Goal: Task Accomplishment & Management: Manage account settings

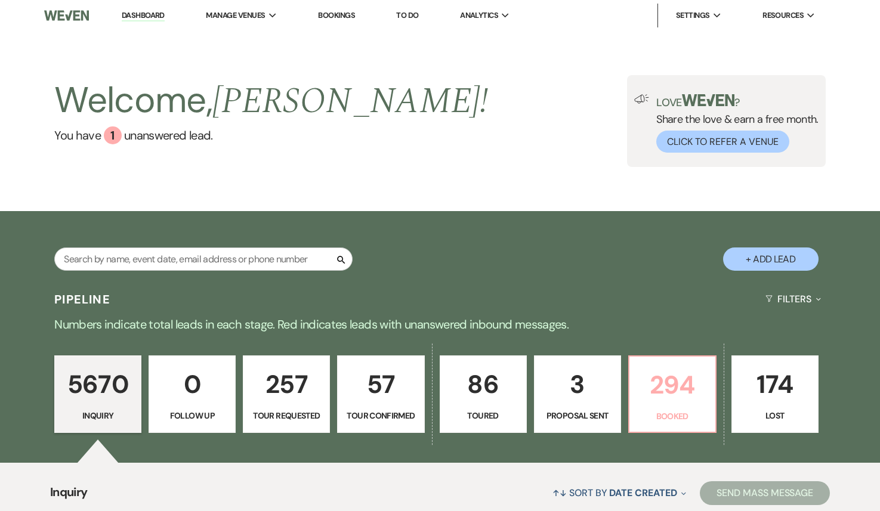
click at [686, 391] on p "294" at bounding box center [673, 385] width 72 height 40
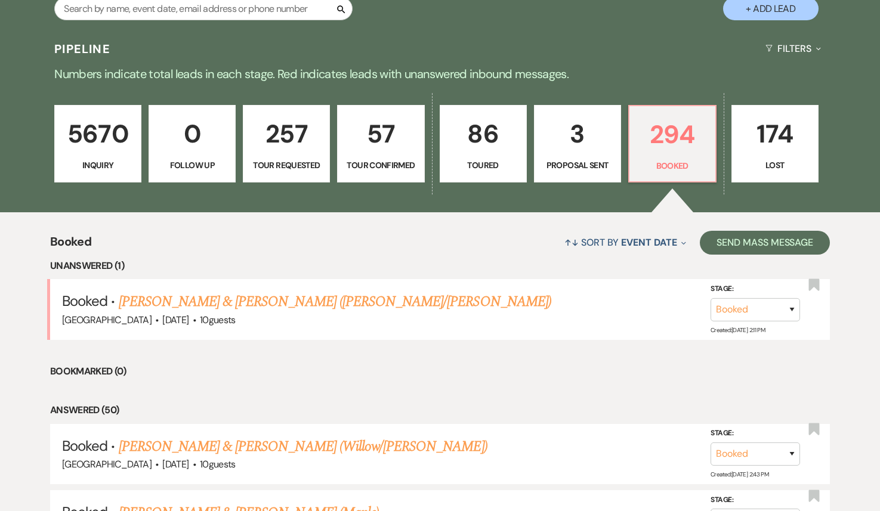
scroll to position [255, 0]
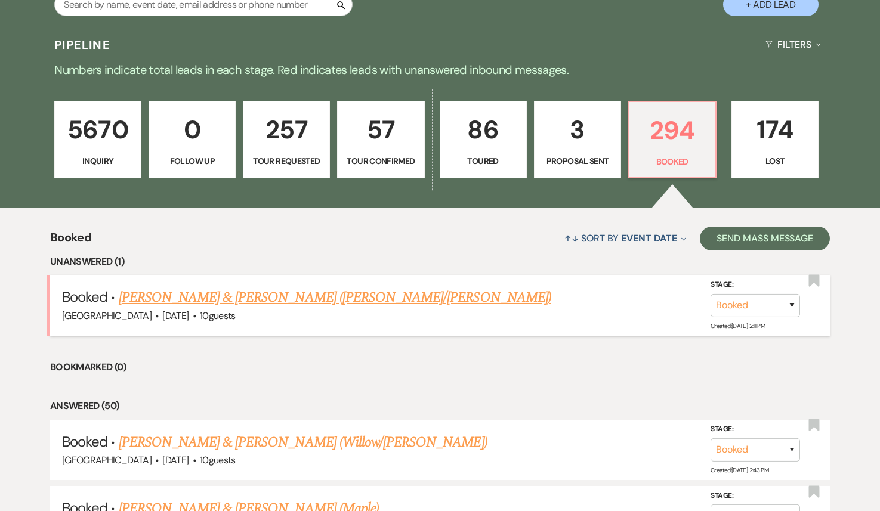
click at [328, 301] on link "[PERSON_NAME] & [PERSON_NAME] ([PERSON_NAME]/[PERSON_NAME])" at bounding box center [335, 297] width 433 height 21
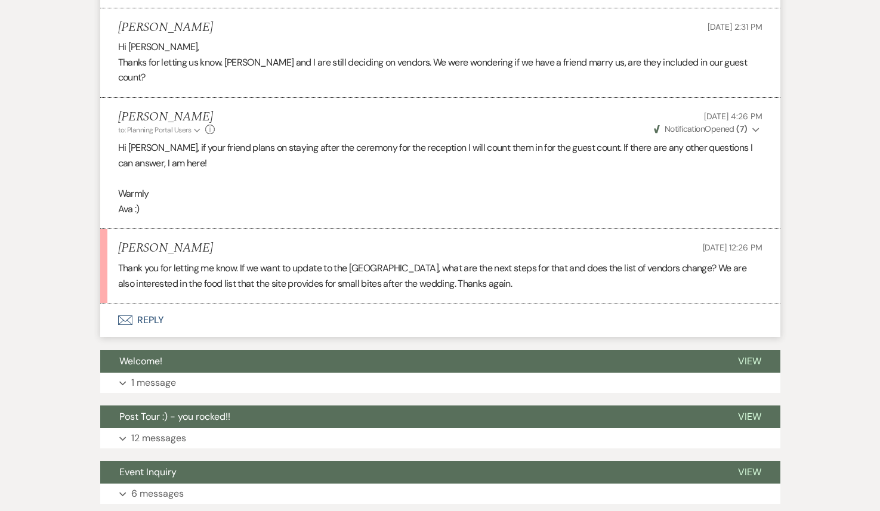
scroll to position [593, 0]
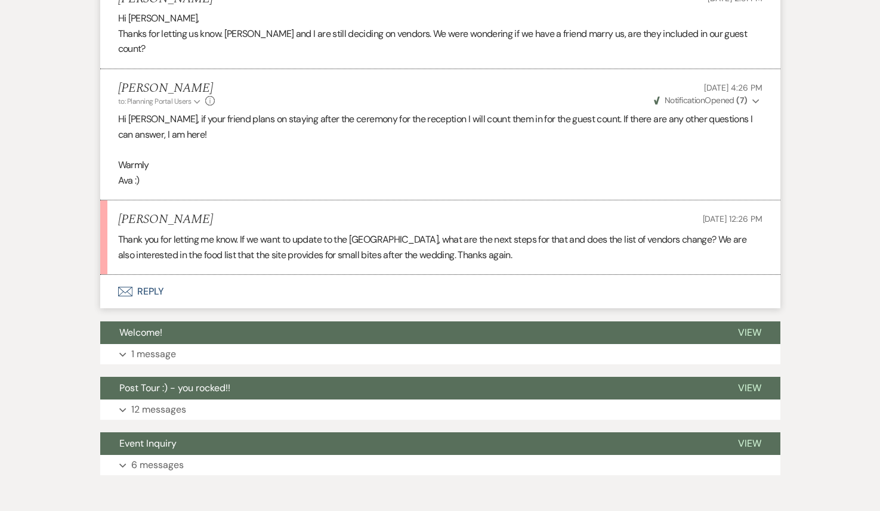
click at [270, 277] on button "Envelope Reply" at bounding box center [440, 291] width 680 height 33
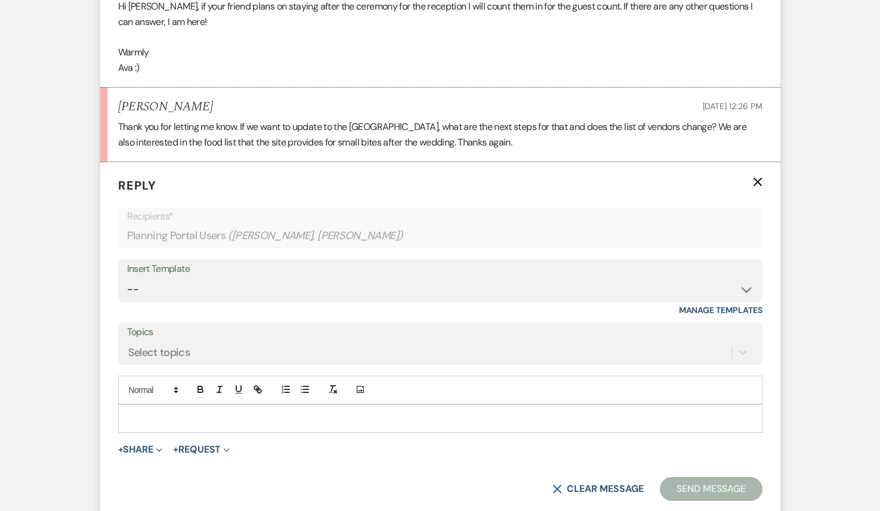
scroll to position [736, 0]
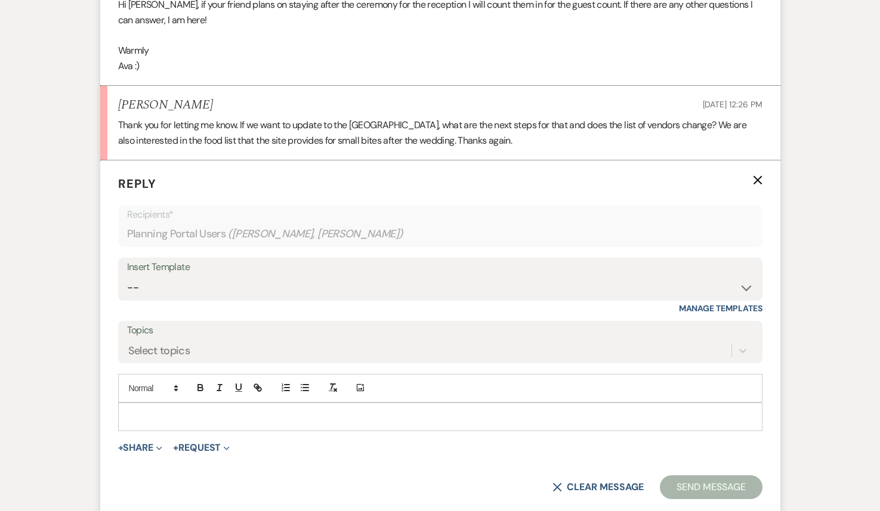
click at [187, 410] on p at bounding box center [440, 416] width 625 height 13
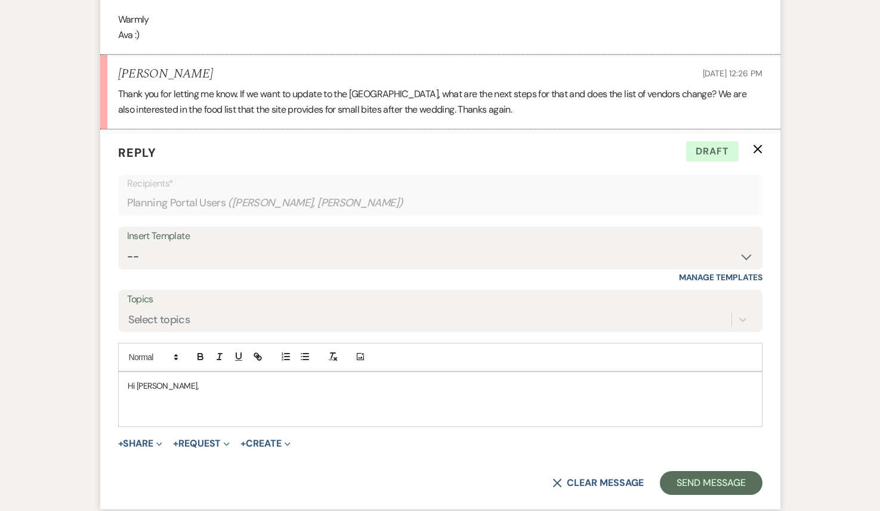
scroll to position [763, 0]
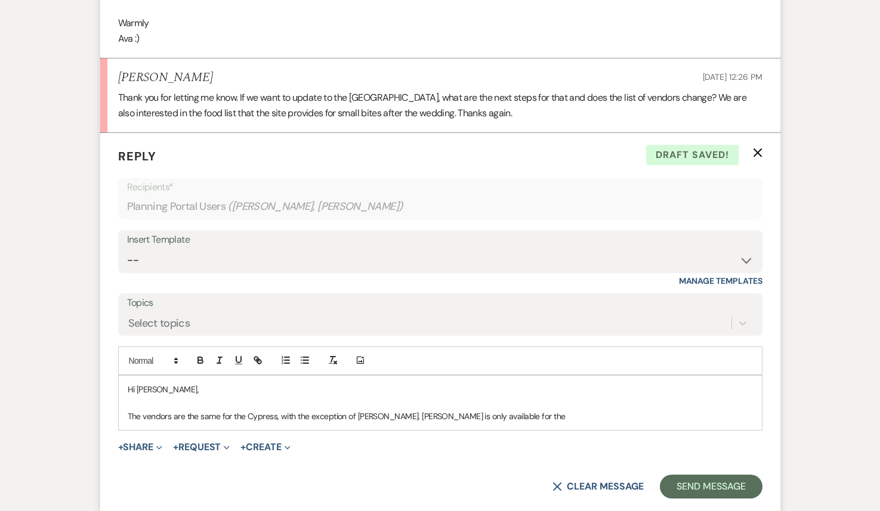
click at [356, 410] on p "The vendors are the same for the Cypress, with the exception of [PERSON_NAME]. …" at bounding box center [440, 416] width 625 height 13
click at [279, 410] on p "The vendors are the same for the Cypress, with the exception of one of the phot…" at bounding box center [440, 416] width 625 height 13
click at [574, 410] on p "The vendors are the same for the Cypress with the exception of one of the photo…" at bounding box center [440, 416] width 625 height 13
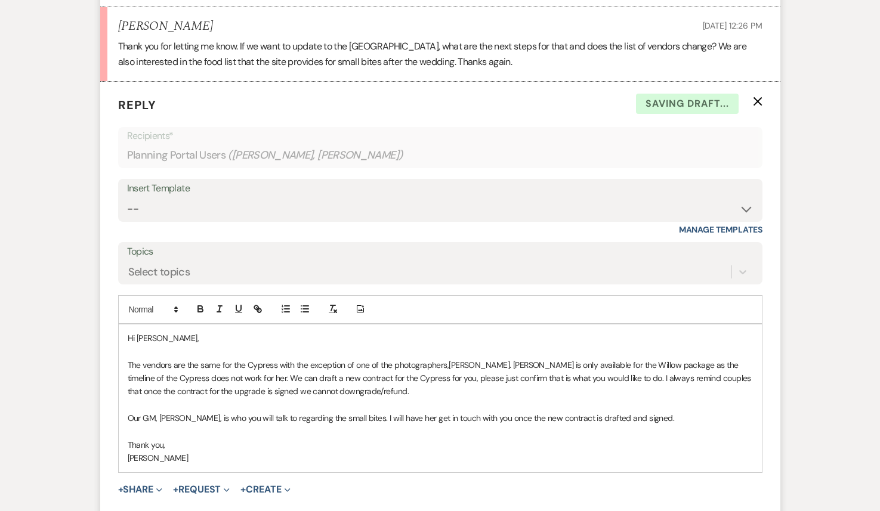
scroll to position [829, 0]
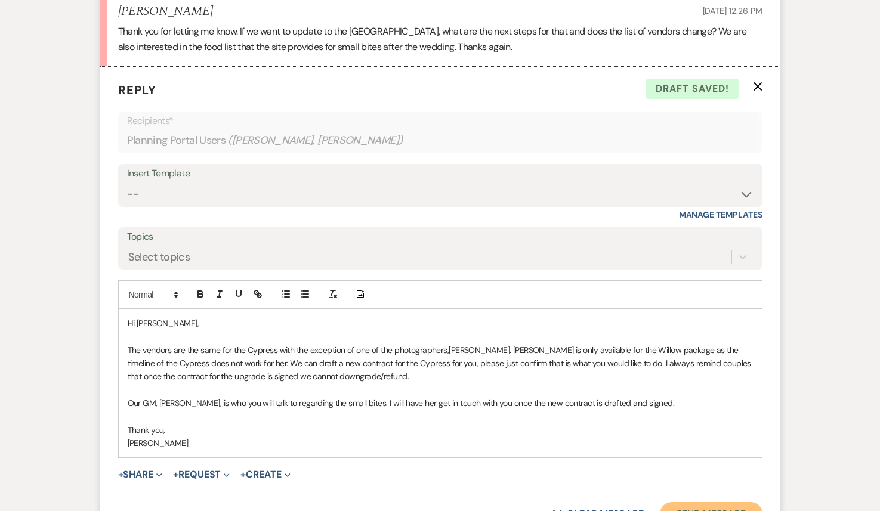
click at [737, 502] on button "Send Message" at bounding box center [711, 514] width 102 height 24
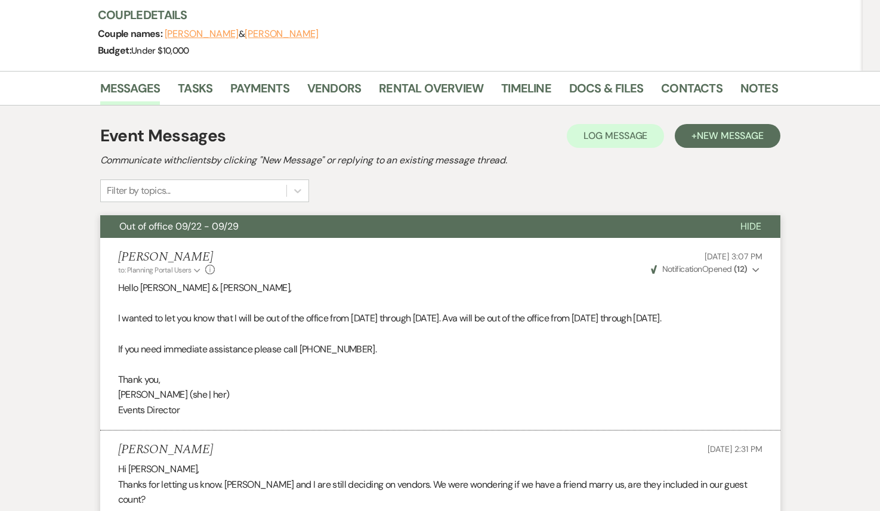
scroll to position [0, 0]
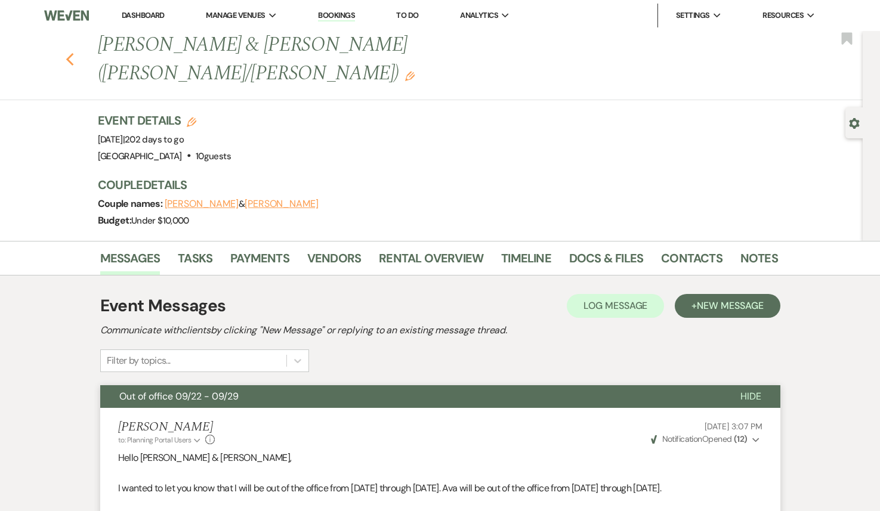
click at [66, 53] on icon "Previous" at bounding box center [70, 60] width 9 height 14
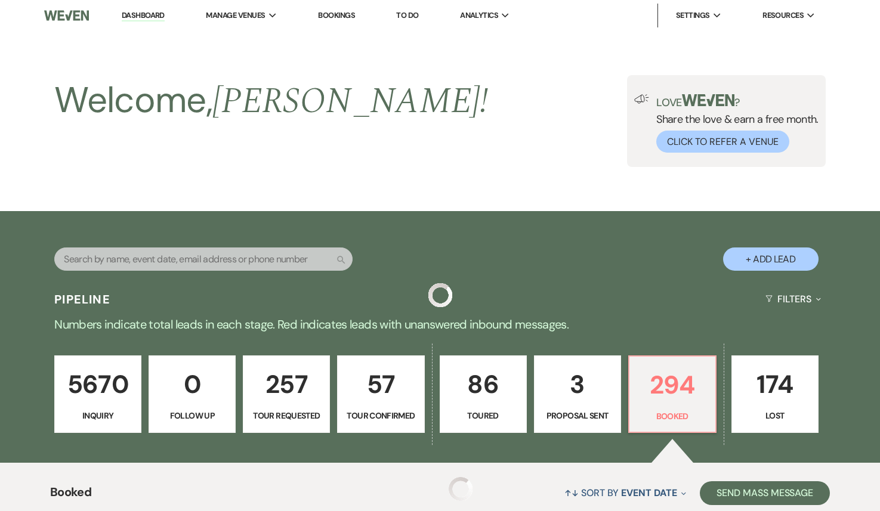
scroll to position [255, 0]
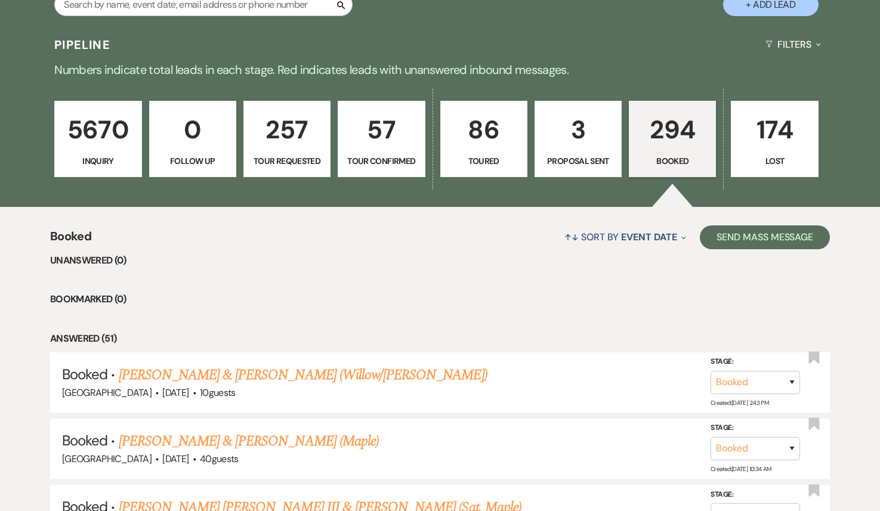
click at [580, 124] on p "3" at bounding box center [578, 130] width 72 height 40
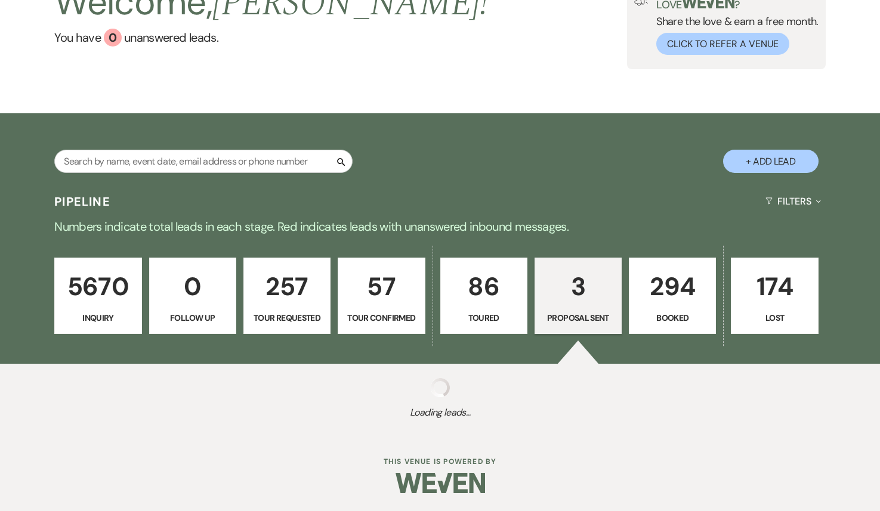
select select "6"
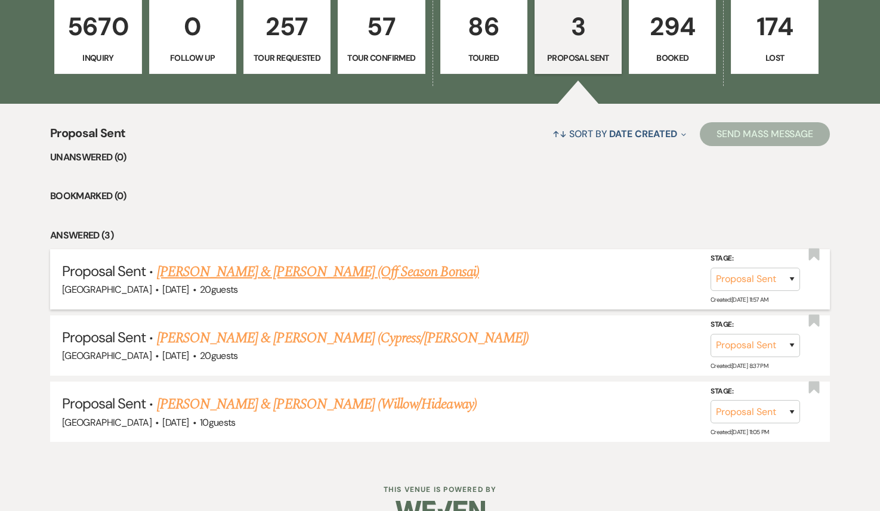
scroll to position [384, 0]
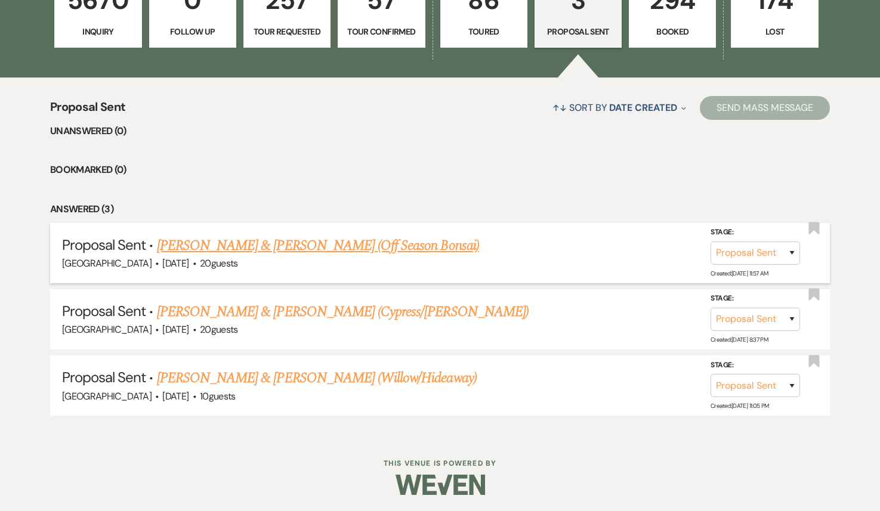
click at [341, 381] on link "[PERSON_NAME] & [PERSON_NAME] (Willow/Hideaway)" at bounding box center [317, 378] width 320 height 21
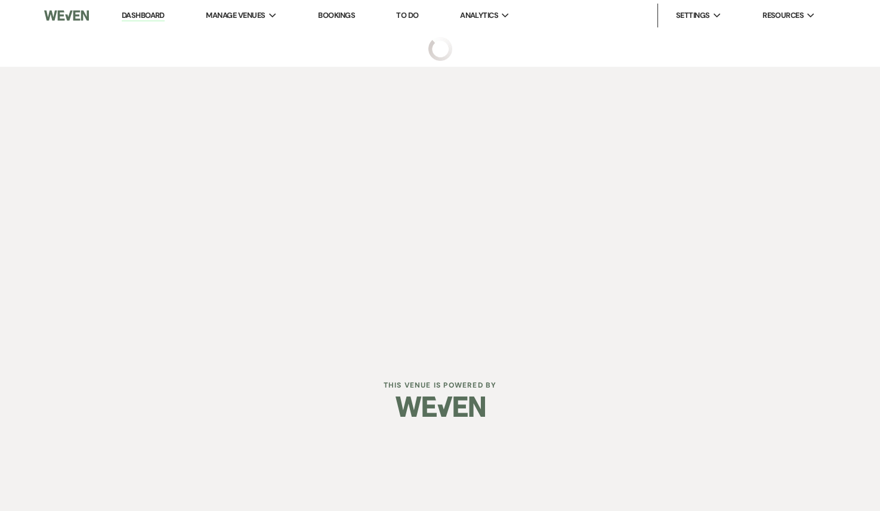
select select "6"
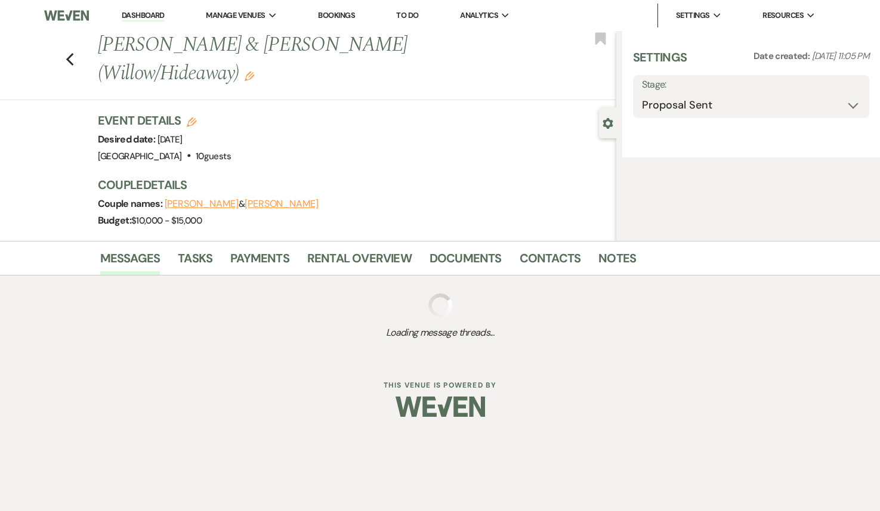
select select "5"
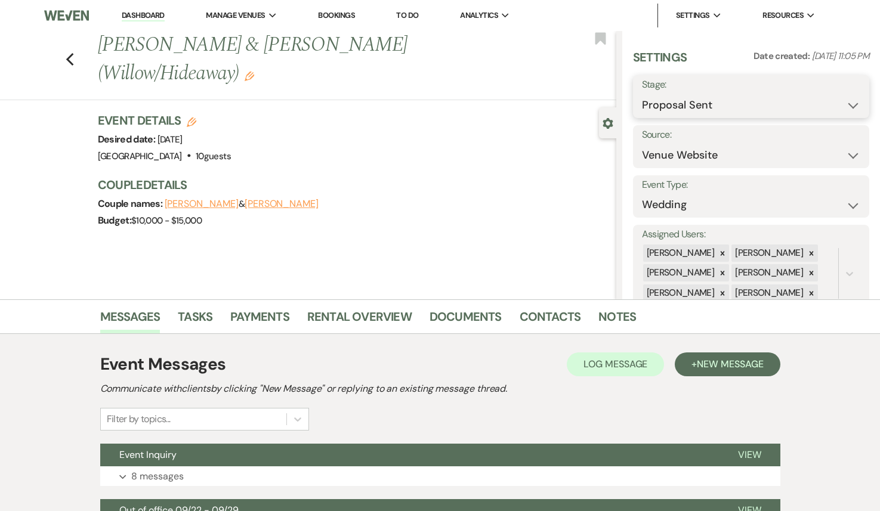
click at [677, 102] on select "Inquiry Follow Up Tour Requested Tour Confirmed Toured Proposal Sent Booked Lost" at bounding box center [751, 105] width 219 height 23
select select "8"
click at [642, 94] on select "Inquiry Follow Up Tour Requested Tour Confirmed Toured Proposal Sent Booked Lost" at bounding box center [751, 105] width 219 height 23
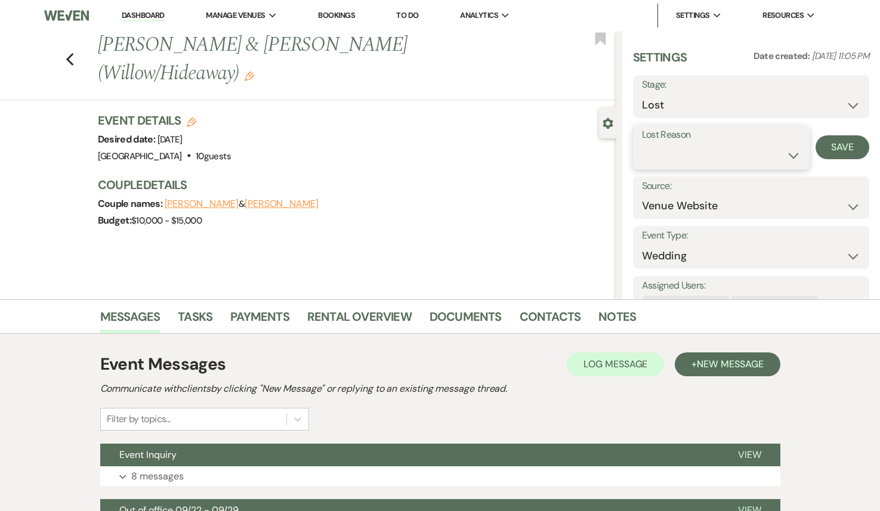
click at [757, 156] on select "Booked Elsewhere Budget Date Unavailable No Response Not a Good Match Capacity …" at bounding box center [721, 155] width 159 height 23
select select "5"
click at [642, 144] on select "Booked Elsewhere Budget Date Unavailable No Response Not a Good Match Capacity …" at bounding box center [721, 155] width 159 height 23
click at [837, 149] on button "Save" at bounding box center [843, 147] width 54 height 24
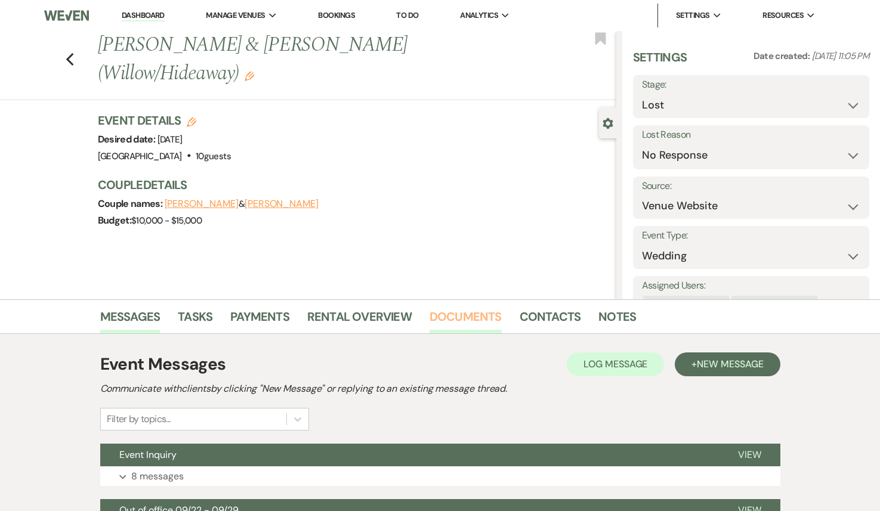
click at [471, 317] on link "Documents" at bounding box center [466, 320] width 72 height 26
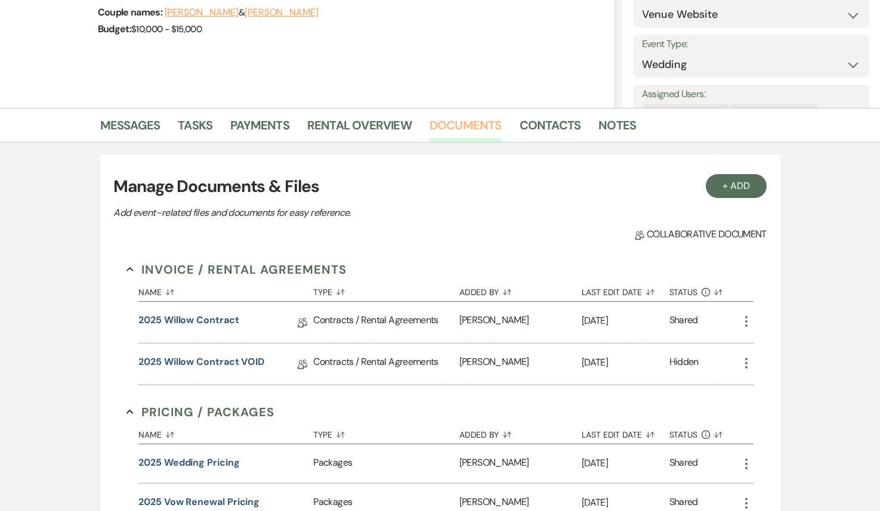
scroll to position [215, 0]
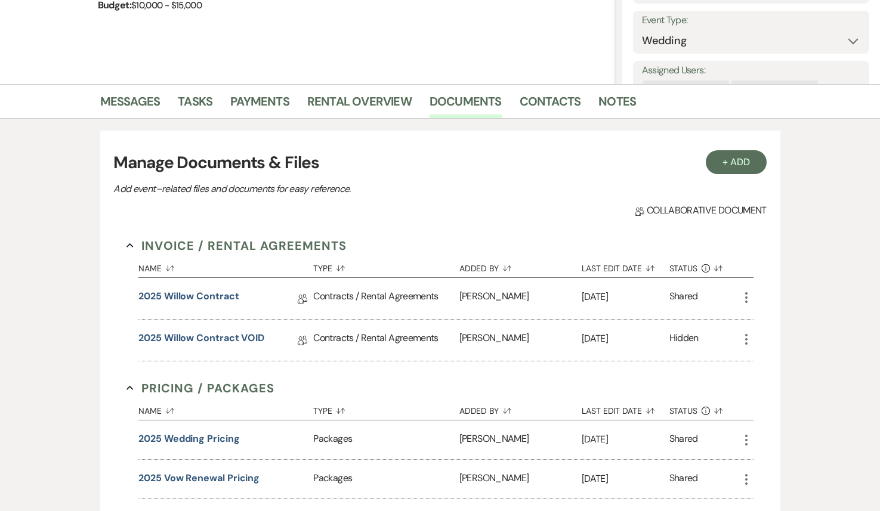
click at [746, 292] on icon "More" at bounding box center [746, 298] width 14 height 14
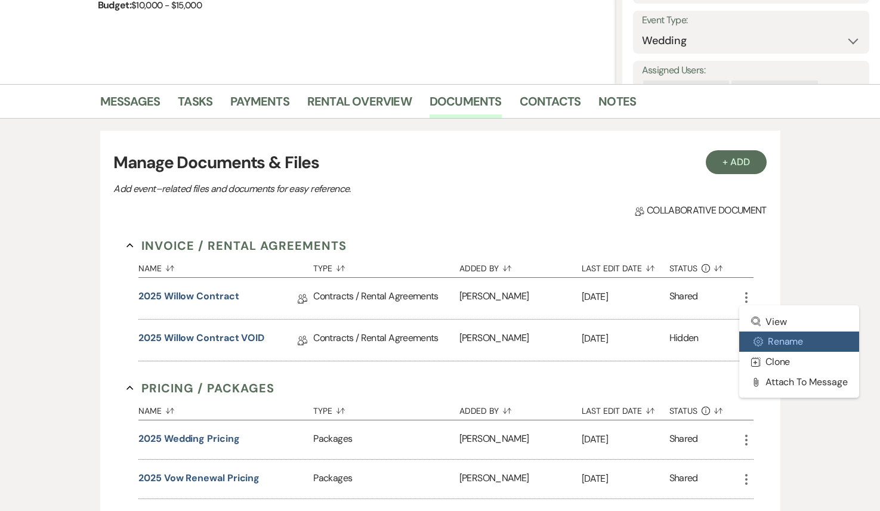
click at [784, 348] on button "Settings Gear Rename" at bounding box center [799, 342] width 121 height 20
select select "10"
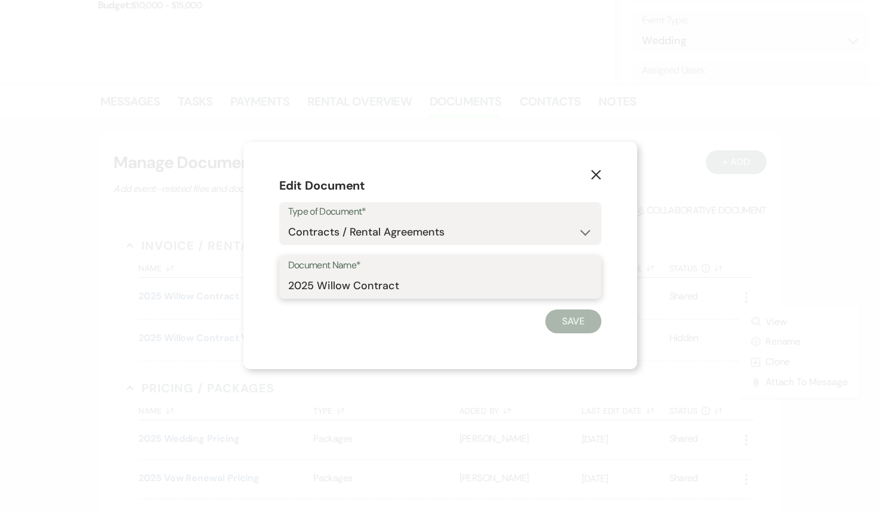
click at [412, 287] on input "2025 Willow Contract" at bounding box center [440, 285] width 304 height 23
click at [289, 282] on input "2025 Willow Contract ***VOID***" at bounding box center [440, 285] width 304 height 23
type input "***VOID*** 2025 Willow Contract ***VOID***"
click at [566, 320] on button "Save" at bounding box center [573, 322] width 56 height 24
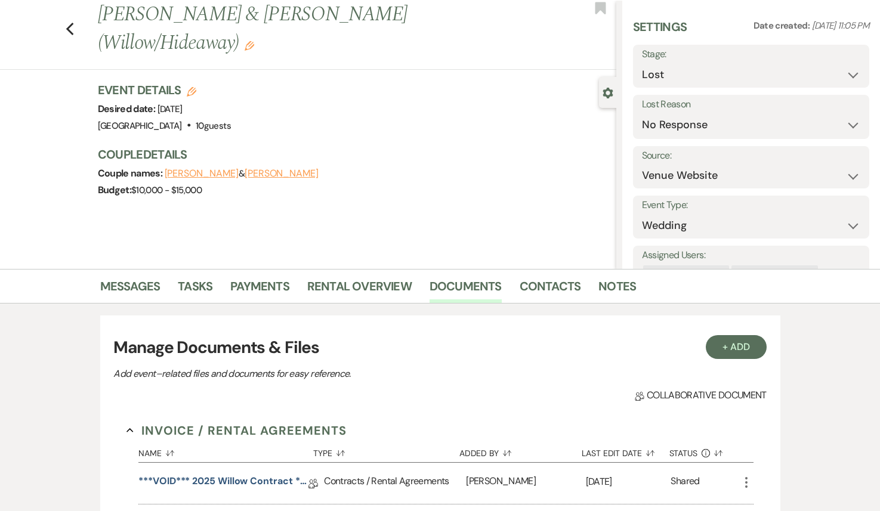
scroll to position [0, 0]
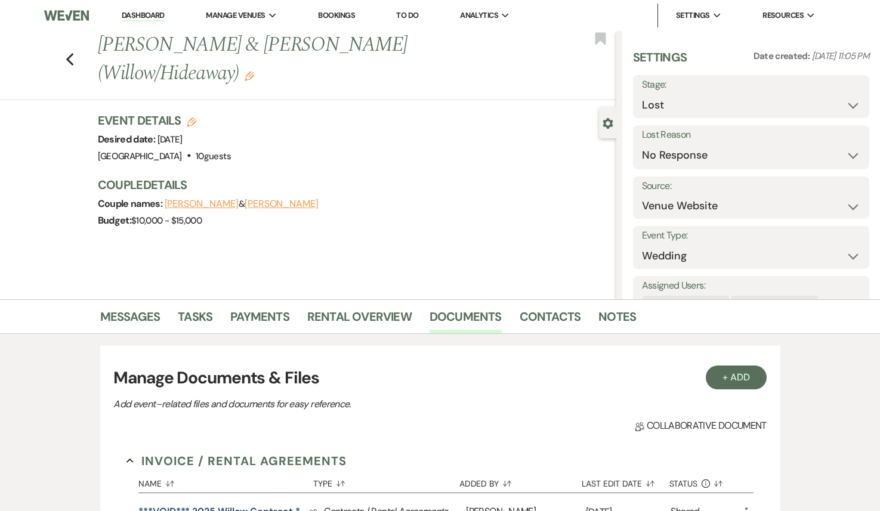
click at [143, 14] on link "Dashboard" at bounding box center [143, 15] width 43 height 11
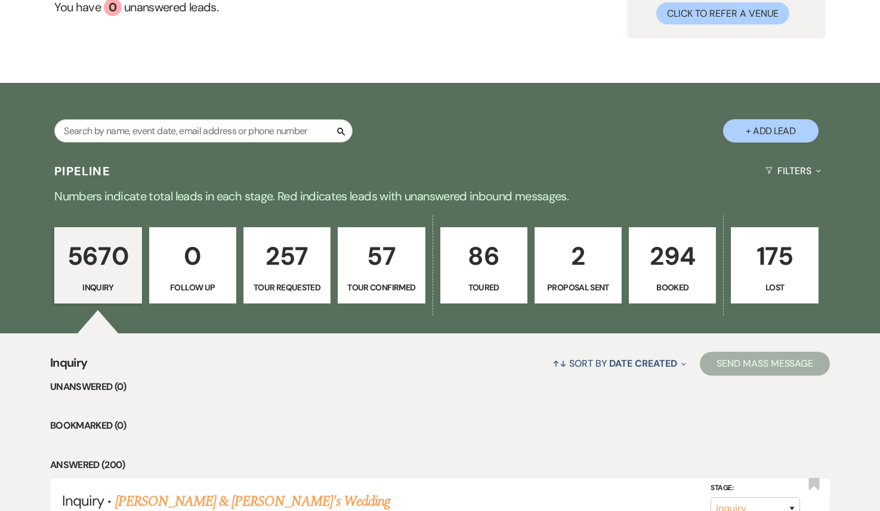
scroll to position [178, 0]
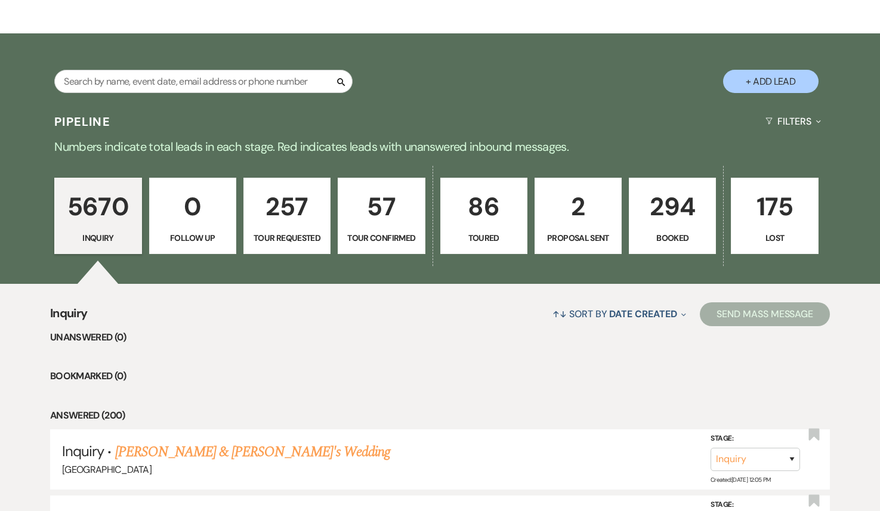
click at [569, 218] on p "2" at bounding box center [578, 207] width 72 height 40
select select "6"
select select "8"
select select "5"
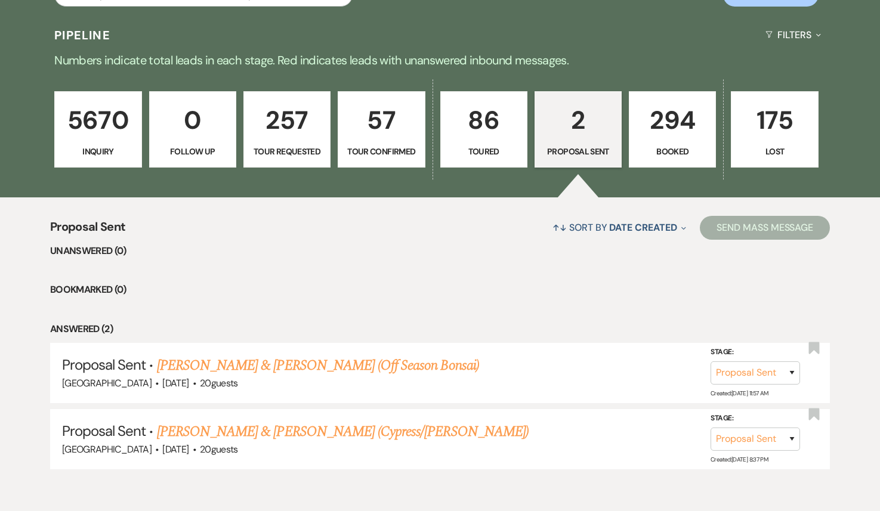
scroll to position [319, 0]
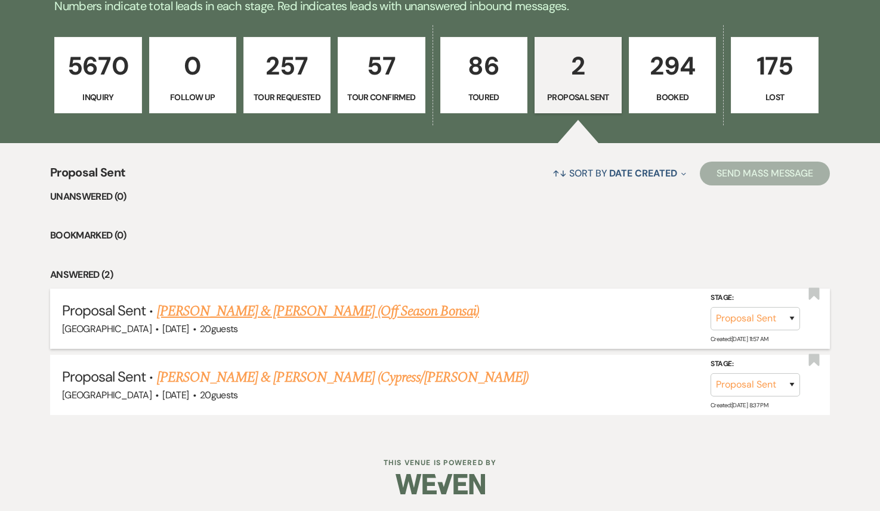
click at [355, 314] on link "[PERSON_NAME] & [PERSON_NAME] (Off Season Bonsai)" at bounding box center [318, 311] width 322 height 21
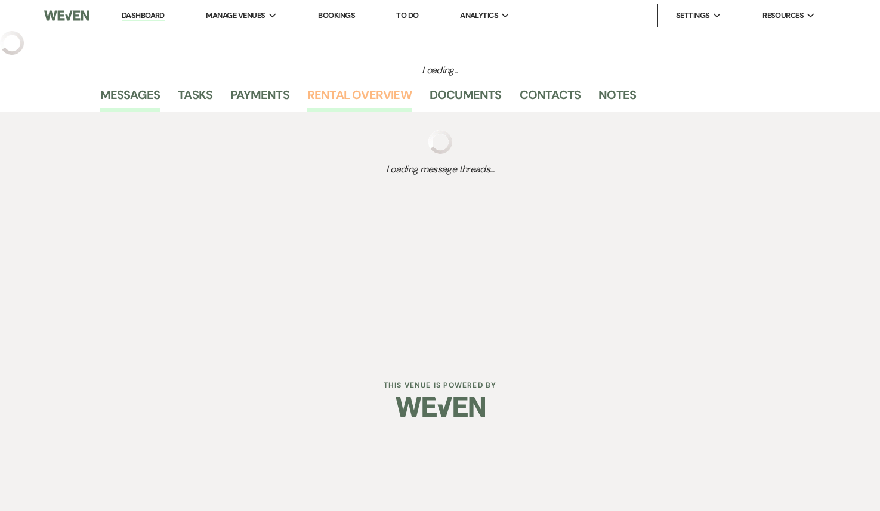
select select "6"
select select "5"
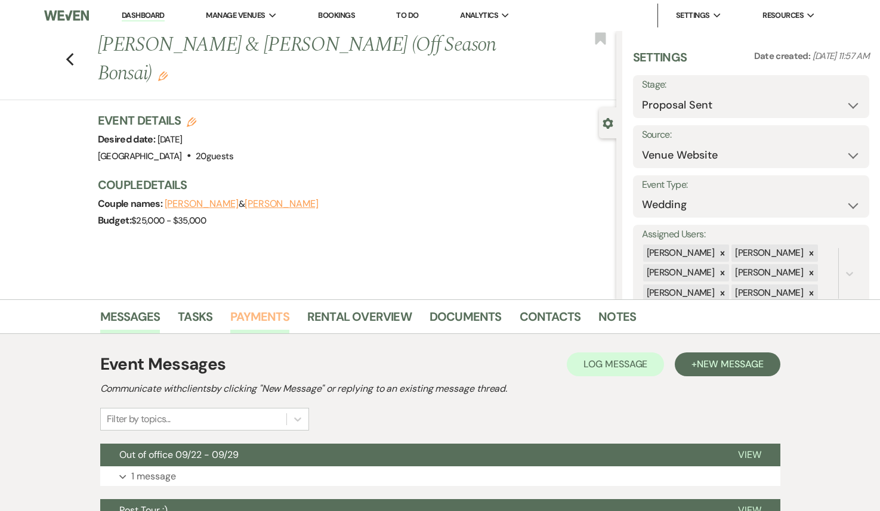
click at [281, 323] on link "Payments" at bounding box center [259, 320] width 59 height 26
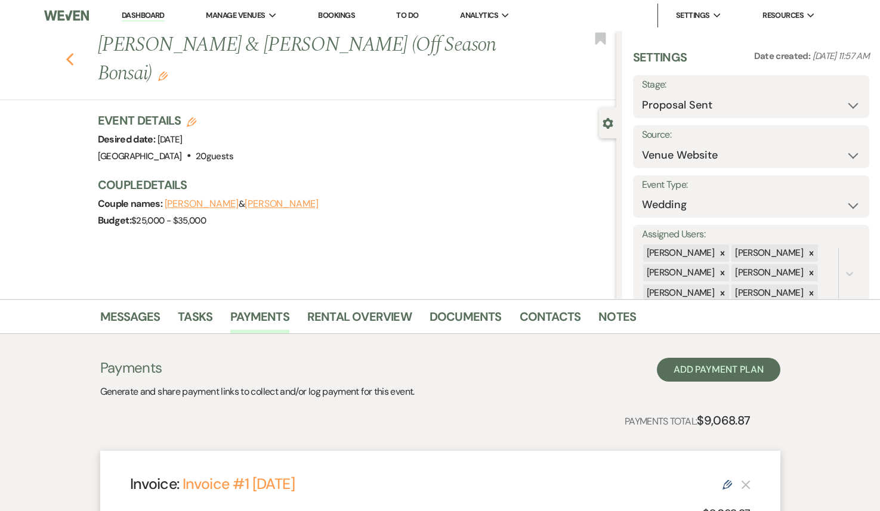
click at [71, 53] on use "button" at bounding box center [70, 59] width 8 height 13
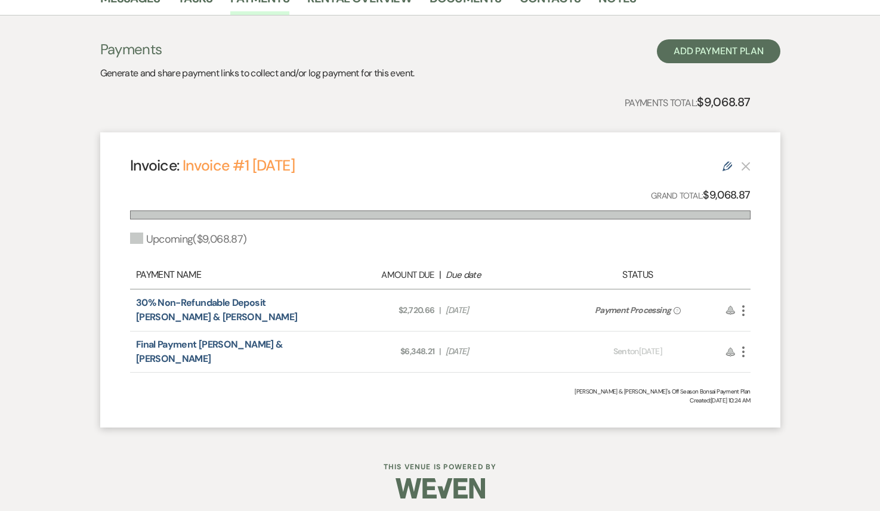
select select "6"
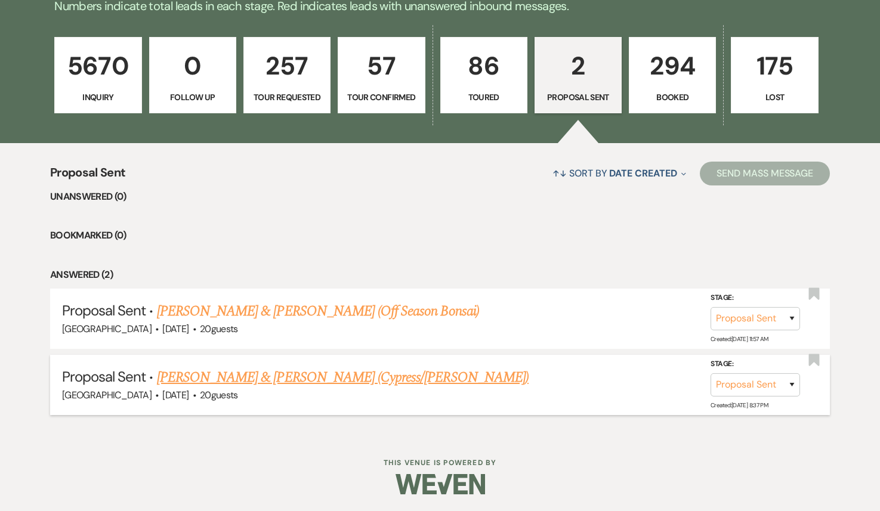
click at [317, 372] on link "[PERSON_NAME] & [PERSON_NAME] (Cypress/[PERSON_NAME])" at bounding box center [343, 377] width 372 height 21
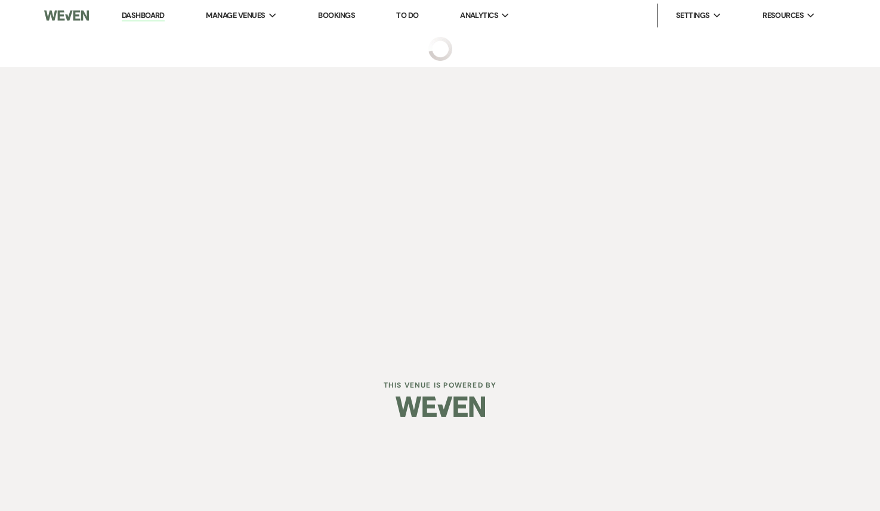
select select "6"
select select "5"
select select "16"
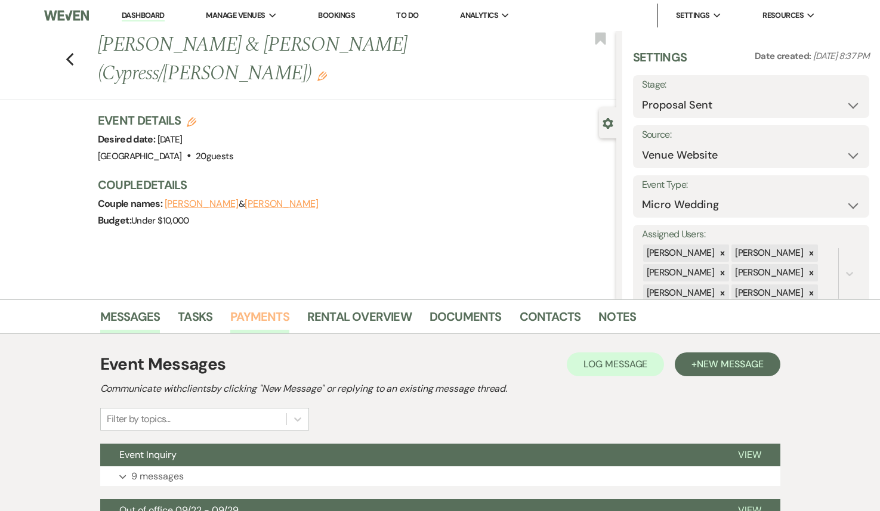
click at [261, 320] on link "Payments" at bounding box center [259, 320] width 59 height 26
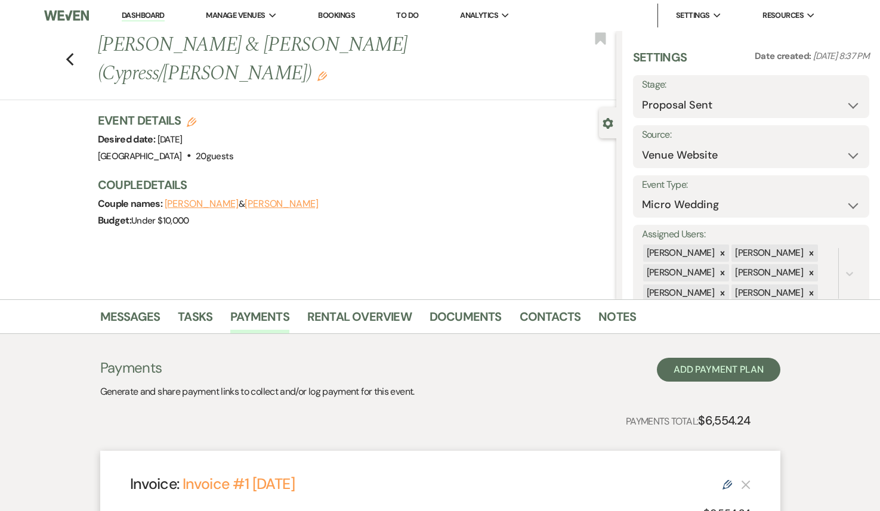
click at [148, 18] on link "Dashboard" at bounding box center [143, 15] width 43 height 11
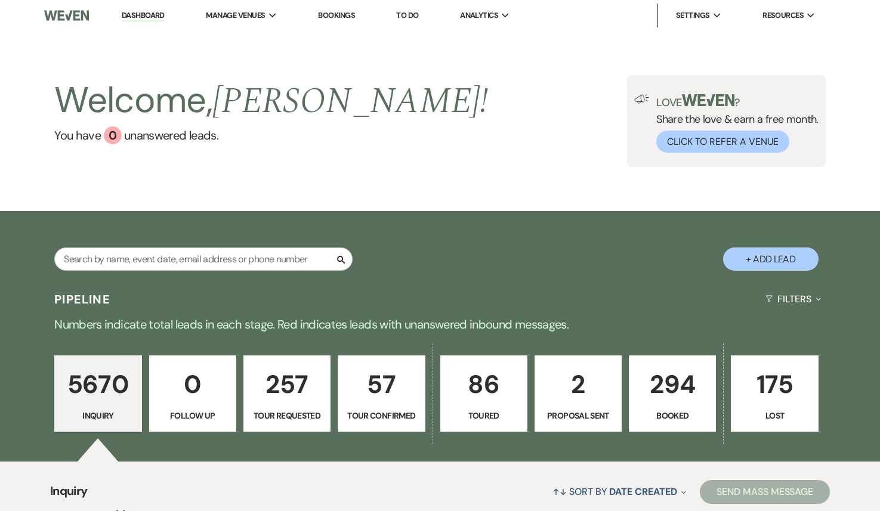
scroll to position [2, 0]
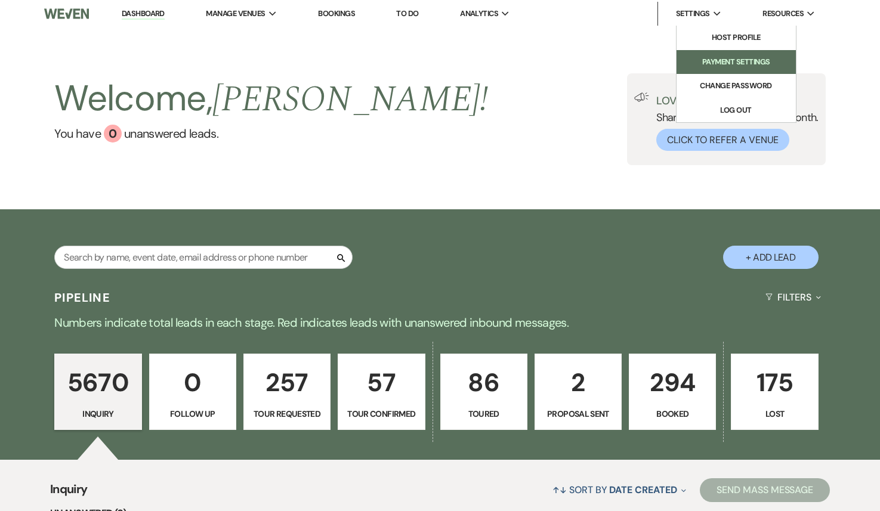
click at [720, 57] on li "Payment Settings" at bounding box center [736, 62] width 107 height 12
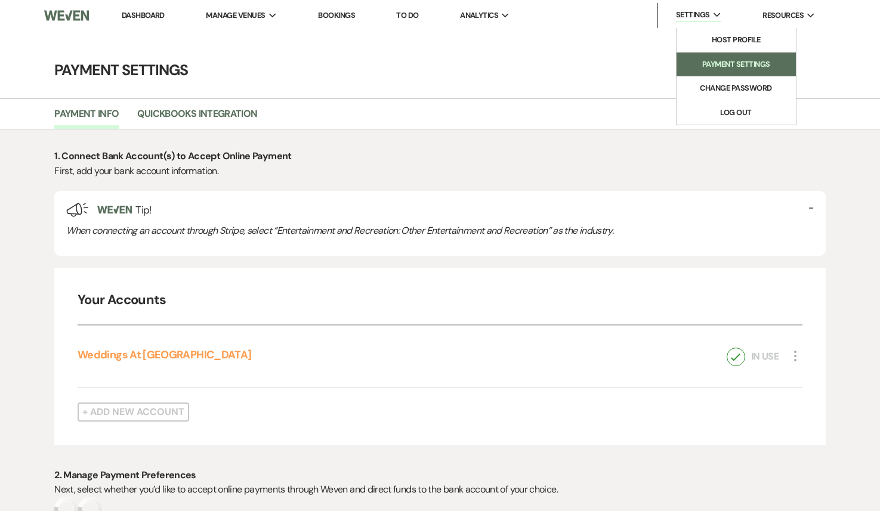
select select "true"
select select "183"
select select "true"
select select "183"
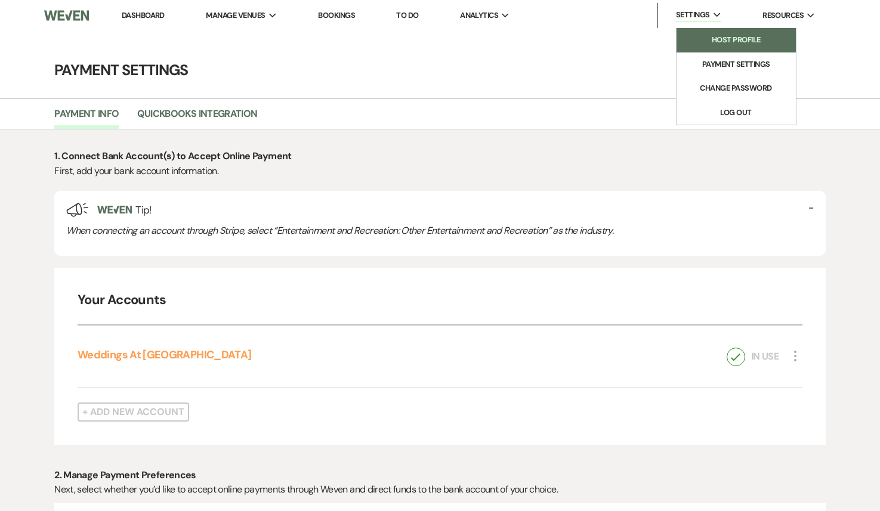
click at [721, 39] on li "Host Profile" at bounding box center [736, 40] width 107 height 12
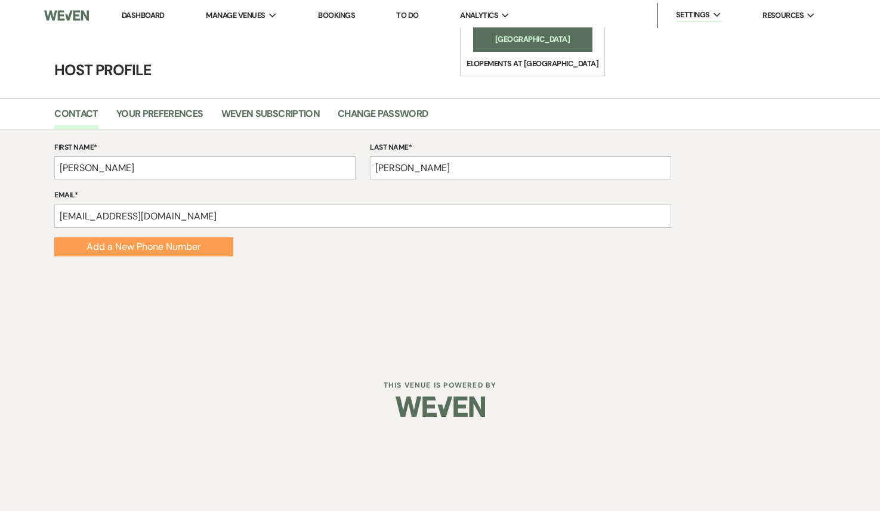
click at [514, 36] on li "[GEOGRAPHIC_DATA]" at bounding box center [532, 39] width 107 height 12
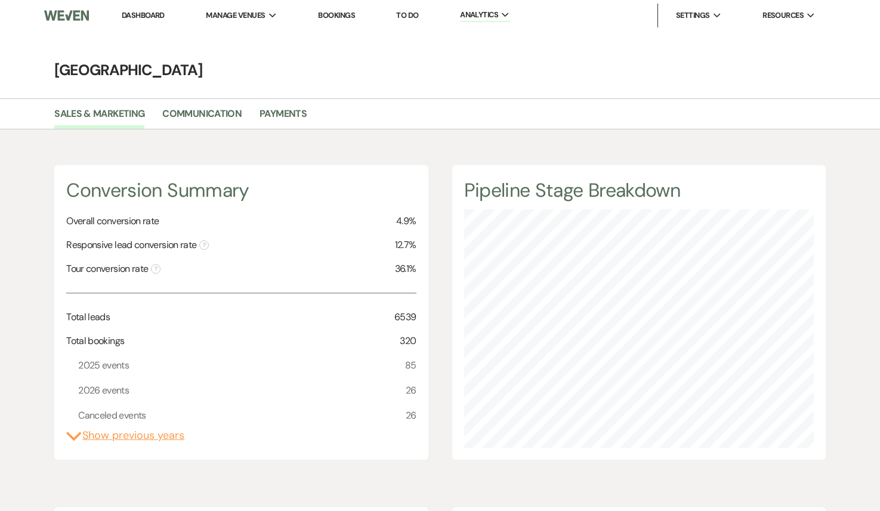
click at [342, 24] on li "Bookings" at bounding box center [336, 16] width 49 height 24
click at [342, 13] on link "Bookings" at bounding box center [336, 15] width 37 height 10
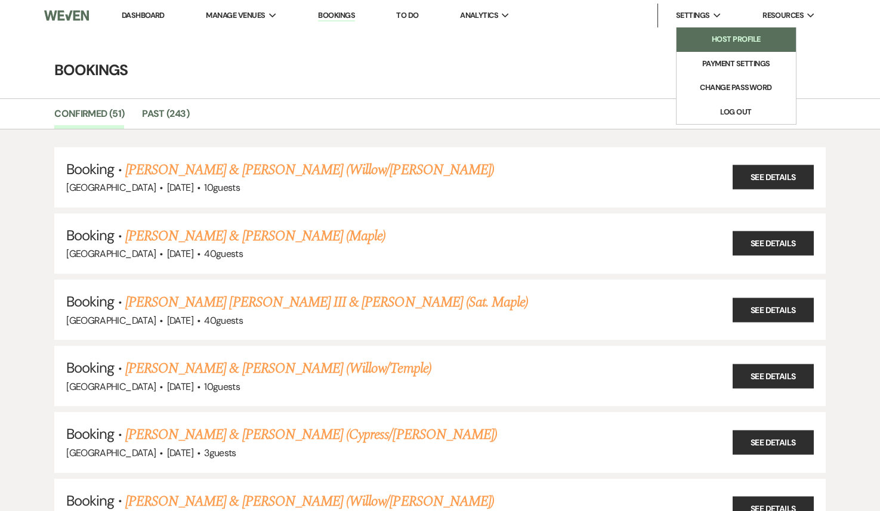
click at [715, 45] on li "Host Profile" at bounding box center [736, 39] width 107 height 12
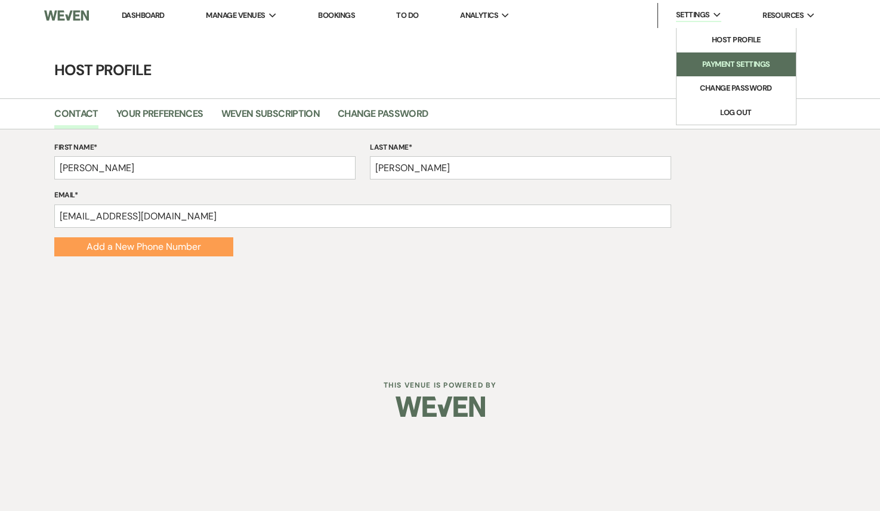
click at [716, 65] on li "Payment Settings" at bounding box center [736, 64] width 107 height 12
select select "true"
select select "183"
select select "true"
select select "183"
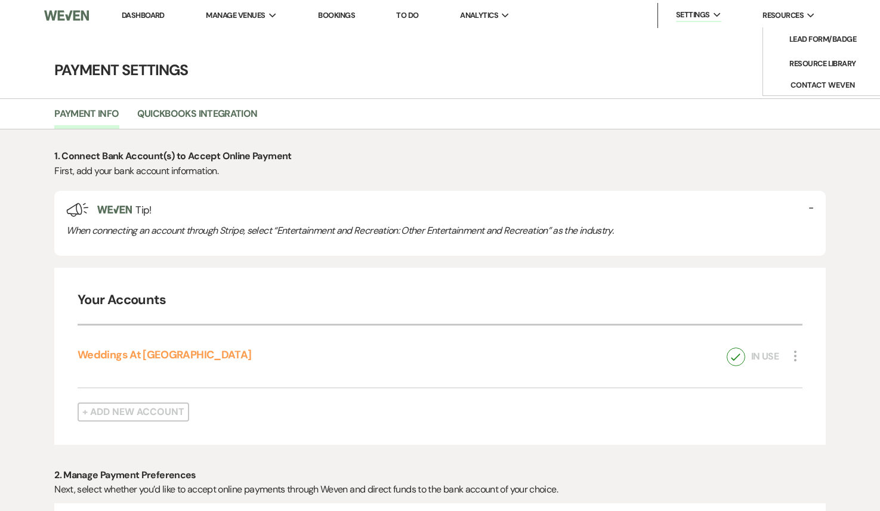
click at [782, 15] on span "Resources" at bounding box center [783, 16] width 41 height 12
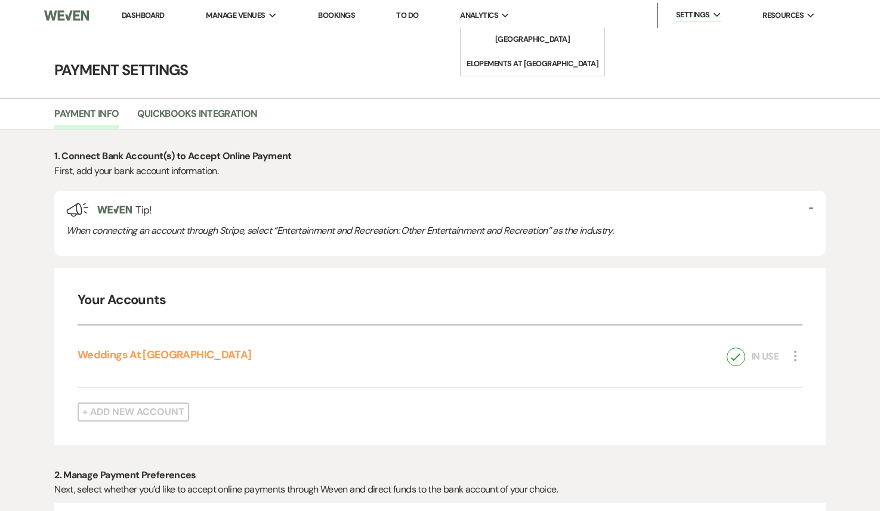
click at [477, 13] on span "Analytics" at bounding box center [479, 16] width 38 height 12
click at [524, 33] on link "[GEOGRAPHIC_DATA]" at bounding box center [532, 39] width 119 height 24
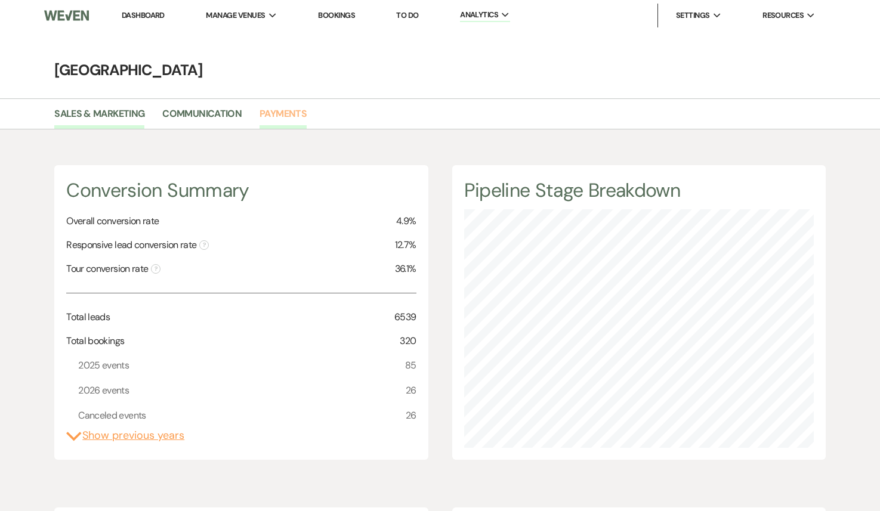
click at [276, 112] on link "Payments" at bounding box center [283, 117] width 47 height 23
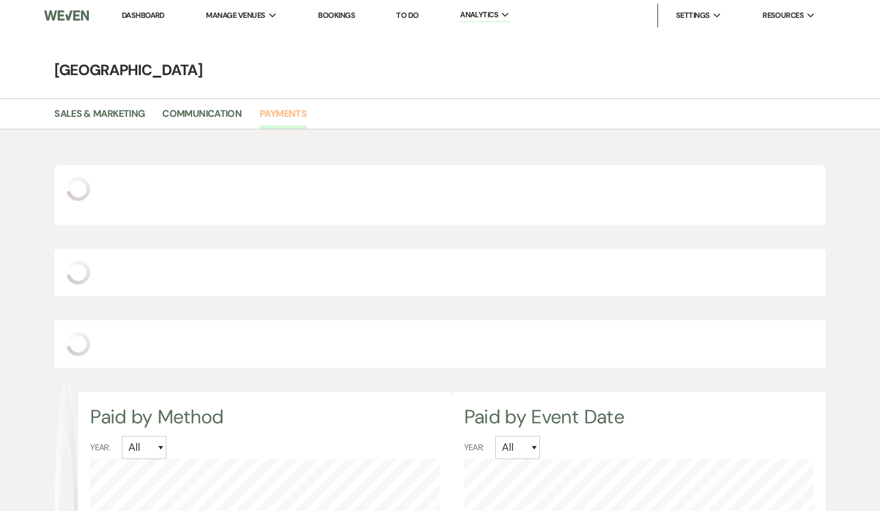
scroll to position [511, 880]
select select "2025"
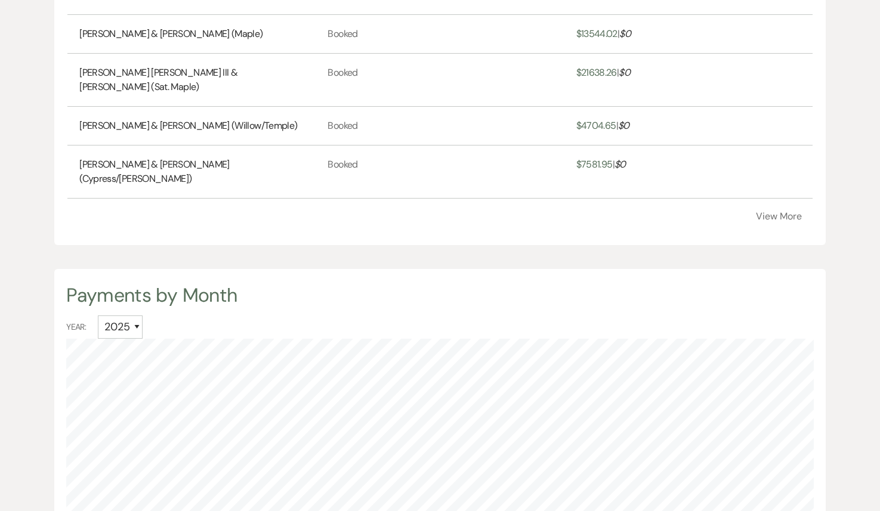
scroll to position [0, 0]
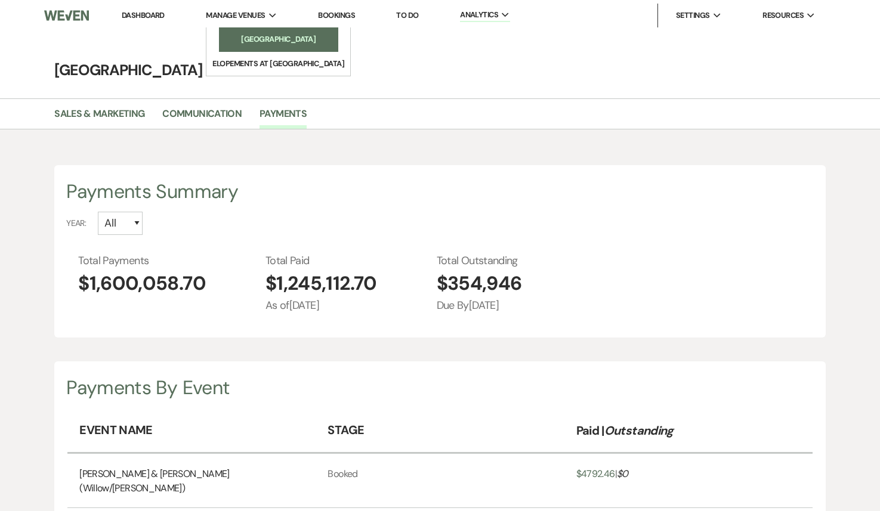
click at [273, 42] on li "[GEOGRAPHIC_DATA]" at bounding box center [278, 39] width 107 height 12
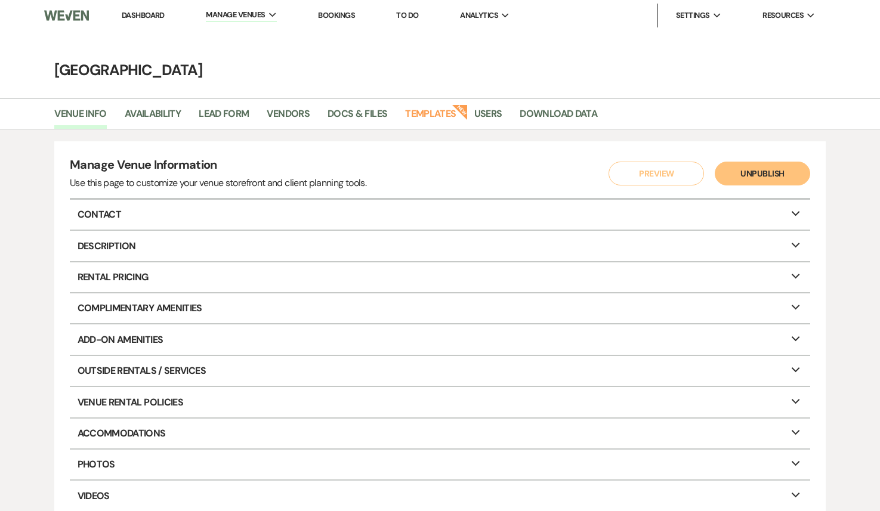
click at [146, 16] on link "Dashboard" at bounding box center [143, 15] width 43 height 10
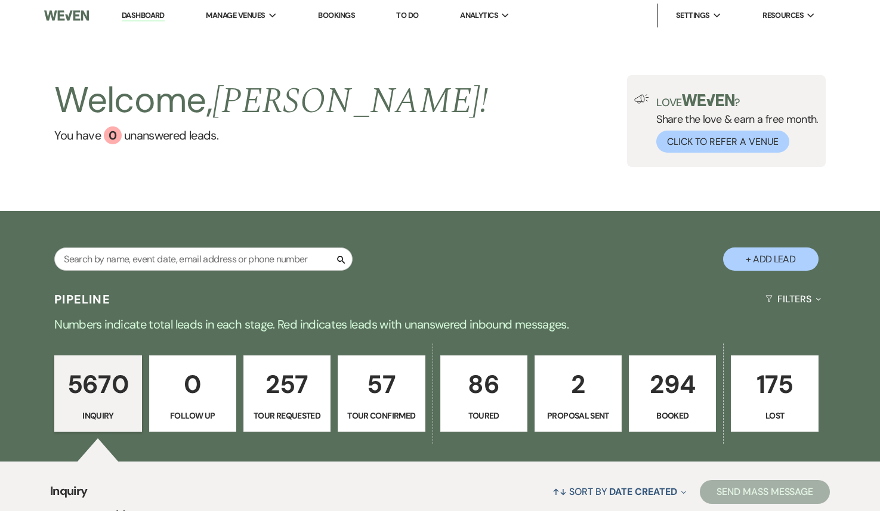
click at [674, 390] on p "294" at bounding box center [673, 385] width 72 height 40
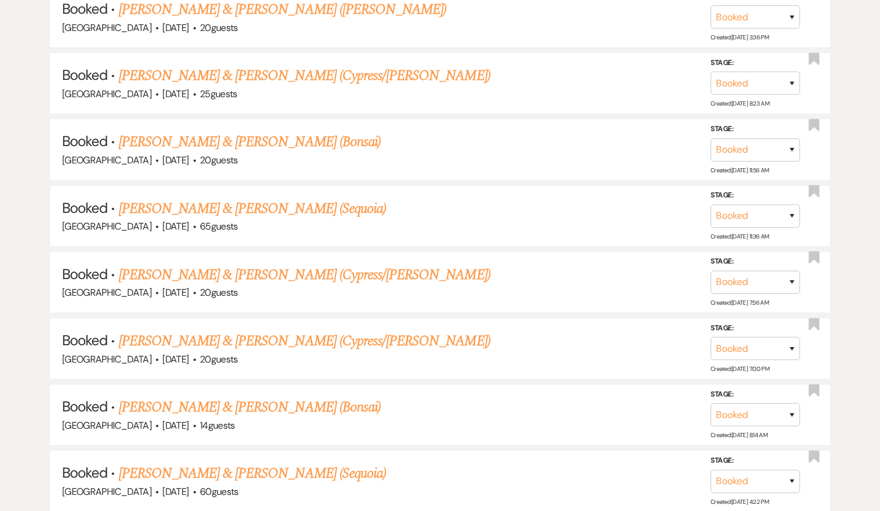
scroll to position [12096, 0]
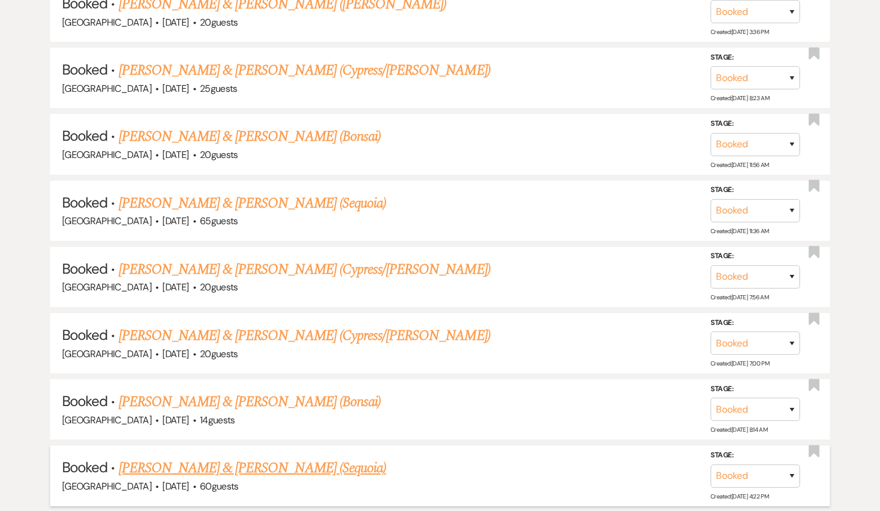
click at [178, 458] on link "[PERSON_NAME] & [PERSON_NAME] (Sequoia)" at bounding box center [253, 468] width 268 height 21
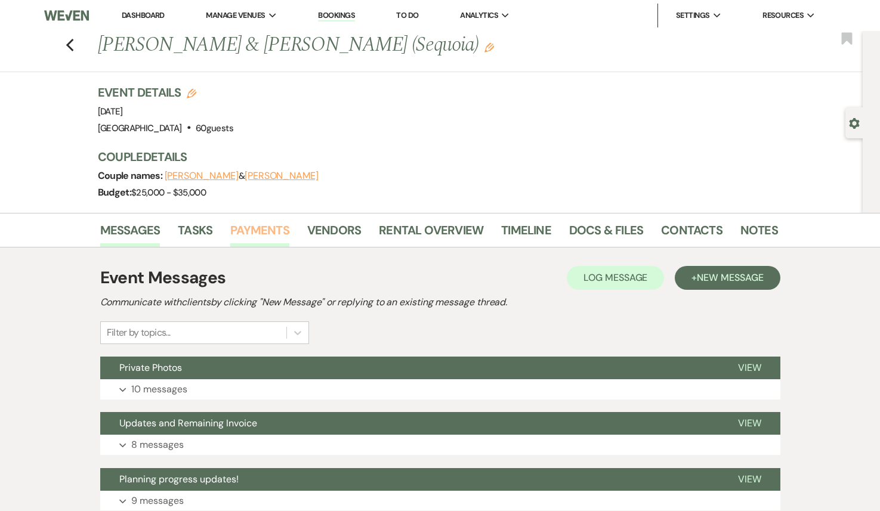
click at [247, 231] on link "Payments" at bounding box center [259, 234] width 59 height 26
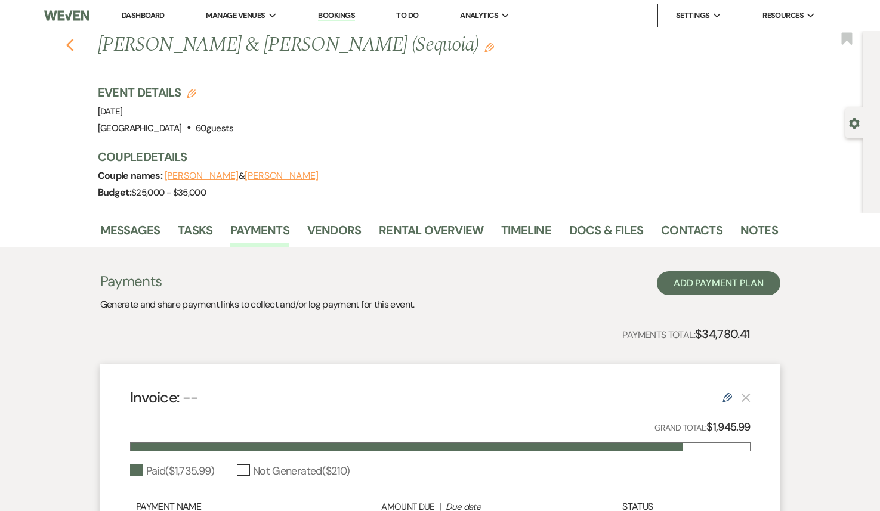
click at [72, 39] on icon "Previous" at bounding box center [70, 45] width 9 height 14
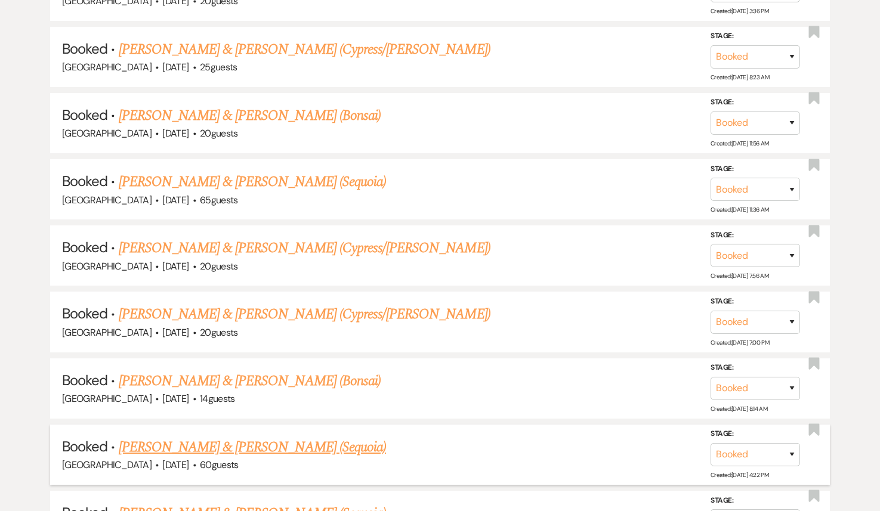
scroll to position [12117, 0]
click at [268, 371] on link "[PERSON_NAME] & [PERSON_NAME] (Bonsai)" at bounding box center [250, 381] width 263 height 21
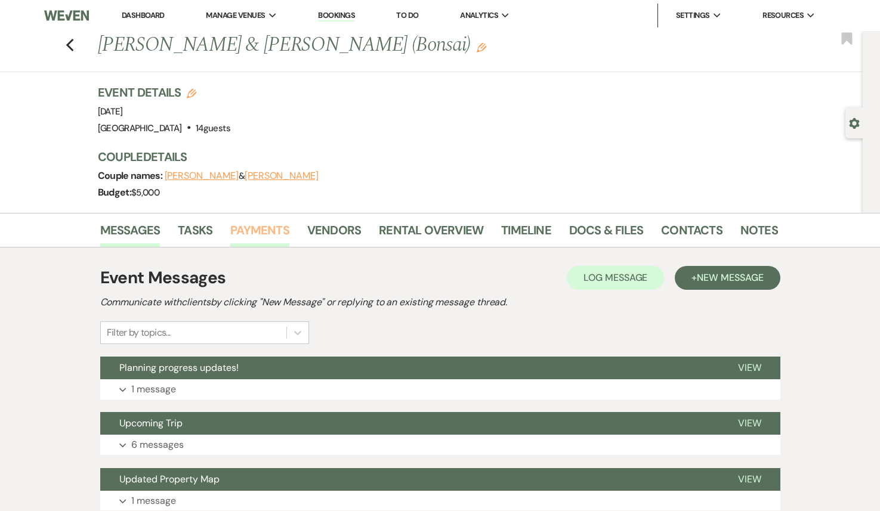
click at [252, 233] on link "Payments" at bounding box center [259, 234] width 59 height 26
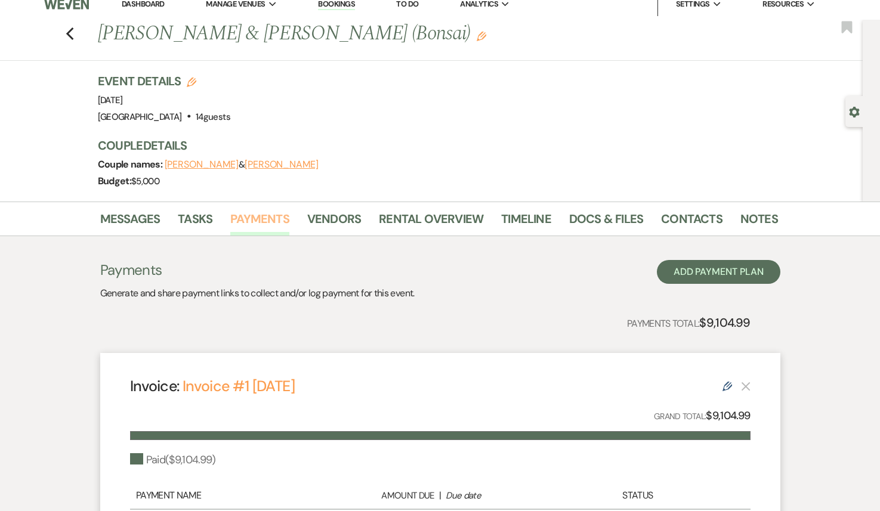
scroll to position [1, 0]
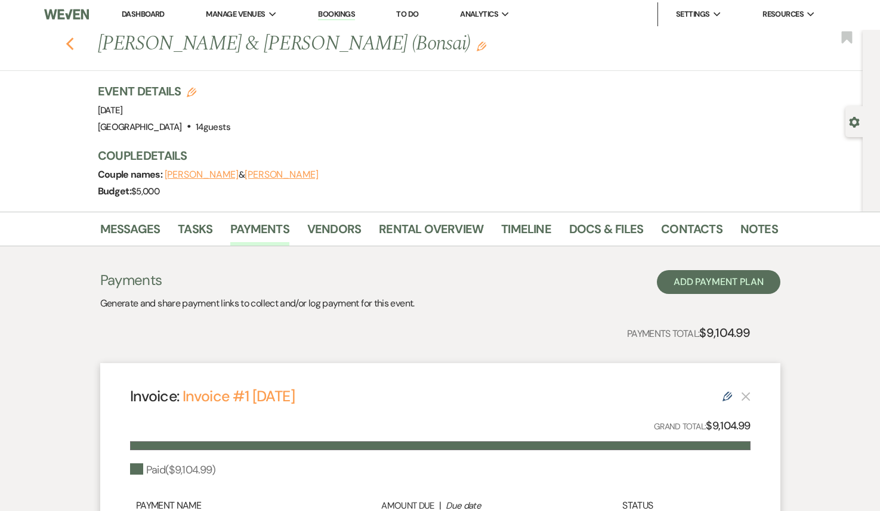
click at [69, 45] on use "button" at bounding box center [70, 44] width 8 height 13
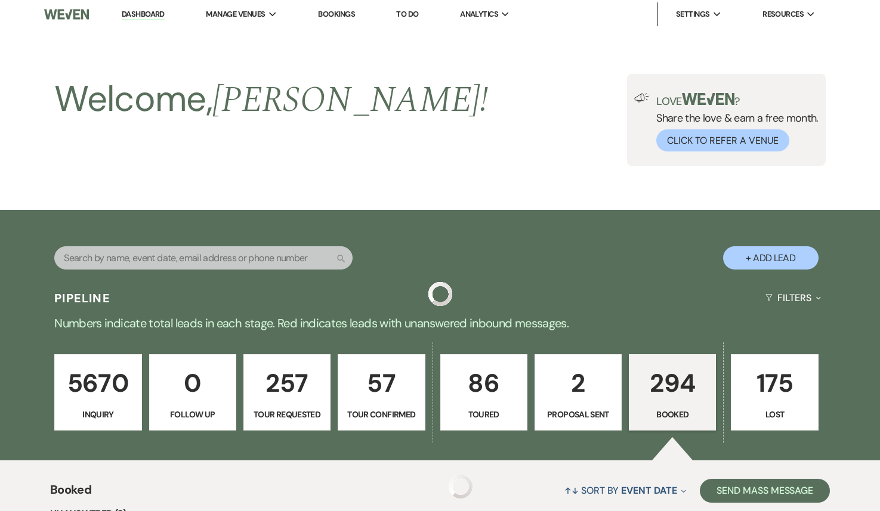
scroll to position [12117, 0]
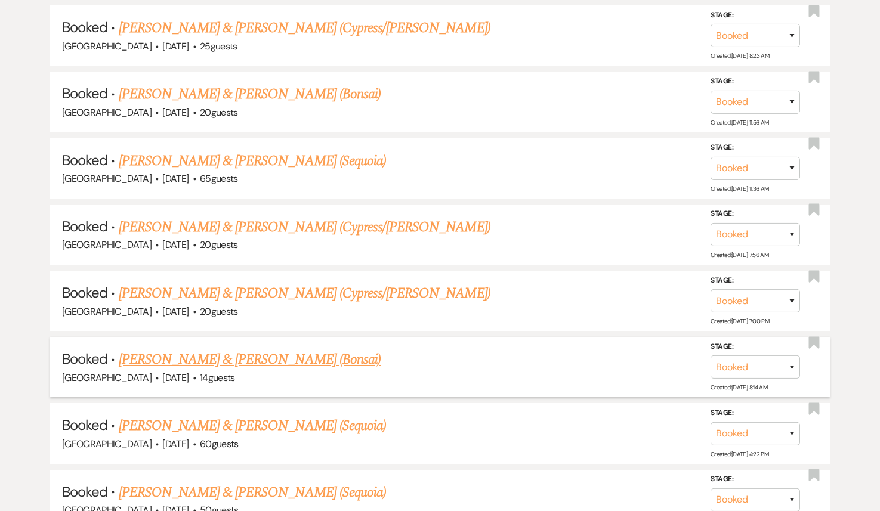
click at [245, 349] on link "[PERSON_NAME] & [PERSON_NAME] (Bonsai)" at bounding box center [250, 359] width 263 height 21
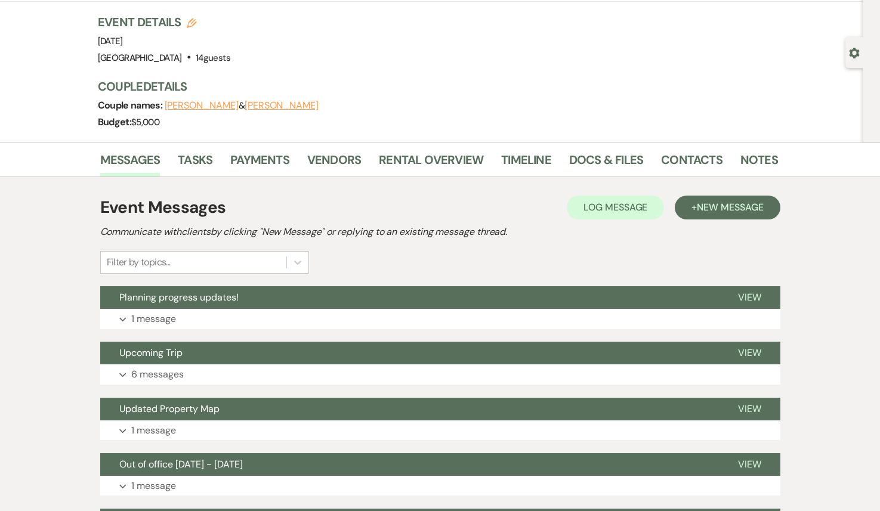
scroll to position [52, 0]
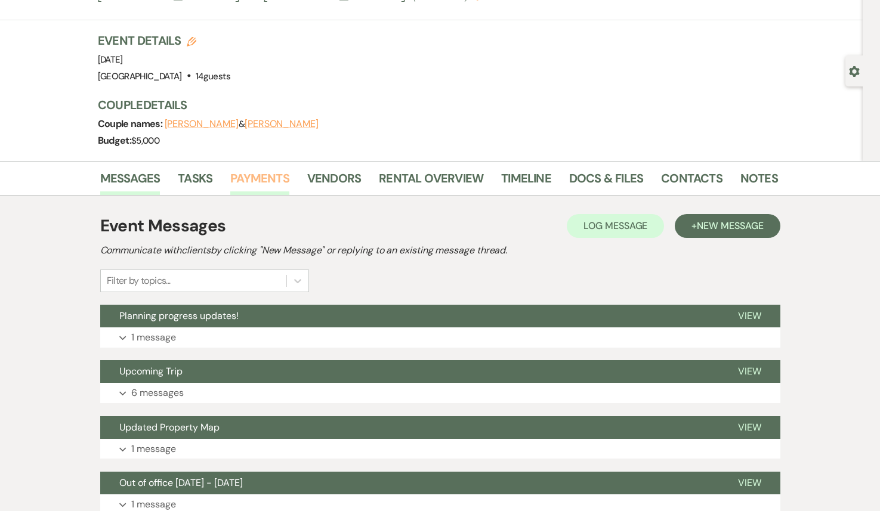
click at [264, 181] on link "Payments" at bounding box center [259, 182] width 59 height 26
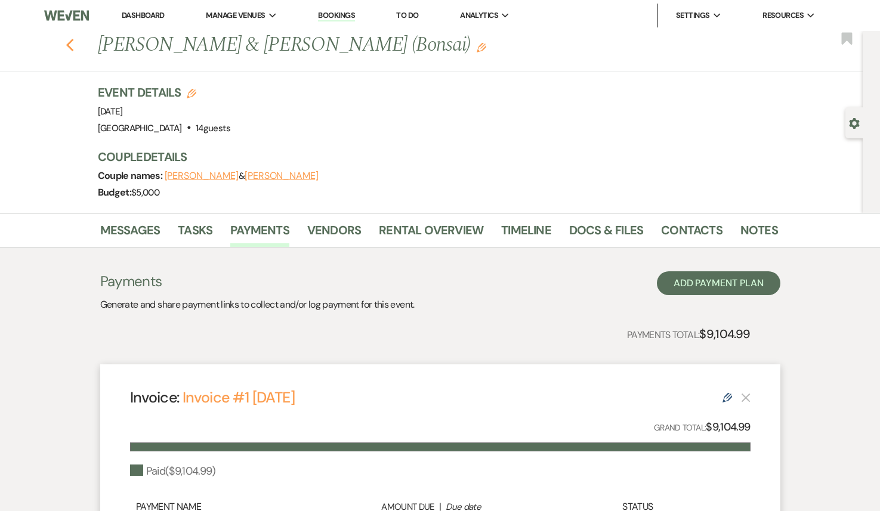
click at [70, 41] on use "button" at bounding box center [70, 45] width 8 height 13
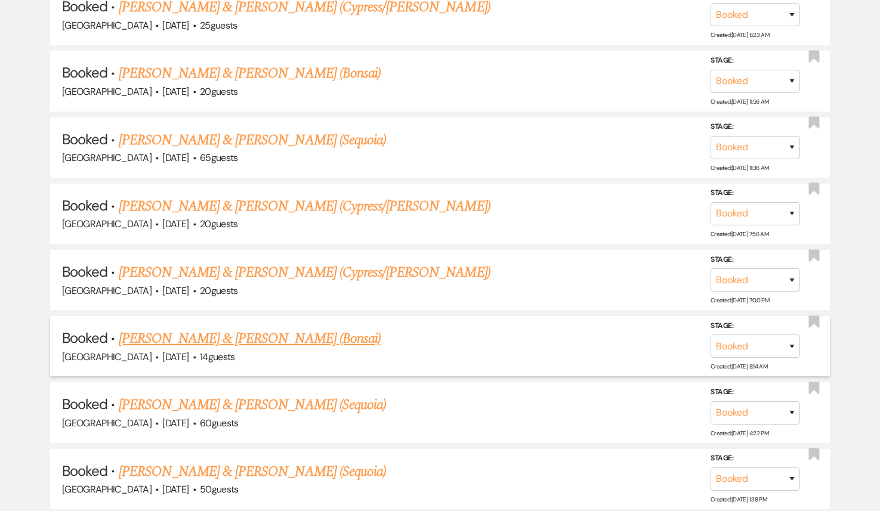
click at [245, 328] on link "[PERSON_NAME] & [PERSON_NAME] (Bonsai)" at bounding box center [250, 338] width 263 height 21
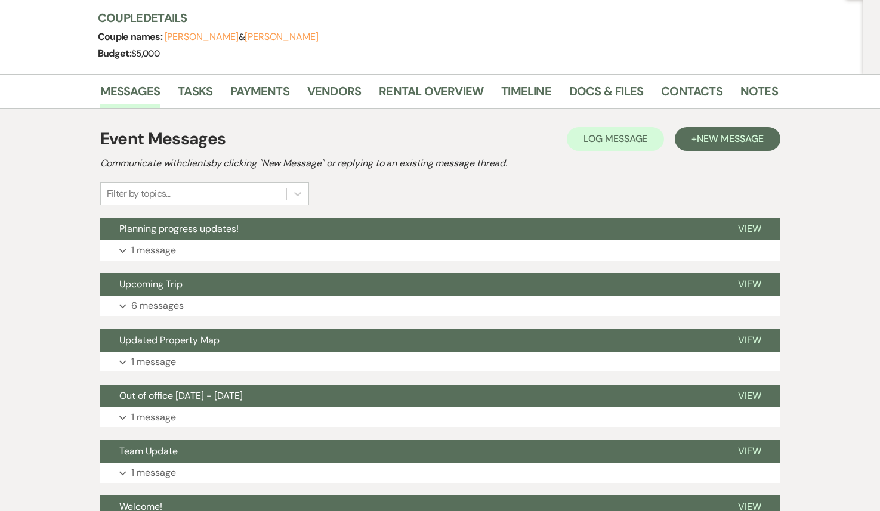
scroll to position [9, 0]
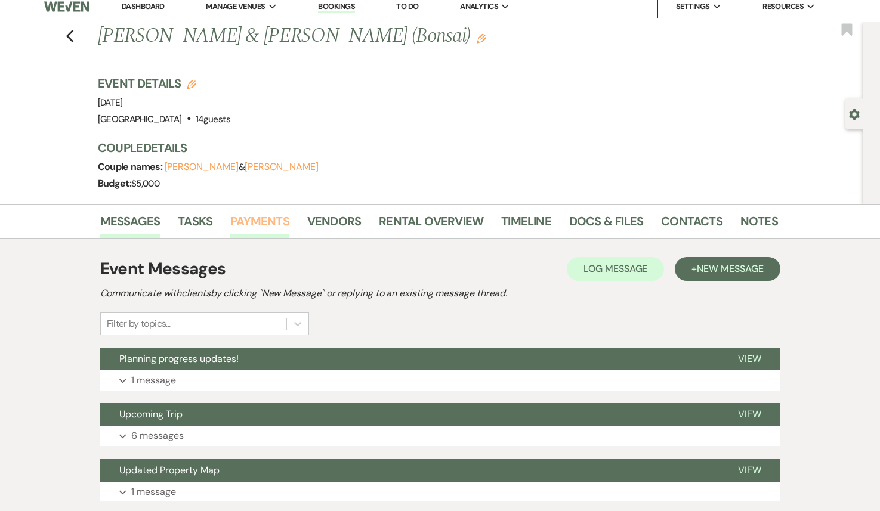
click at [258, 218] on link "Payments" at bounding box center [259, 225] width 59 height 26
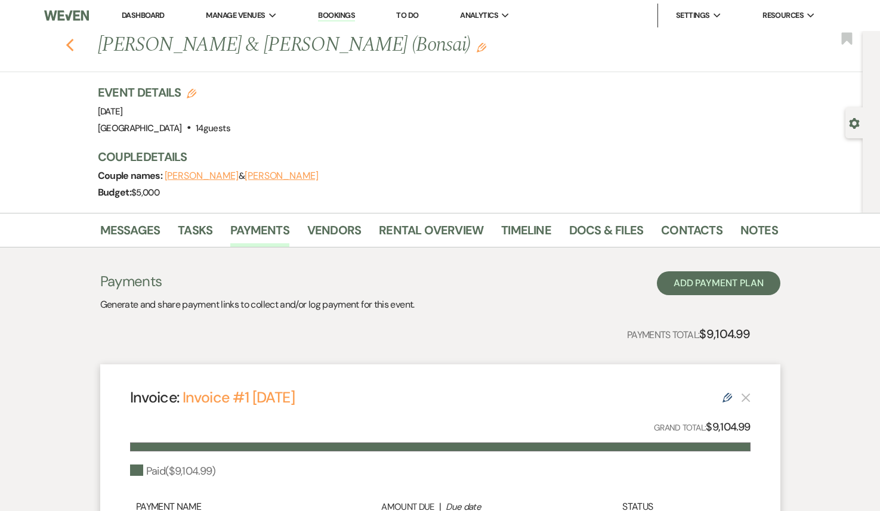
click at [69, 45] on icon "Previous" at bounding box center [70, 45] width 9 height 14
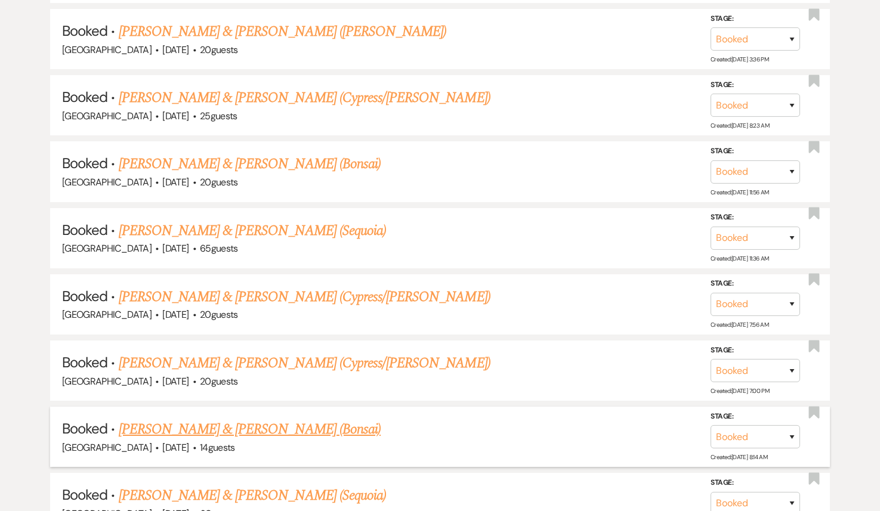
scroll to position [12063, 0]
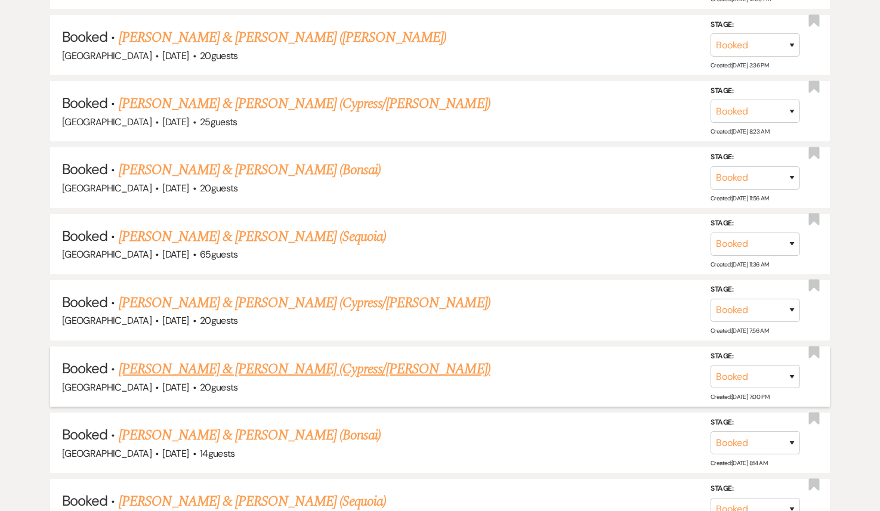
click at [258, 359] on link "[PERSON_NAME] & [PERSON_NAME] (Cypress/[PERSON_NAME])" at bounding box center [305, 369] width 372 height 21
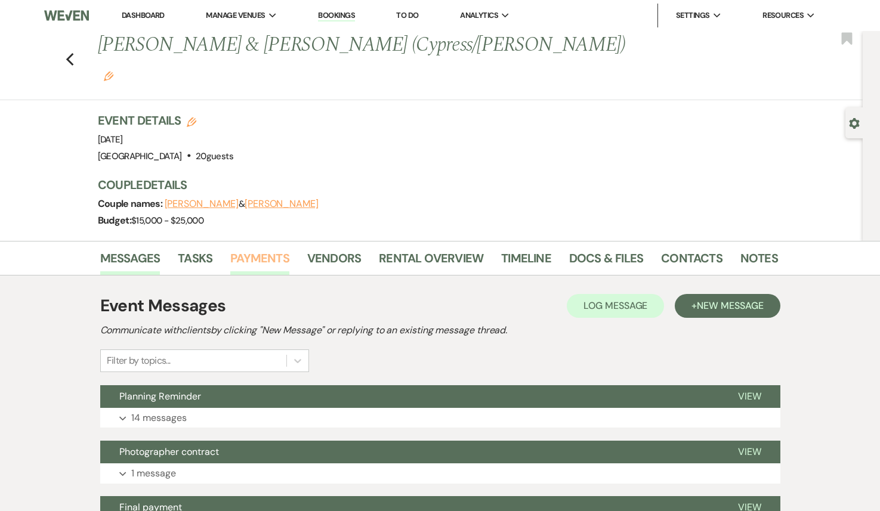
click at [266, 249] on link "Payments" at bounding box center [259, 262] width 59 height 26
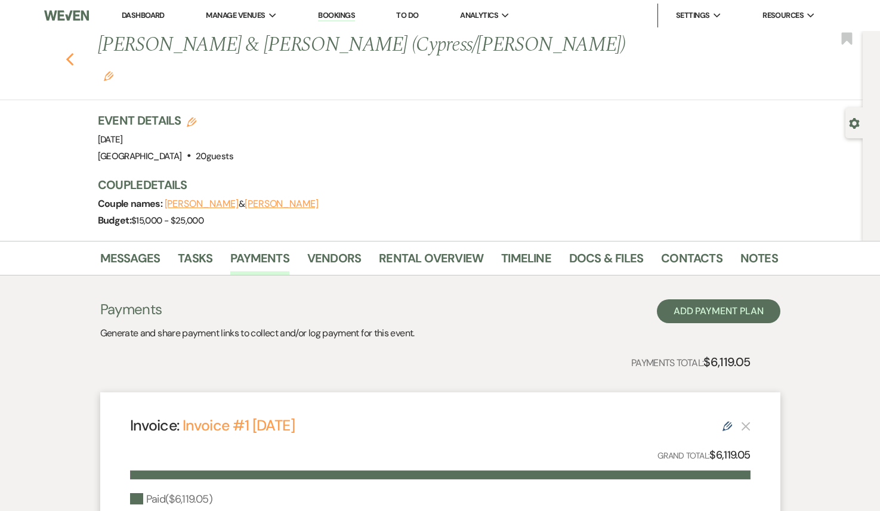
click at [68, 53] on use "button" at bounding box center [70, 59] width 8 height 13
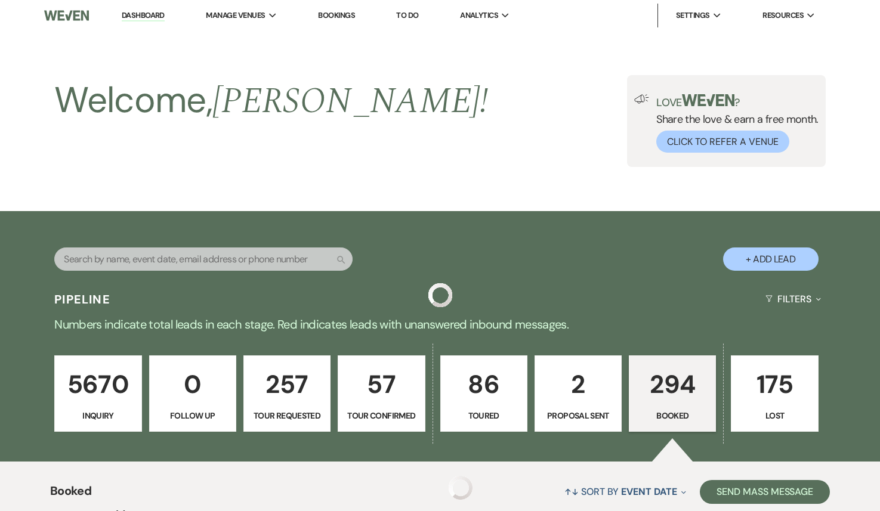
scroll to position [12063, 0]
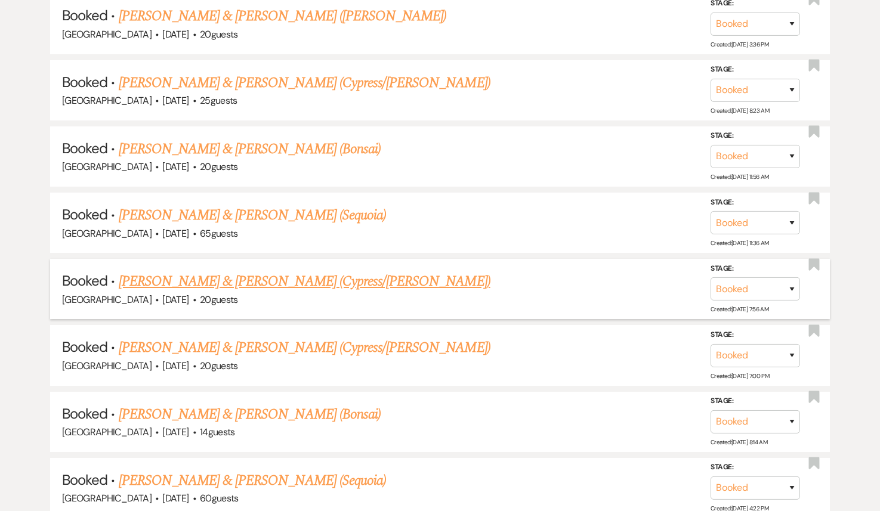
click at [244, 271] on link "[PERSON_NAME] & [PERSON_NAME] (Cypress/[PERSON_NAME])" at bounding box center [305, 281] width 372 height 21
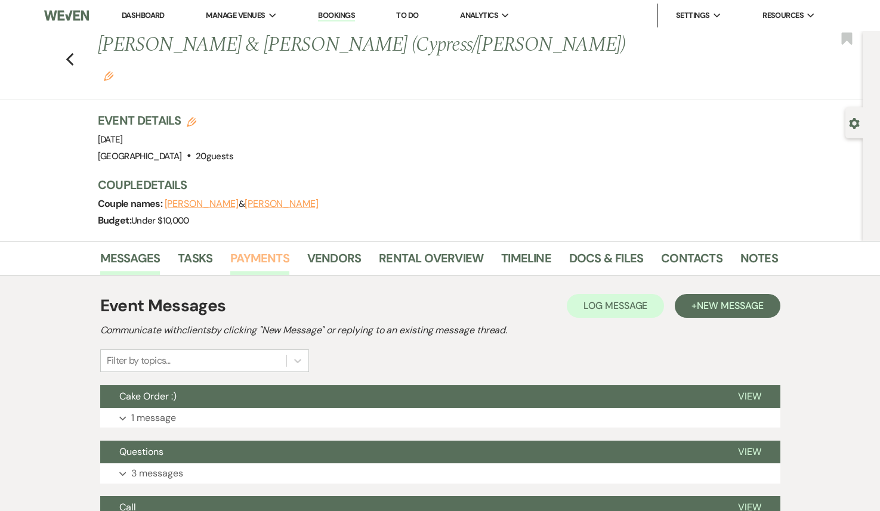
click at [246, 249] on link "Payments" at bounding box center [259, 262] width 59 height 26
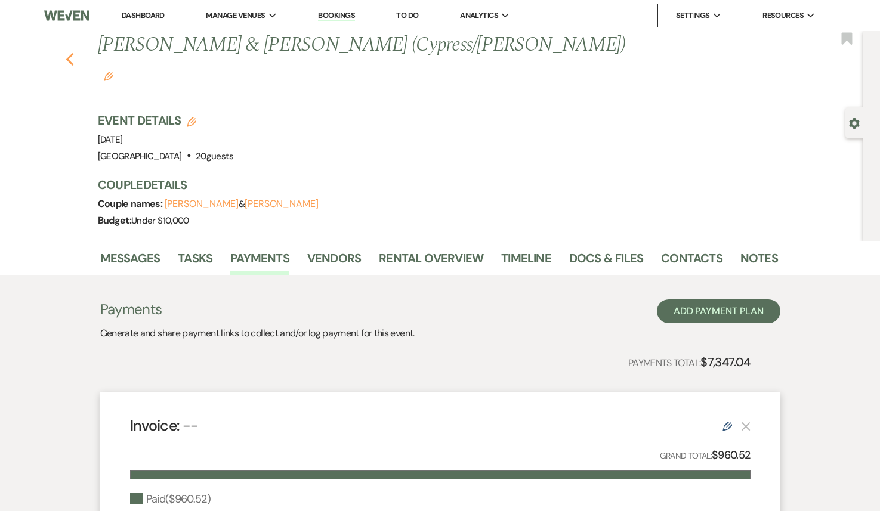
click at [72, 53] on icon "Previous" at bounding box center [70, 60] width 9 height 14
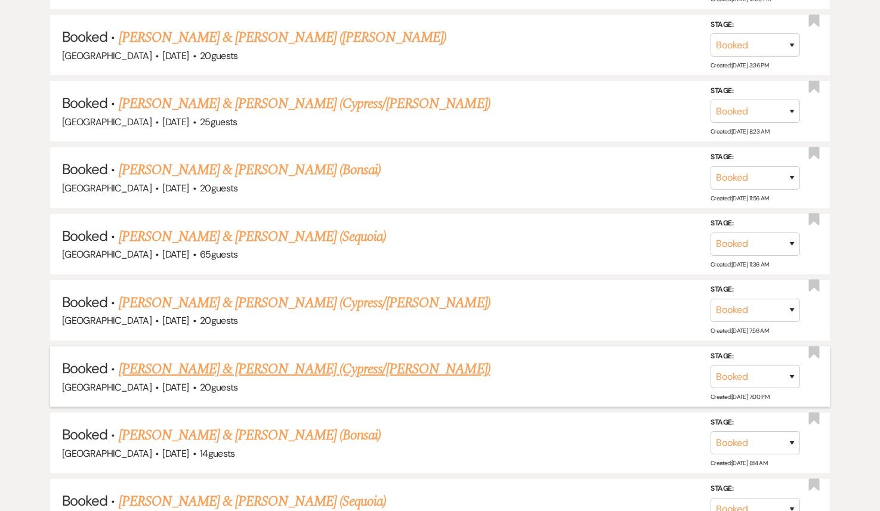
scroll to position [12084, 0]
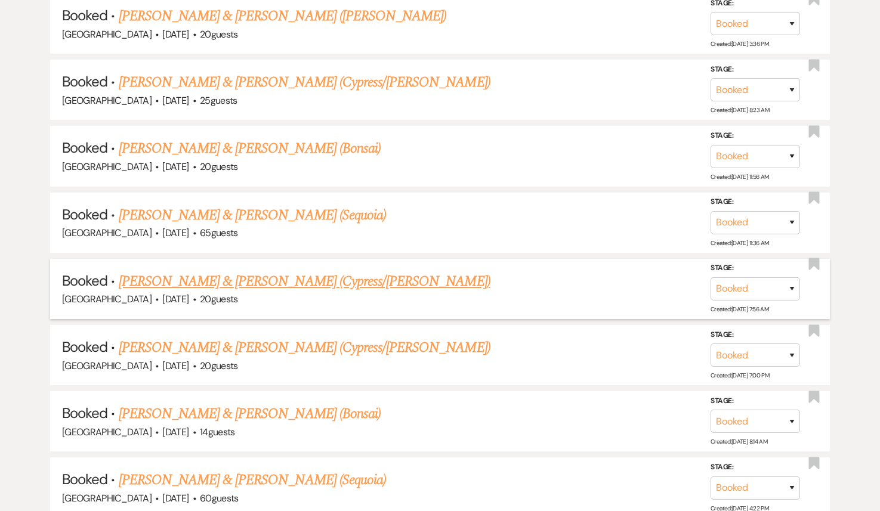
click at [253, 271] on link "[PERSON_NAME] & [PERSON_NAME] (Cypress/[PERSON_NAME])" at bounding box center [305, 281] width 372 height 21
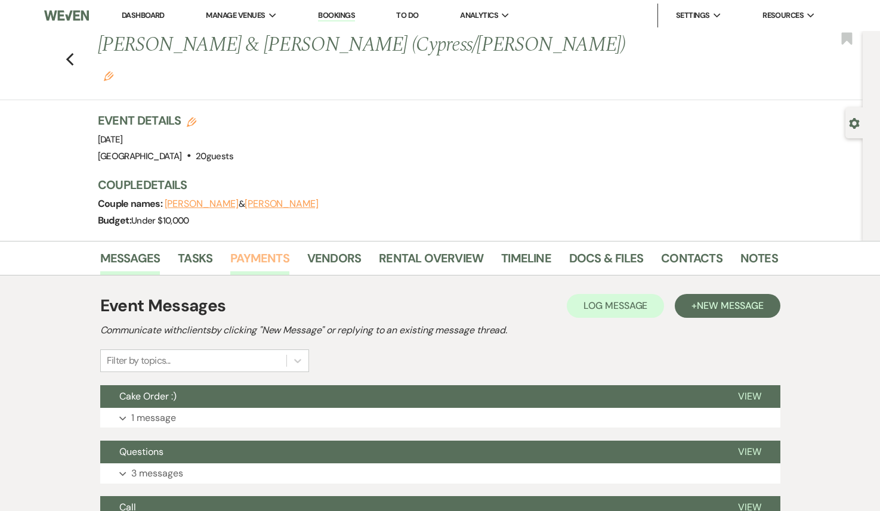
click at [252, 249] on link "Payments" at bounding box center [259, 262] width 59 height 26
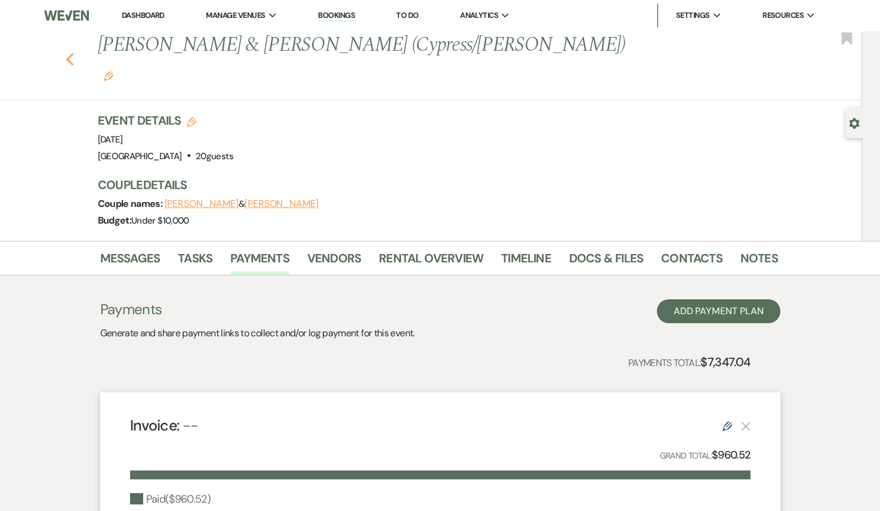
click at [68, 53] on icon "Previous" at bounding box center [70, 60] width 9 height 14
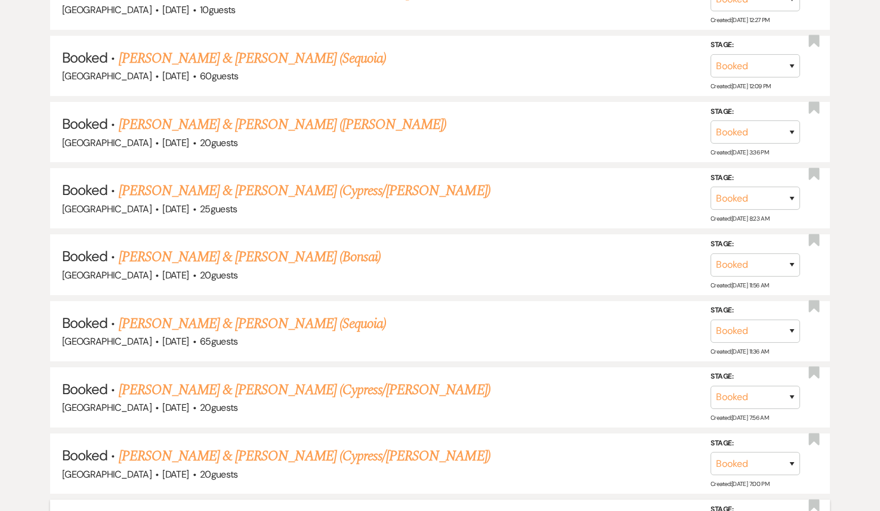
scroll to position [11943, 0]
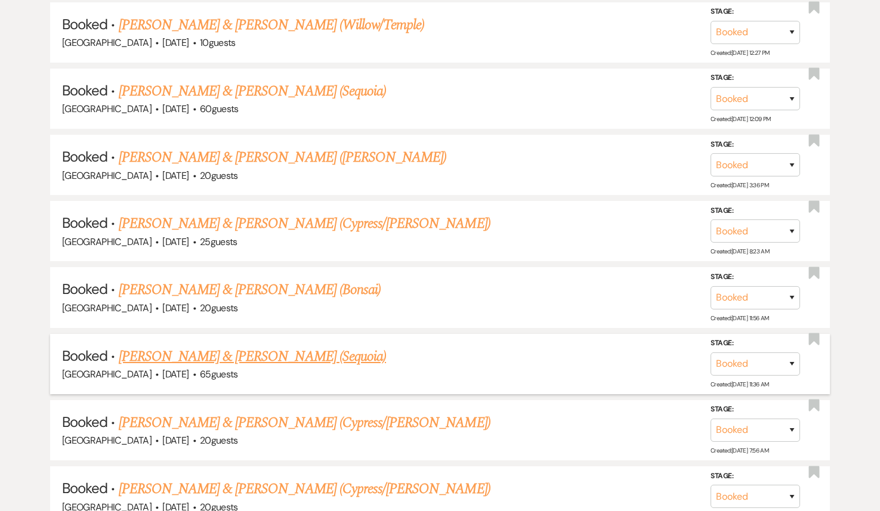
click at [184, 346] on link "[PERSON_NAME] & [PERSON_NAME] (Sequoia)" at bounding box center [253, 356] width 268 height 21
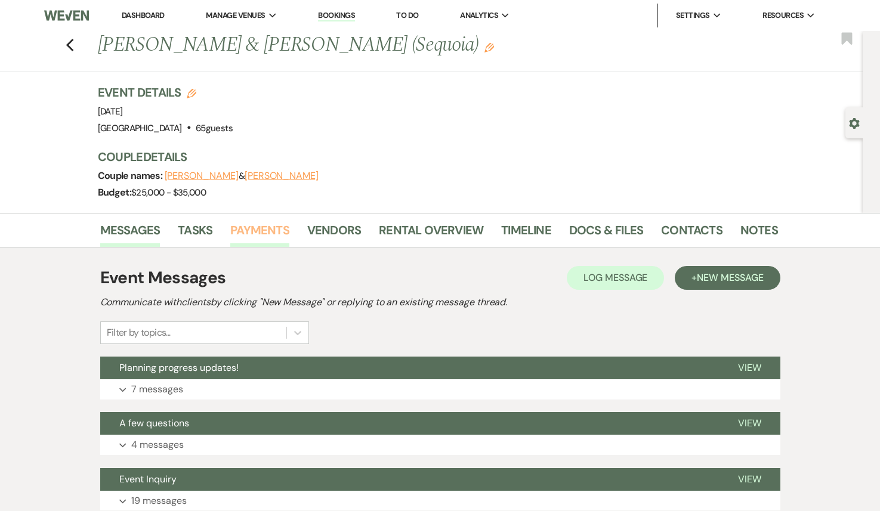
click at [254, 232] on link "Payments" at bounding box center [259, 234] width 59 height 26
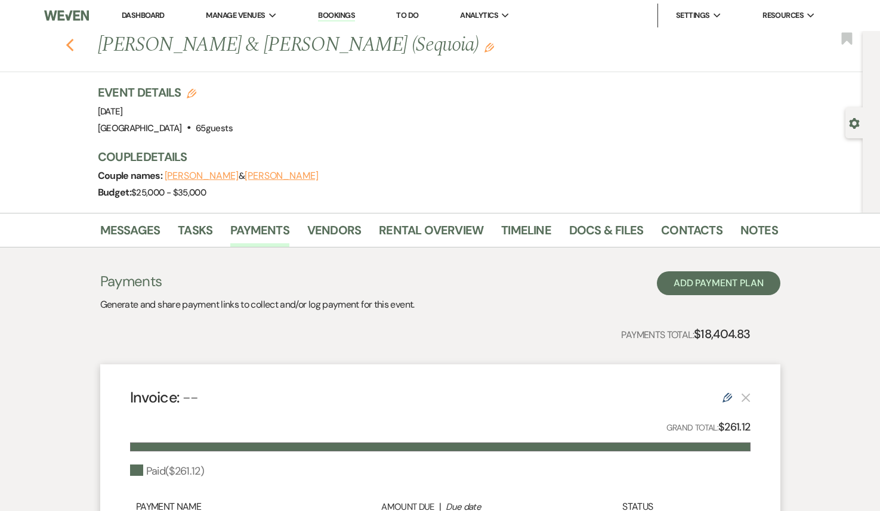
click at [69, 38] on icon "Previous" at bounding box center [70, 45] width 9 height 14
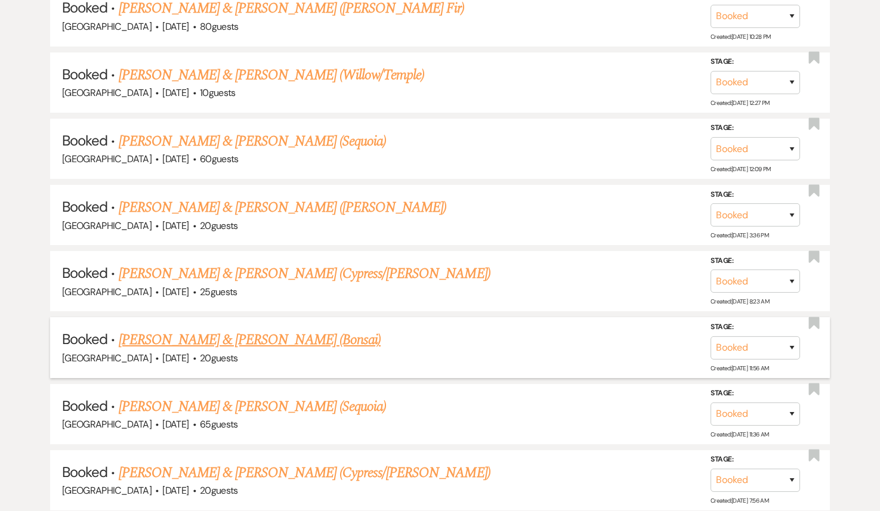
click at [277, 329] on link "[PERSON_NAME] & [PERSON_NAME] (Bonsai)" at bounding box center [250, 339] width 263 height 21
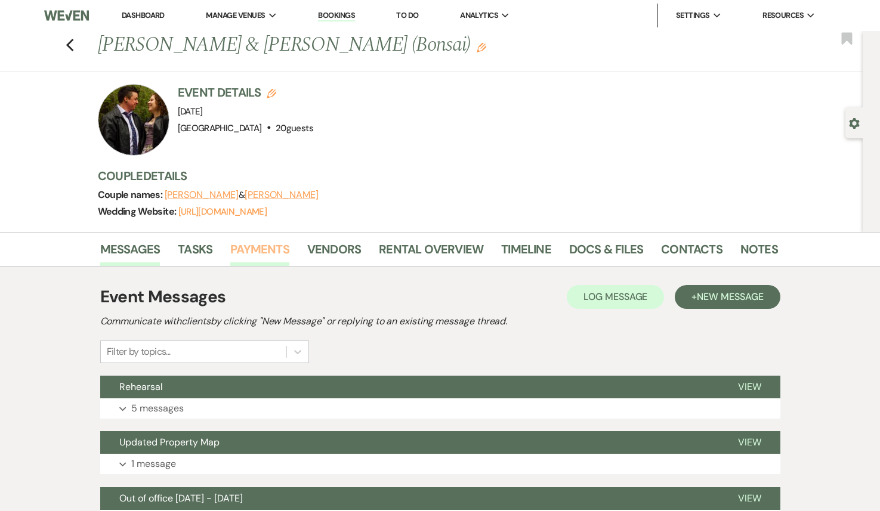
click at [257, 255] on link "Payments" at bounding box center [259, 253] width 59 height 26
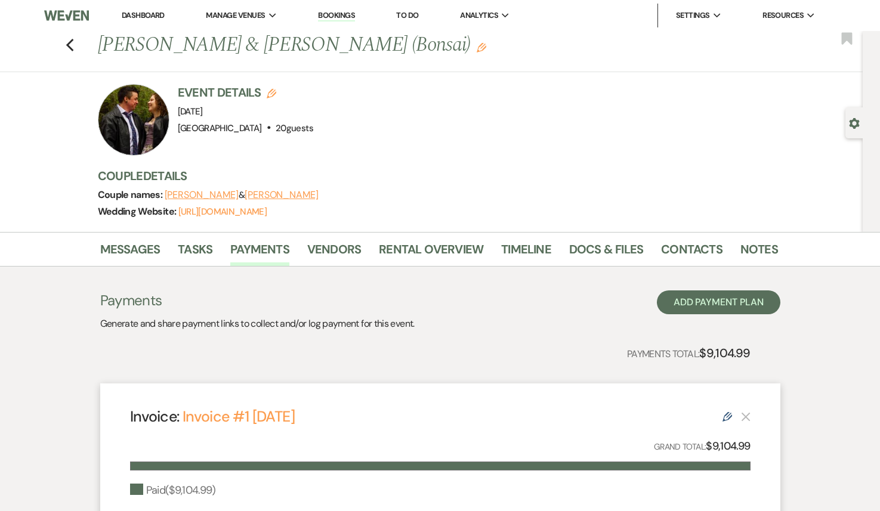
click at [69, 32] on div "Previous [PERSON_NAME] & [PERSON_NAME] (Bonsai) Edit Bookmark" at bounding box center [428, 51] width 869 height 41
click at [67, 42] on icon "Previous" at bounding box center [70, 45] width 9 height 14
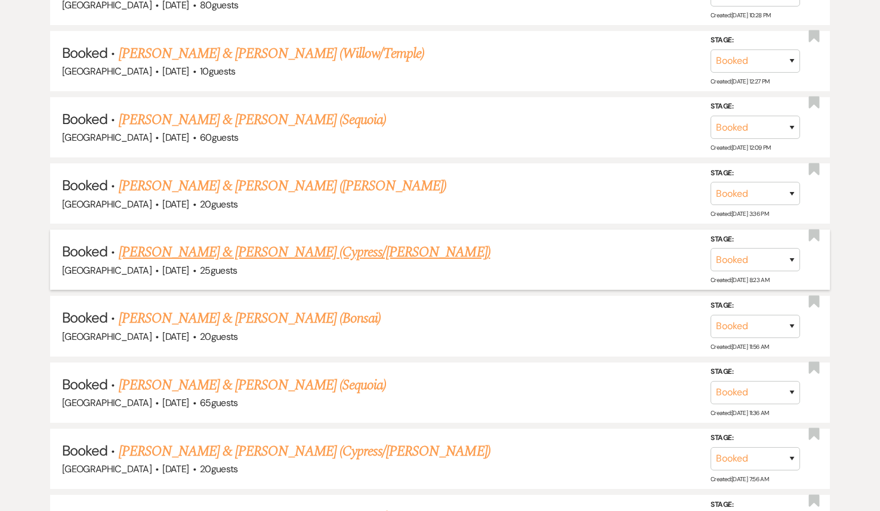
click at [223, 242] on link "[PERSON_NAME] & [PERSON_NAME] (Cypress/[PERSON_NAME])" at bounding box center [305, 252] width 372 height 21
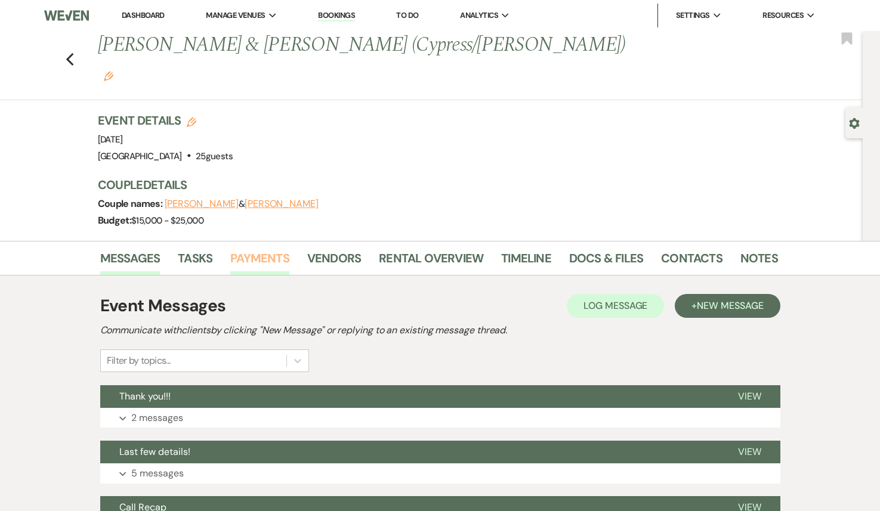
click at [253, 249] on link "Payments" at bounding box center [259, 262] width 59 height 26
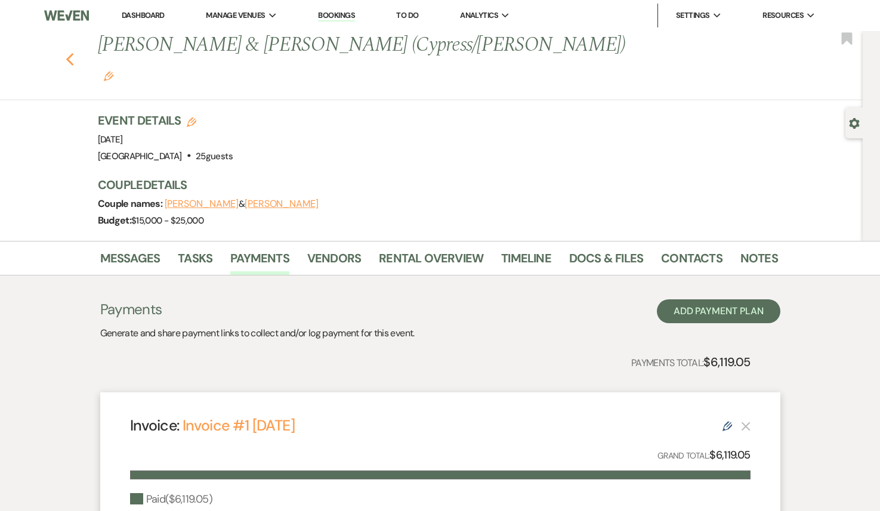
click at [67, 53] on icon "Previous" at bounding box center [70, 60] width 9 height 14
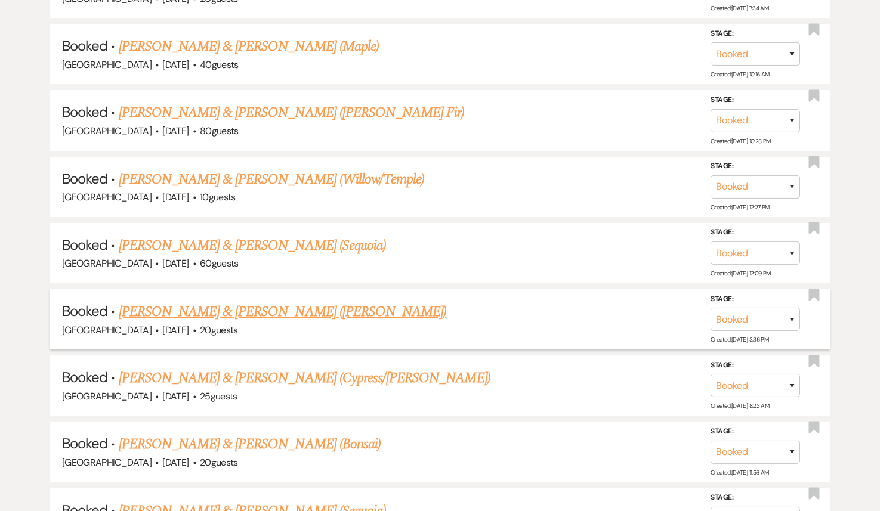
click at [230, 301] on link "[PERSON_NAME] & [PERSON_NAME] ([PERSON_NAME])" at bounding box center [283, 311] width 328 height 21
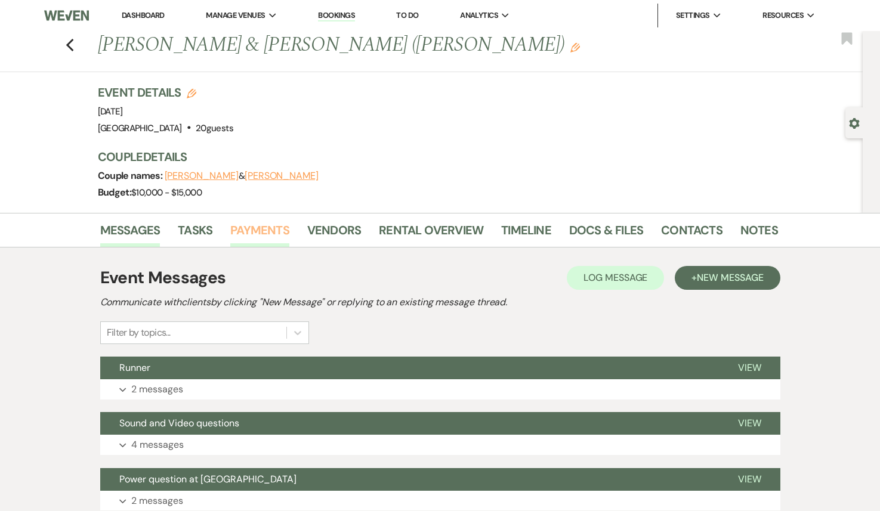
click at [248, 233] on link "Payments" at bounding box center [259, 234] width 59 height 26
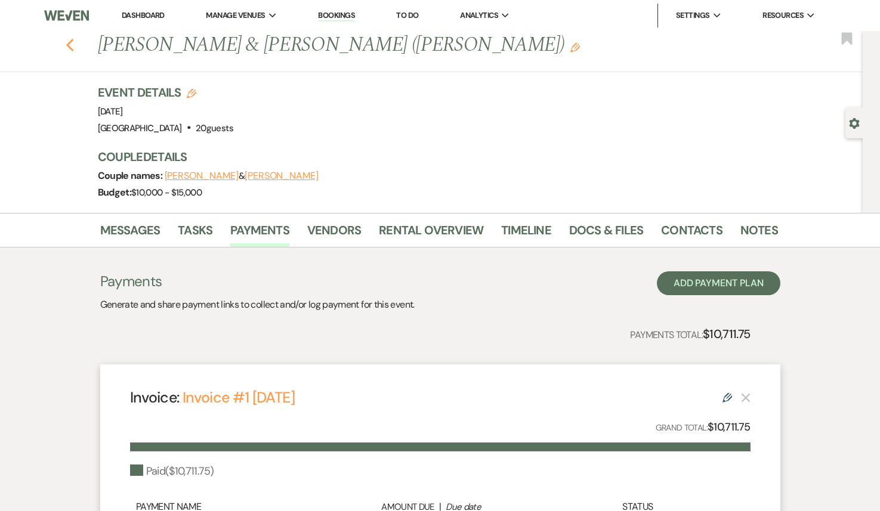
click at [71, 44] on icon "Previous" at bounding box center [70, 45] width 9 height 14
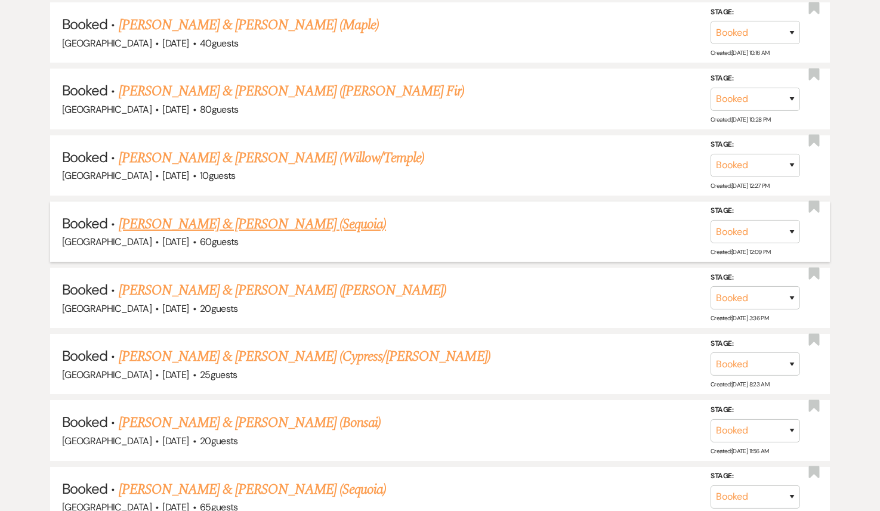
click at [267, 214] on link "[PERSON_NAME] & [PERSON_NAME] (Sequoia)" at bounding box center [253, 224] width 268 height 21
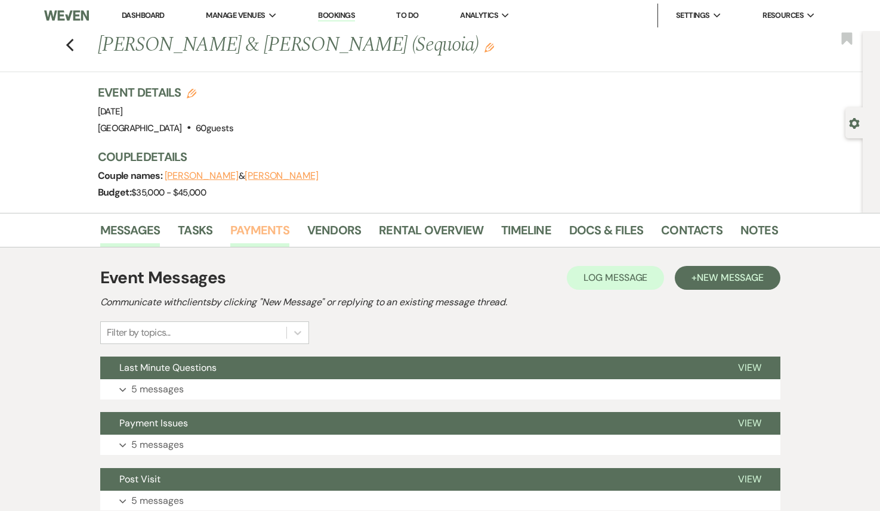
click at [261, 235] on link "Payments" at bounding box center [259, 234] width 59 height 26
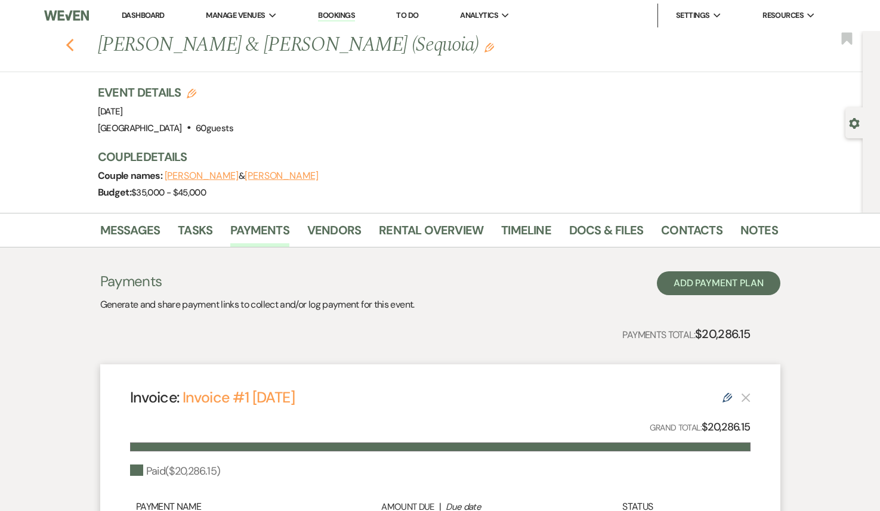
click at [68, 48] on icon "Previous" at bounding box center [70, 45] width 9 height 14
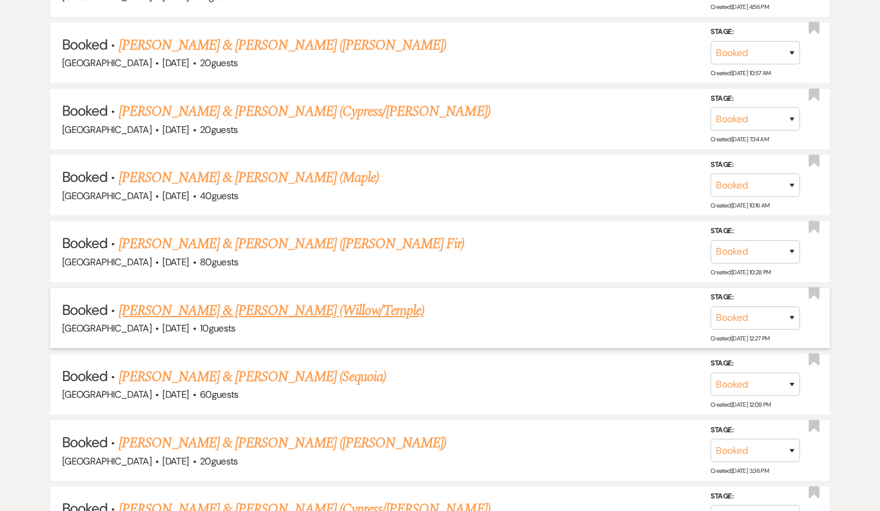
click at [261, 300] on link "[PERSON_NAME] & [PERSON_NAME] (Willow/Temple)" at bounding box center [272, 310] width 306 height 21
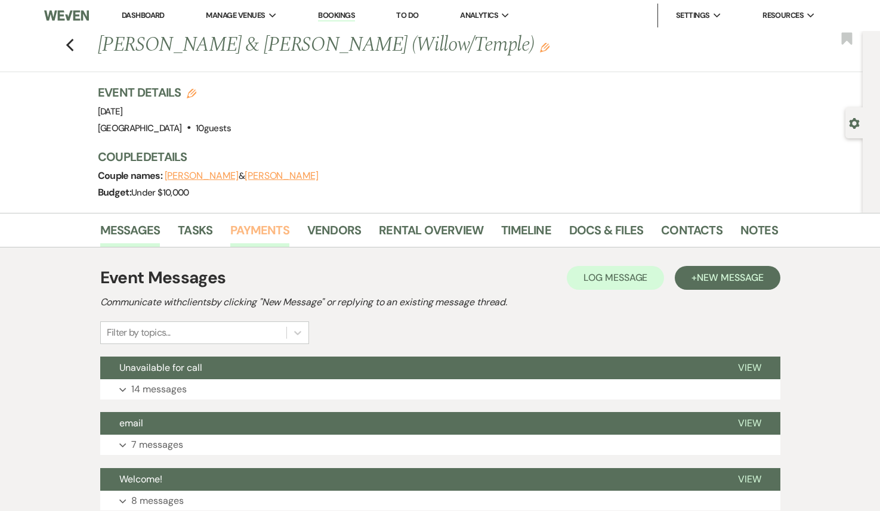
click at [260, 233] on link "Payments" at bounding box center [259, 234] width 59 height 26
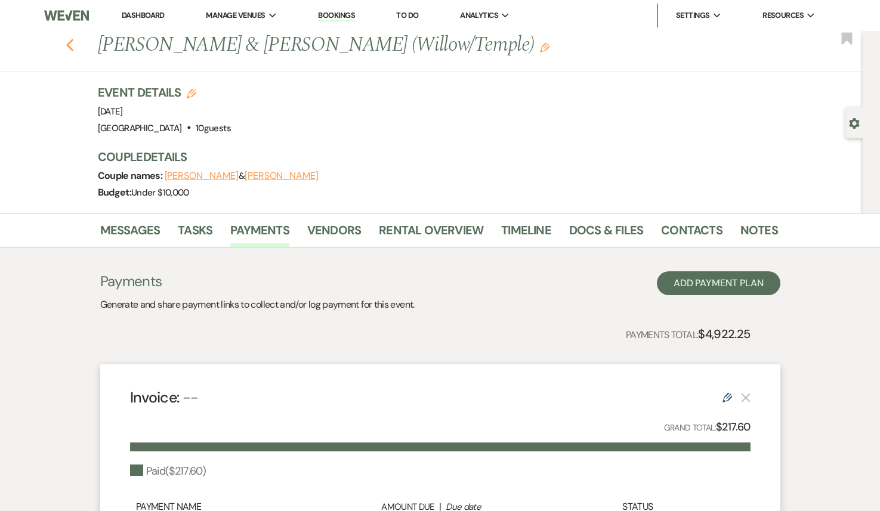
click at [67, 49] on icon "Previous" at bounding box center [70, 45] width 9 height 14
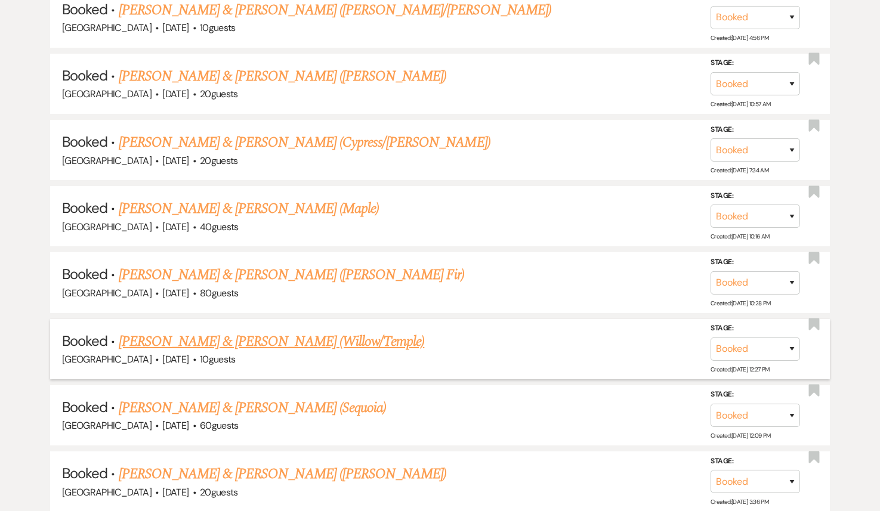
scroll to position [11630, 0]
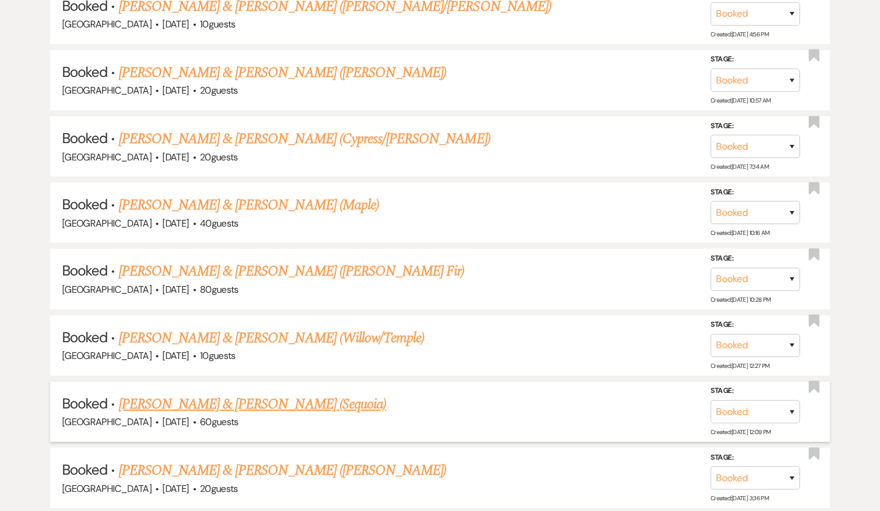
click at [225, 394] on link "[PERSON_NAME] & [PERSON_NAME] (Sequoia)" at bounding box center [253, 404] width 268 height 21
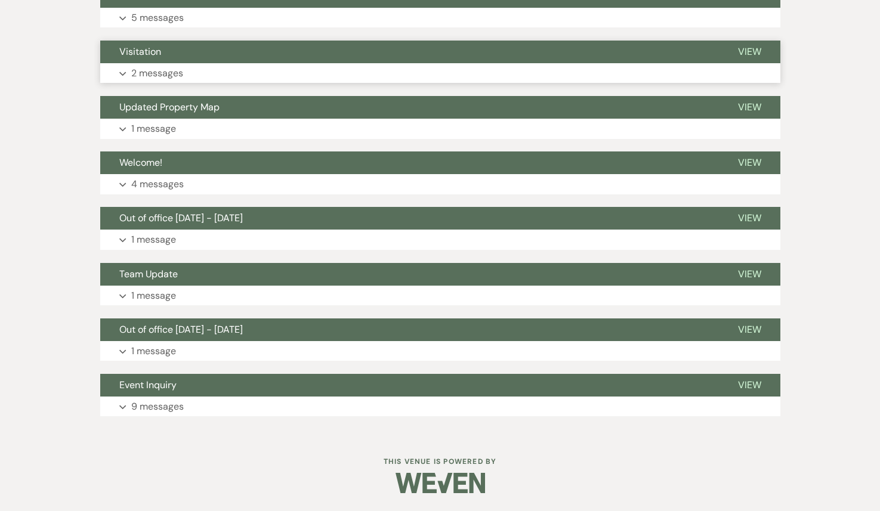
scroll to position [29, 0]
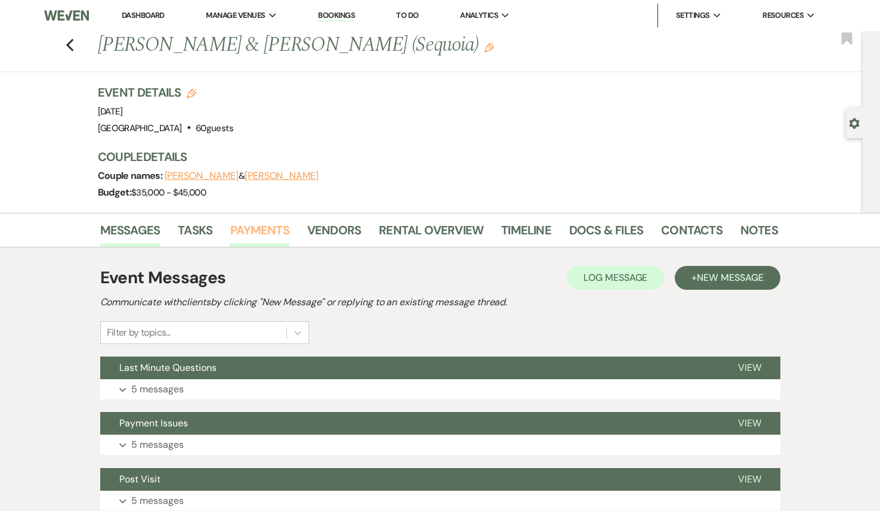
click at [254, 231] on link "Payments" at bounding box center [259, 234] width 59 height 26
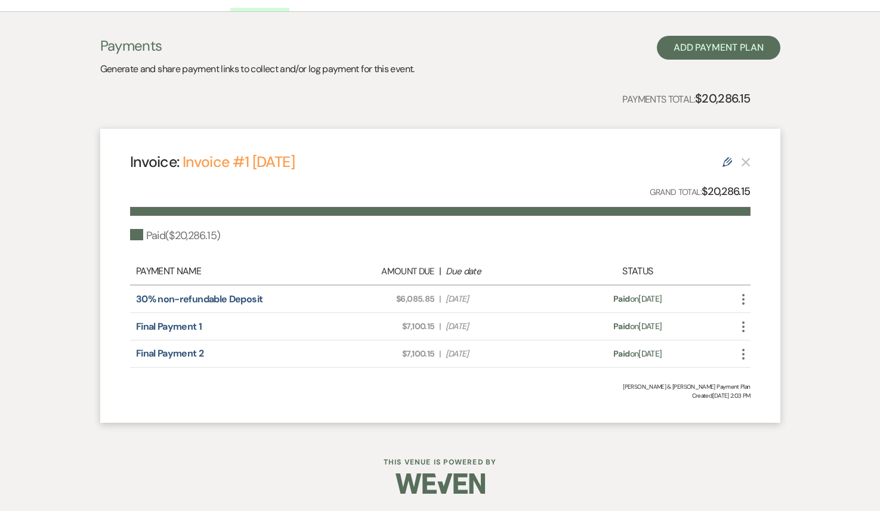
scroll to position [32, 0]
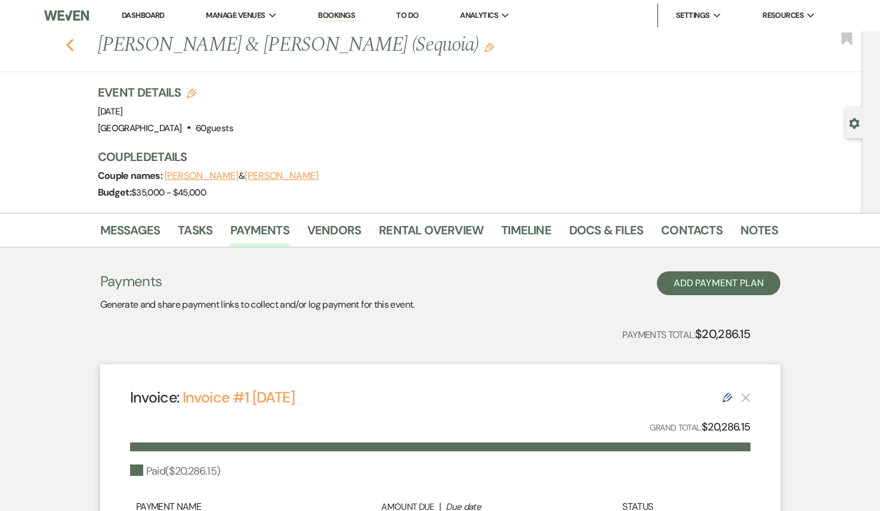
click at [67, 41] on icon "Previous" at bounding box center [70, 45] width 9 height 14
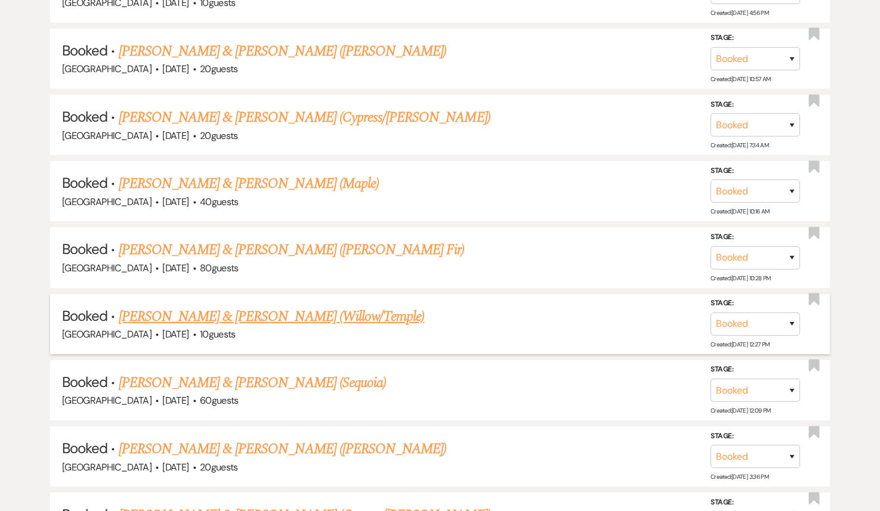
click at [252, 306] on link "[PERSON_NAME] & [PERSON_NAME] (Willow/Temple)" at bounding box center [272, 316] width 306 height 21
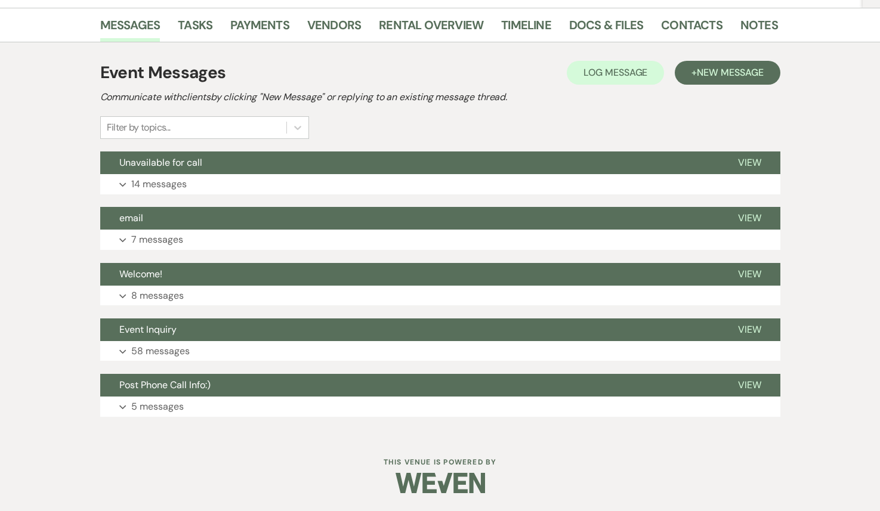
scroll to position [205, 0]
click at [262, 21] on link "Payments" at bounding box center [259, 29] width 59 height 26
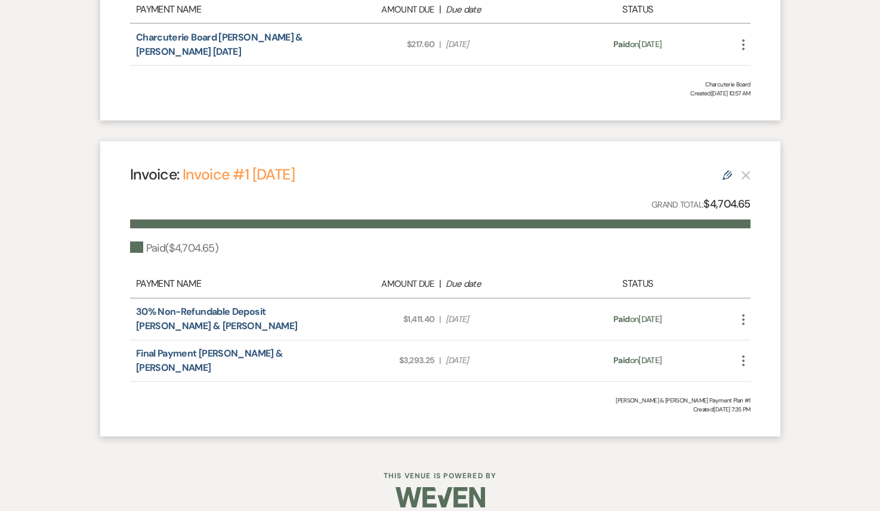
scroll to position [242, 0]
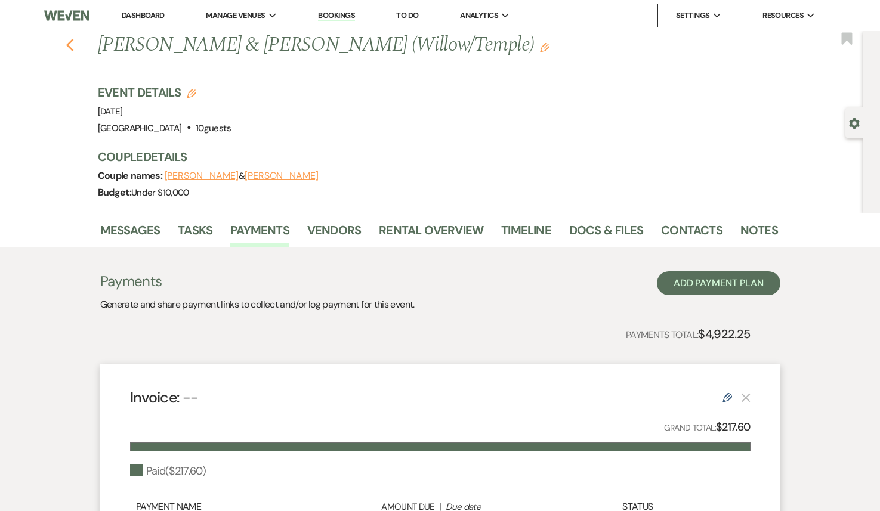
click at [70, 48] on use "button" at bounding box center [70, 45] width 8 height 13
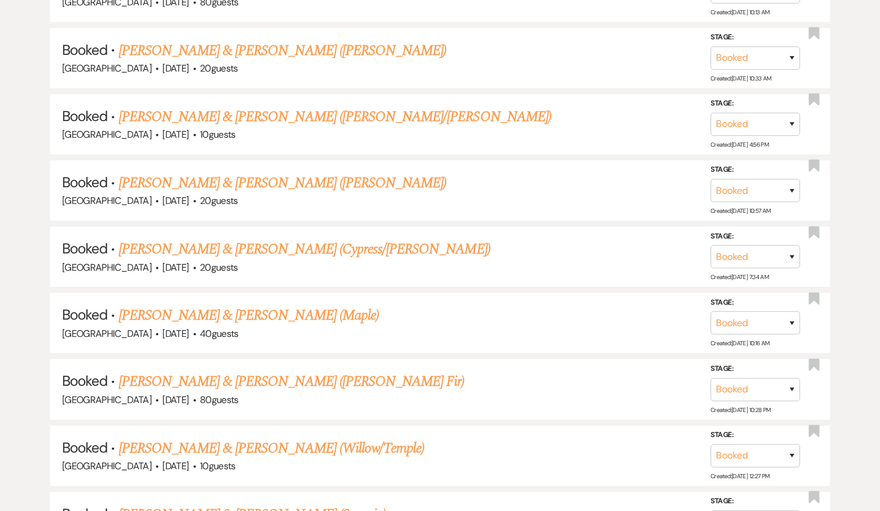
scroll to position [11537, 0]
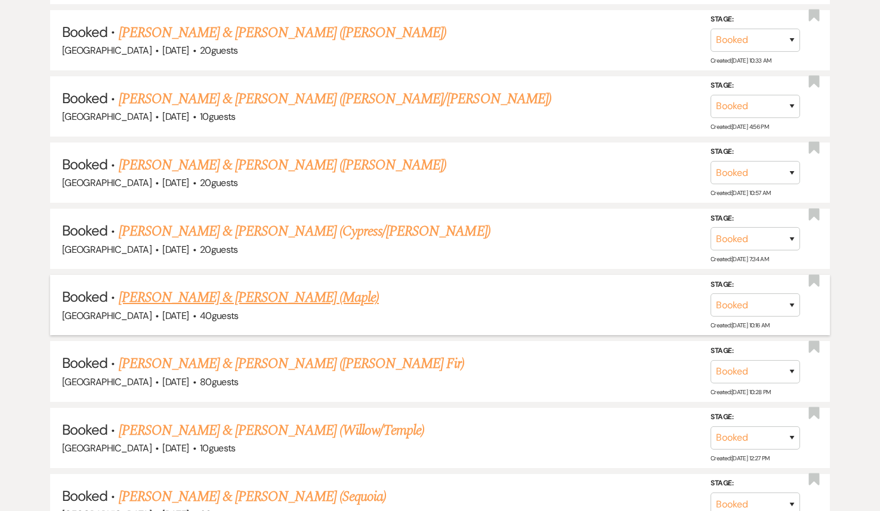
click at [186, 287] on link "[PERSON_NAME] & [PERSON_NAME] (Maple)" at bounding box center [249, 297] width 260 height 21
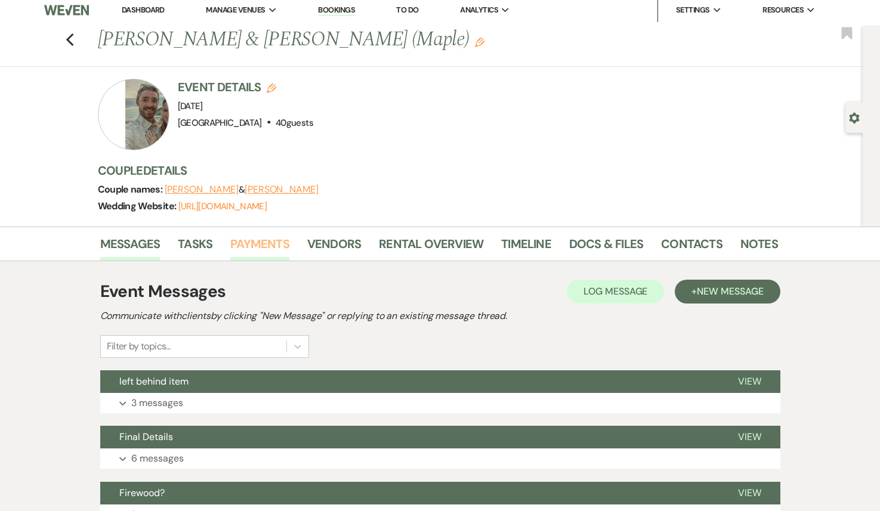
click at [258, 257] on link "Payments" at bounding box center [259, 247] width 59 height 26
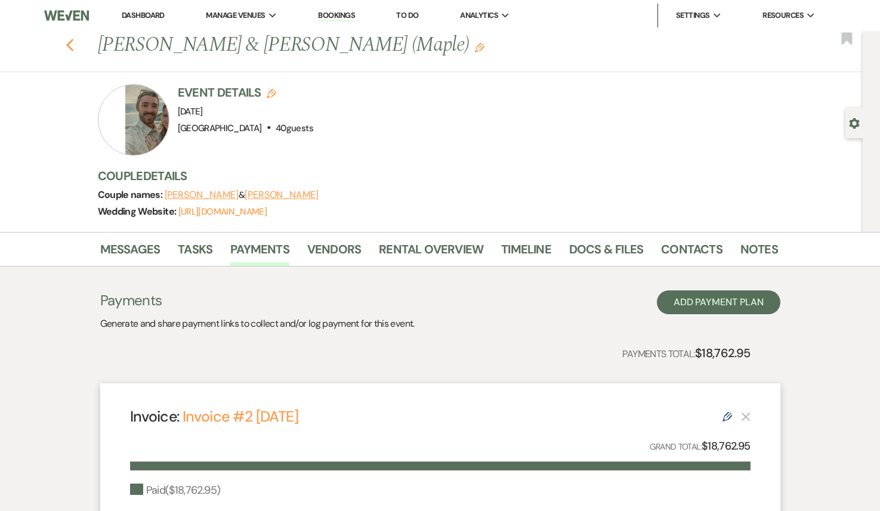
click at [72, 41] on use "button" at bounding box center [70, 45] width 8 height 13
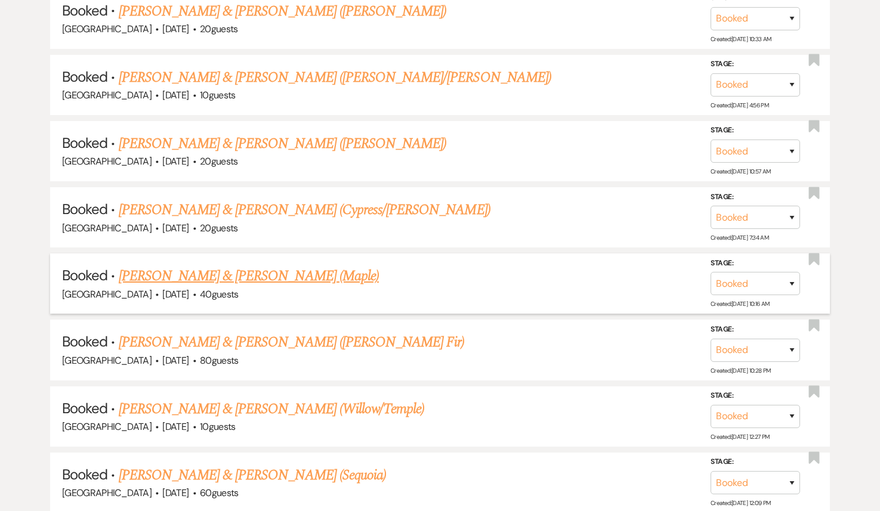
click at [243, 266] on link "[PERSON_NAME] & [PERSON_NAME] (Maple)" at bounding box center [249, 276] width 260 height 21
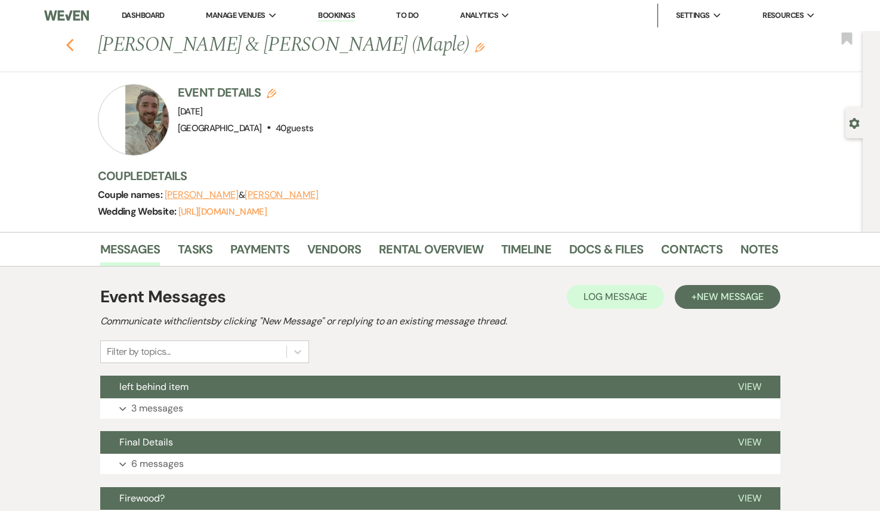
click at [73, 52] on icon "Previous" at bounding box center [70, 45] width 9 height 14
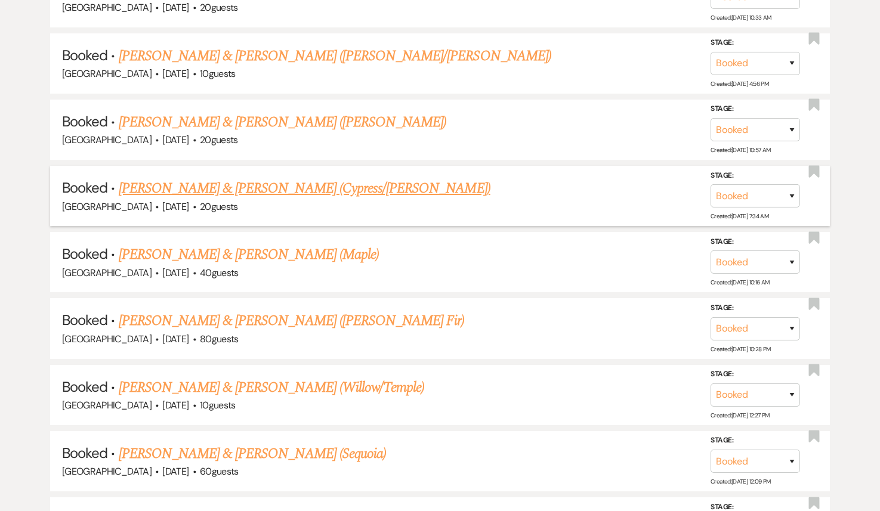
click at [246, 178] on link "[PERSON_NAME] & [PERSON_NAME] (Cypress/[PERSON_NAME])" at bounding box center [305, 188] width 372 height 21
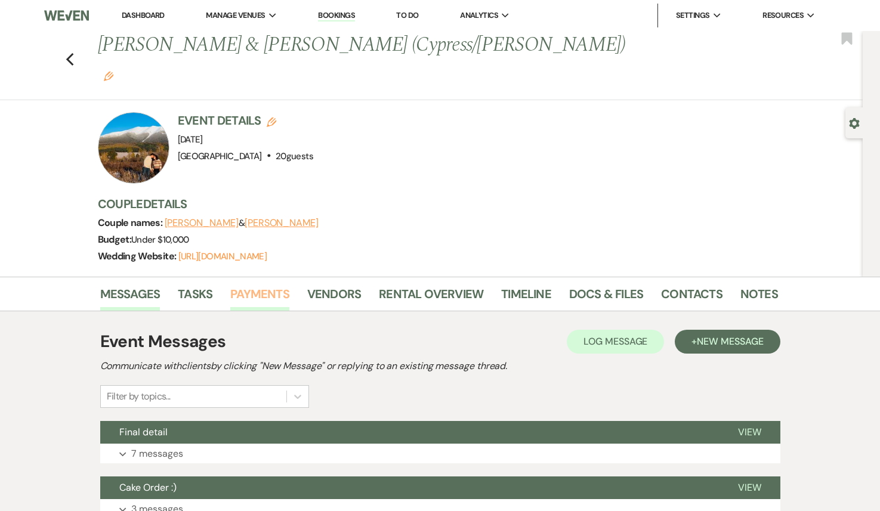
click at [252, 285] on link "Payments" at bounding box center [259, 298] width 59 height 26
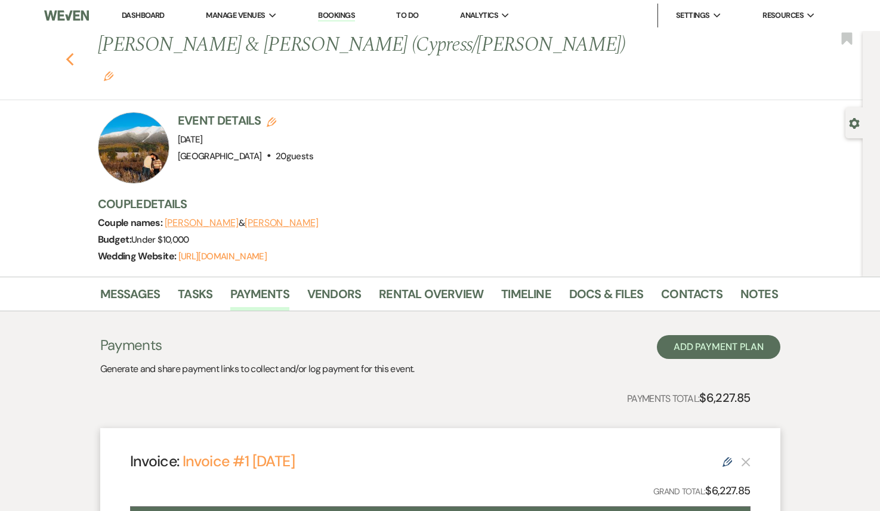
click at [73, 53] on icon "Previous" at bounding box center [70, 60] width 9 height 14
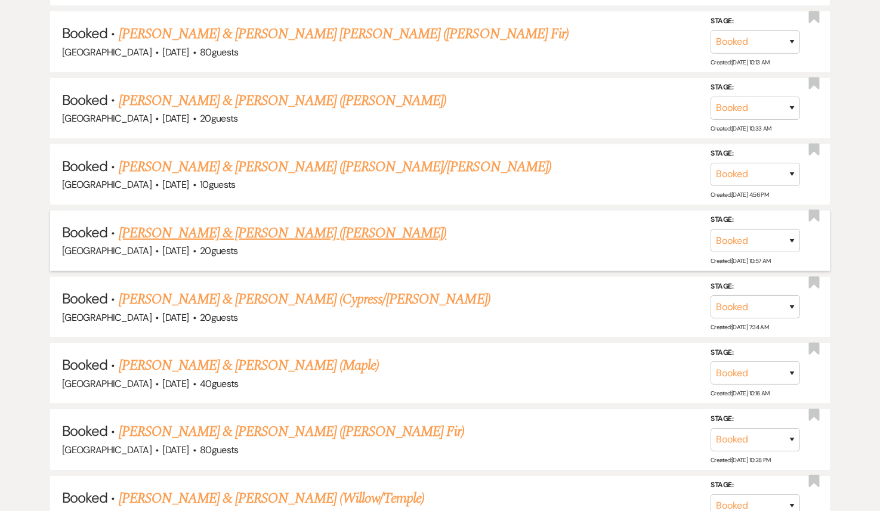
click at [222, 223] on link "[PERSON_NAME] & [PERSON_NAME] ([PERSON_NAME])" at bounding box center [283, 233] width 328 height 21
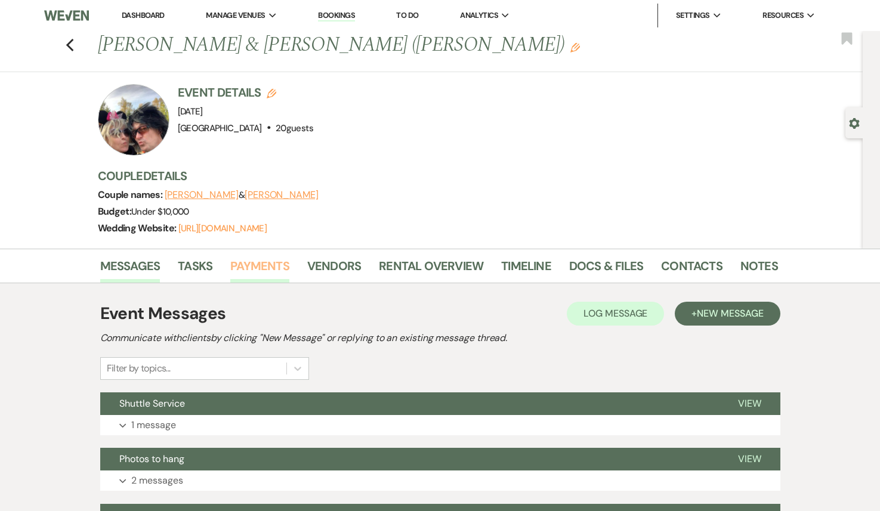
click at [241, 266] on link "Payments" at bounding box center [259, 270] width 59 height 26
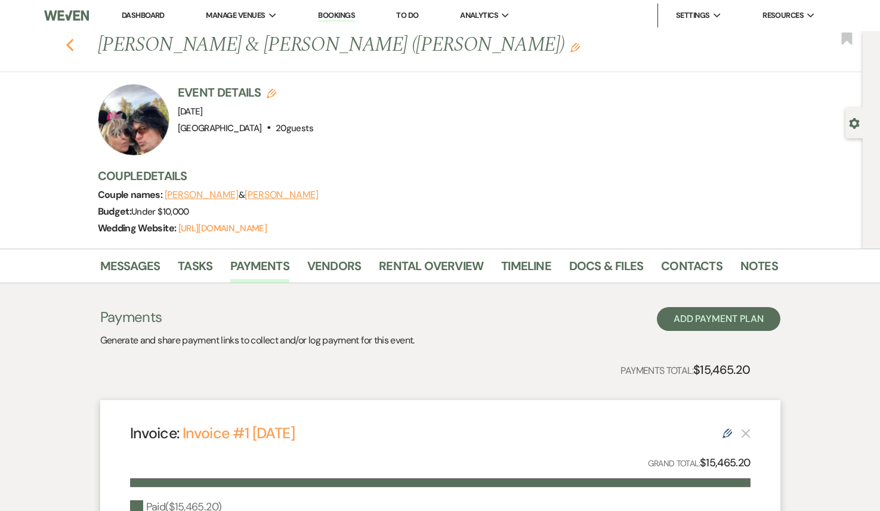
click at [69, 45] on icon "Previous" at bounding box center [70, 45] width 9 height 14
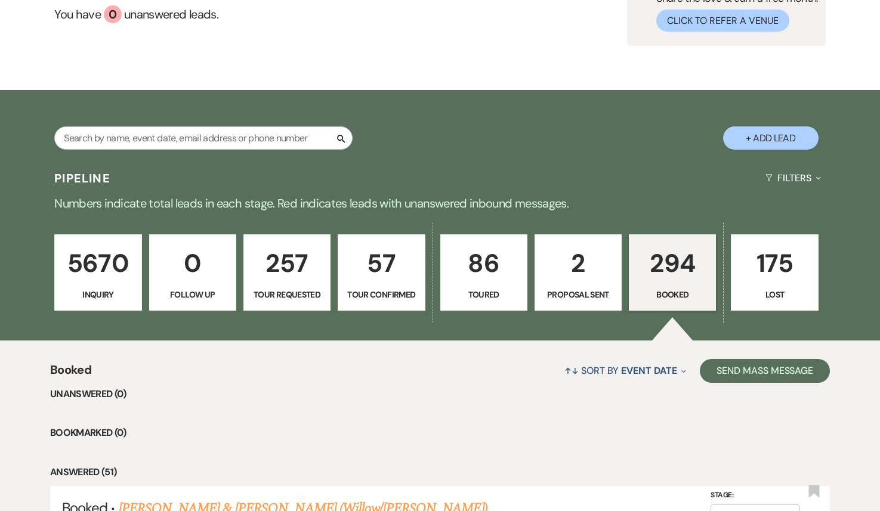
click at [785, 277] on p "175" at bounding box center [775, 263] width 72 height 40
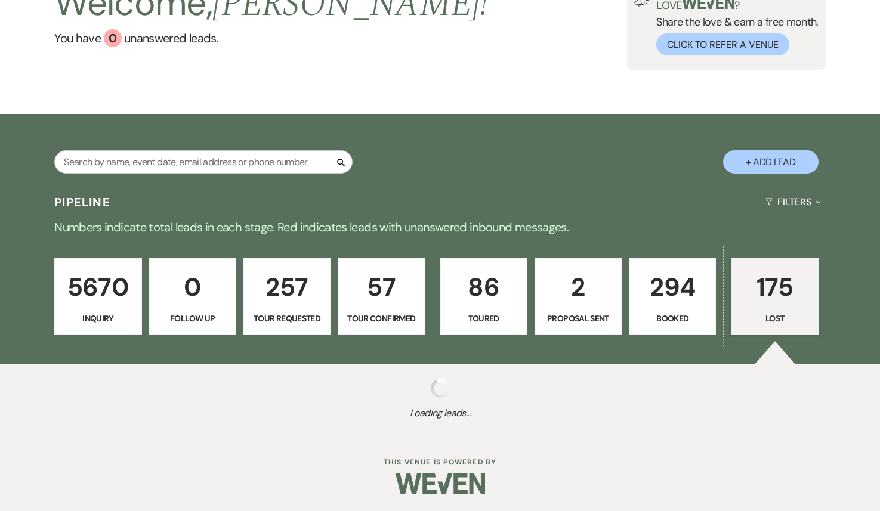
select select "8"
select select "11"
select select "8"
select select "11"
select select "8"
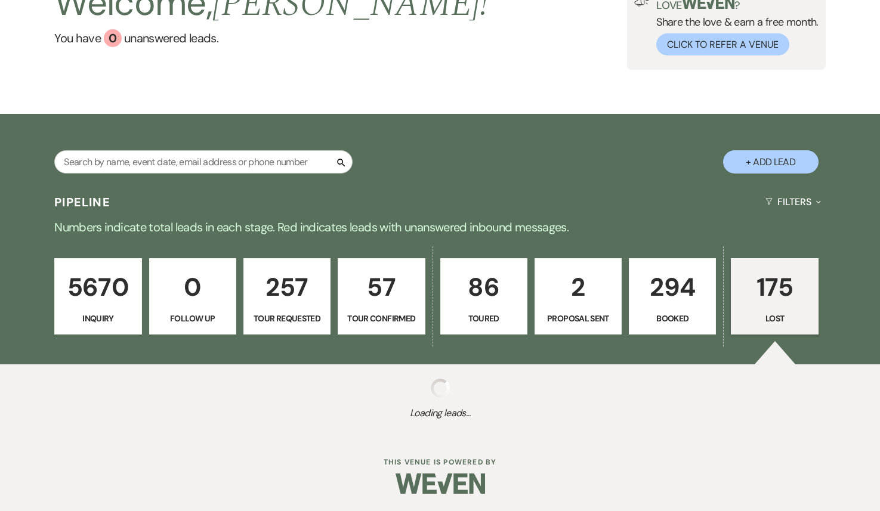
select select "10"
select select "8"
select select "7"
select select "8"
select select "7"
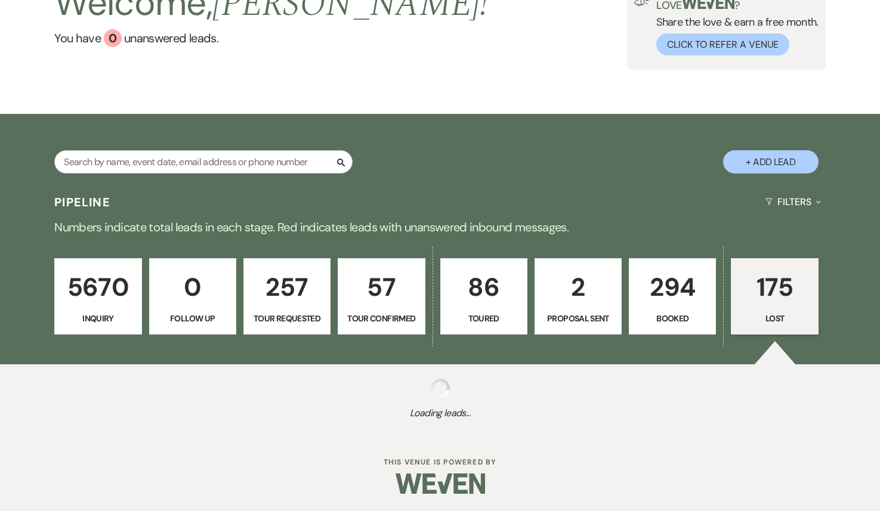
select select "8"
select select "11"
select select "8"
select select "11"
select select "8"
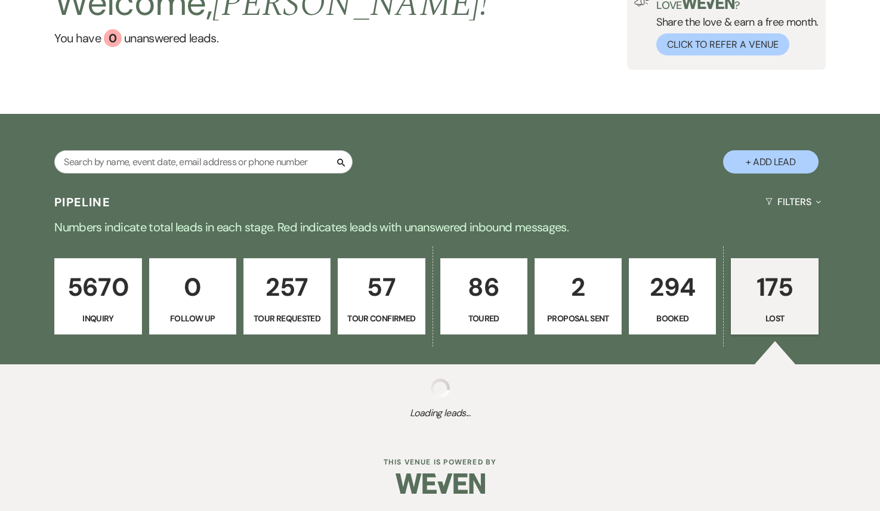
select select "11"
select select "8"
select select "11"
select select "8"
select select "7"
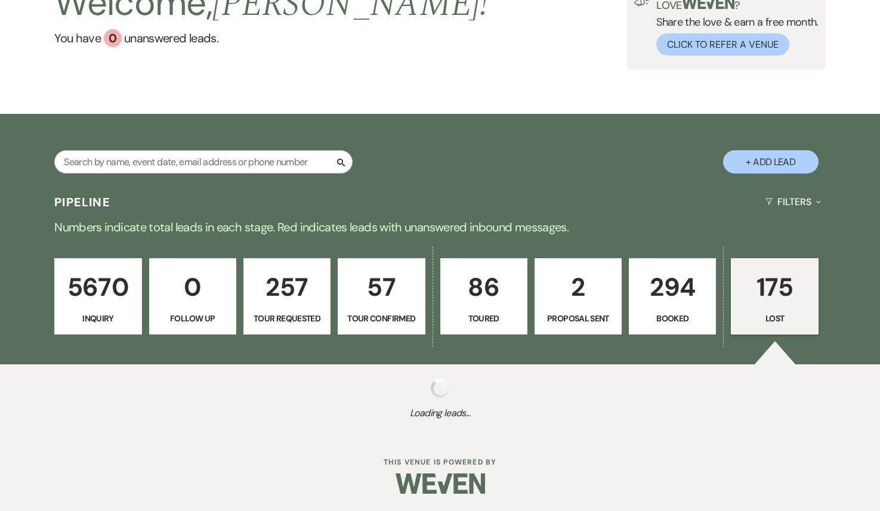
select select "8"
select select "6"
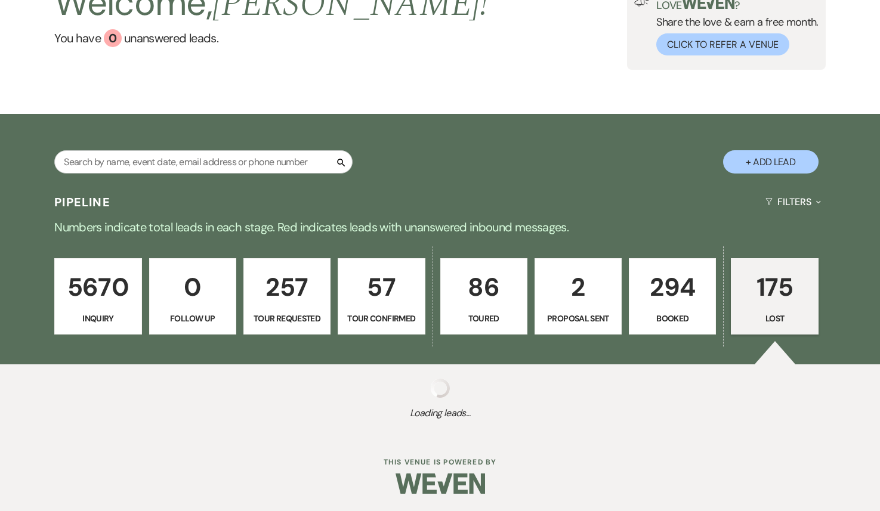
select select "8"
select select "6"
select select "8"
select select "6"
select select "8"
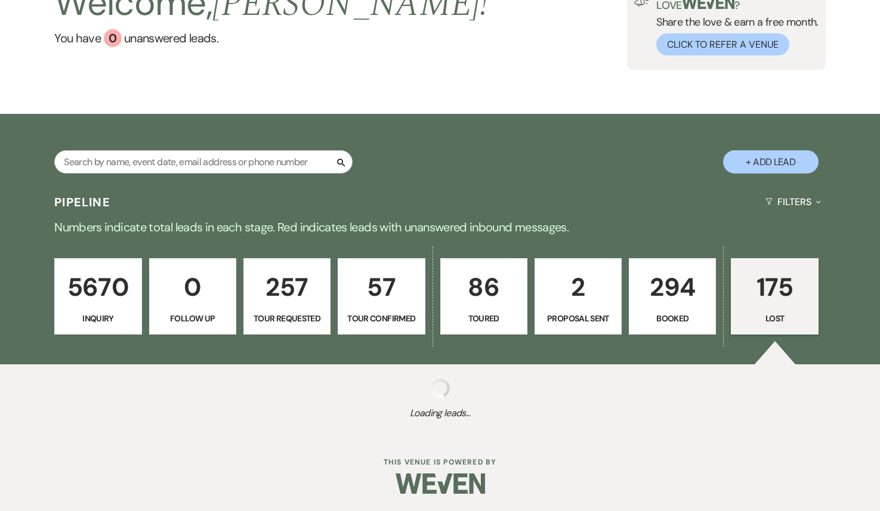
select select "6"
select select "8"
select select "6"
select select "8"
select select "7"
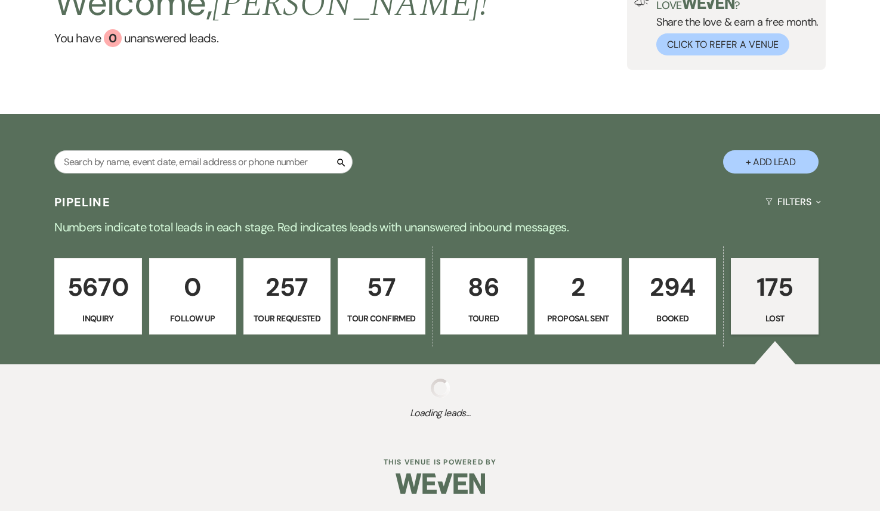
select select "8"
select select "10"
select select "8"
select select "7"
select select "8"
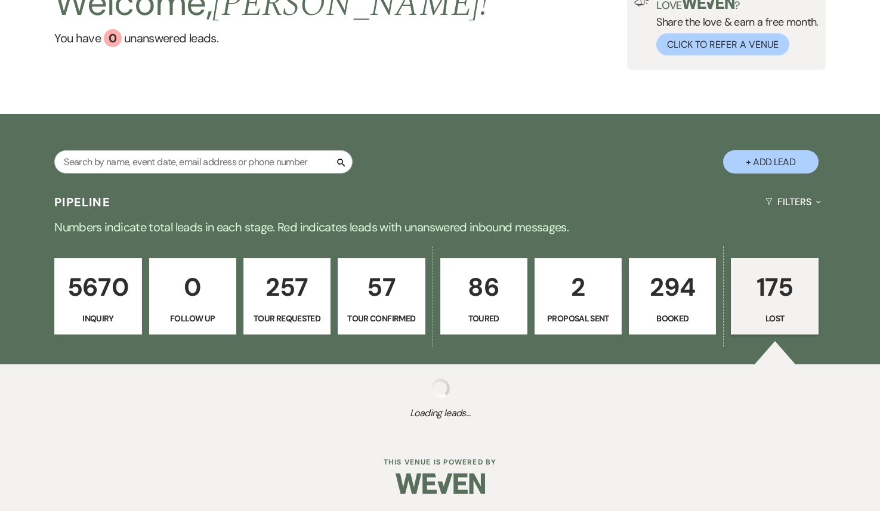
select select "5"
select select "8"
select select "1"
select select "8"
select select "5"
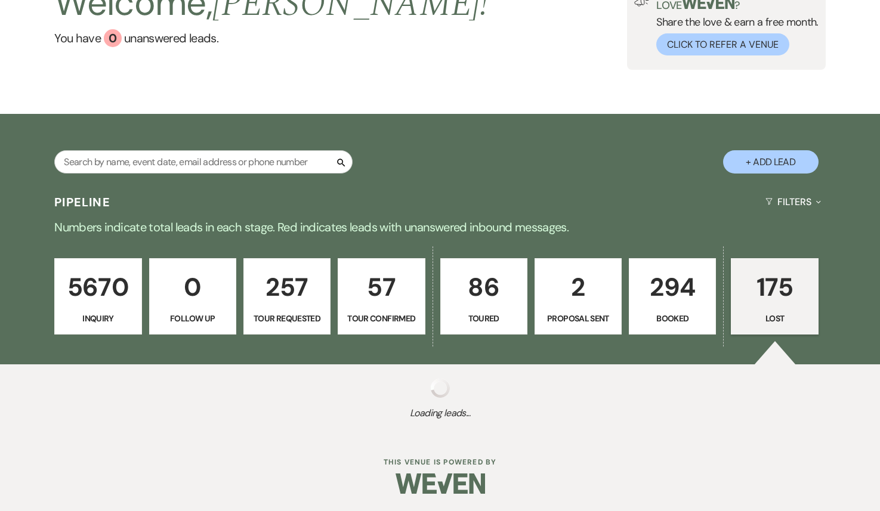
select select "8"
select select "1"
select select "8"
select select "6"
select select "8"
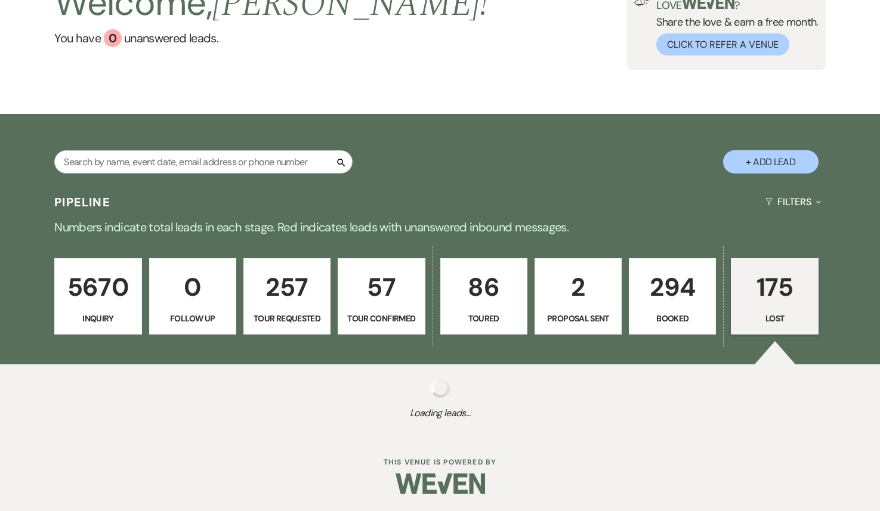
select select "10"
select select "8"
select select "6"
select select "8"
select select "6"
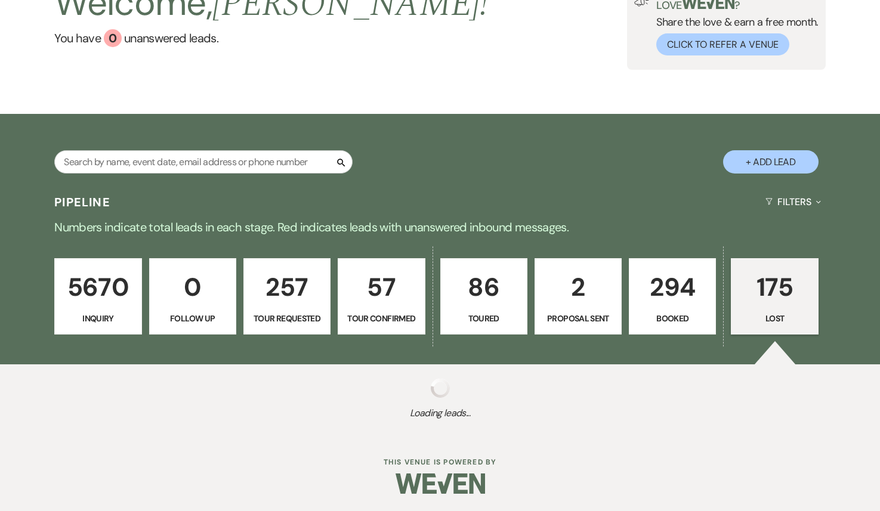
select select "8"
select select "6"
select select "8"
select select "5"
select select "8"
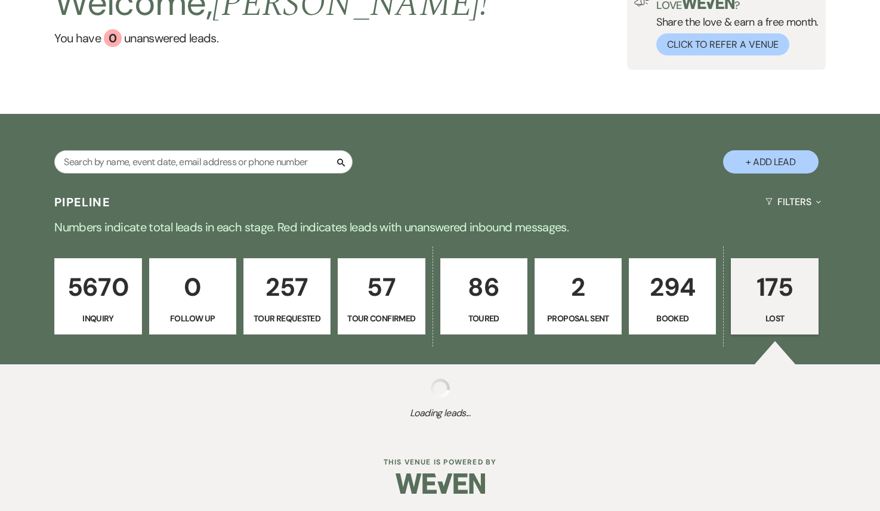
select select "7"
select select "8"
select select "6"
select select "8"
select select "6"
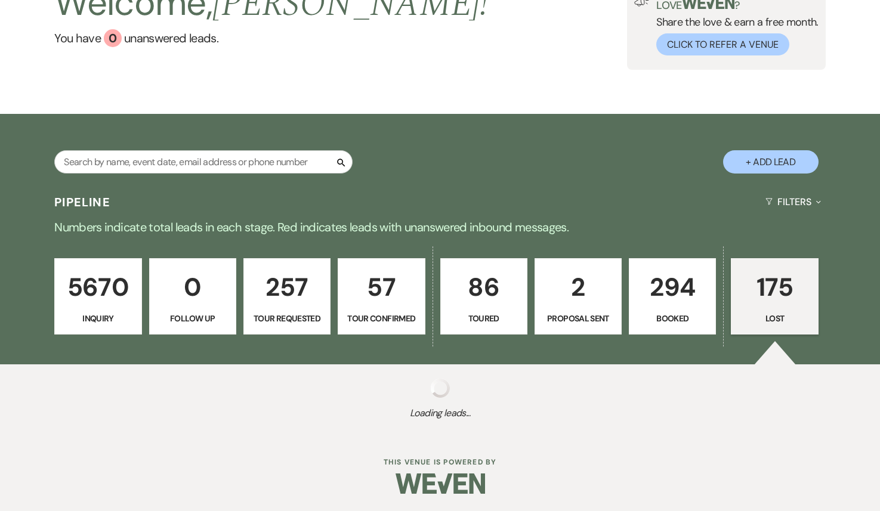
select select "8"
select select "5"
select select "8"
select select "6"
select select "8"
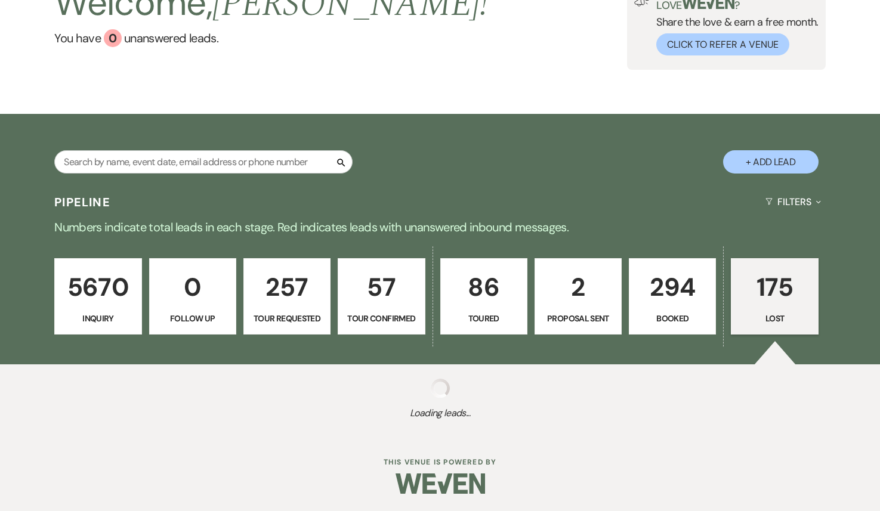
select select "7"
select select "8"
select select "5"
select select "8"
select select "6"
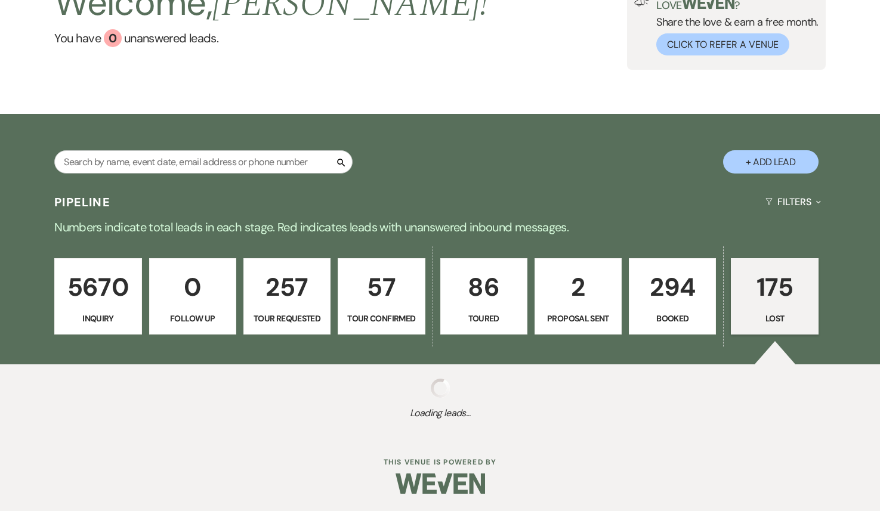
select select "8"
select select "11"
select select "8"
select select "6"
select select "8"
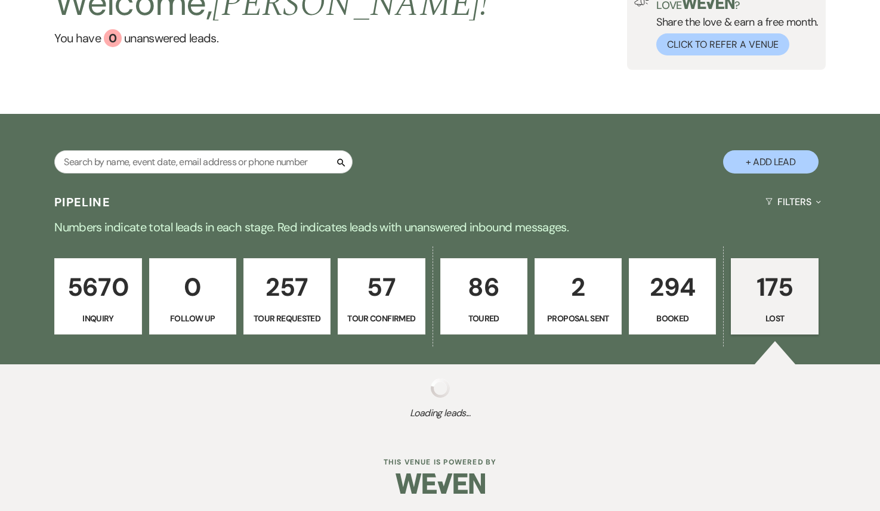
select select "6"
select select "8"
select select "5"
select select "8"
select select "10"
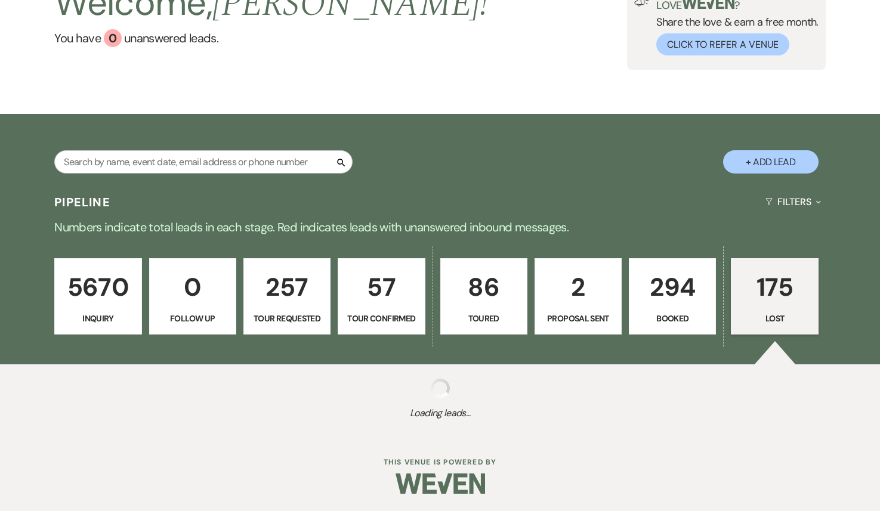
select select "8"
select select "7"
select select "8"
select select "6"
select select "8"
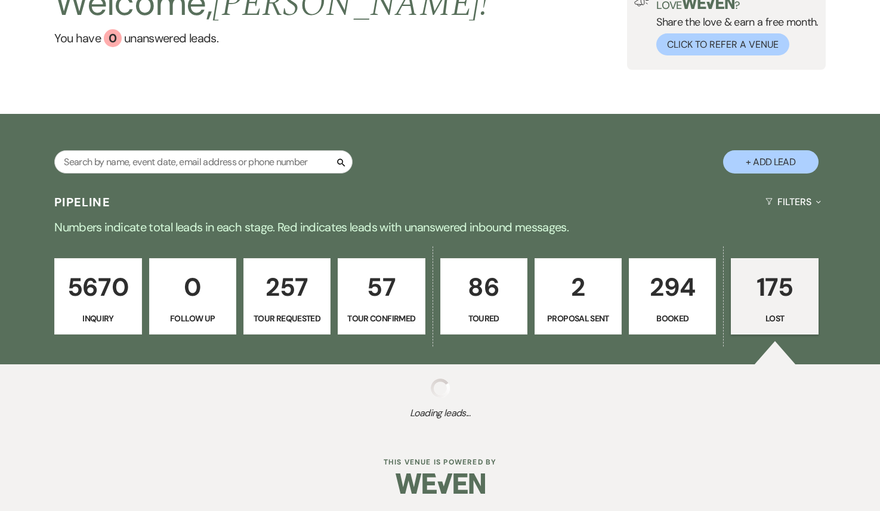
select select "10"
select select "8"
select select "6"
select select "8"
select select "6"
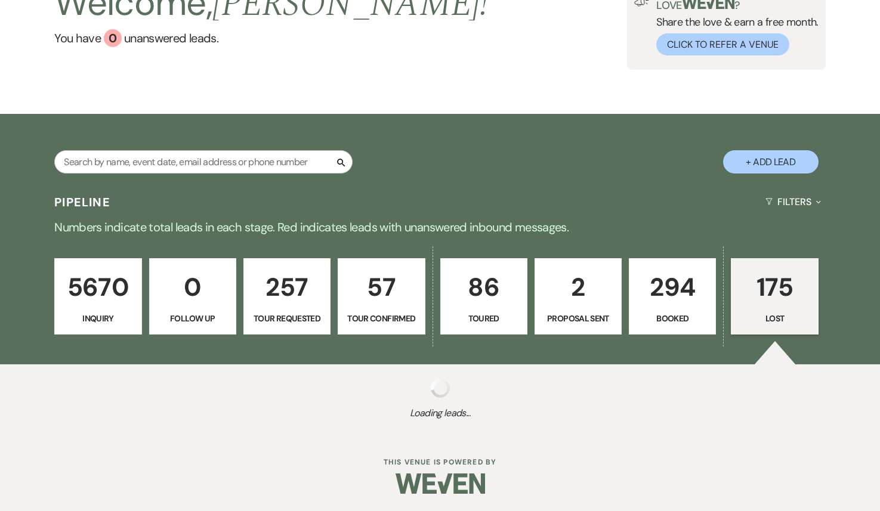
select select "8"
select select "10"
select select "8"
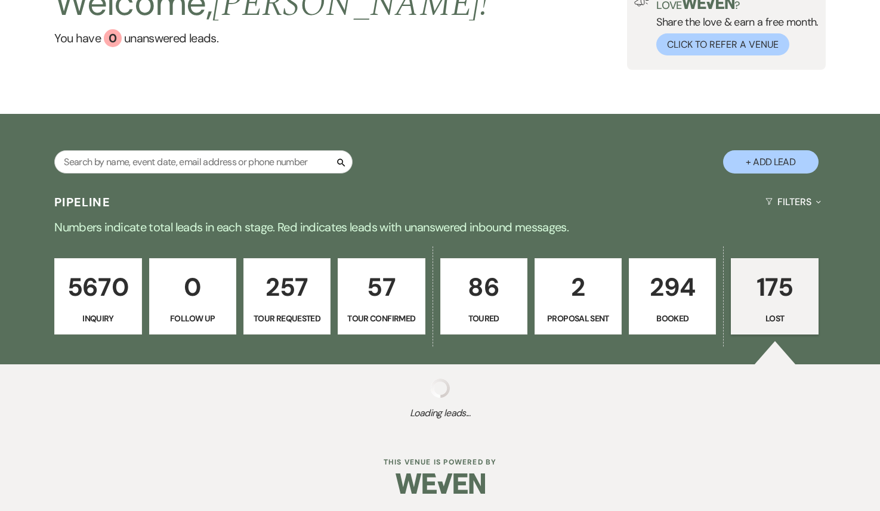
select select "6"
select select "8"
select select "10"
select select "8"
select select "5"
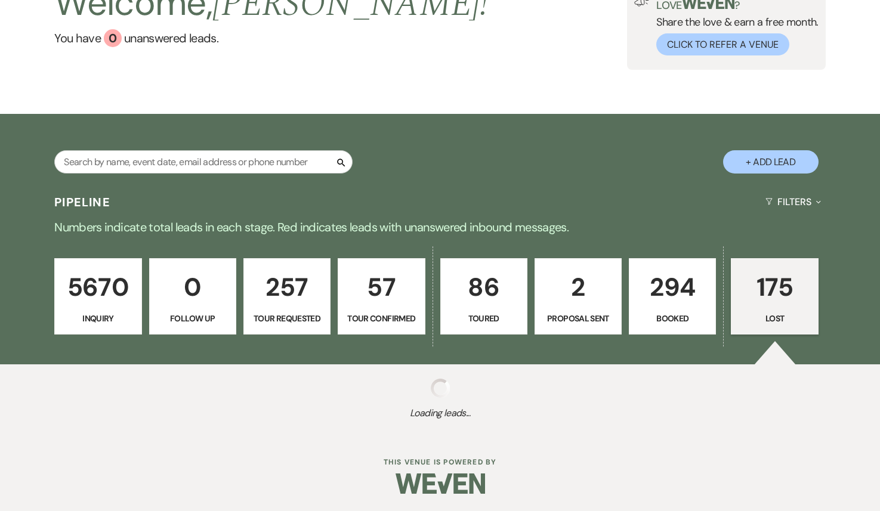
select select "8"
select select "6"
select select "8"
select select "6"
select select "8"
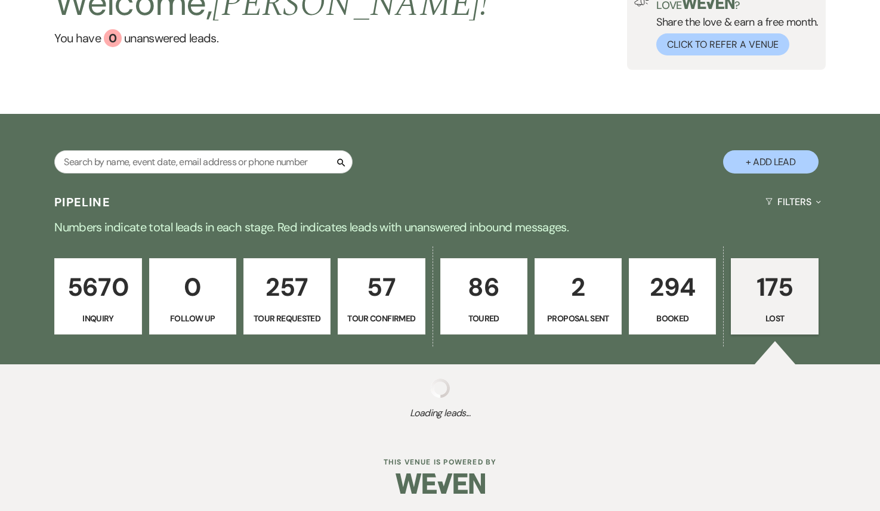
select select "6"
select select "8"
select select "6"
select select "8"
select select "10"
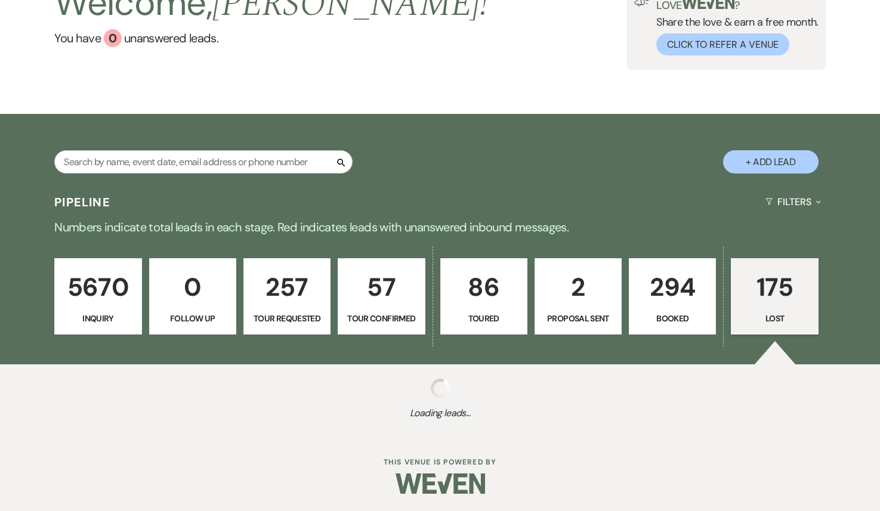
select select "8"
select select "6"
select select "8"
select select "6"
select select "8"
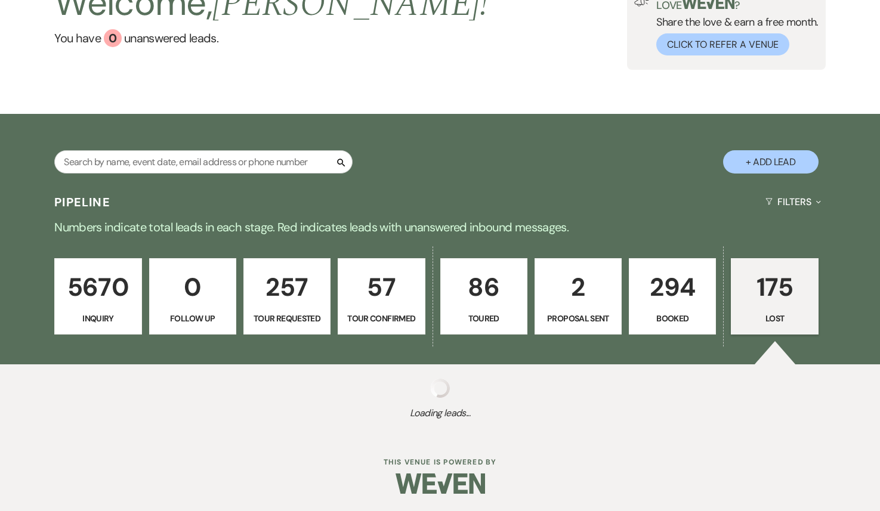
select select "6"
select select "8"
select select "5"
select select "8"
select select "6"
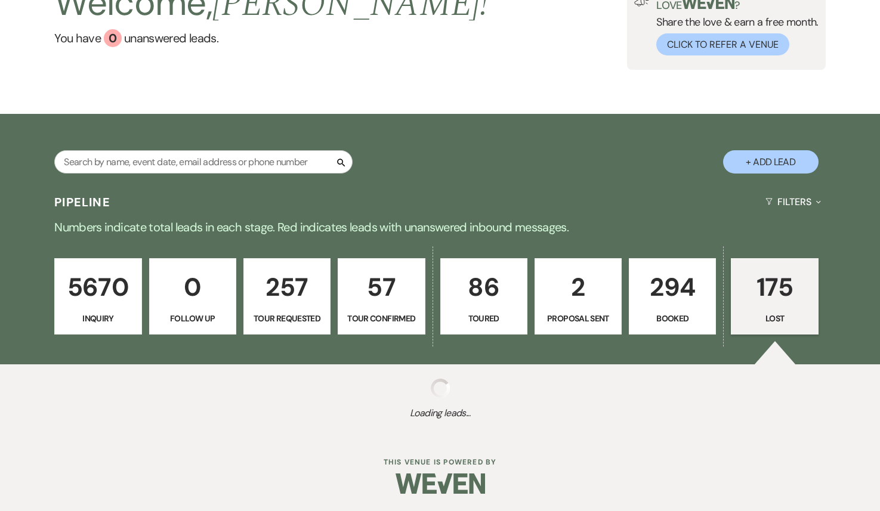
select select "8"
select select "6"
select select "8"
select select "10"
select select "8"
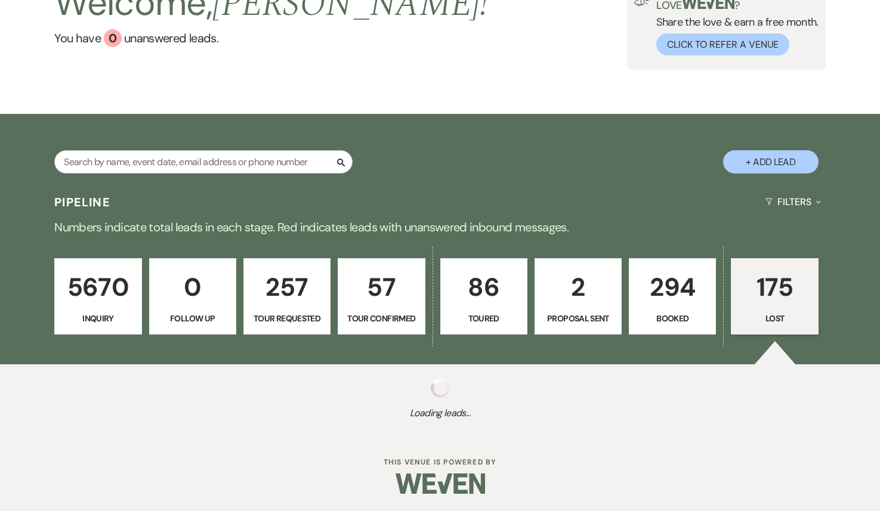
select select "5"
select select "8"
select select "6"
select select "8"
select select "6"
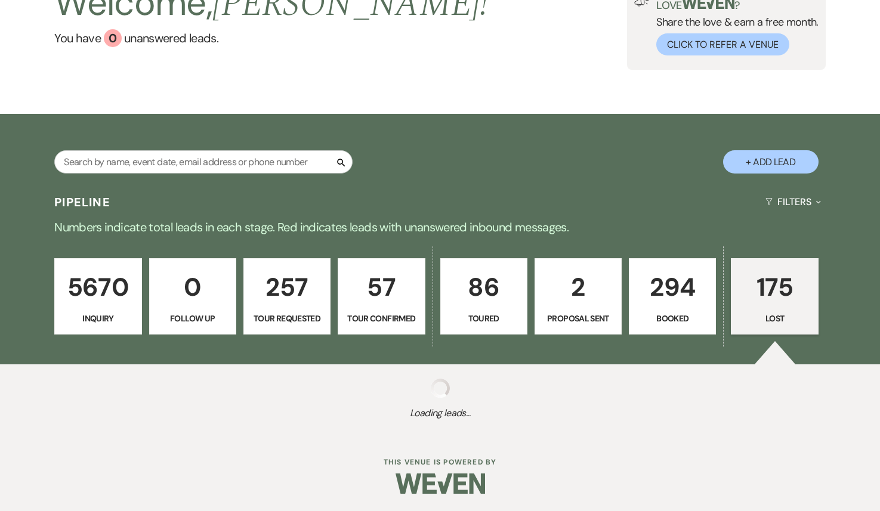
select select "8"
select select "7"
select select "8"
select select "6"
select select "8"
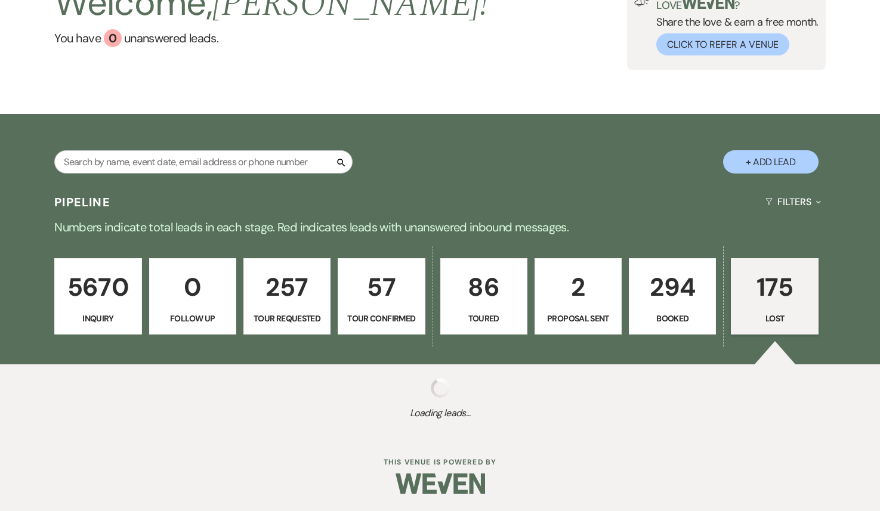
select select "7"
select select "8"
select select "6"
select select "8"
select select "11"
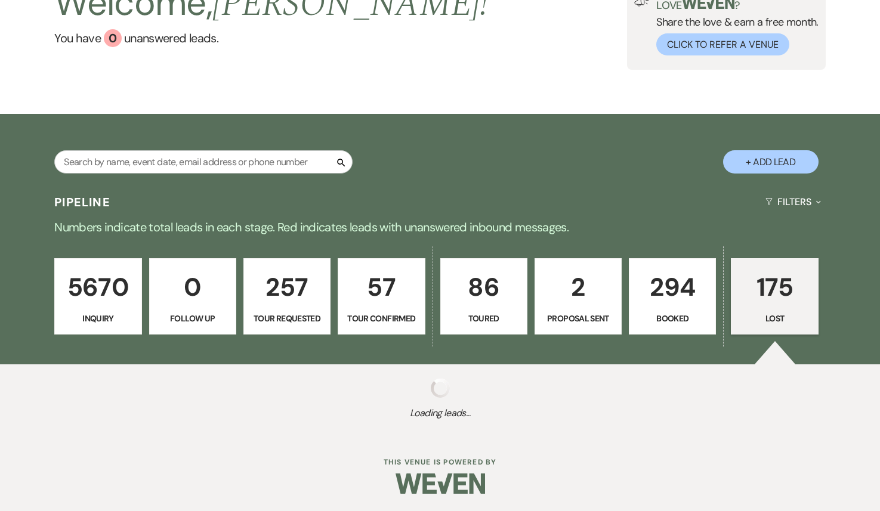
select select "8"
select select "11"
select select "8"
select select "11"
select select "8"
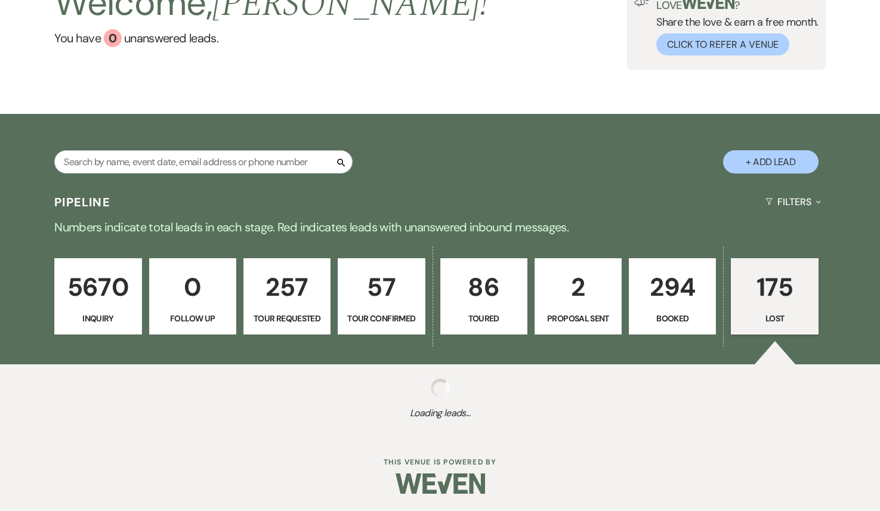
select select "10"
select select "8"
select select "11"
select select "8"
select select "10"
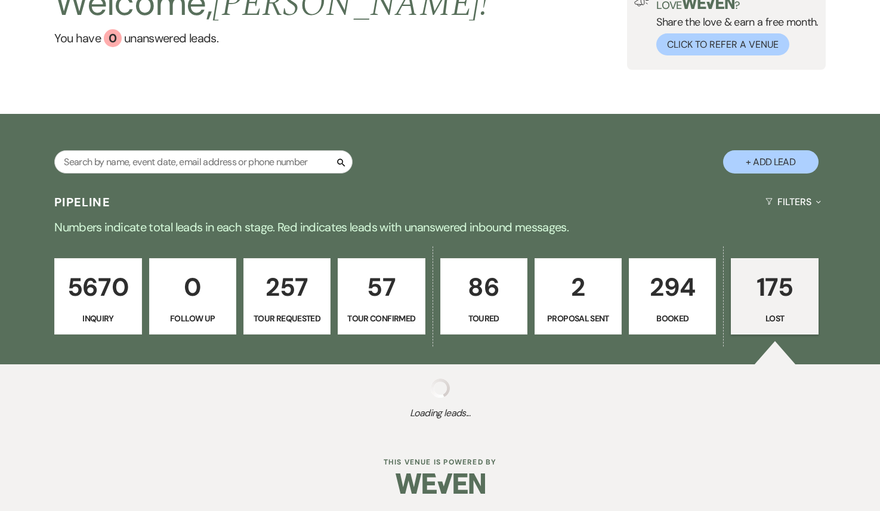
select select "8"
select select "1"
select select "8"
select select "5"
select select "8"
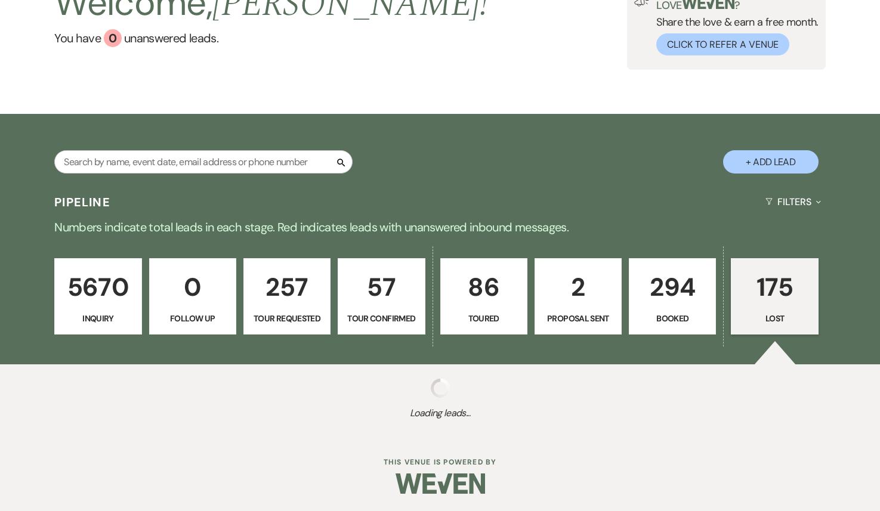
select select "6"
select select "8"
select select "5"
select select "8"
select select "5"
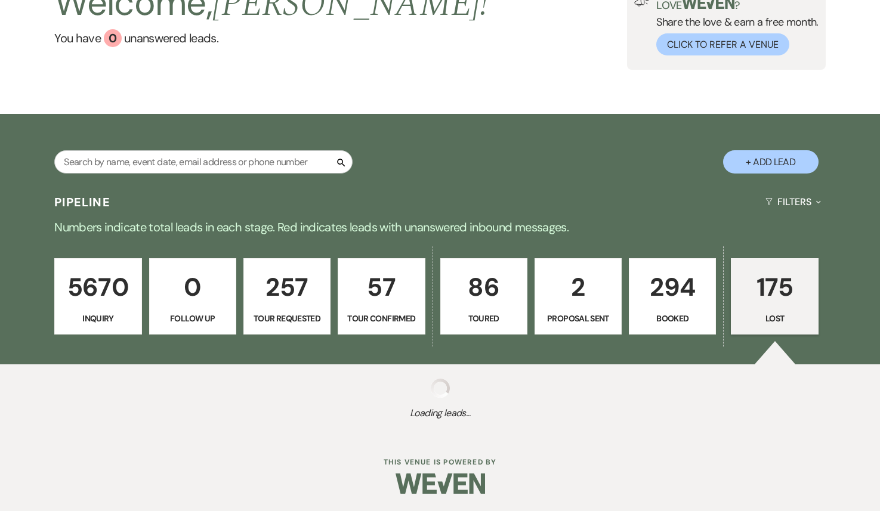
select select "8"
select select "5"
select select "8"
select select "6"
select select "8"
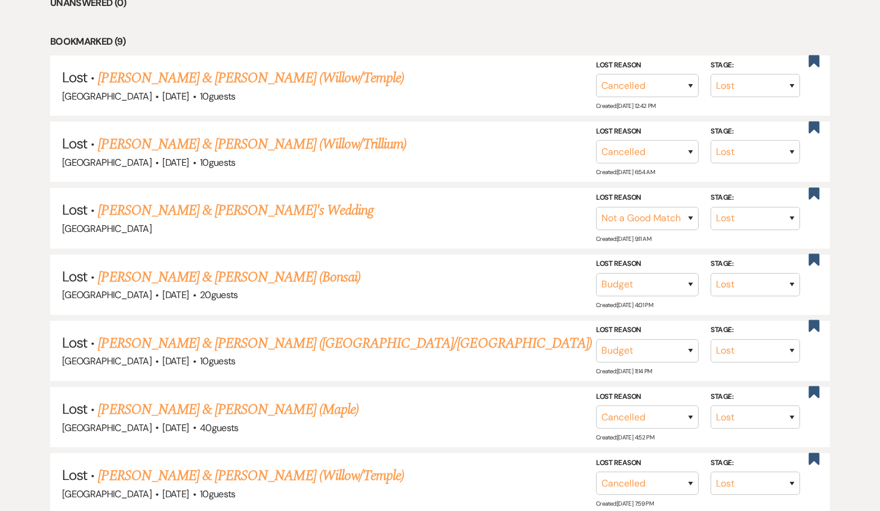
scroll to position [519, 0]
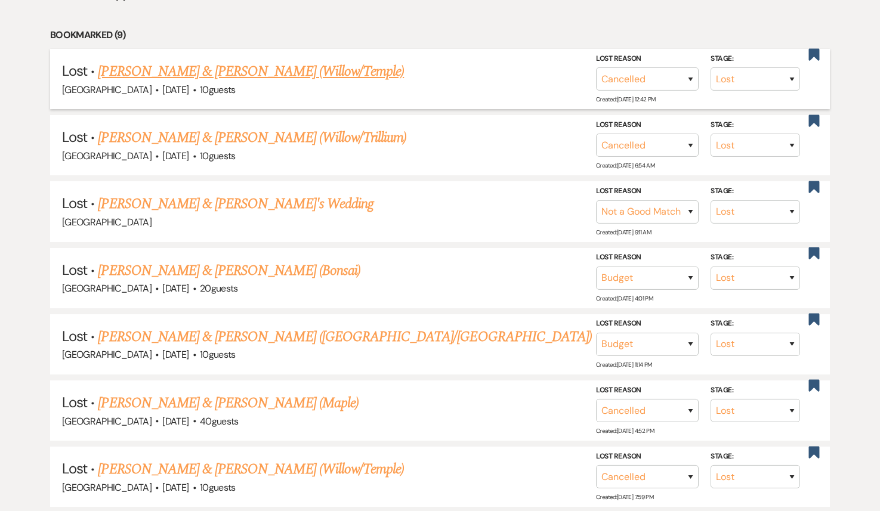
click at [246, 76] on link "[PERSON_NAME] & [PERSON_NAME] (Willow/Temple)" at bounding box center [251, 71] width 306 height 21
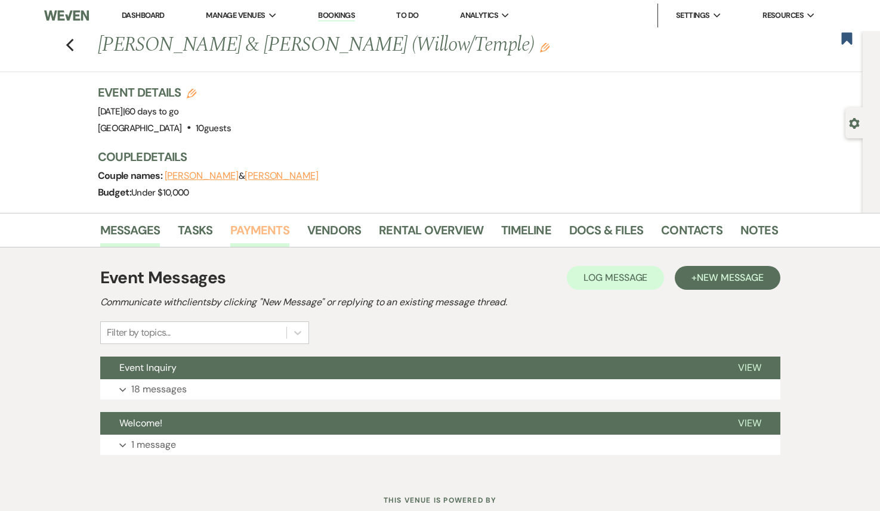
click at [270, 227] on link "Payments" at bounding box center [259, 234] width 59 height 26
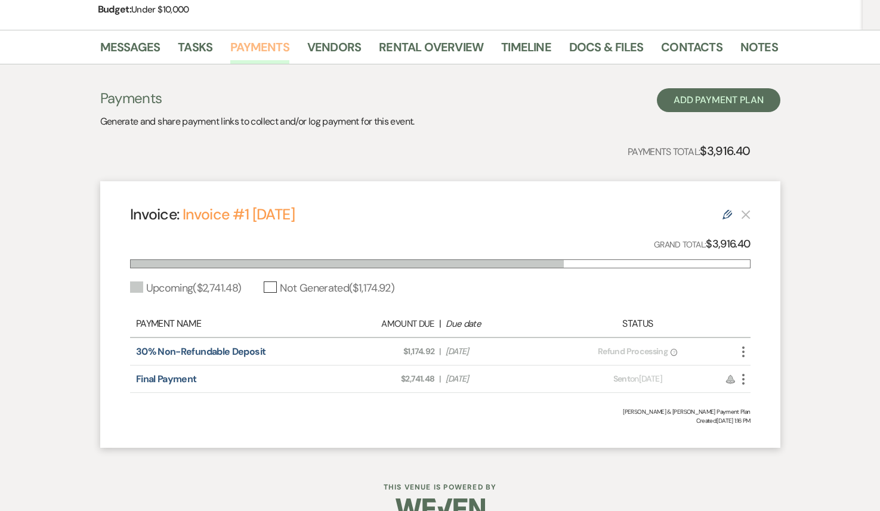
scroll to position [209, 0]
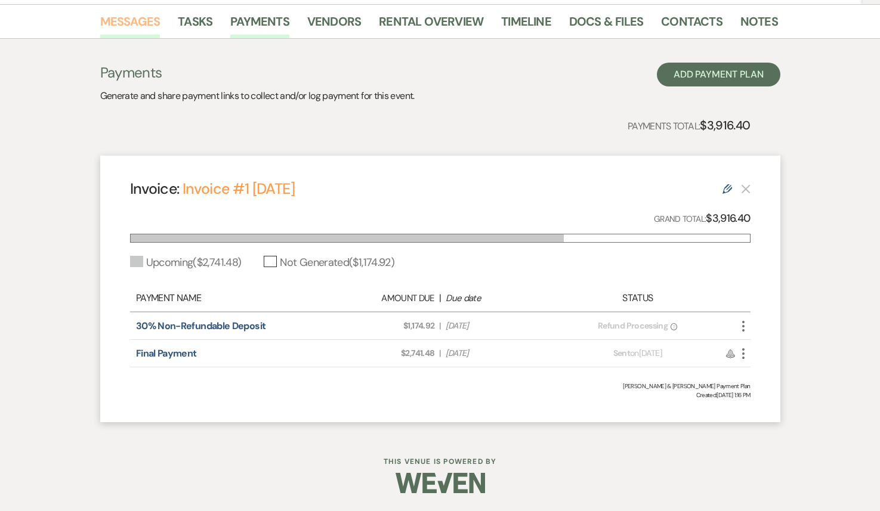
click at [137, 21] on link "Messages" at bounding box center [130, 25] width 60 height 26
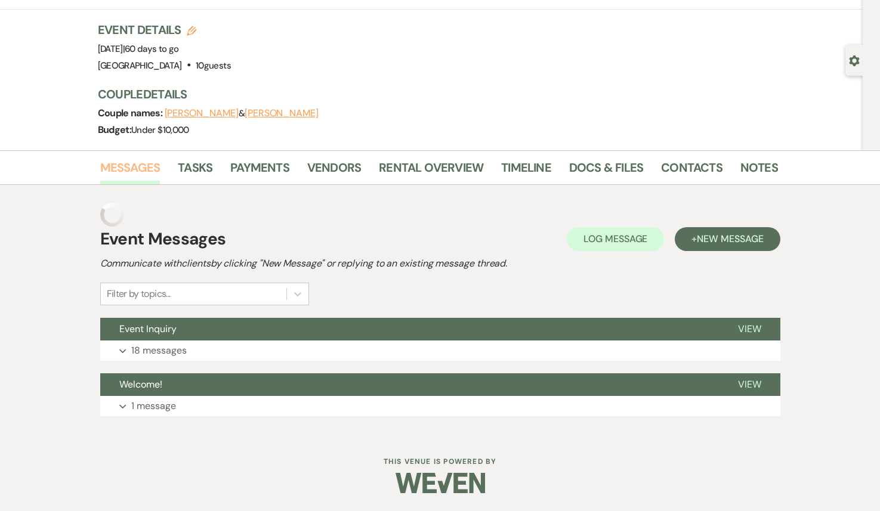
scroll to position [39, 0]
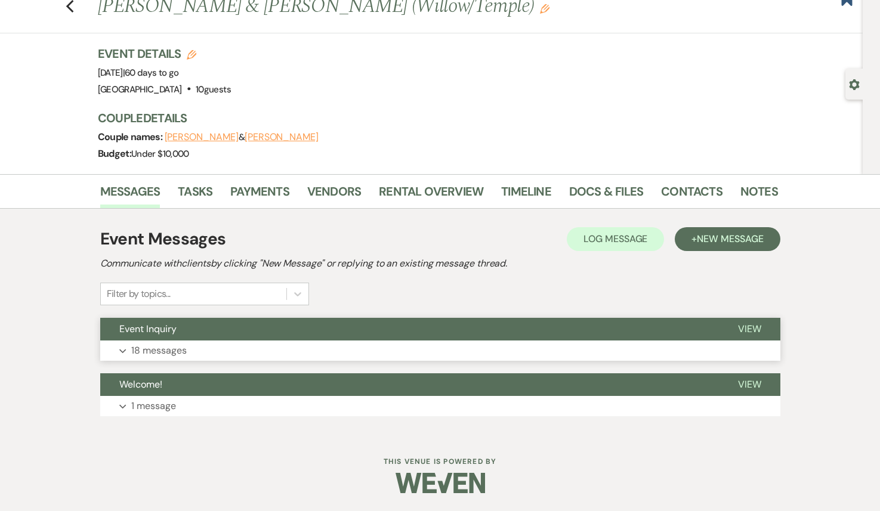
click at [214, 350] on button "Expand 18 messages" at bounding box center [440, 351] width 680 height 20
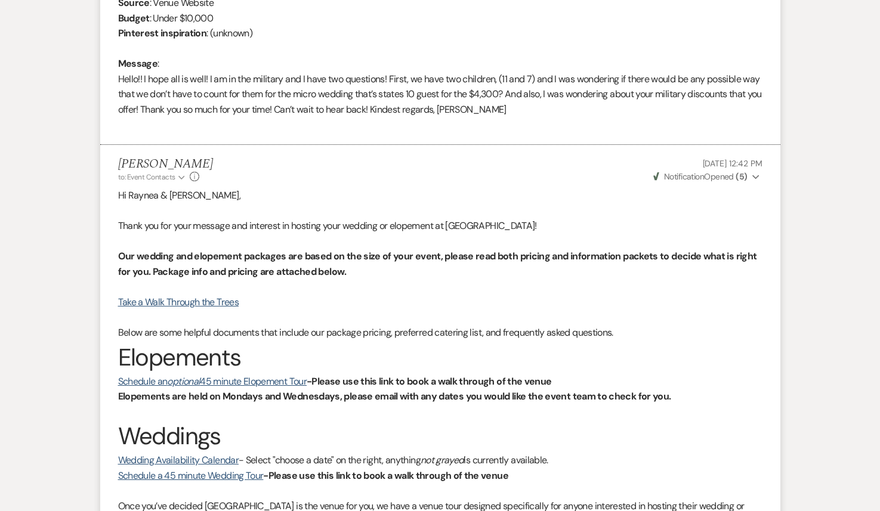
scroll to position [0, 0]
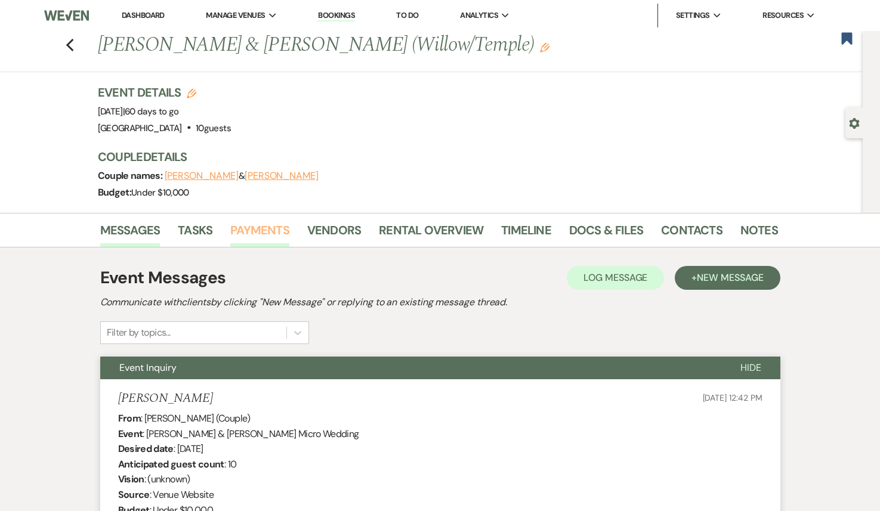
click at [267, 236] on link "Payments" at bounding box center [259, 234] width 59 height 26
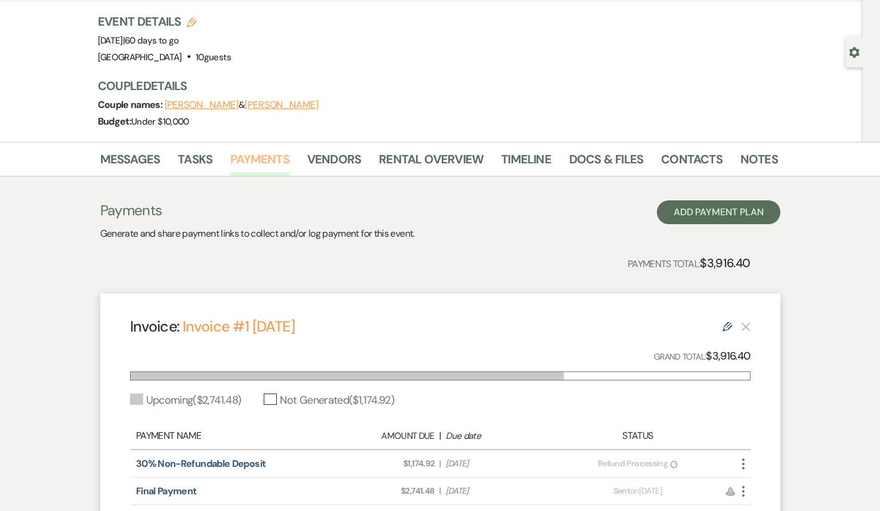
scroll to position [209, 0]
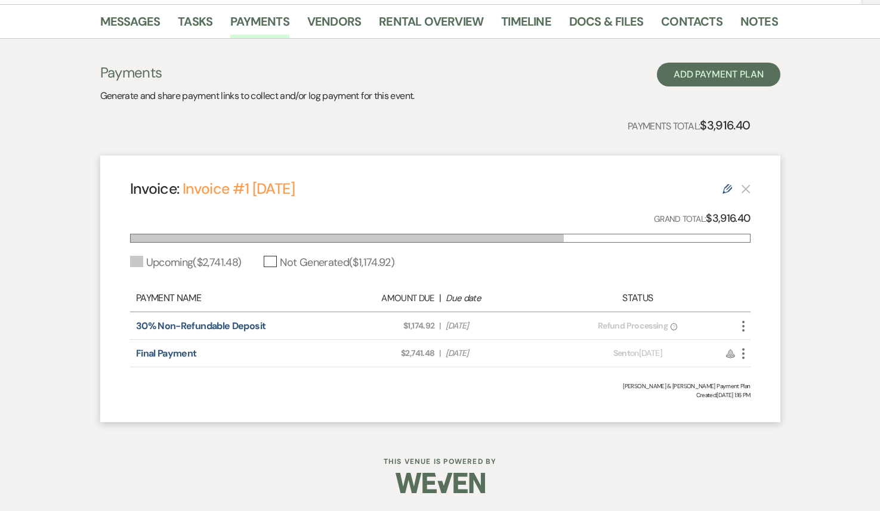
click at [727, 188] on icon "Edit" at bounding box center [728, 189] width 10 height 10
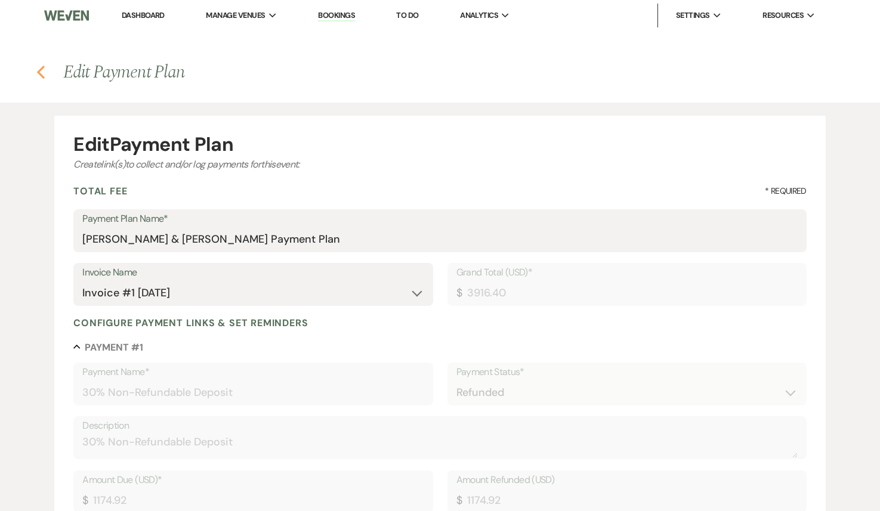
click at [42, 77] on use "button" at bounding box center [41, 72] width 8 height 13
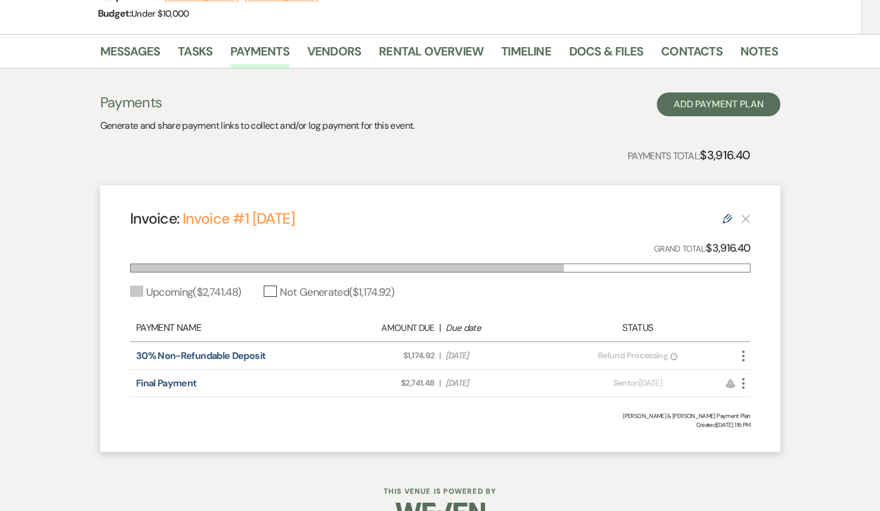
scroll to position [209, 0]
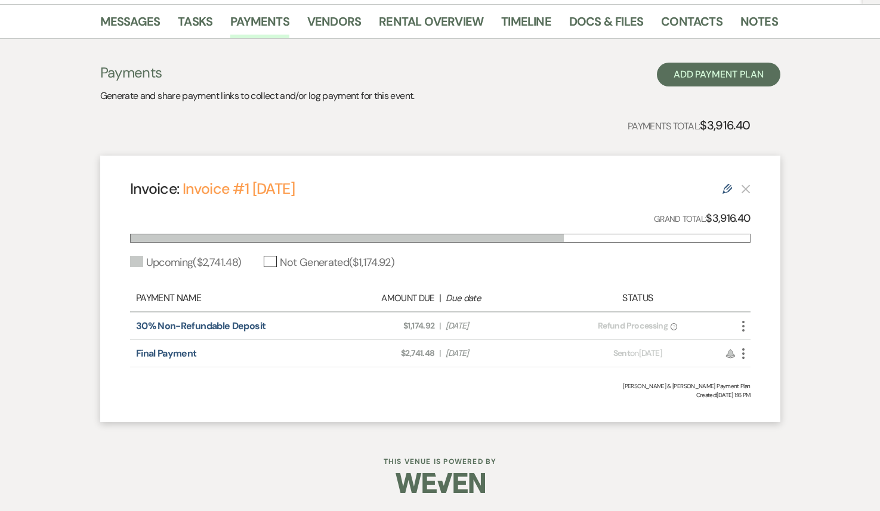
click at [745, 355] on icon "More" at bounding box center [743, 354] width 14 height 14
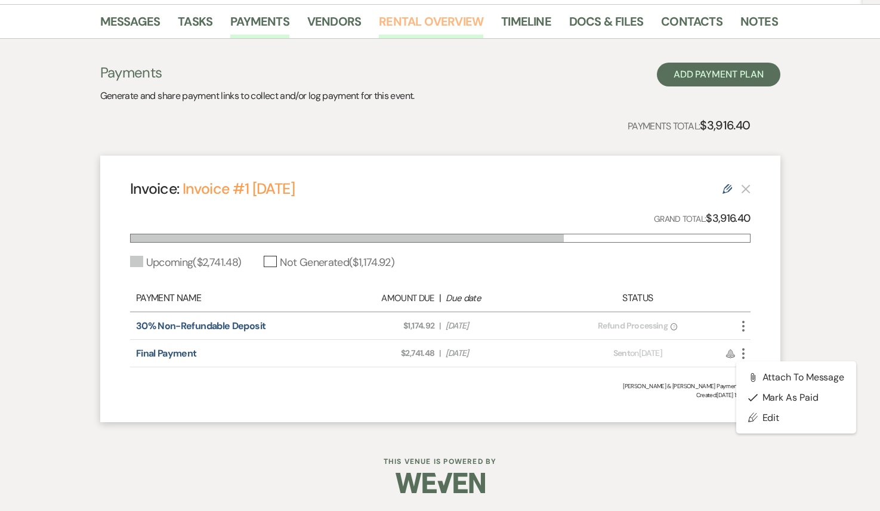
click at [413, 23] on link "Rental Overview" at bounding box center [431, 25] width 104 height 26
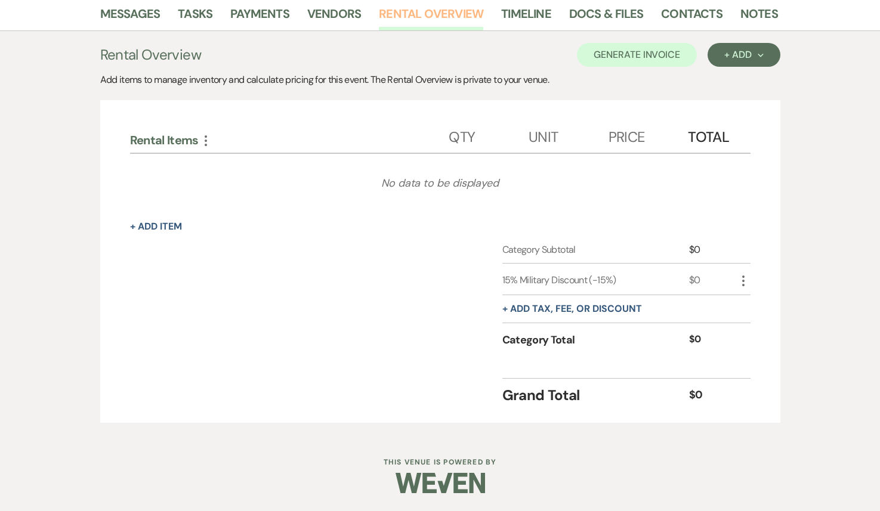
scroll to position [215, 0]
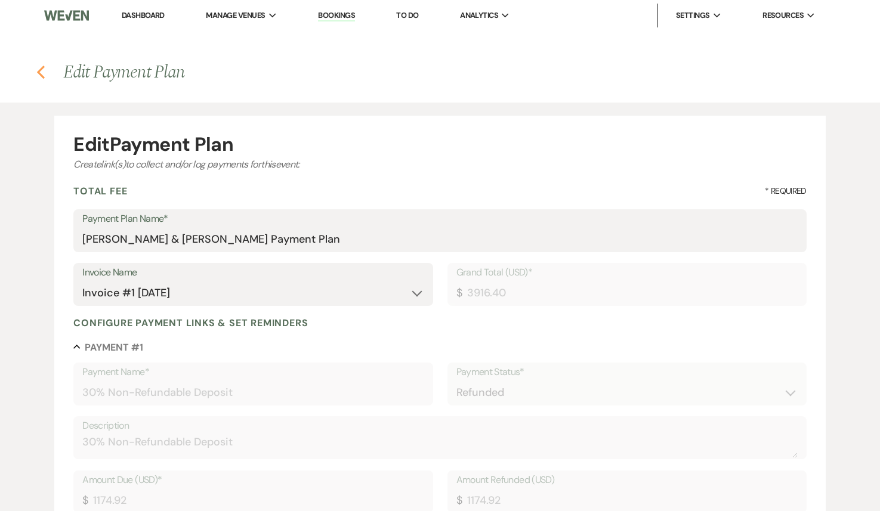
click at [38, 66] on icon "Previous" at bounding box center [40, 72] width 9 height 14
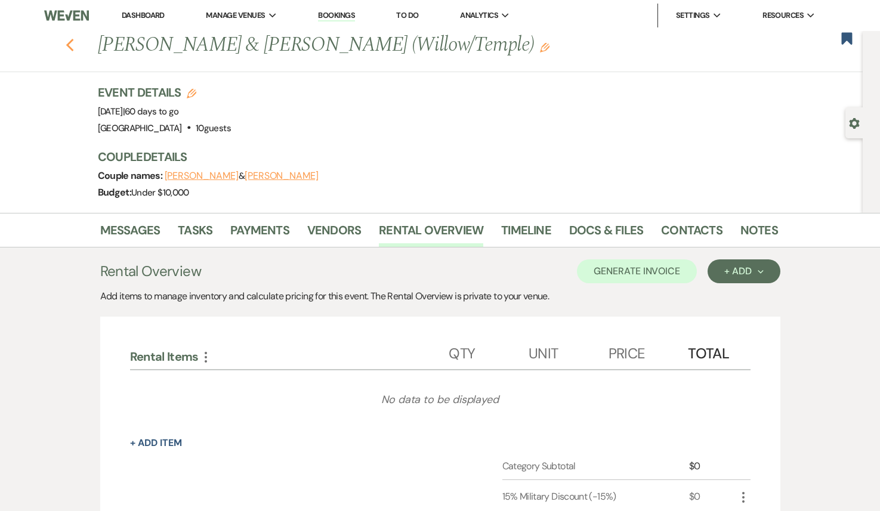
click at [66, 45] on icon "Previous" at bounding box center [70, 45] width 9 height 14
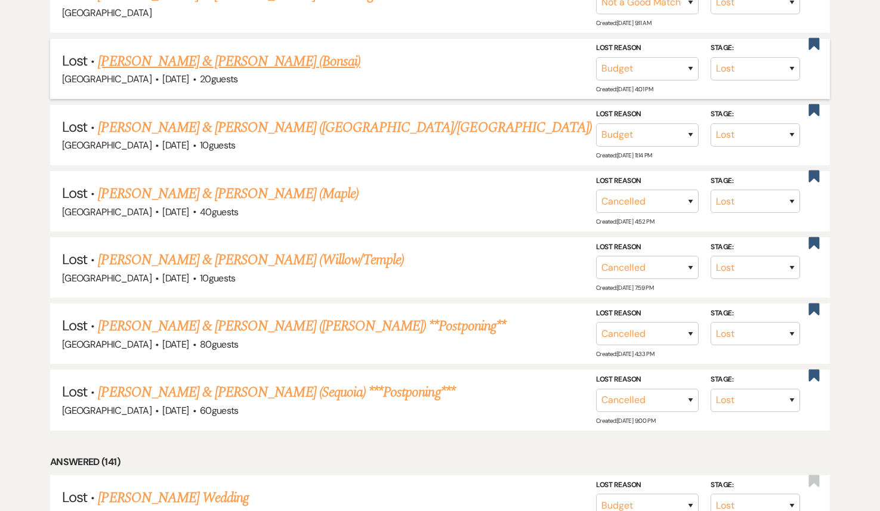
scroll to position [734, 0]
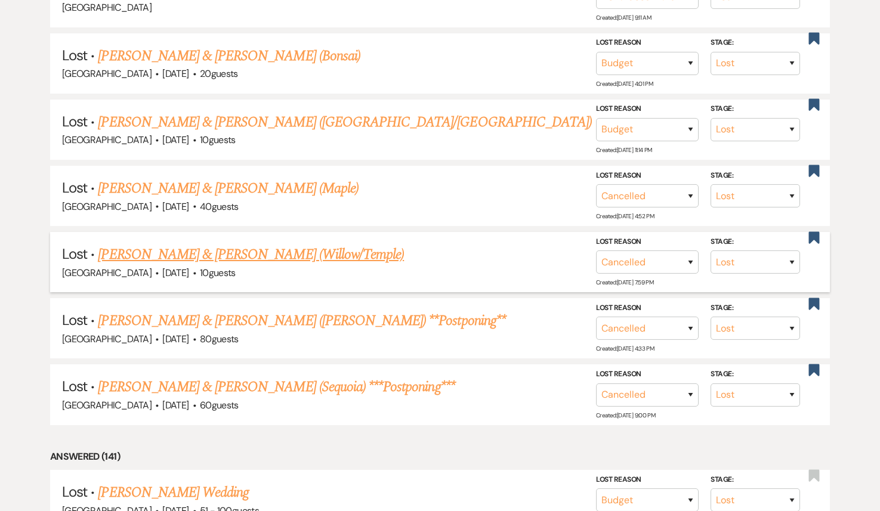
click at [268, 245] on link "[PERSON_NAME] & [PERSON_NAME] (Willow/Temple)" at bounding box center [251, 254] width 306 height 21
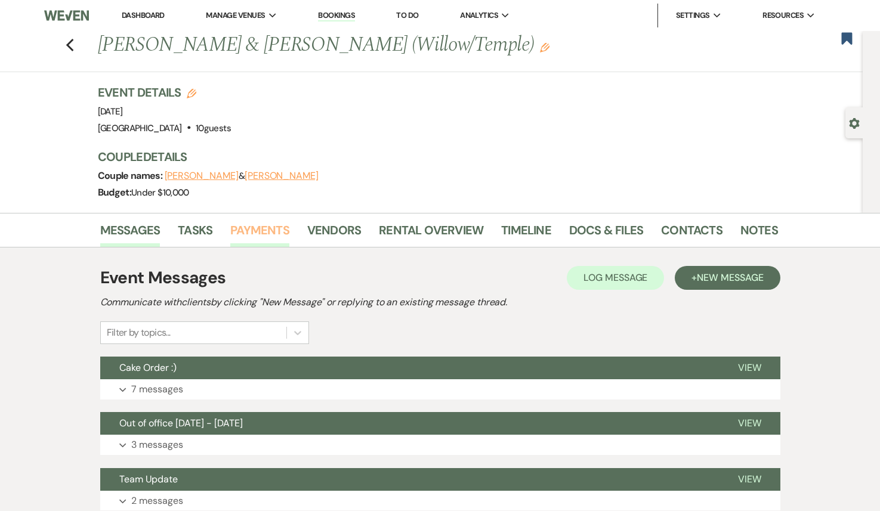
click at [256, 228] on link "Payments" at bounding box center [259, 234] width 59 height 26
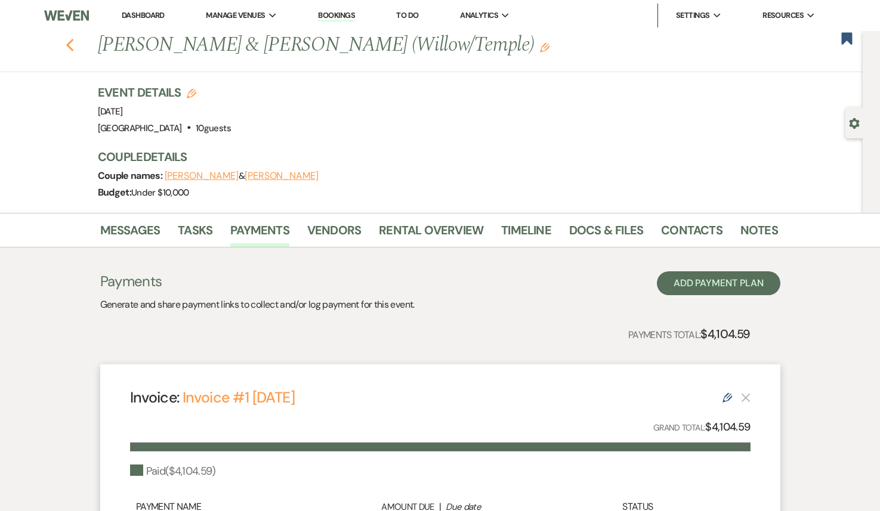
click at [71, 44] on icon "Previous" at bounding box center [70, 45] width 9 height 14
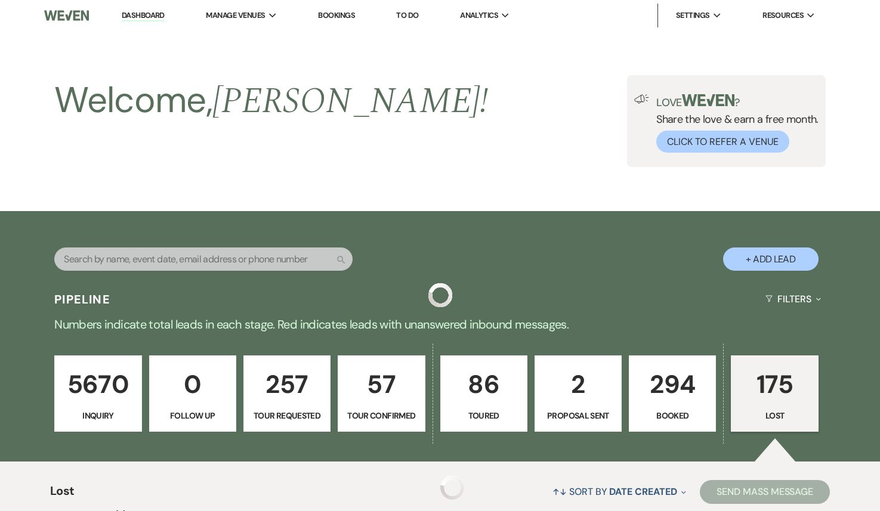
scroll to position [734, 0]
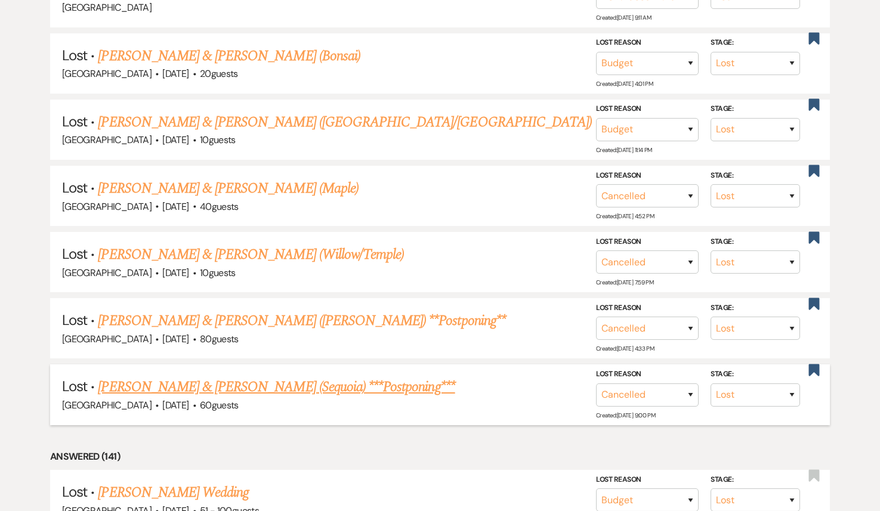
click at [221, 385] on link "[PERSON_NAME] & [PERSON_NAME] (Sequoia) ***Postponing***" at bounding box center [276, 386] width 357 height 21
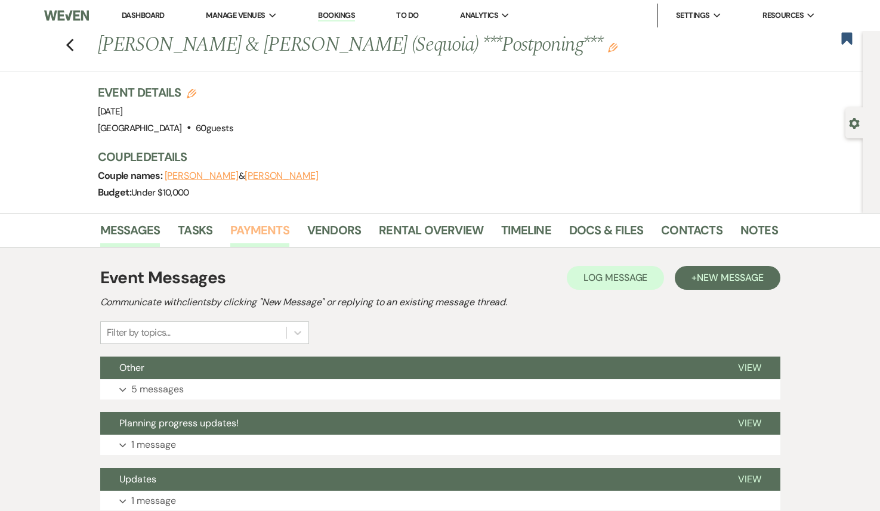
click at [253, 231] on link "Payments" at bounding box center [259, 234] width 59 height 26
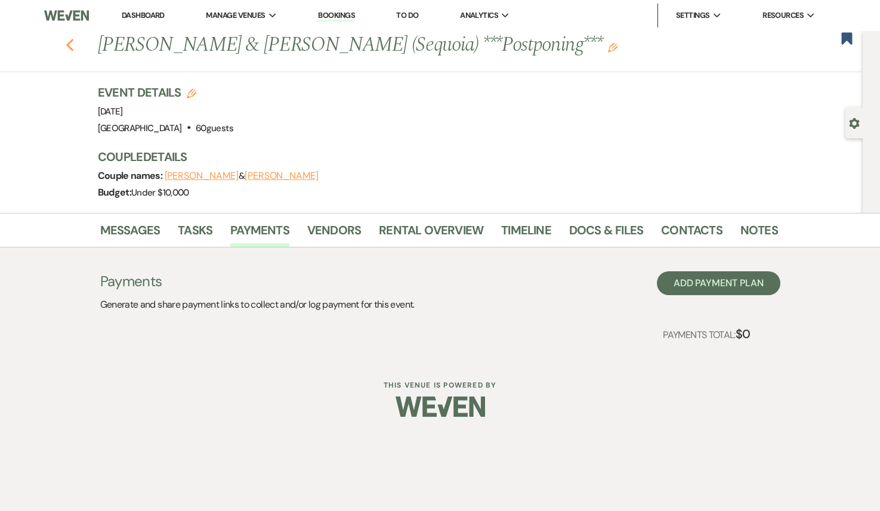
click at [70, 48] on use "button" at bounding box center [70, 45] width 8 height 13
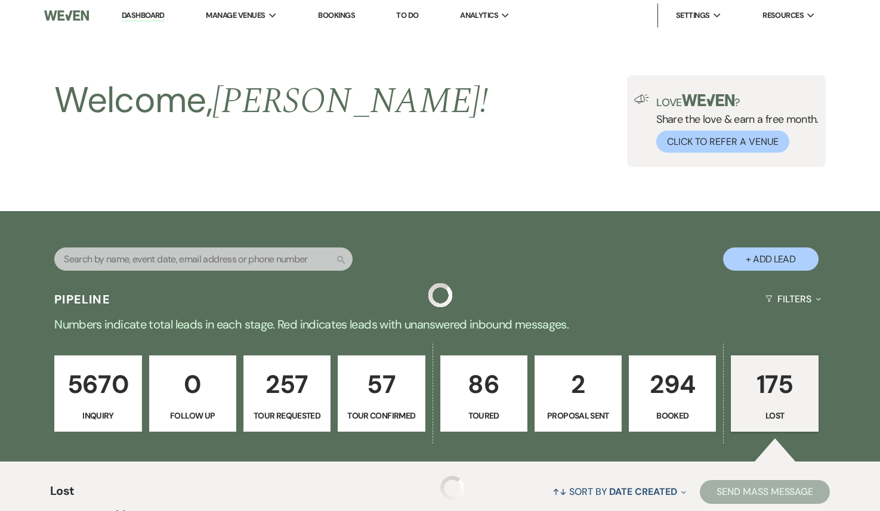
scroll to position [734, 0]
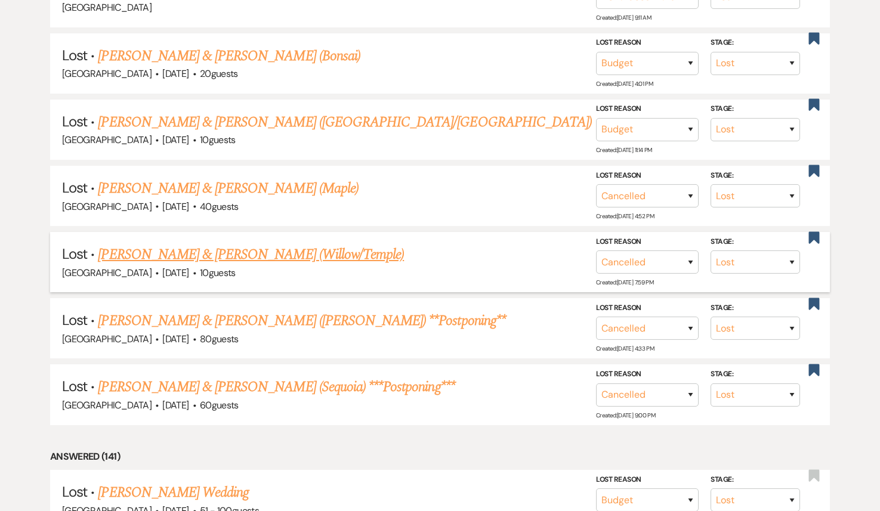
click at [231, 252] on link "[PERSON_NAME] & [PERSON_NAME] (Willow/Temple)" at bounding box center [251, 254] width 306 height 21
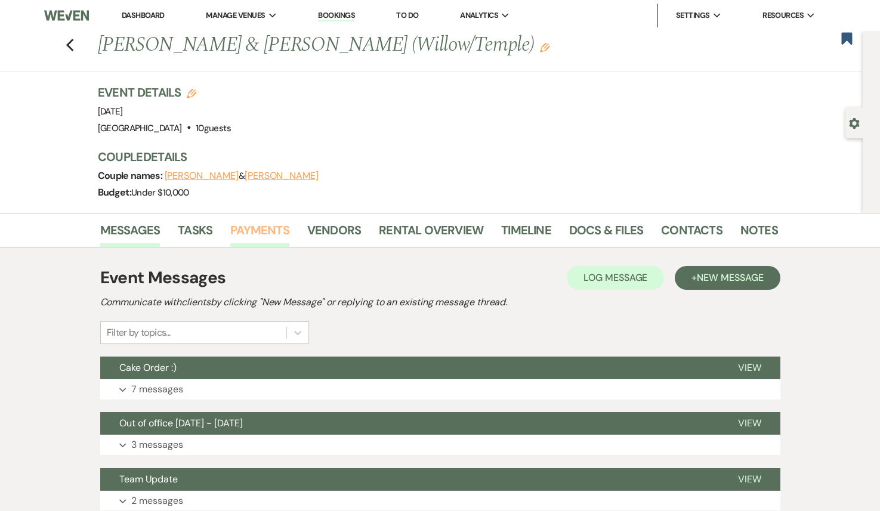
click at [274, 233] on link "Payments" at bounding box center [259, 234] width 59 height 26
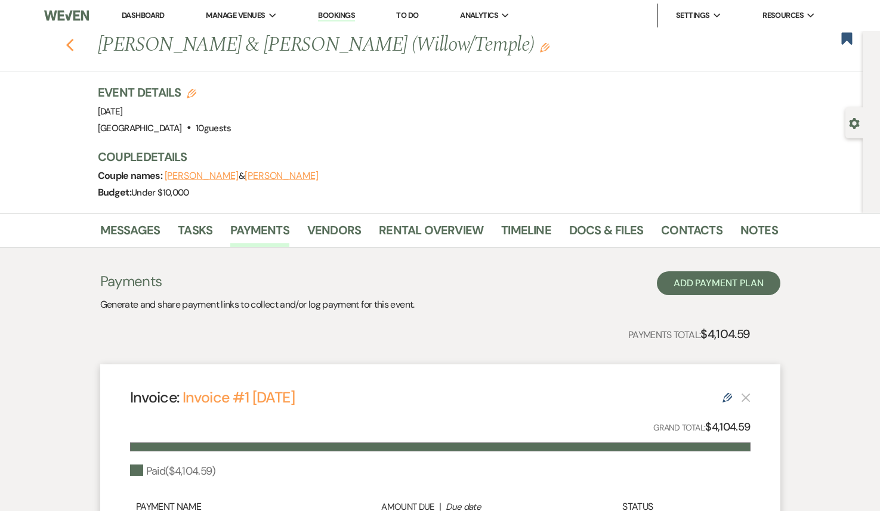
click at [70, 46] on icon "Previous" at bounding box center [70, 45] width 9 height 14
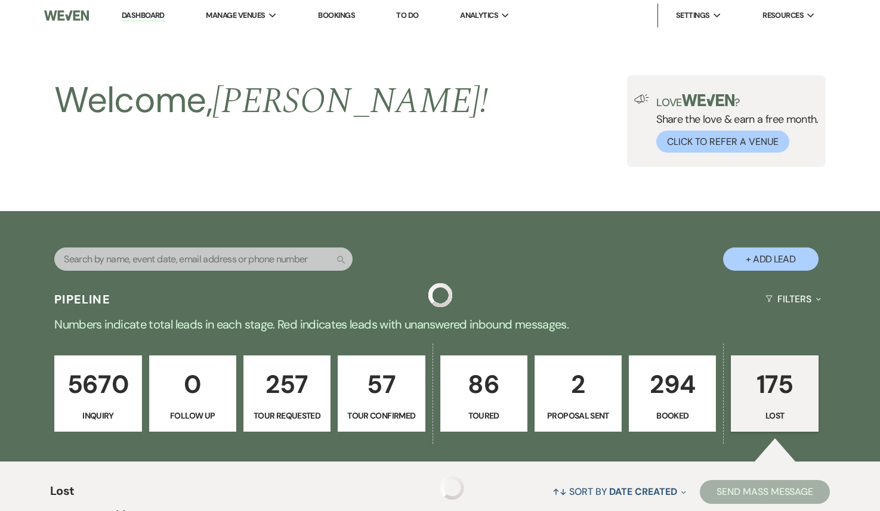
scroll to position [734, 0]
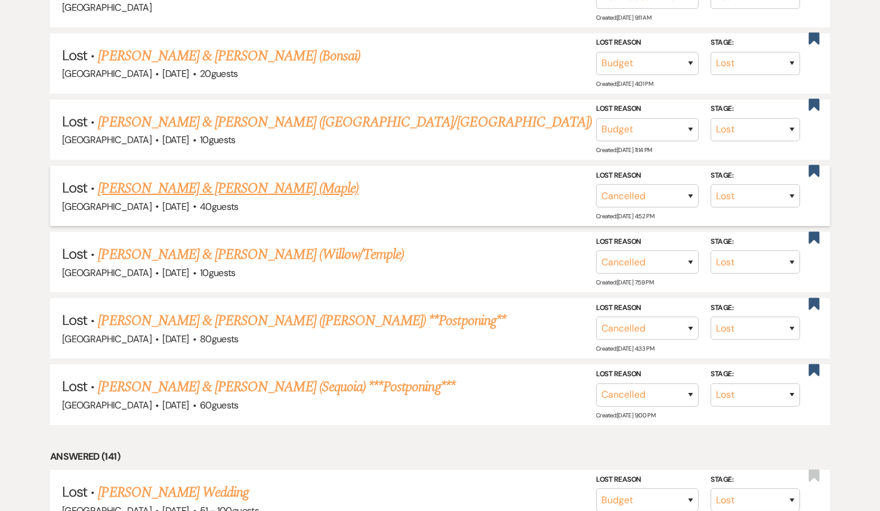
click at [168, 185] on link "[PERSON_NAME] & [PERSON_NAME] (Maple)" at bounding box center [228, 188] width 260 height 21
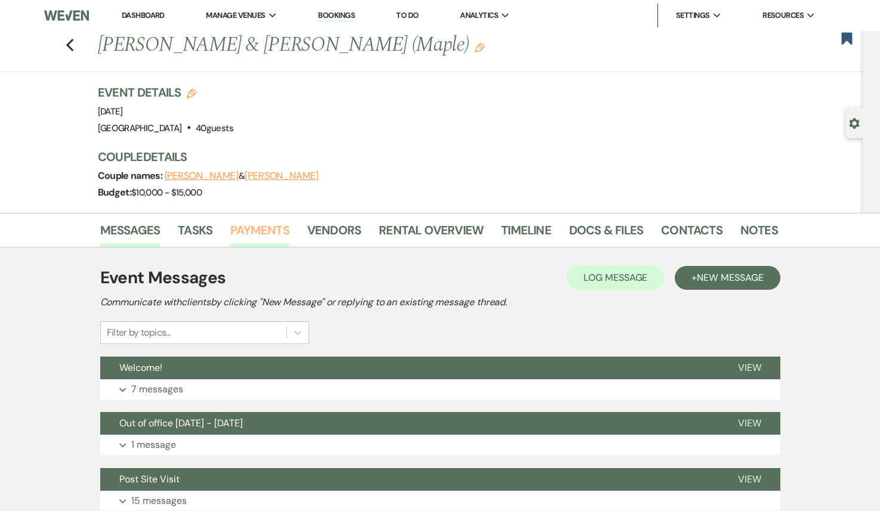
click at [267, 228] on link "Payments" at bounding box center [259, 234] width 59 height 26
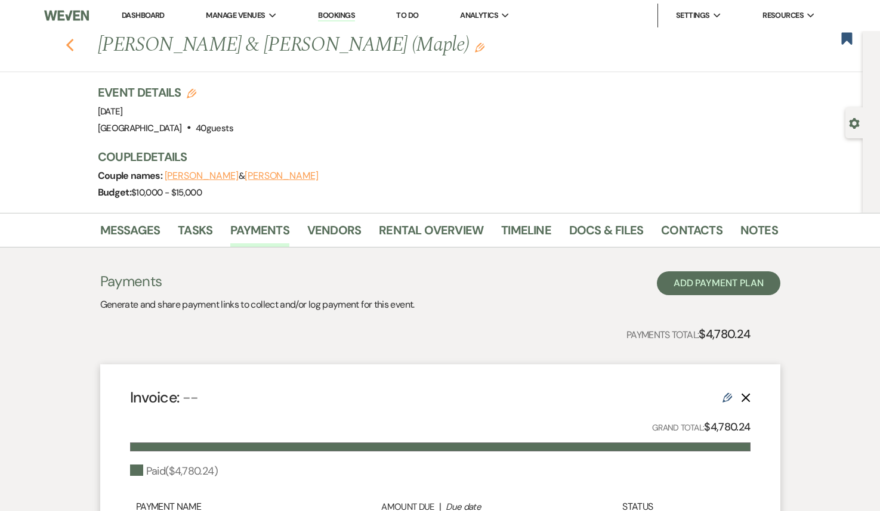
click at [71, 47] on icon "Previous" at bounding box center [70, 45] width 9 height 14
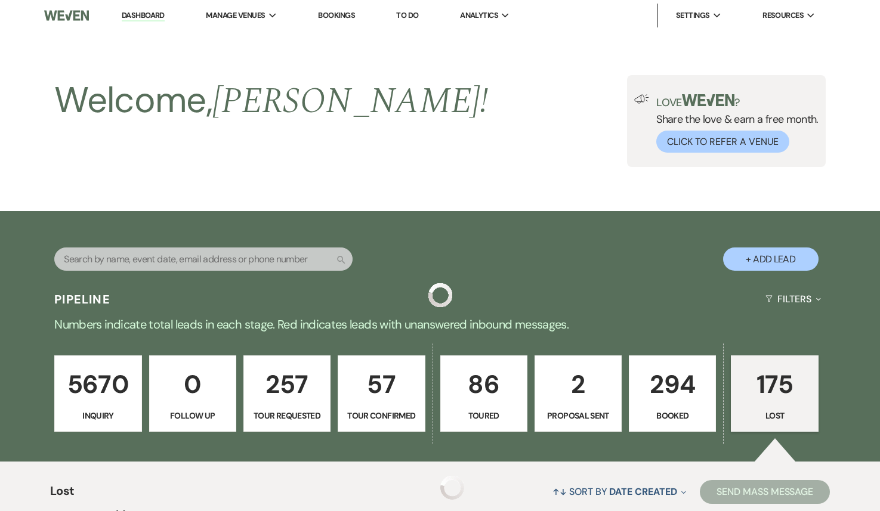
scroll to position [734, 0]
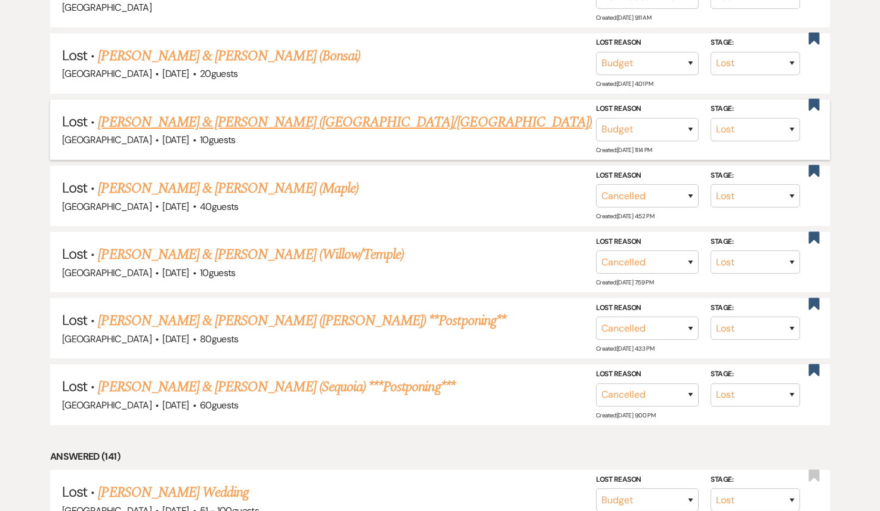
click at [263, 121] on link "[PERSON_NAME] & [PERSON_NAME] ([GEOGRAPHIC_DATA]/[GEOGRAPHIC_DATA])" at bounding box center [345, 122] width 494 height 21
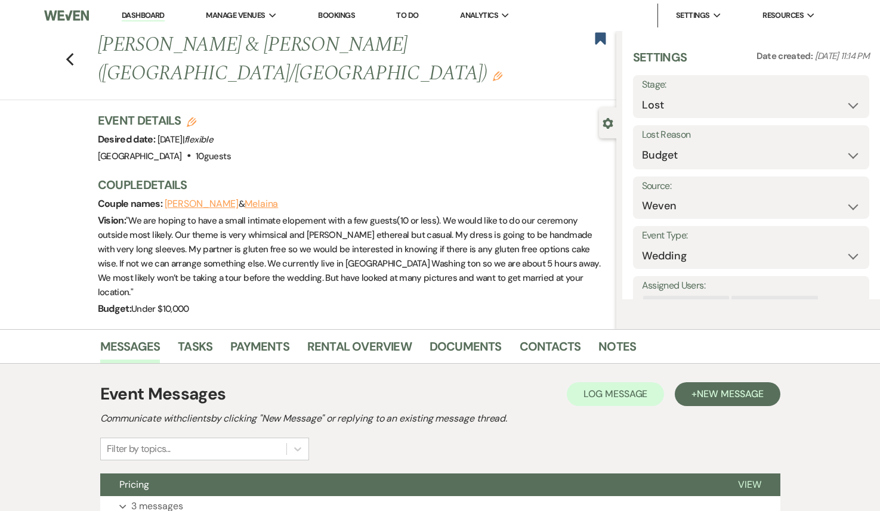
scroll to position [125, 0]
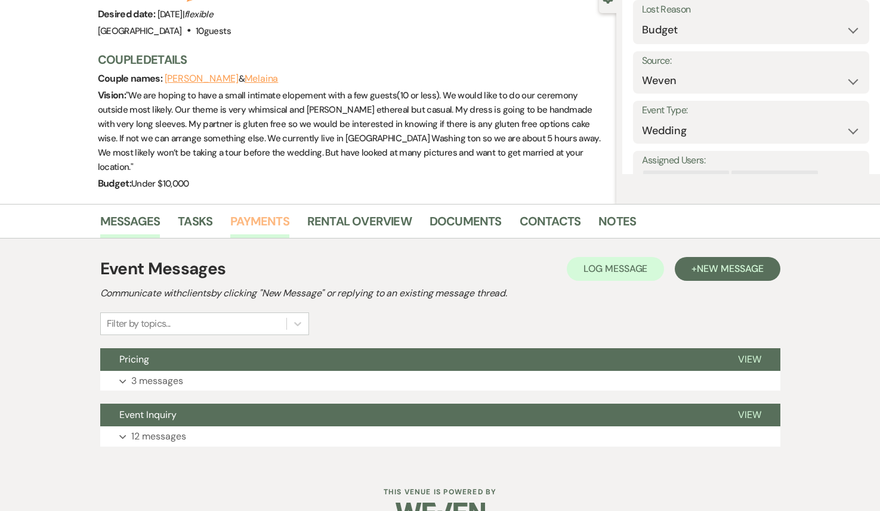
click at [250, 212] on link "Payments" at bounding box center [259, 225] width 59 height 26
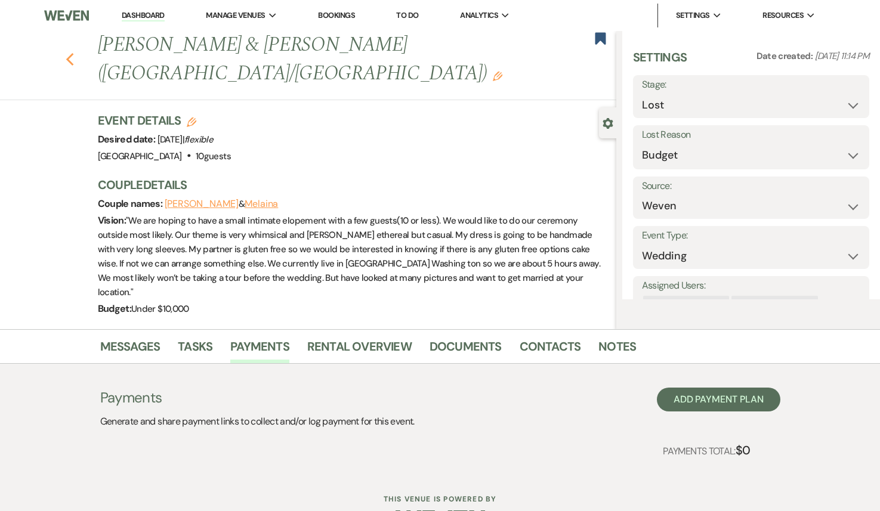
click at [67, 53] on use "button" at bounding box center [70, 59] width 8 height 13
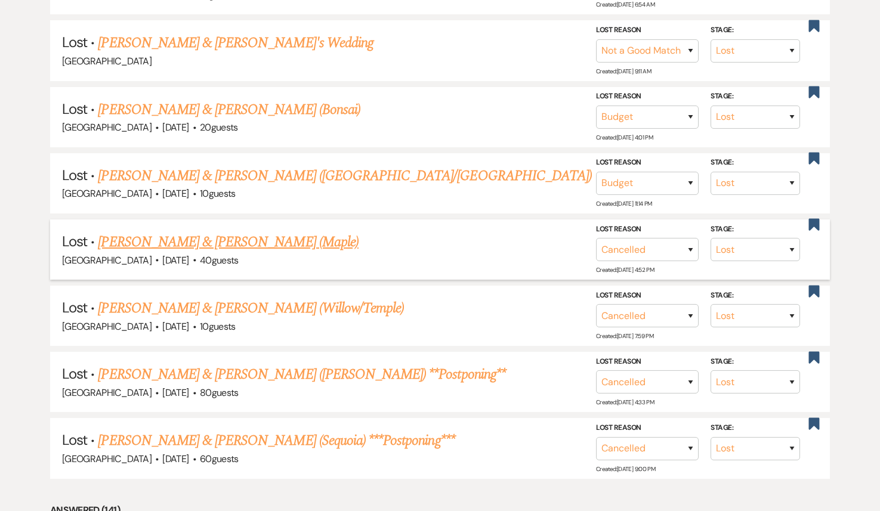
scroll to position [670, 0]
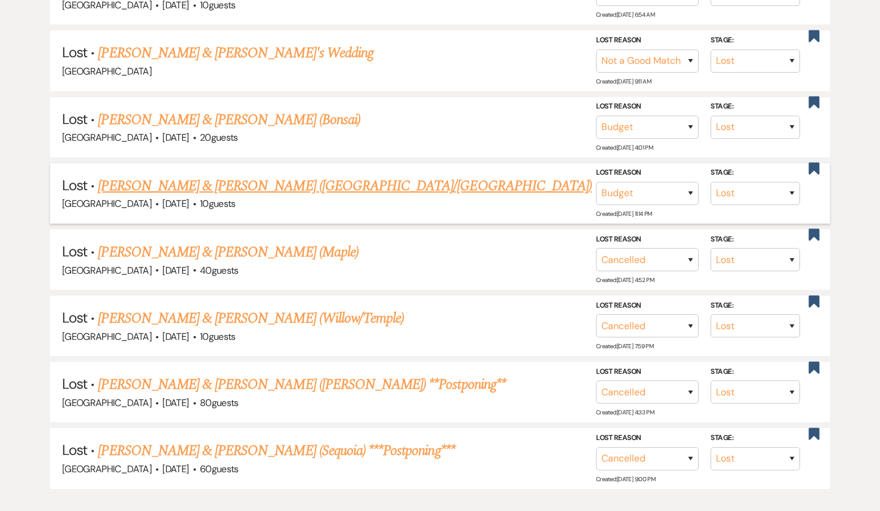
click at [186, 187] on link "[PERSON_NAME] & [PERSON_NAME] ([GEOGRAPHIC_DATA]/[GEOGRAPHIC_DATA])" at bounding box center [345, 185] width 494 height 21
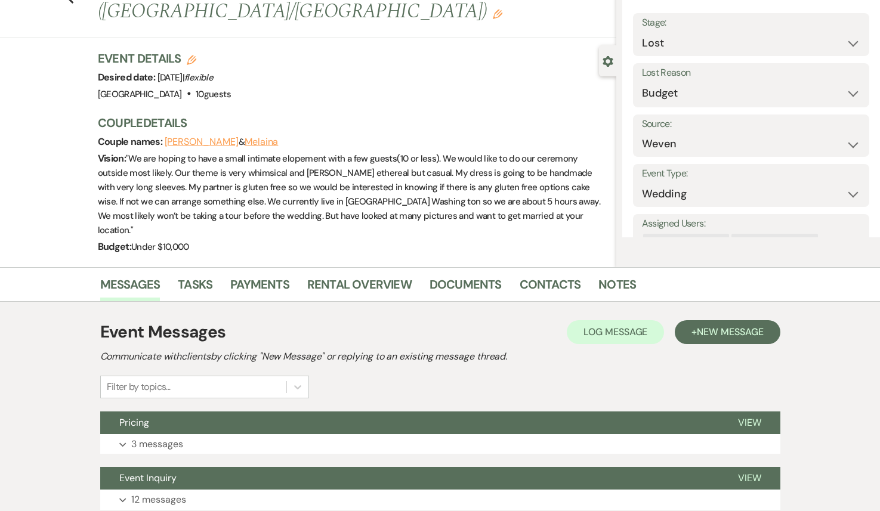
scroll to position [70, 0]
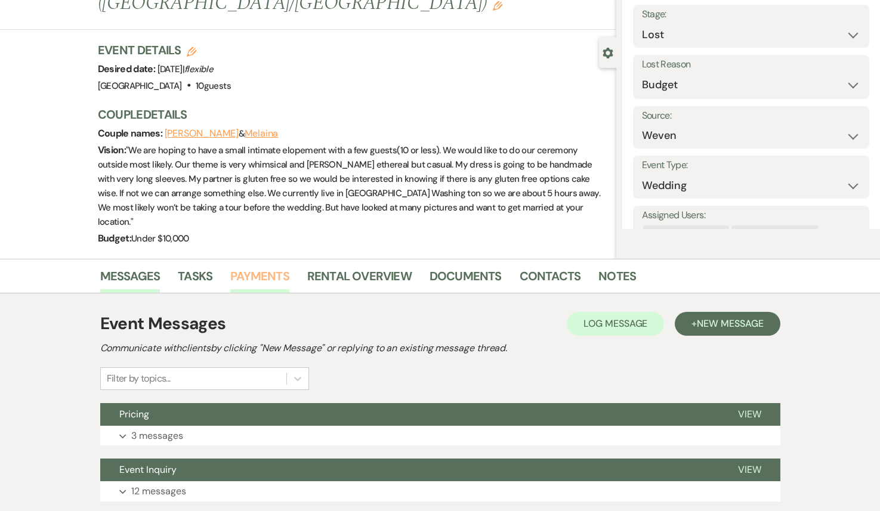
click at [268, 267] on link "Payments" at bounding box center [259, 280] width 59 height 26
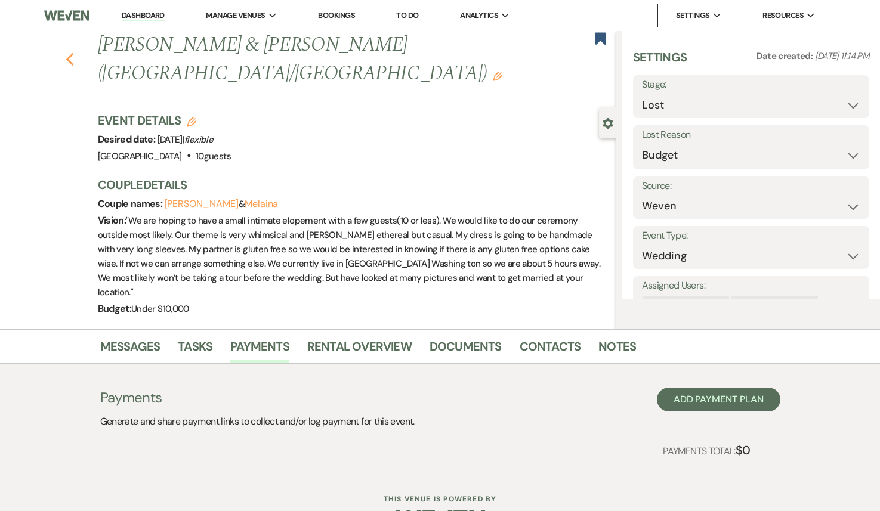
click at [69, 53] on icon "Previous" at bounding box center [70, 60] width 9 height 14
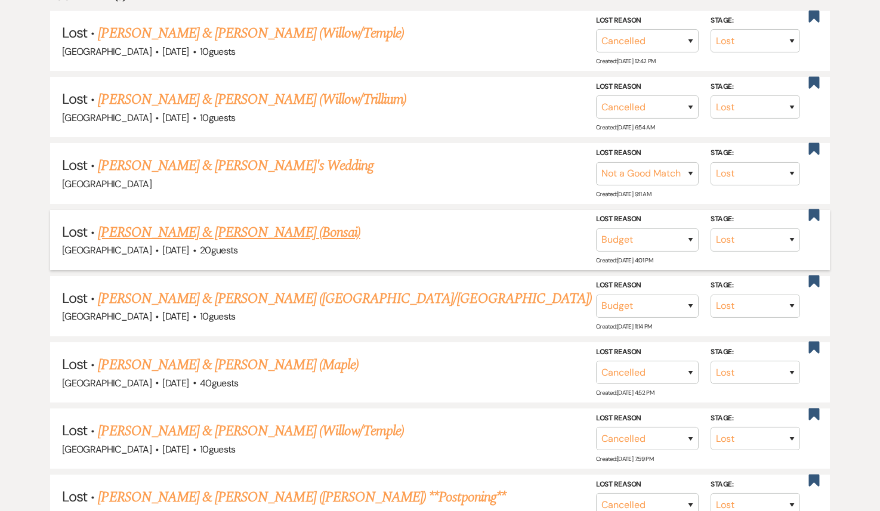
click at [196, 230] on link "[PERSON_NAME] & [PERSON_NAME] (Bonsai)" at bounding box center [229, 232] width 263 height 21
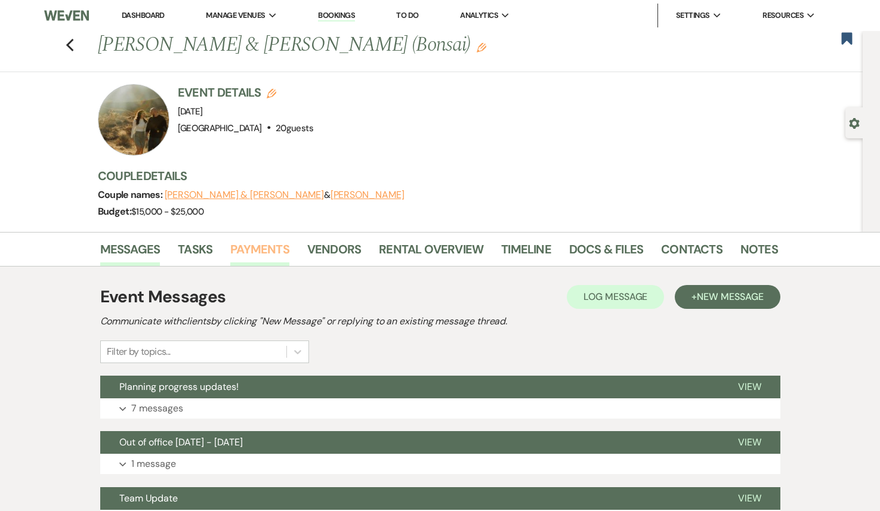
click at [255, 254] on link "Payments" at bounding box center [259, 253] width 59 height 26
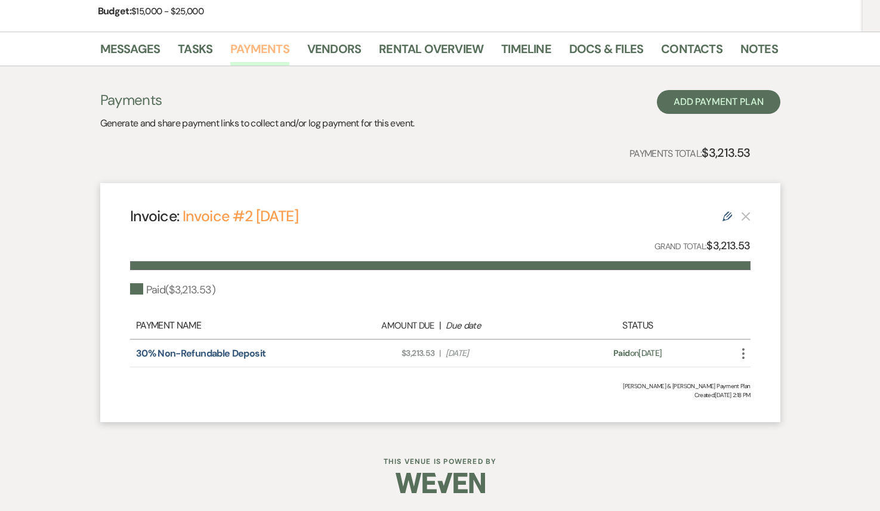
scroll to position [26, 0]
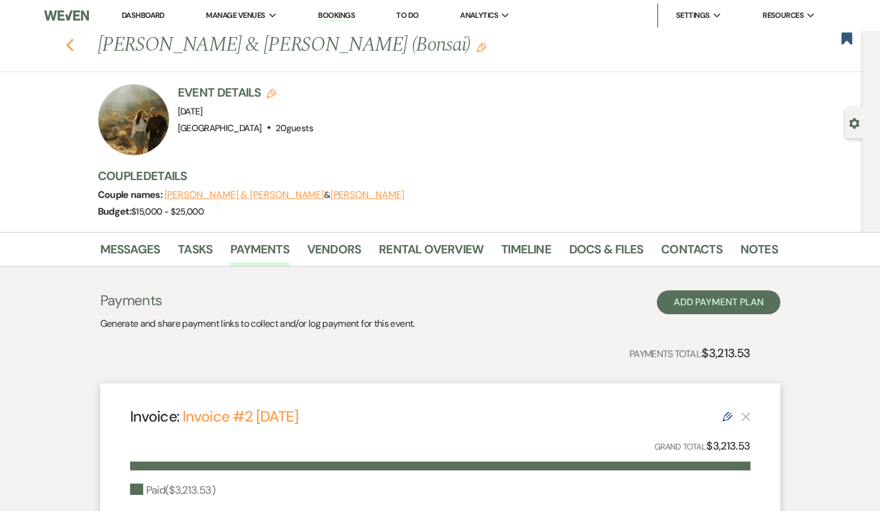
click at [70, 50] on icon "Previous" at bounding box center [70, 45] width 9 height 14
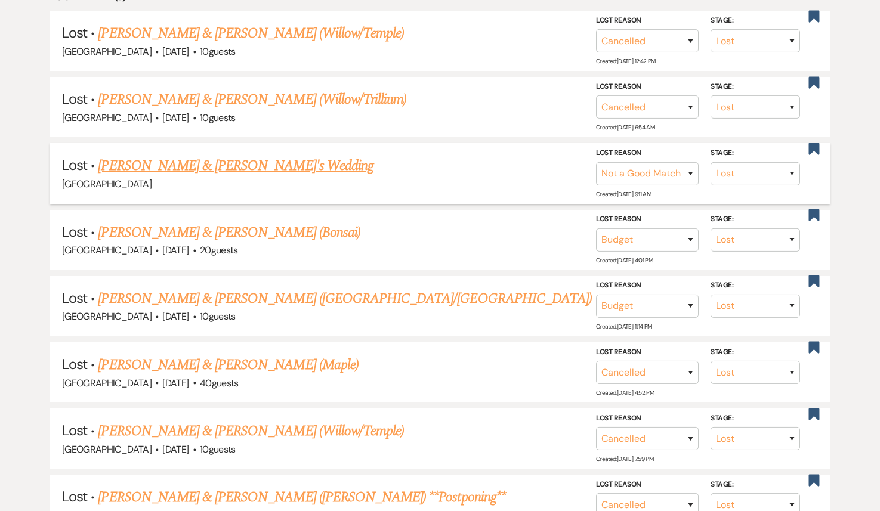
click at [214, 165] on link "[PERSON_NAME] & [PERSON_NAME]'s Wedding" at bounding box center [236, 165] width 276 height 21
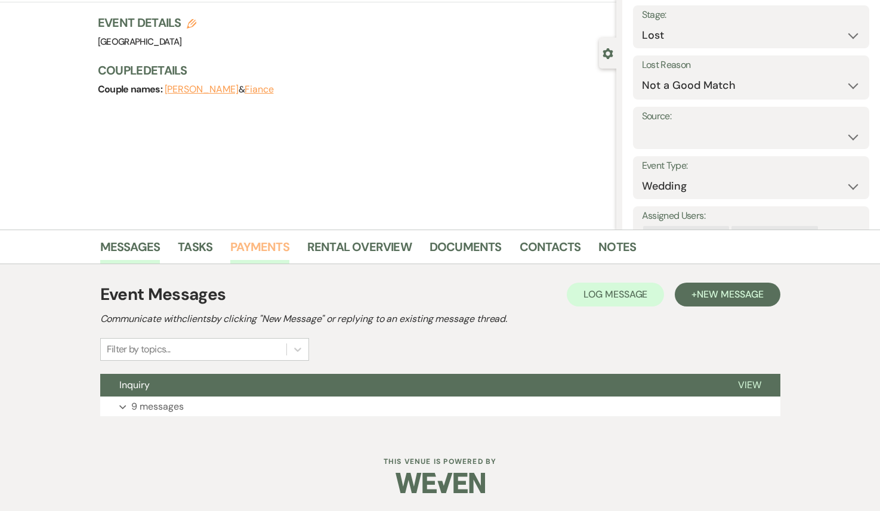
click at [261, 259] on link "Payments" at bounding box center [259, 250] width 59 height 26
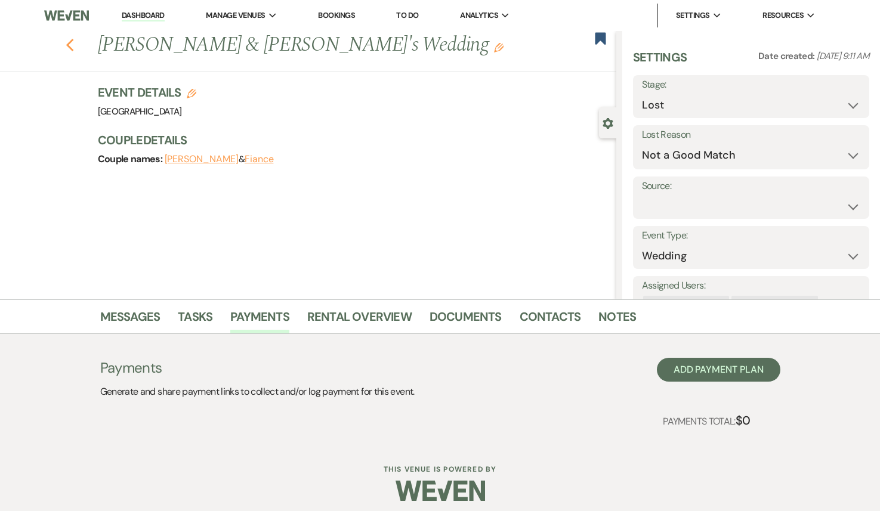
click at [72, 39] on icon "Previous" at bounding box center [70, 45] width 9 height 14
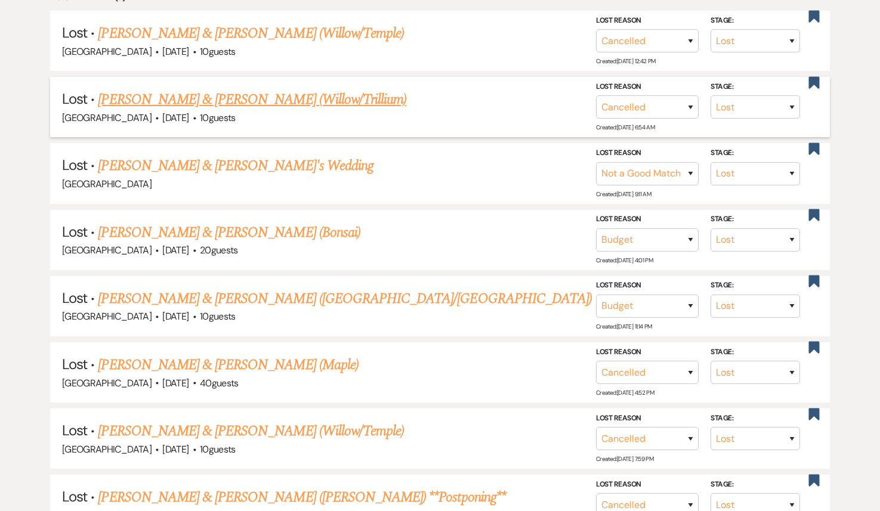
click at [215, 101] on link "[PERSON_NAME] & [PERSON_NAME] (Willow/Trillium)" at bounding box center [252, 99] width 308 height 21
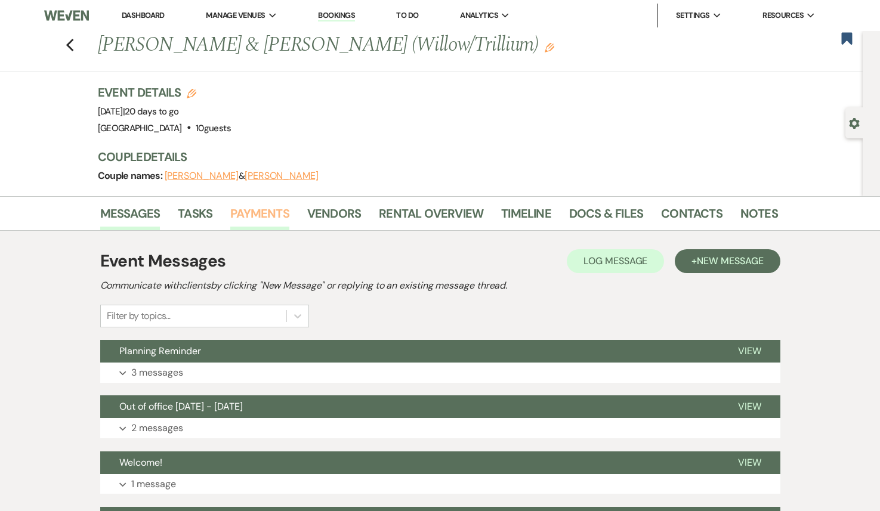
click at [243, 220] on link "Payments" at bounding box center [259, 217] width 59 height 26
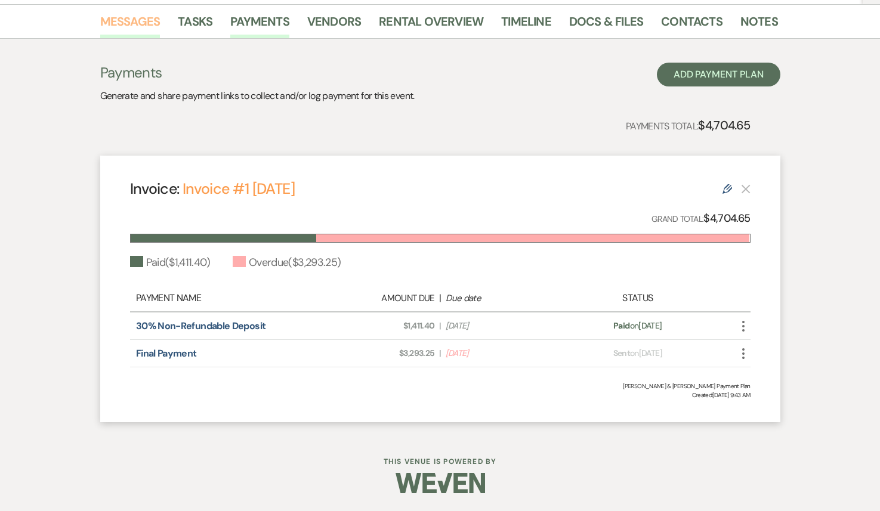
click at [144, 17] on link "Messages" at bounding box center [130, 25] width 60 height 26
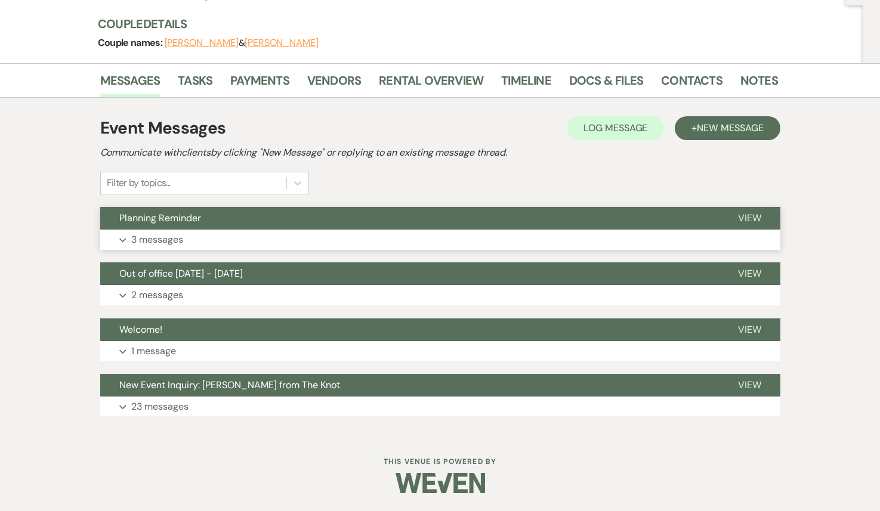
click at [224, 227] on button "Planning Reminder" at bounding box center [409, 218] width 619 height 23
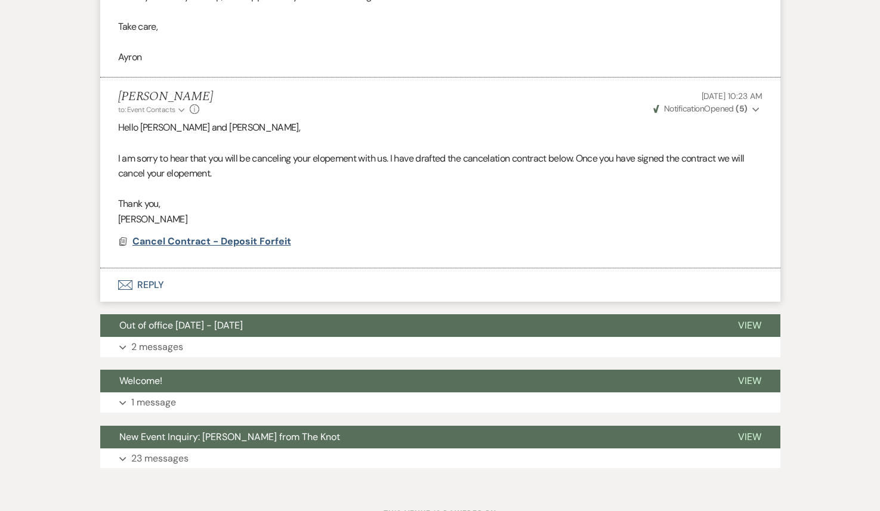
click at [210, 248] on span "Cancel Contract - Deposit Forfeit" at bounding box center [211, 241] width 159 height 13
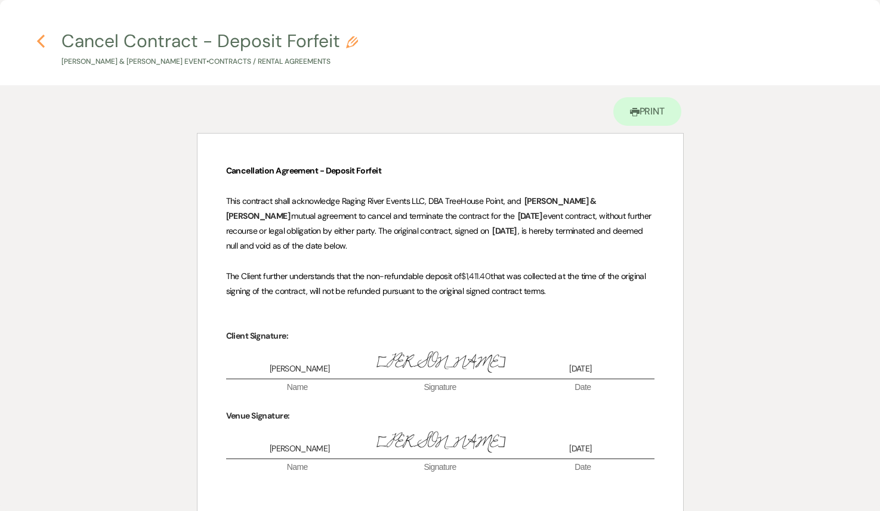
click at [41, 43] on use "button" at bounding box center [41, 41] width 8 height 13
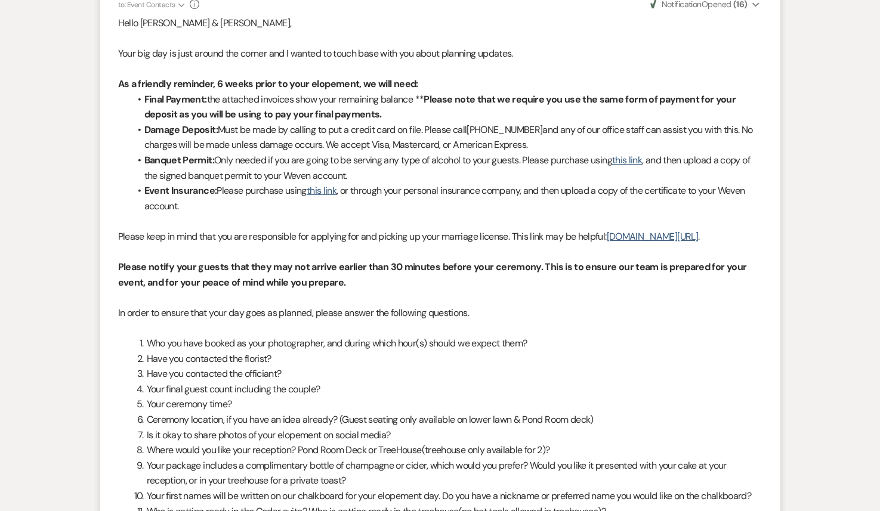
scroll to position [92, 0]
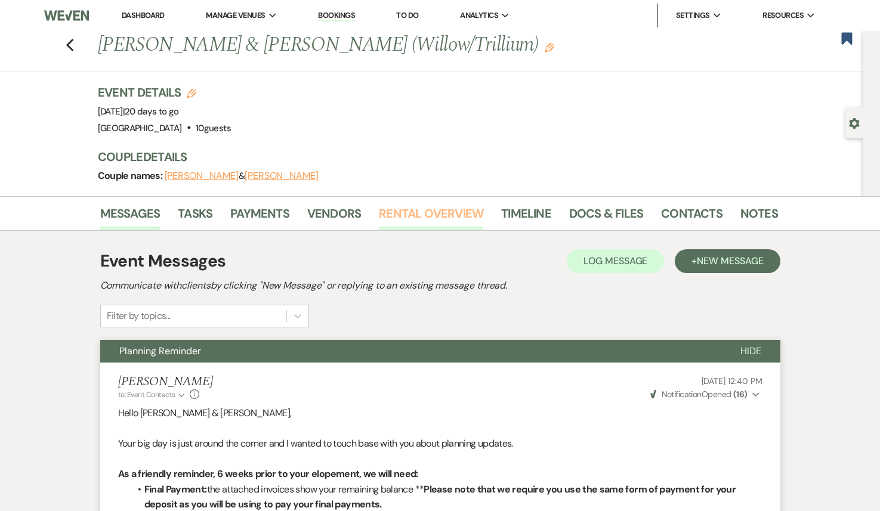
click at [424, 215] on link "Rental Overview" at bounding box center [431, 217] width 104 height 26
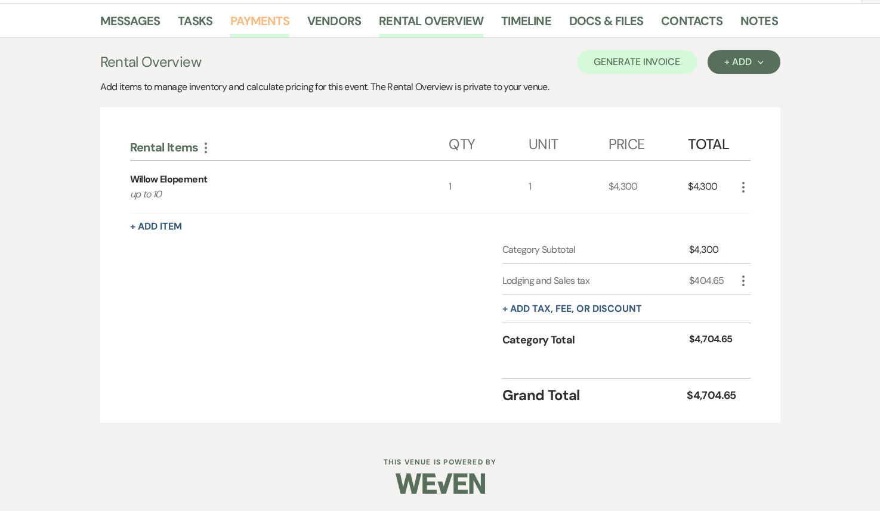
click at [252, 26] on link "Payments" at bounding box center [259, 24] width 59 height 26
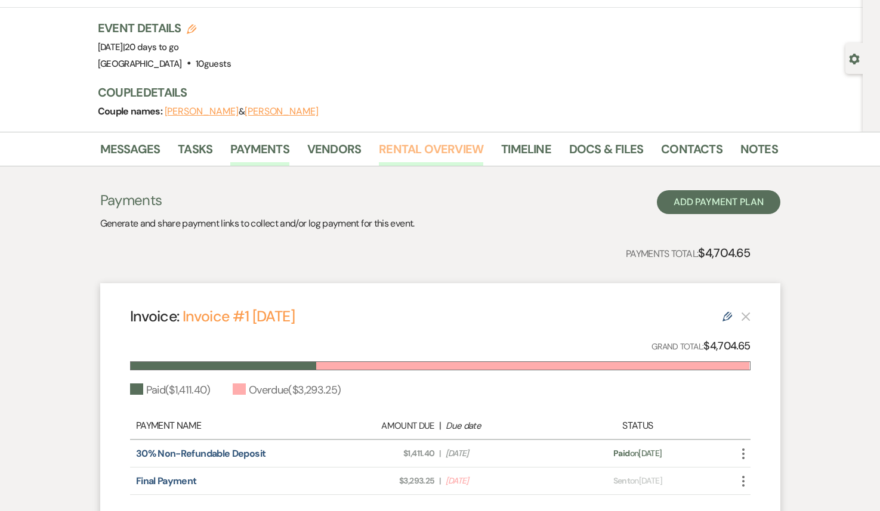
click at [423, 160] on link "Rental Overview" at bounding box center [431, 153] width 104 height 26
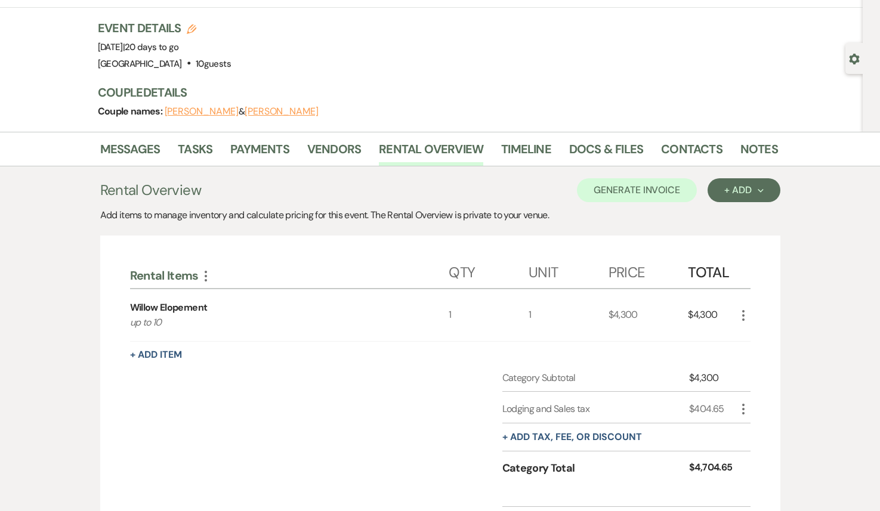
click at [748, 313] on icon "More" at bounding box center [743, 315] width 14 height 14
click at [753, 339] on icon "Pencil" at bounding box center [752, 339] width 7 height 9
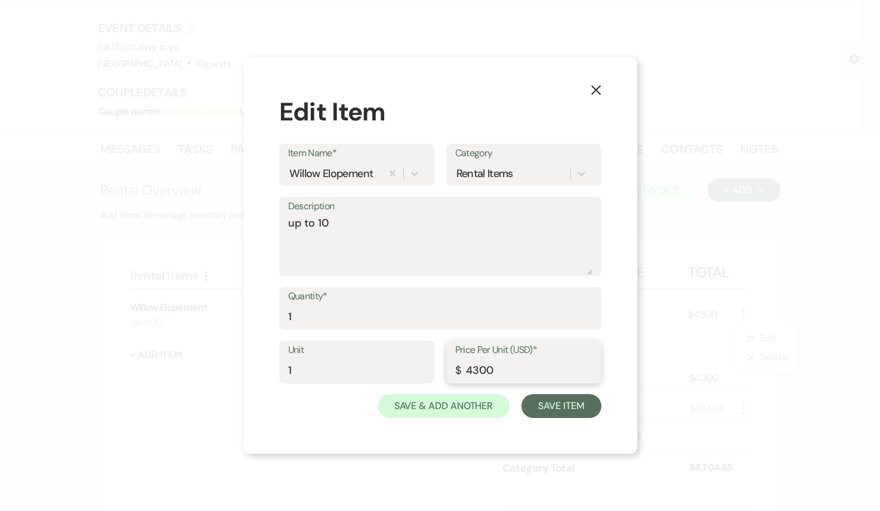
drag, startPoint x: 493, startPoint y: 371, endPoint x: 453, endPoint y: 367, distance: 40.7
click at [453, 367] on div "Price Per Unit (USD)* $ 4300" at bounding box center [523, 362] width 155 height 43
drag, startPoint x: 345, startPoint y: 220, endPoint x: 257, endPoint y: 220, distance: 88.3
click at [257, 220] on div "X Edit Item Item Name* Willow Elopement Category Rental Items Description up to…" at bounding box center [440, 255] width 394 height 397
click at [582, 409] on button "Save Item" at bounding box center [560, 406] width 79 height 24
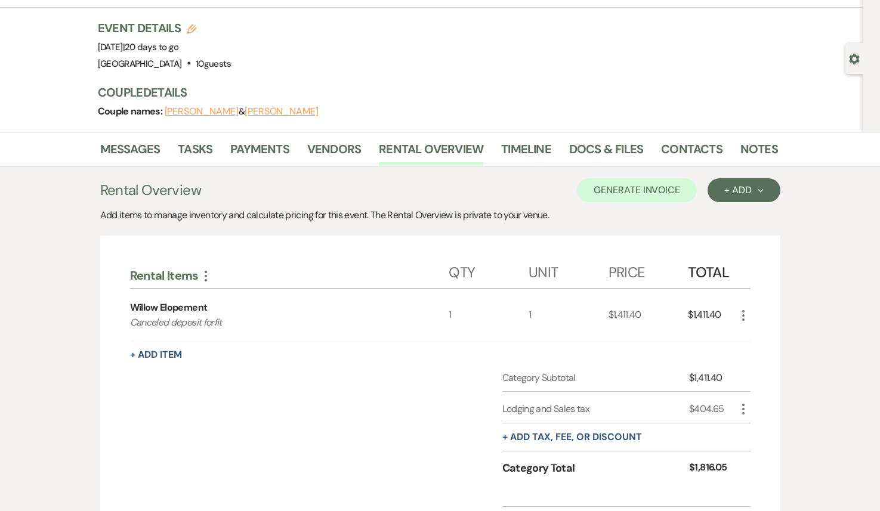
click at [742, 319] on icon "More" at bounding box center [743, 315] width 14 height 14
click at [752, 338] on use "button" at bounding box center [752, 338] width 7 height 7
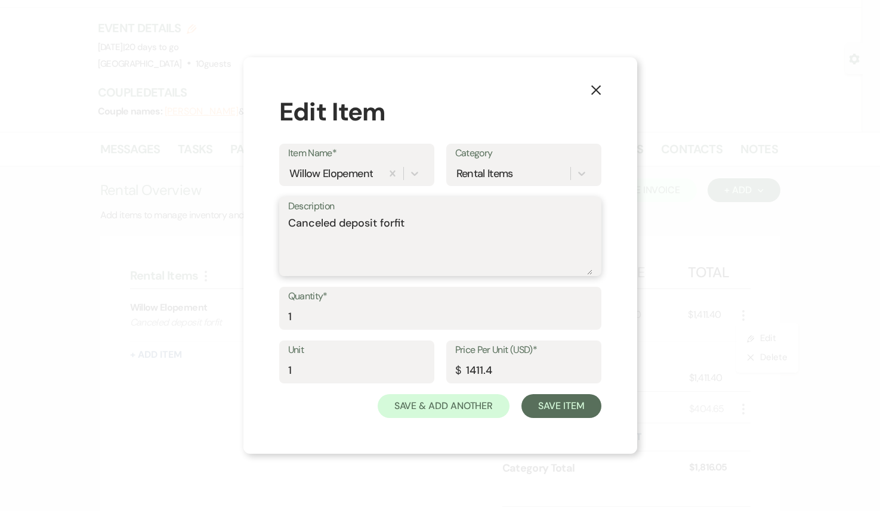
click at [399, 220] on textarea "Canceled deposit forfit" at bounding box center [440, 245] width 304 height 60
click at [387, 221] on textarea "Canceled deposit forfit" at bounding box center [440, 245] width 304 height 60
click at [545, 406] on button "Save Item" at bounding box center [560, 406] width 79 height 24
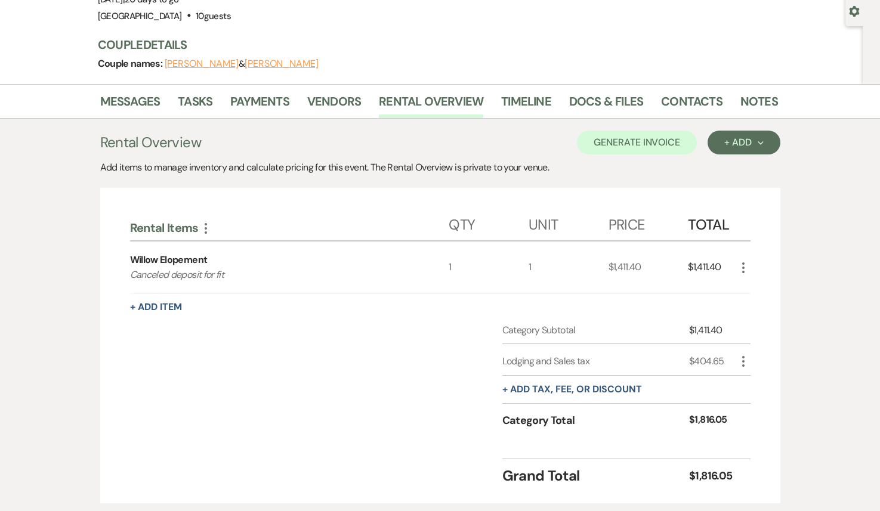
scroll to position [115, 0]
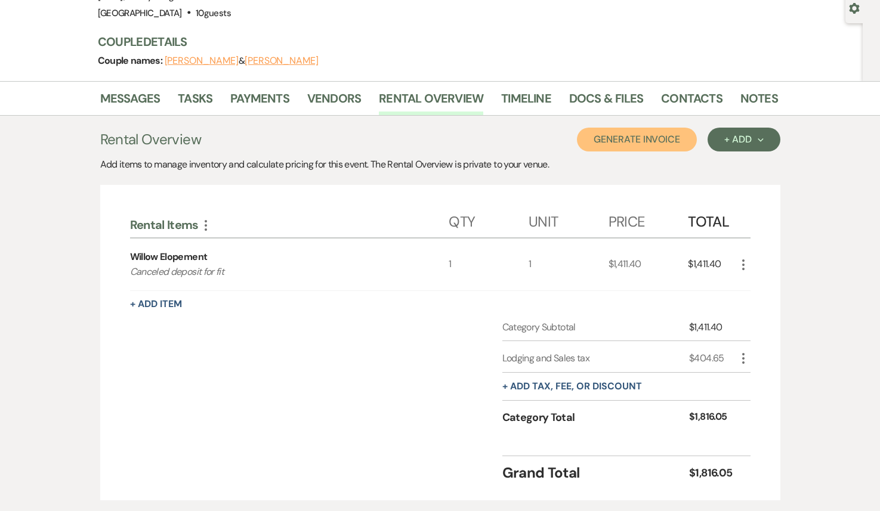
click at [609, 149] on button "Generate Invoice" at bounding box center [637, 140] width 120 height 24
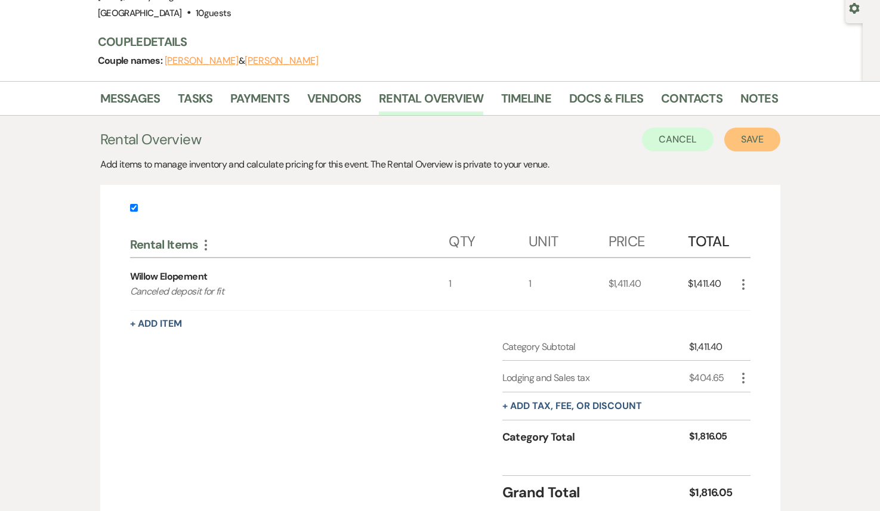
click at [745, 141] on button "Save" at bounding box center [752, 140] width 56 height 24
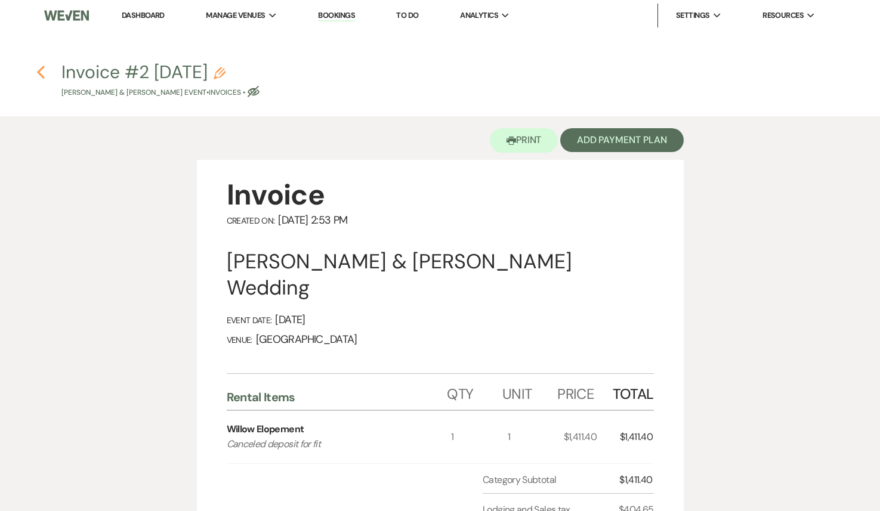
click at [43, 72] on icon "Previous" at bounding box center [40, 72] width 9 height 14
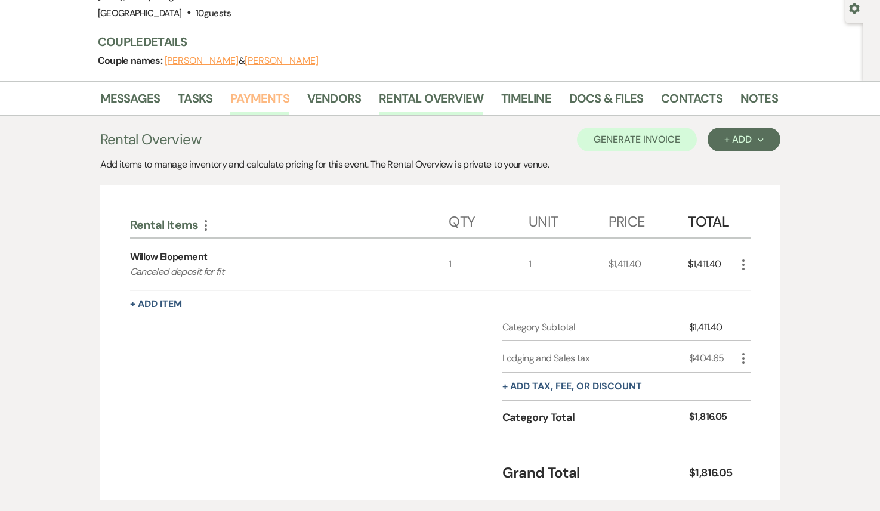
click at [270, 102] on link "Payments" at bounding box center [259, 102] width 59 height 26
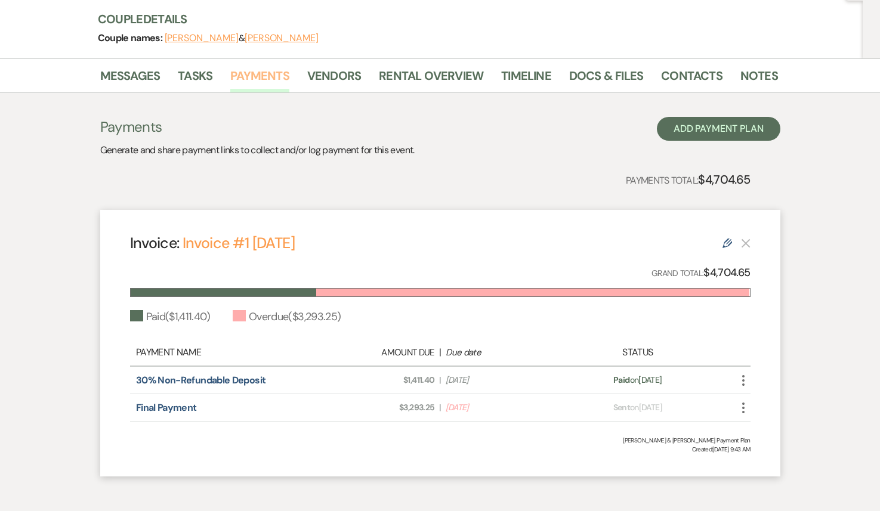
scroll to position [139, 0]
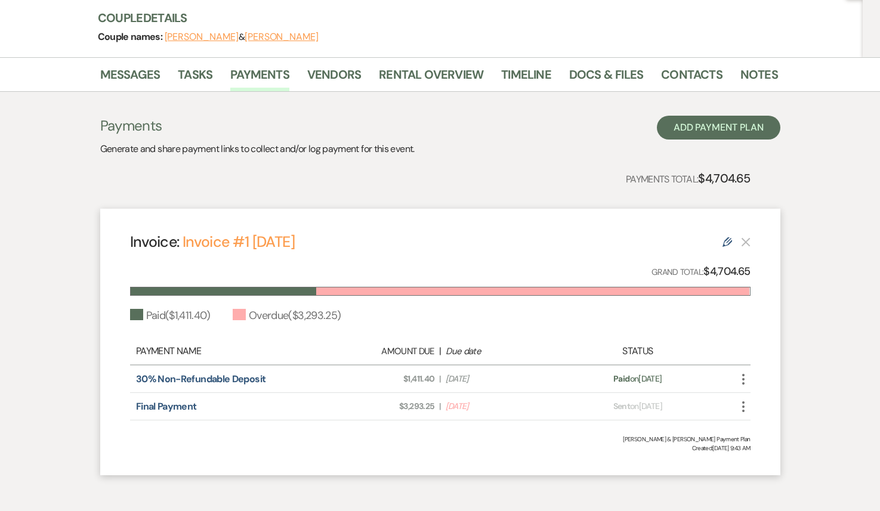
click at [720, 242] on div "Invoice: Invoice #1 [DATE] Edit" at bounding box center [440, 241] width 621 height 21
click at [726, 244] on icon "Edit" at bounding box center [728, 242] width 10 height 10
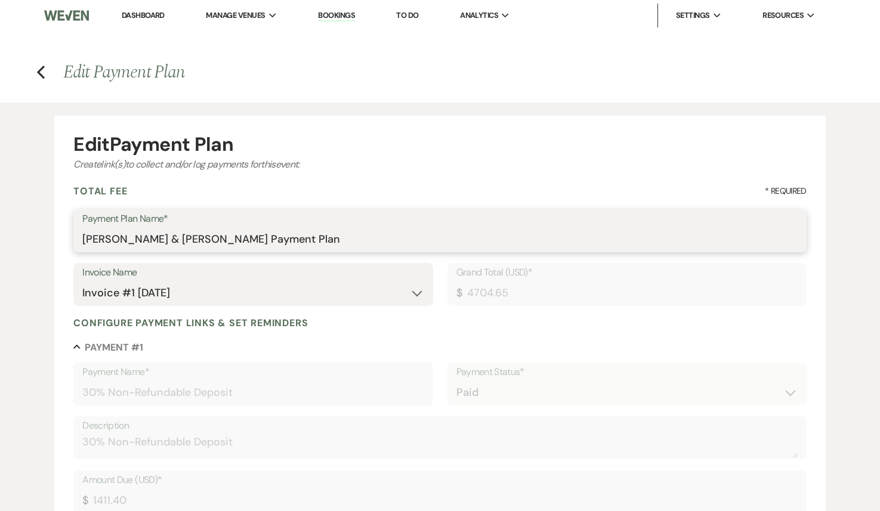
click at [319, 249] on input "[PERSON_NAME] & [PERSON_NAME] Payment Plan" at bounding box center [439, 239] width 715 height 23
click at [270, 288] on select "N/A Invoice #1 [DATE] Invoice #2 [DATE]" at bounding box center [252, 293] width 341 height 23
click at [82, 282] on select "N/A Invoice #1 [DATE] Invoice #2 [DATE]" at bounding box center [252, 293] width 341 height 23
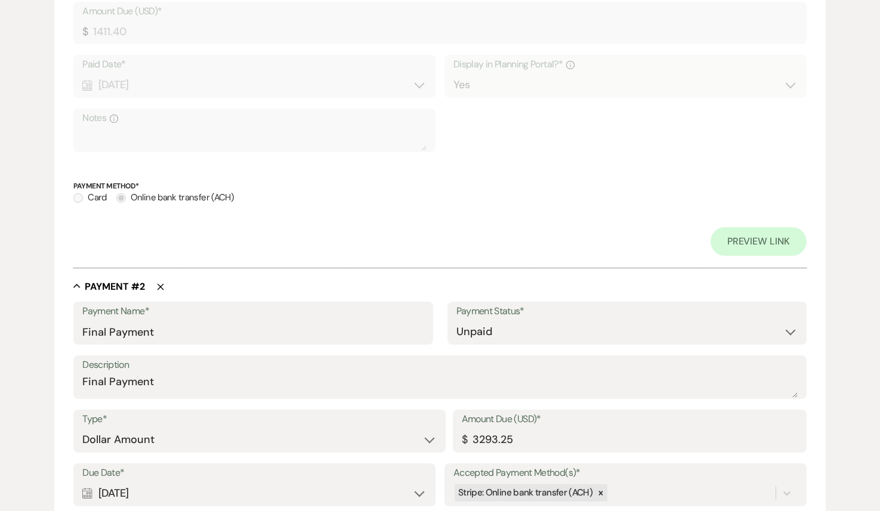
scroll to position [474, 0]
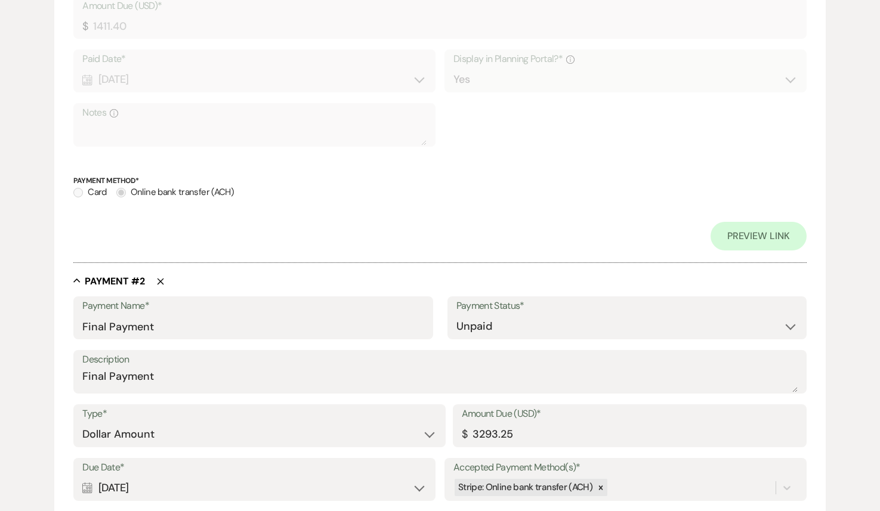
click at [158, 282] on icon "Delete" at bounding box center [160, 281] width 7 height 7
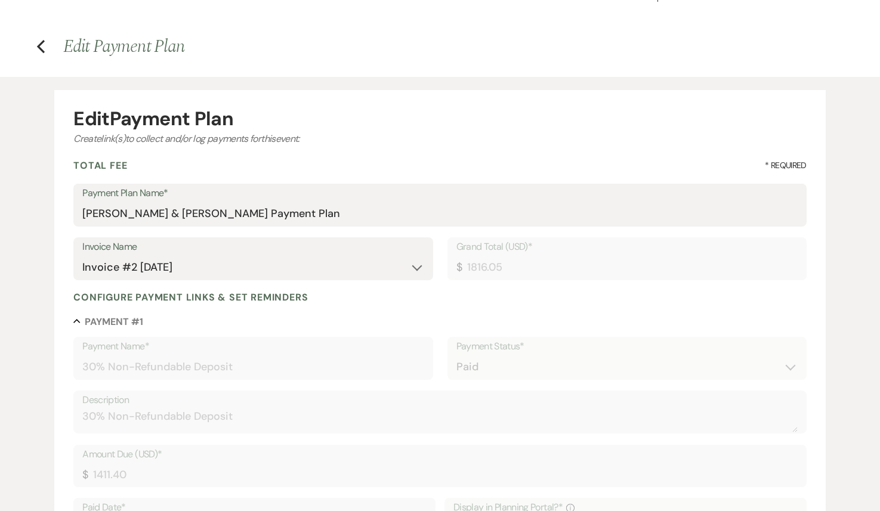
scroll to position [0, 0]
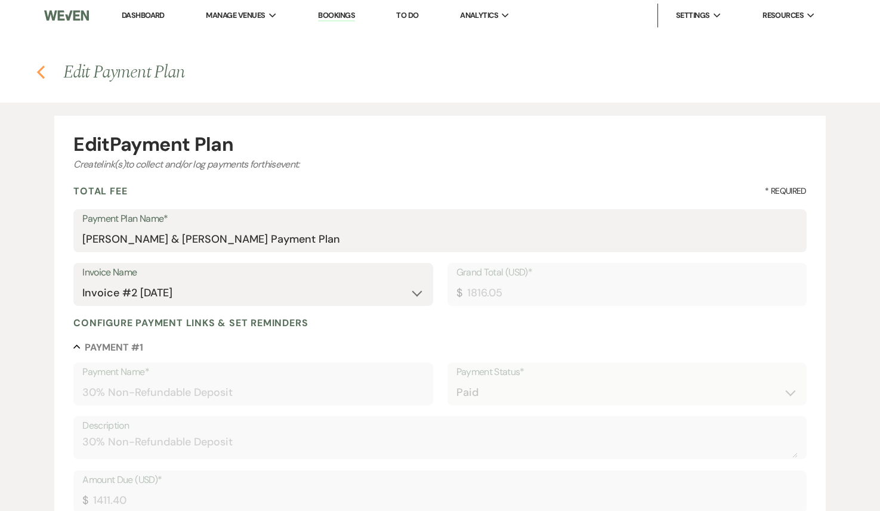
click at [42, 67] on use "button" at bounding box center [41, 72] width 8 height 13
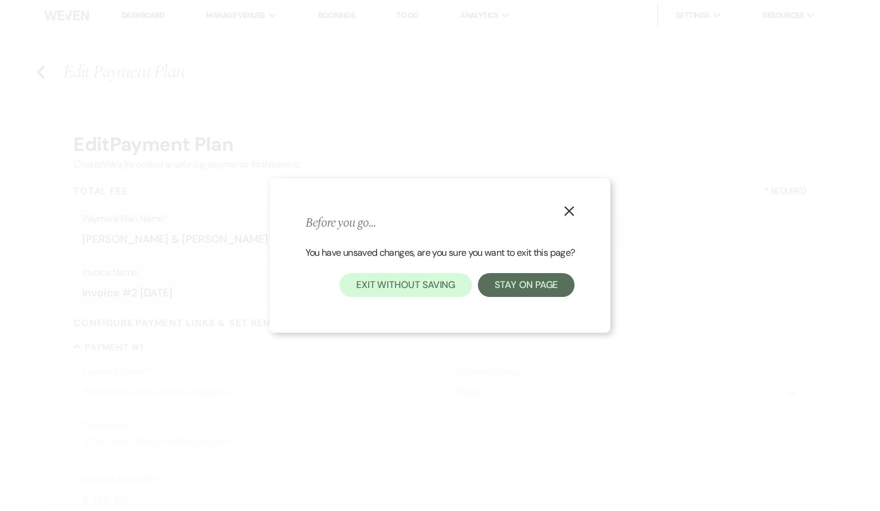
click at [572, 214] on icon "X" at bounding box center [569, 211] width 11 height 11
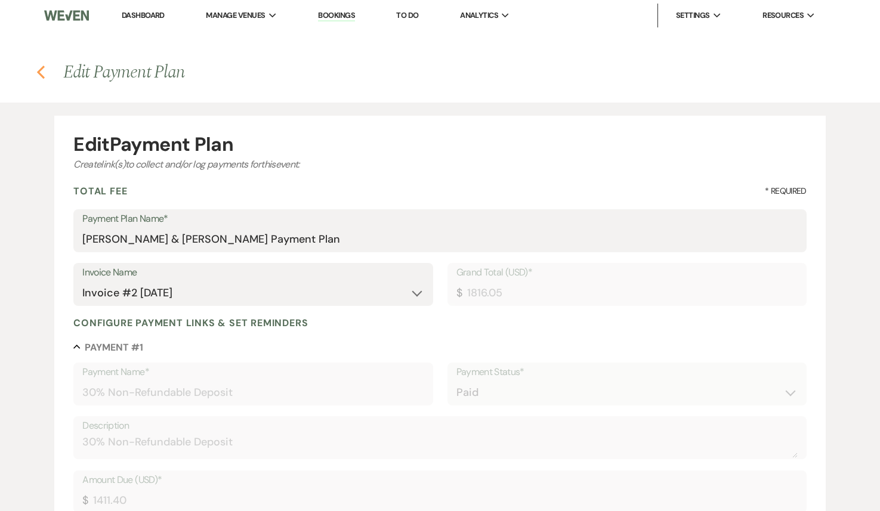
click at [36, 75] on icon "Previous" at bounding box center [40, 72] width 9 height 14
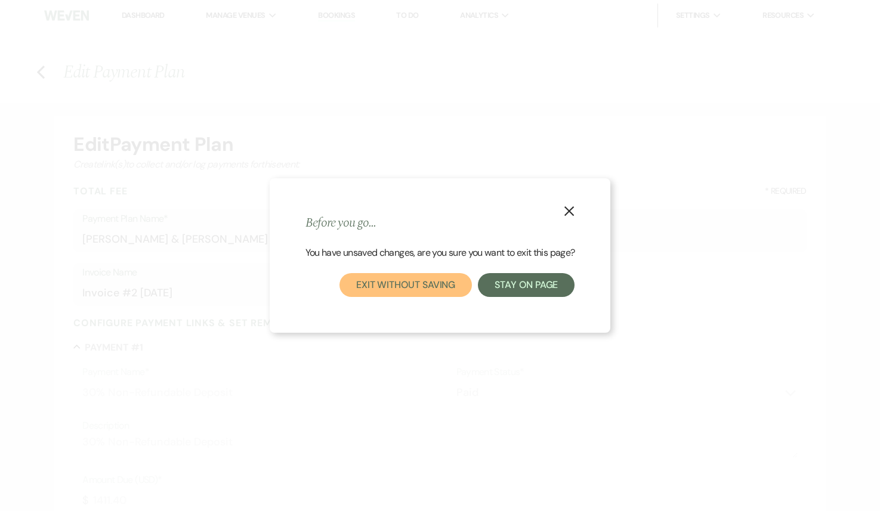
click at [384, 295] on button "Exit without saving" at bounding box center [405, 285] width 132 height 24
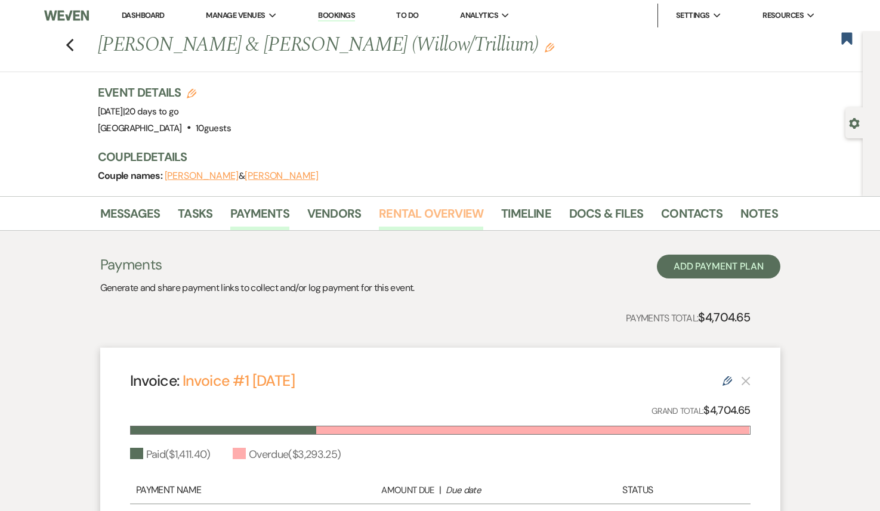
click at [415, 218] on link "Rental Overview" at bounding box center [431, 217] width 104 height 26
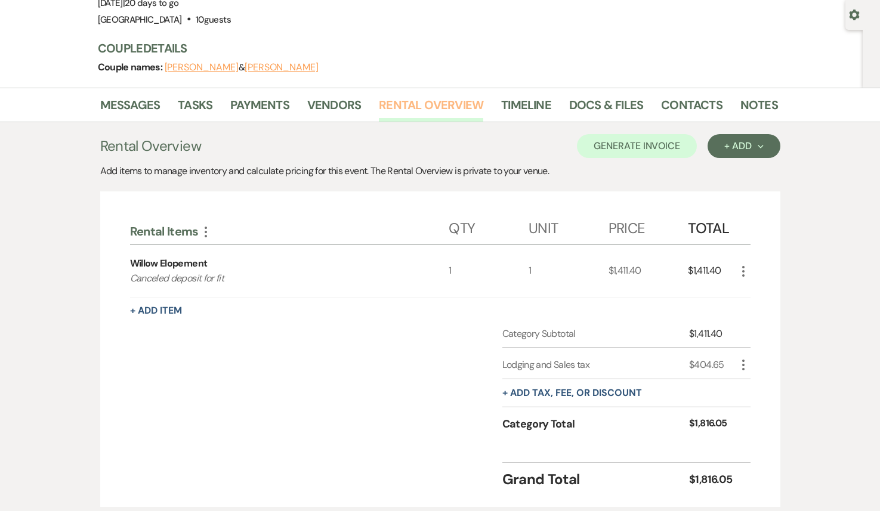
scroll to position [193, 0]
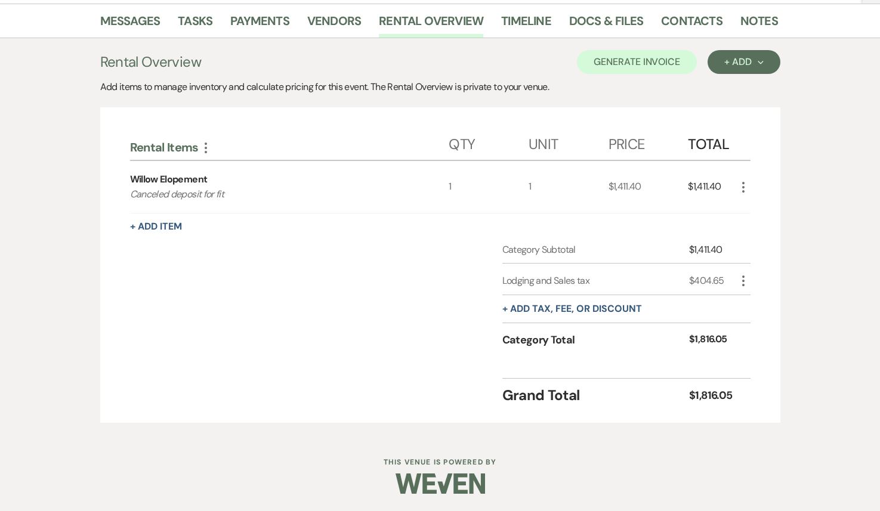
click at [739, 279] on icon "More" at bounding box center [743, 281] width 14 height 14
click at [763, 321] on button "[PERSON_NAME]" at bounding box center [768, 323] width 64 height 19
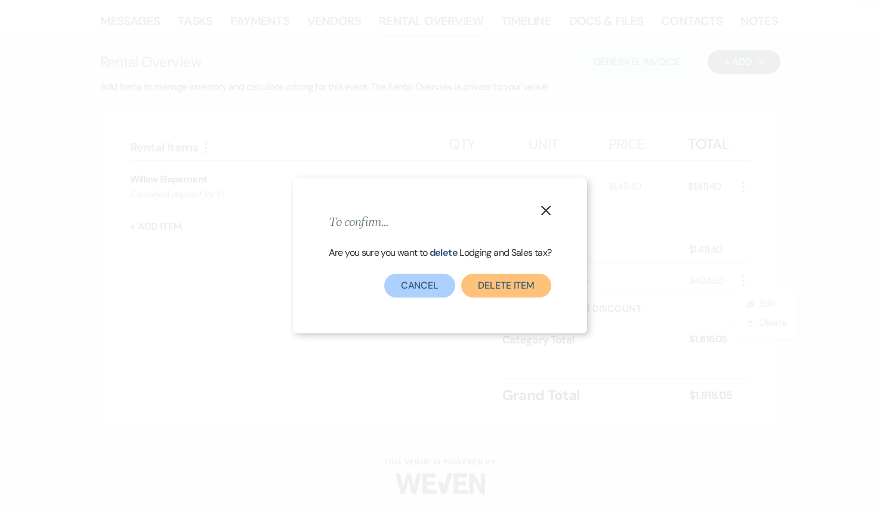
click at [485, 288] on button "Delete item" at bounding box center [506, 286] width 90 height 24
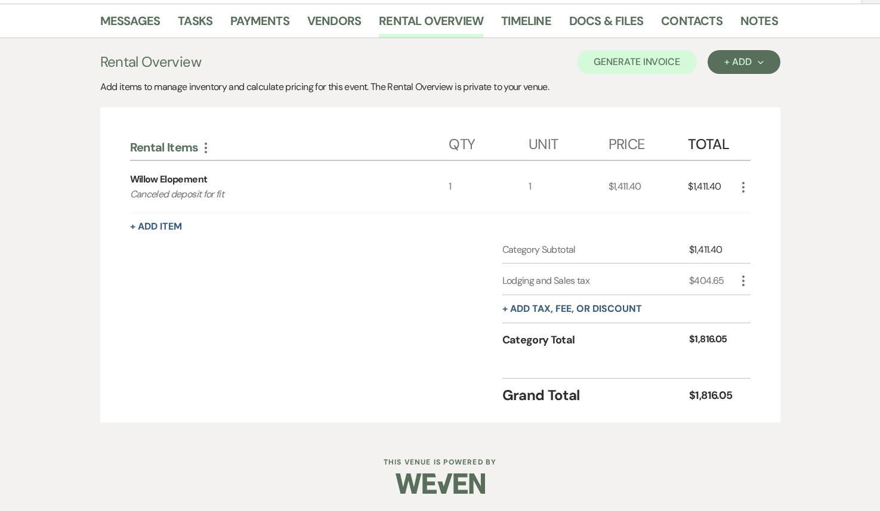
scroll to position [162, 0]
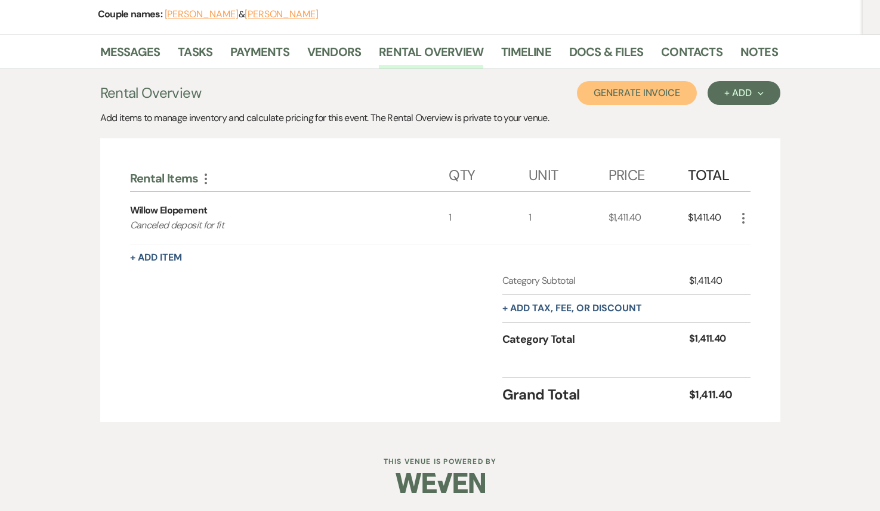
click at [629, 97] on button "Generate Invoice" at bounding box center [637, 93] width 120 height 24
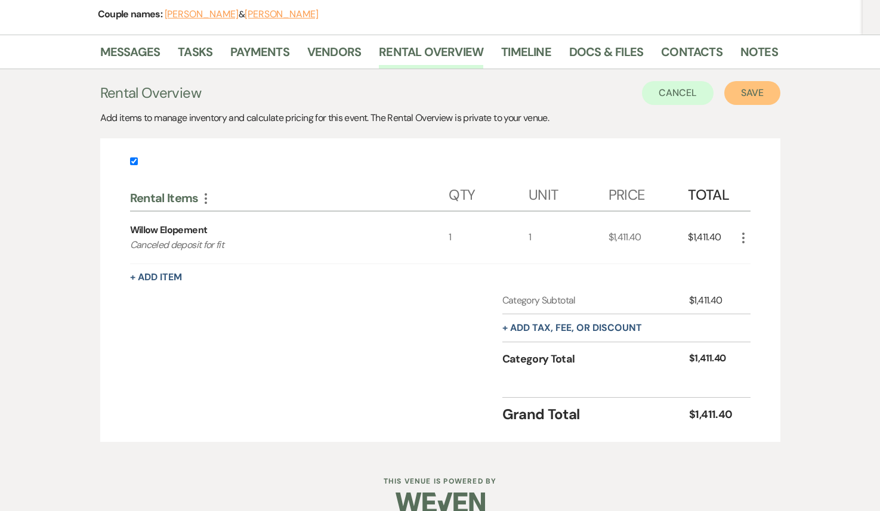
click at [768, 92] on button "Save" at bounding box center [752, 93] width 56 height 24
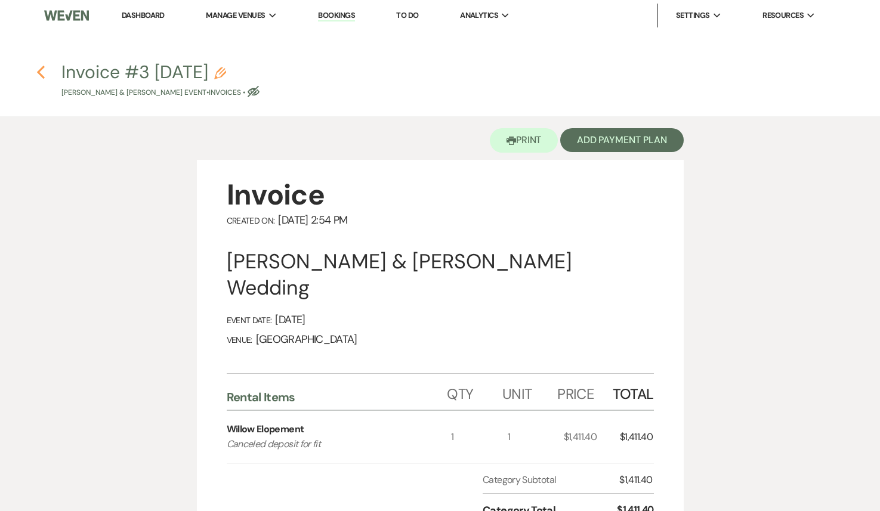
click at [40, 69] on use "button" at bounding box center [41, 72] width 8 height 13
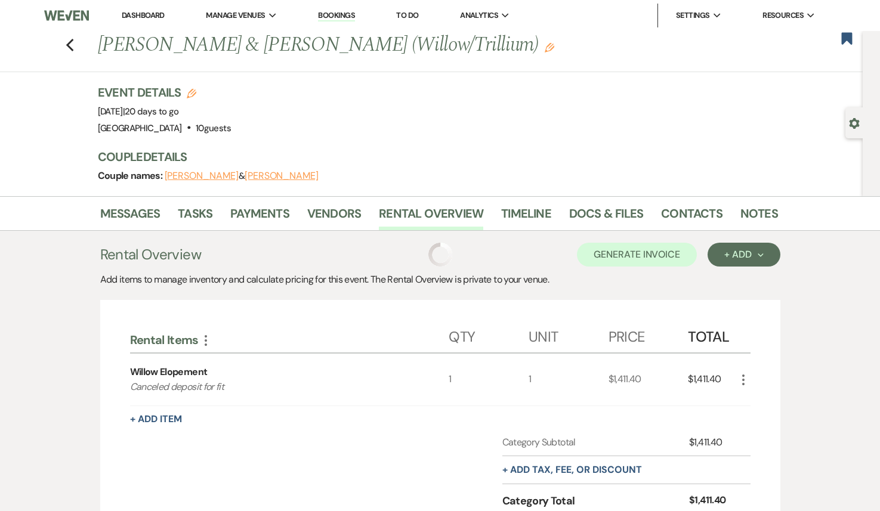
scroll to position [162, 0]
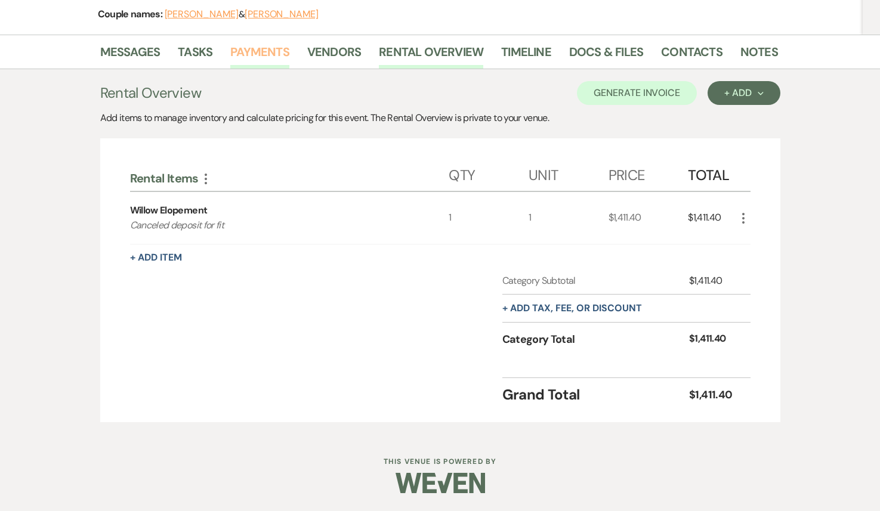
click at [264, 48] on link "Payments" at bounding box center [259, 55] width 59 height 26
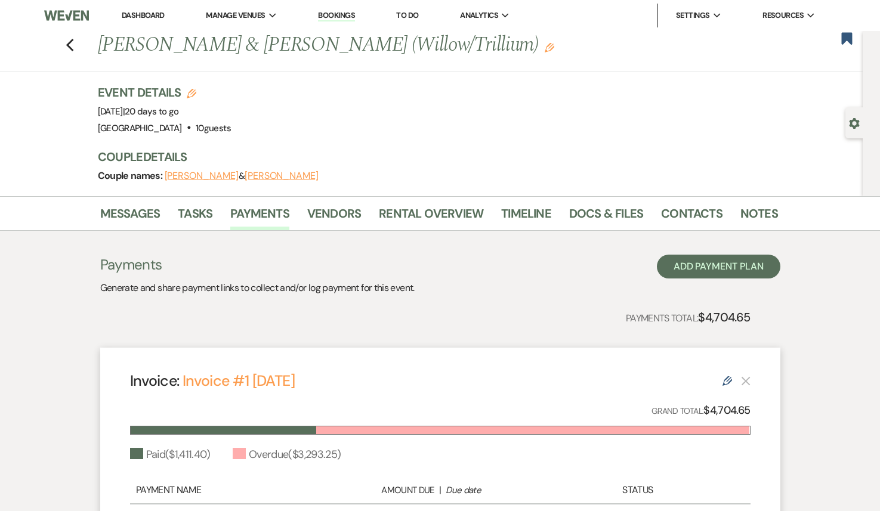
click at [728, 382] on icon "Edit" at bounding box center [728, 381] width 10 height 10
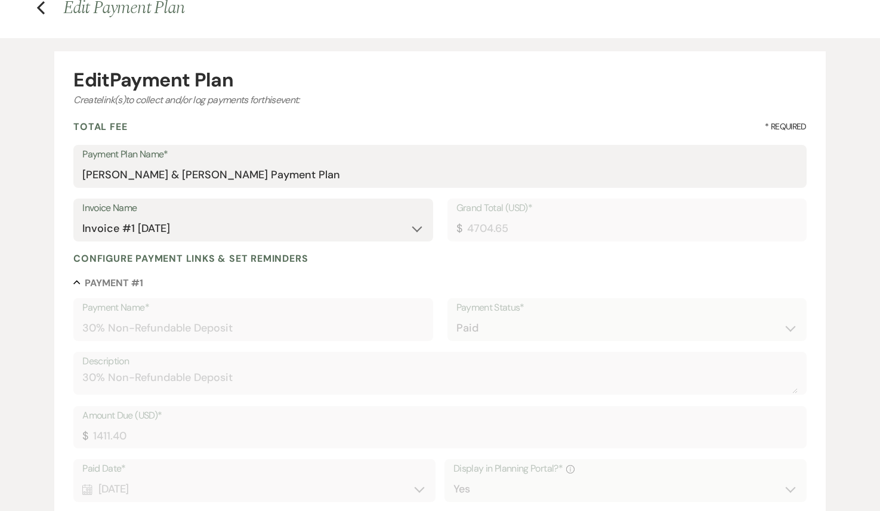
scroll to position [74, 0]
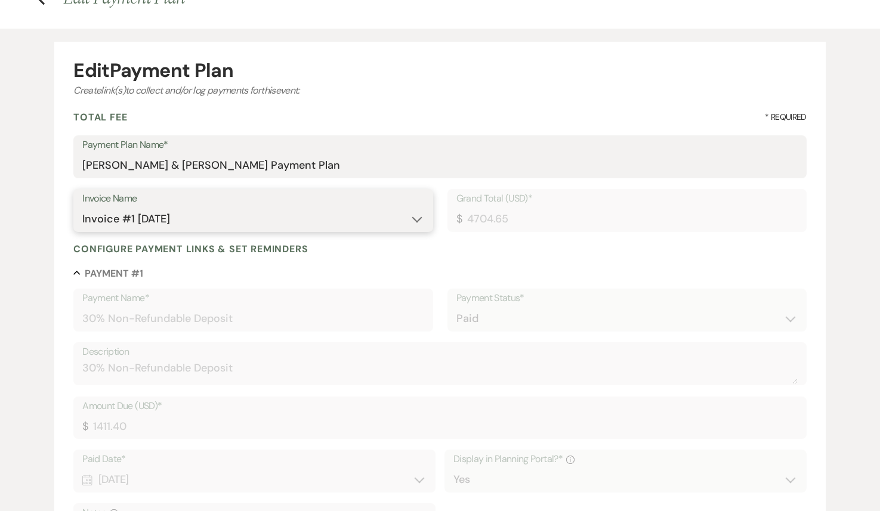
click at [248, 222] on select "N/A Invoice #1 [DATE] Invoice #2 [DATE] Invoice #3 [DATE]" at bounding box center [252, 219] width 341 height 23
click at [82, 208] on select "N/A Invoice #1 [DATE] Invoice #2 [DATE] Invoice #3 [DATE]" at bounding box center [252, 219] width 341 height 23
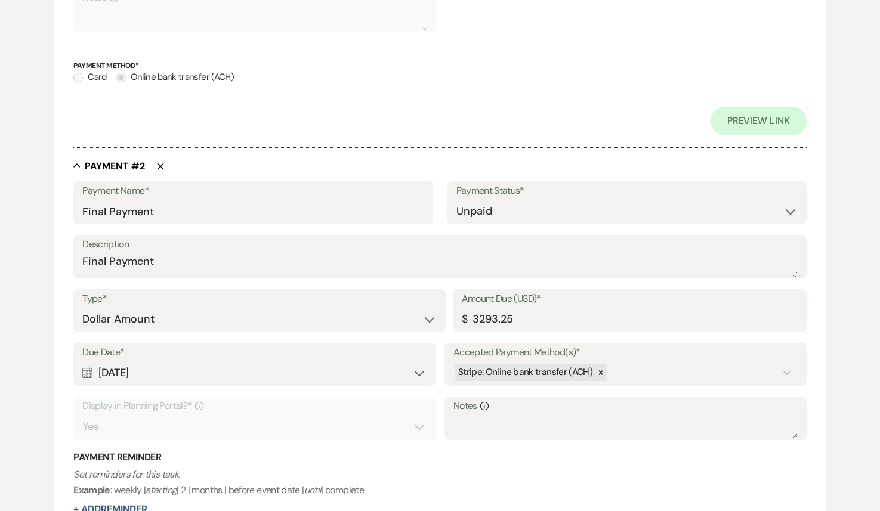
scroll to position [615, 0]
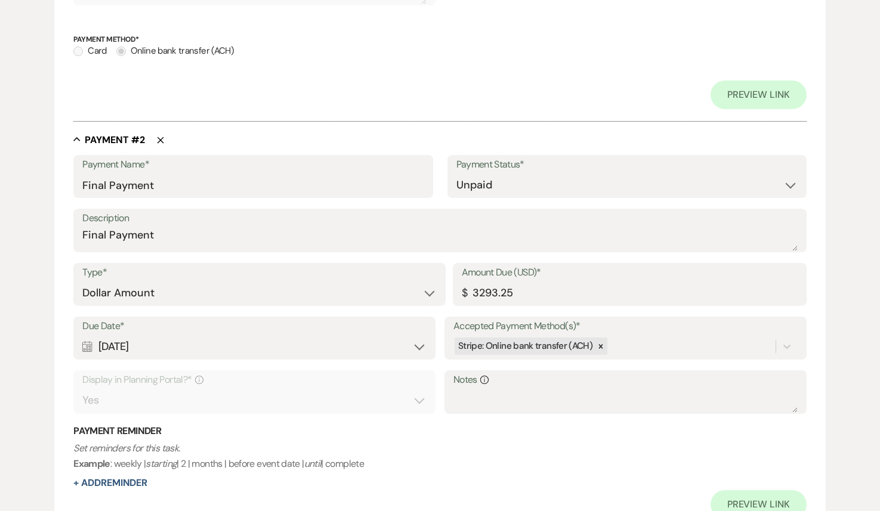
click at [162, 141] on use "button" at bounding box center [161, 140] width 7 height 7
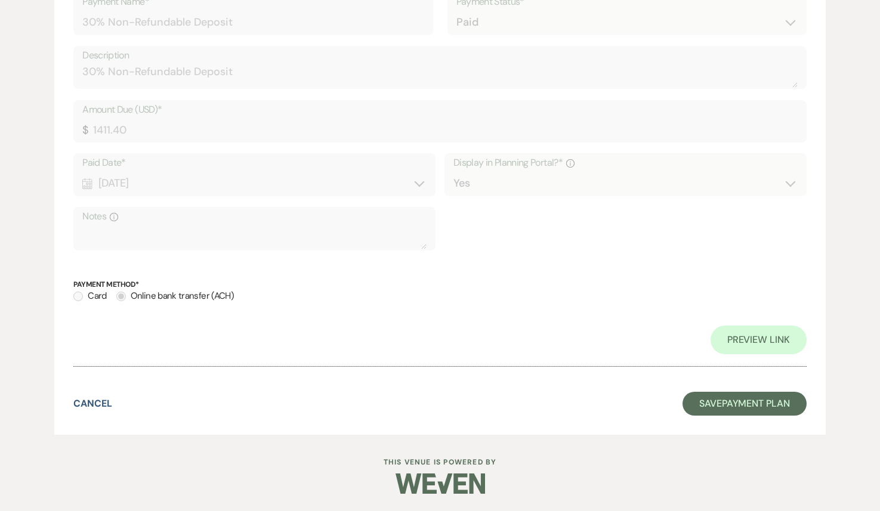
click at [731, 419] on form "Edit Payment Plan Create link(s) to collect and/or log payments for this event:…" at bounding box center [439, 90] width 771 height 690
click at [726, 406] on button "Save Payment Plan" at bounding box center [745, 404] width 124 height 24
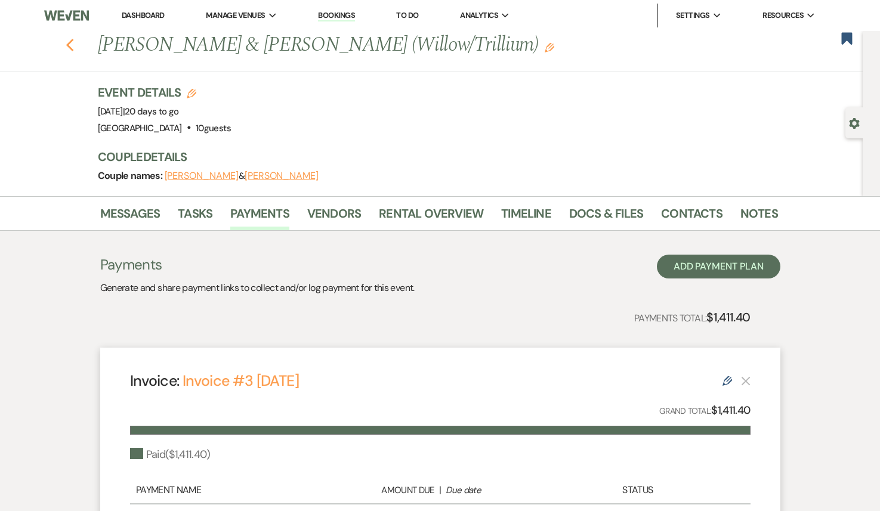
click at [67, 48] on icon "Previous" at bounding box center [70, 45] width 9 height 14
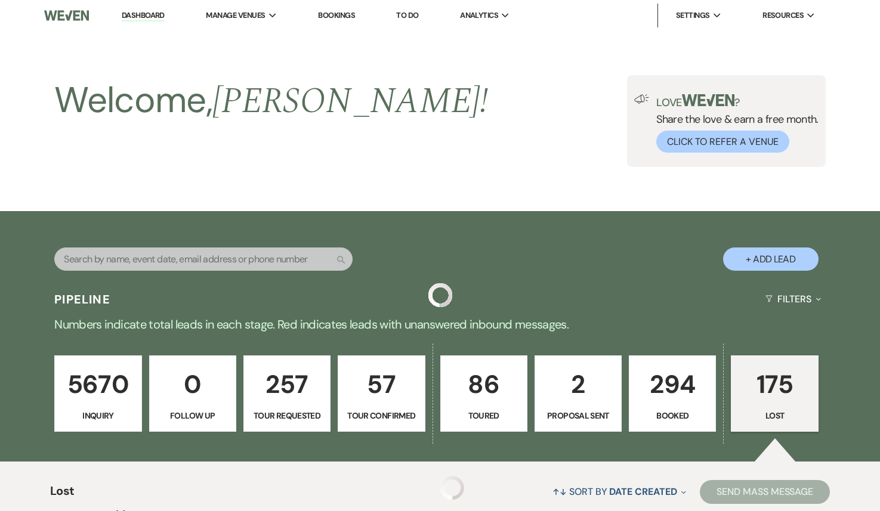
scroll to position [557, 0]
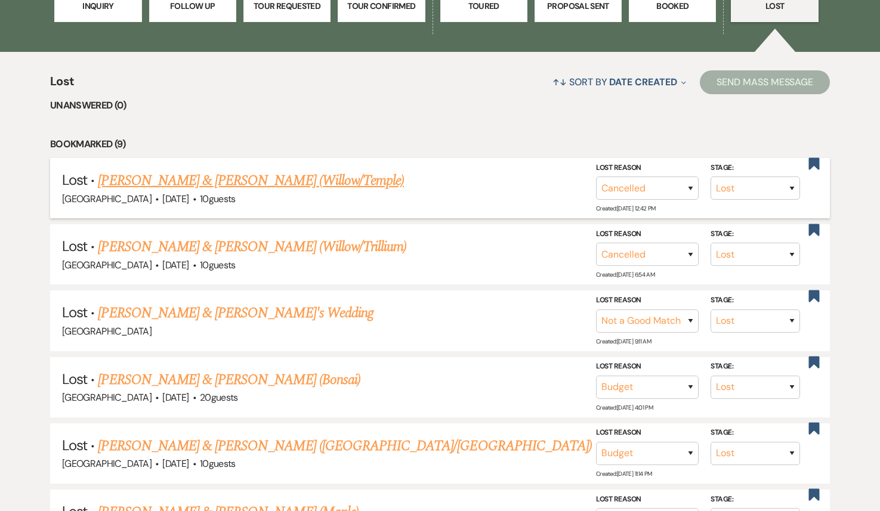
click at [184, 175] on link "[PERSON_NAME] & [PERSON_NAME] (Willow/Temple)" at bounding box center [251, 180] width 306 height 21
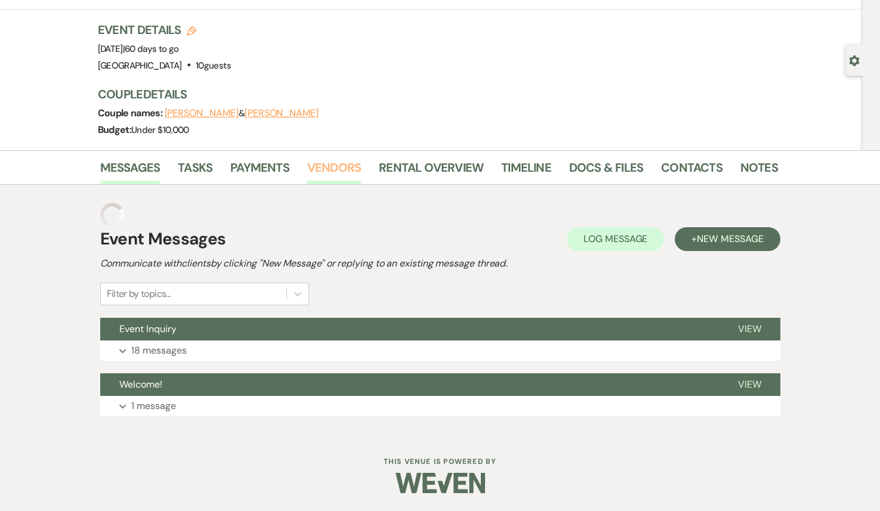
scroll to position [39, 0]
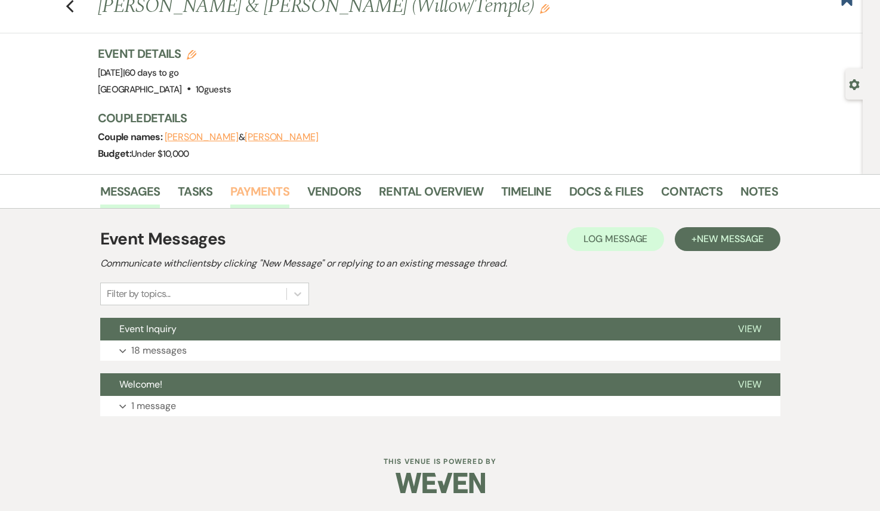
click at [270, 192] on link "Payments" at bounding box center [259, 195] width 59 height 26
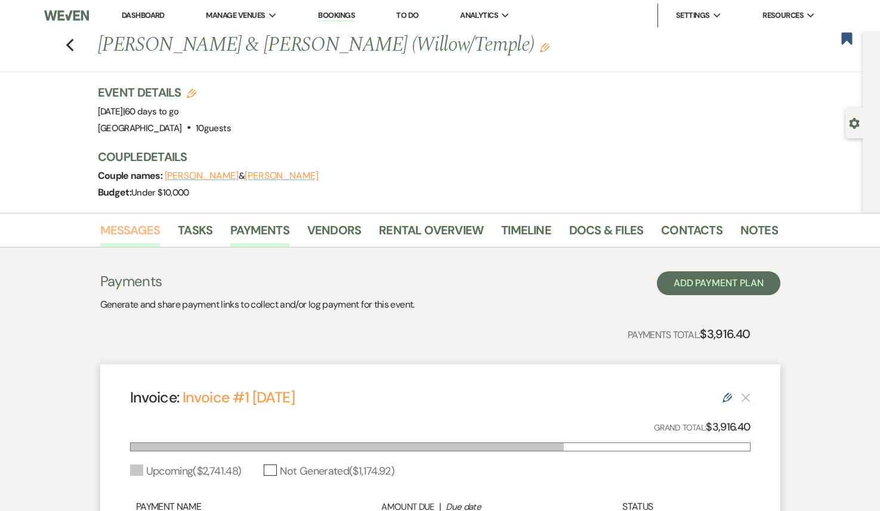
click at [137, 241] on link "Messages" at bounding box center [130, 234] width 60 height 26
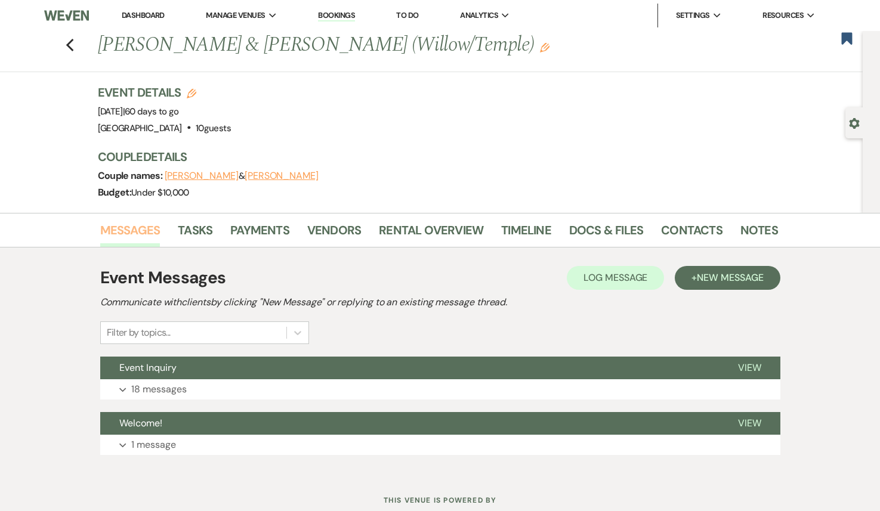
scroll to position [39, 0]
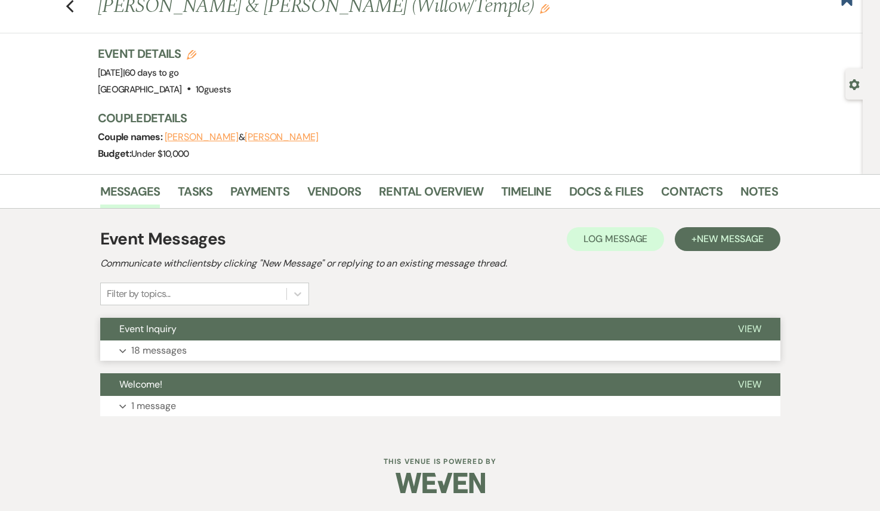
click at [218, 337] on button "Event Inquiry" at bounding box center [409, 329] width 619 height 23
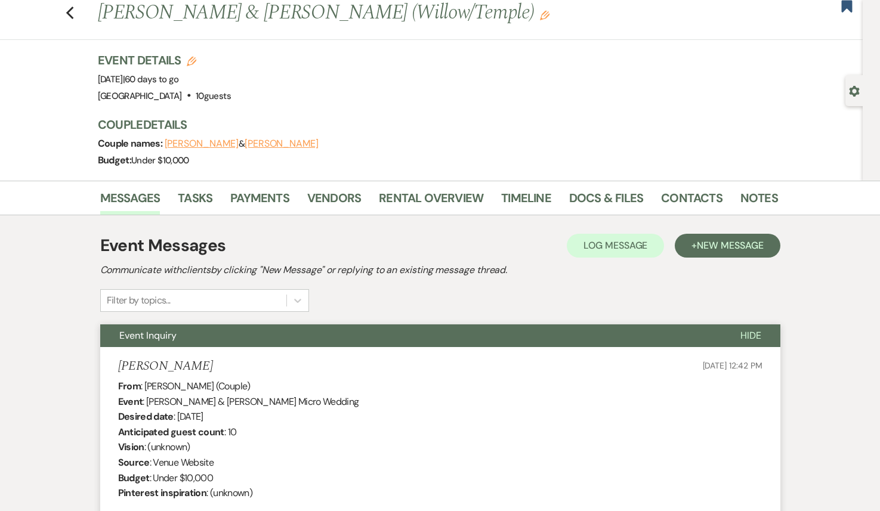
scroll to position [0, 0]
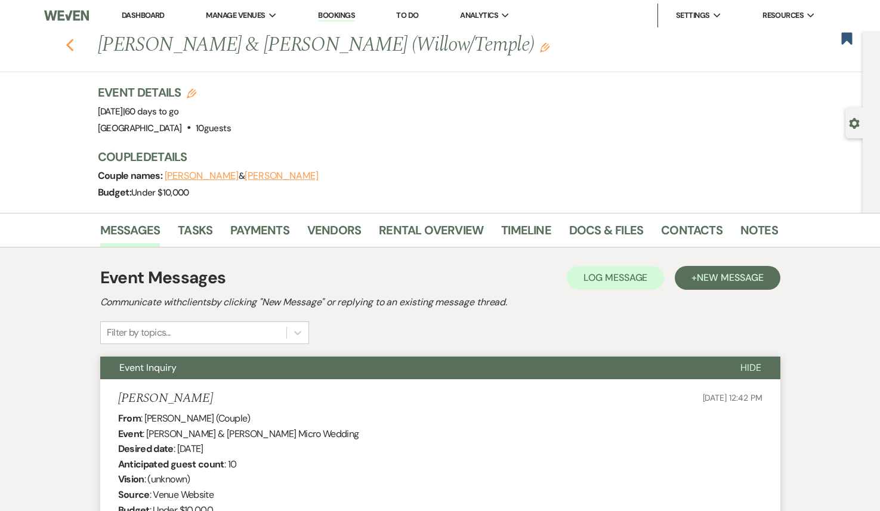
click at [67, 47] on use "button" at bounding box center [70, 45] width 8 height 13
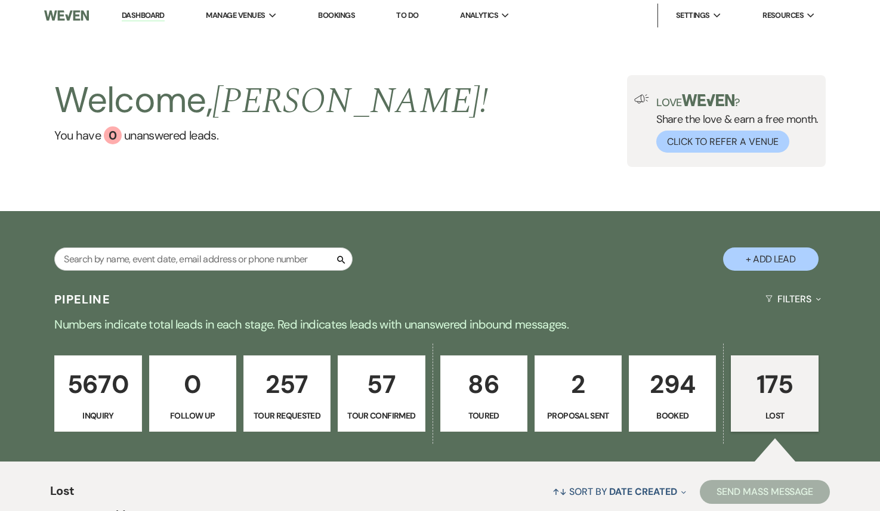
click at [689, 402] on p "294" at bounding box center [673, 385] width 72 height 40
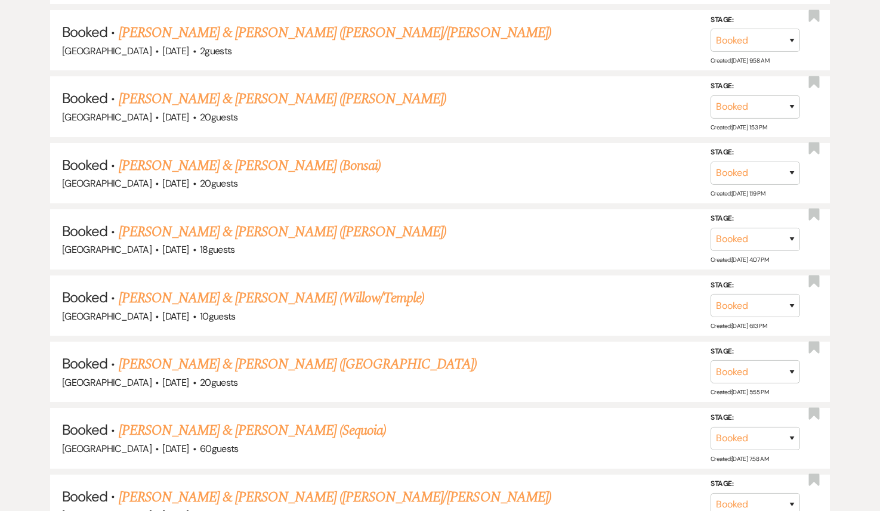
scroll to position [10010, 0]
click at [264, 421] on link "[PERSON_NAME] & [PERSON_NAME] (Sequoia)" at bounding box center [253, 431] width 268 height 21
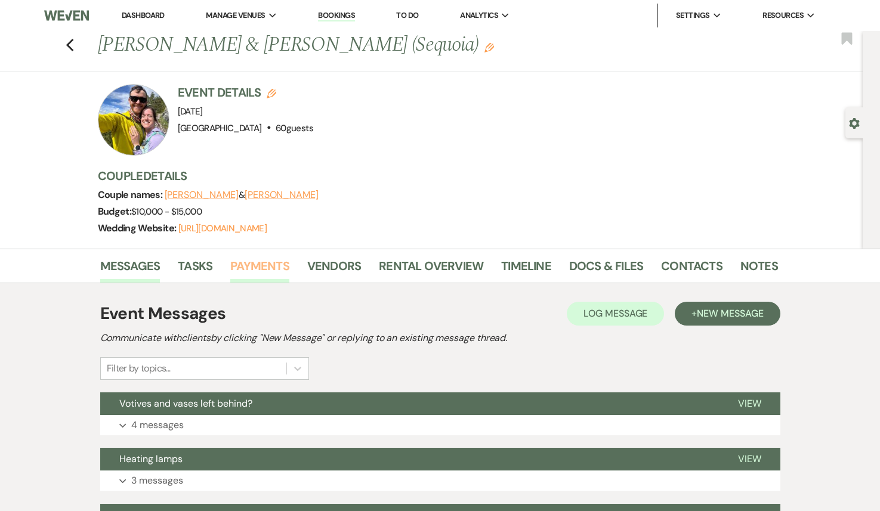
click at [245, 263] on link "Payments" at bounding box center [259, 270] width 59 height 26
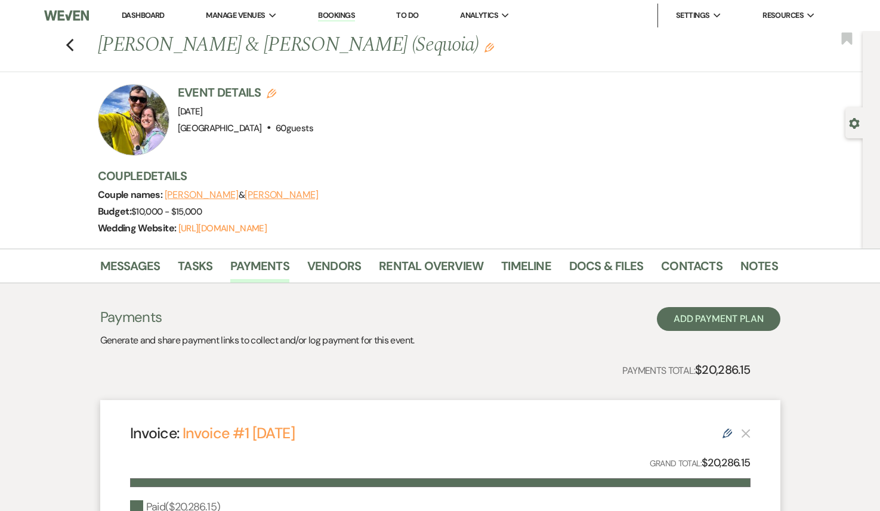
click at [64, 50] on div "Previous [PERSON_NAME] & [PERSON_NAME] (Sequoia) Edit Bookmark" at bounding box center [428, 51] width 869 height 41
click at [69, 50] on icon "Previous" at bounding box center [70, 45] width 9 height 14
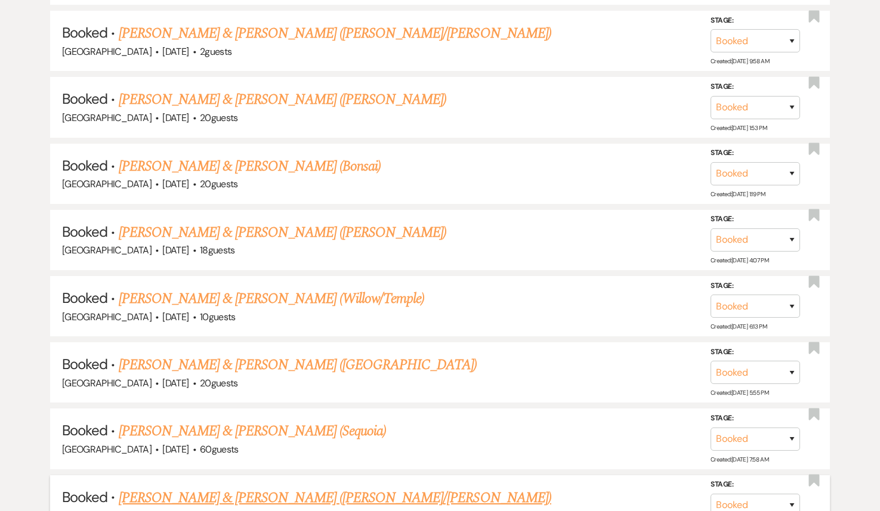
scroll to position [10031, 0]
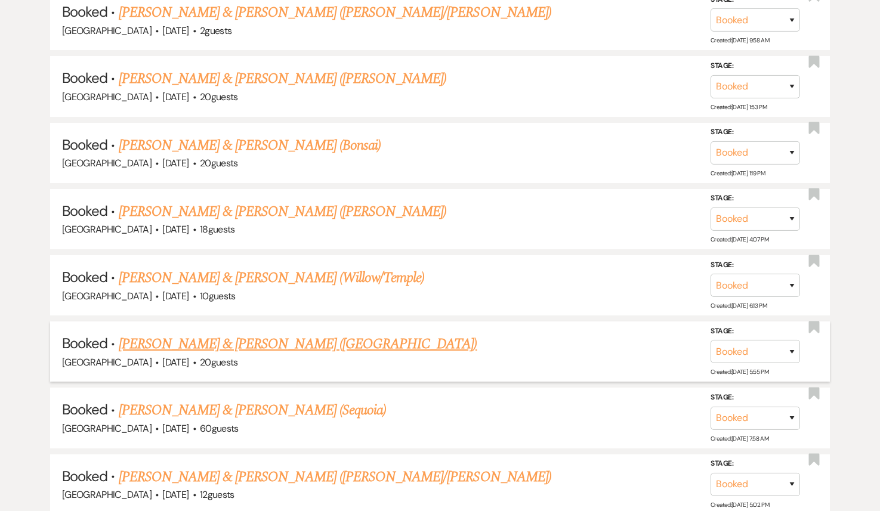
click at [240, 334] on link "[PERSON_NAME] & [PERSON_NAME] ([GEOGRAPHIC_DATA])" at bounding box center [298, 344] width 359 height 21
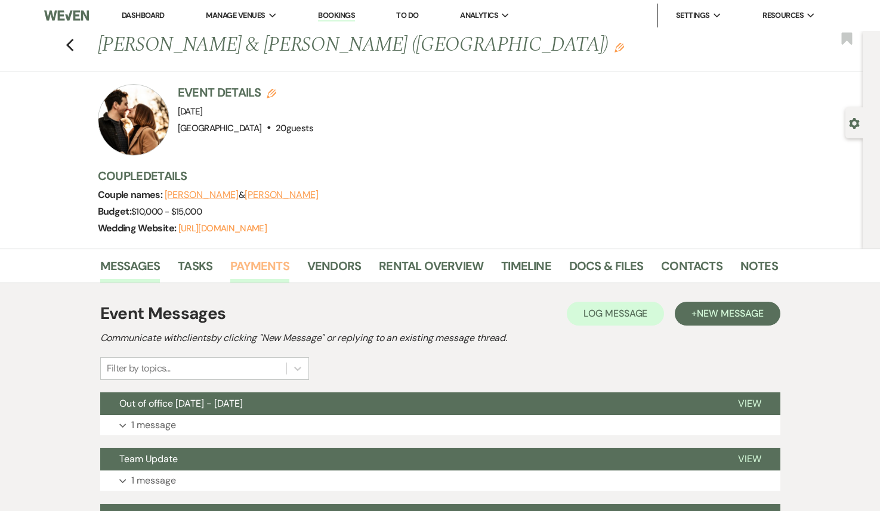
click at [255, 264] on link "Payments" at bounding box center [259, 270] width 59 height 26
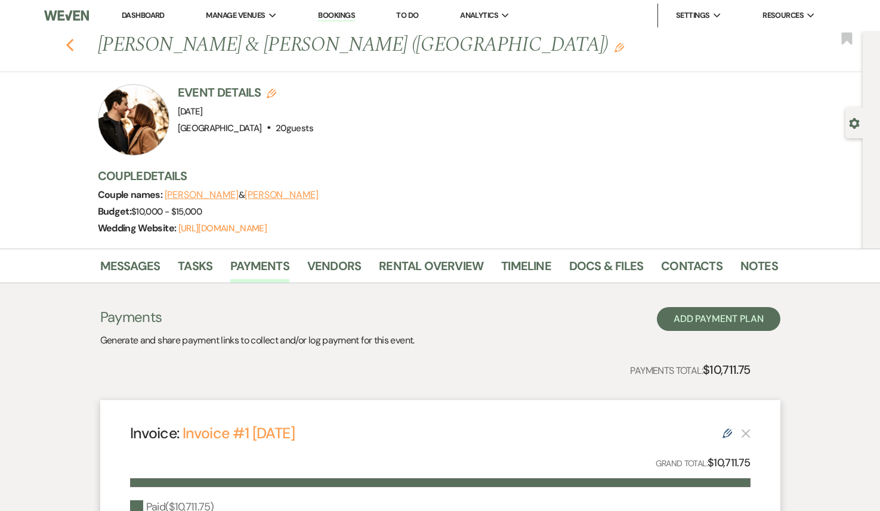
click at [68, 44] on use "button" at bounding box center [70, 45] width 8 height 13
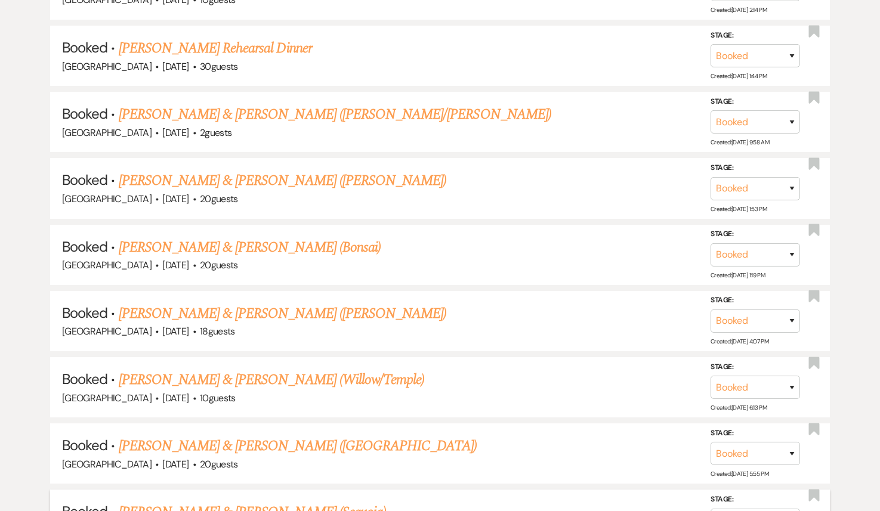
scroll to position [9928, 0]
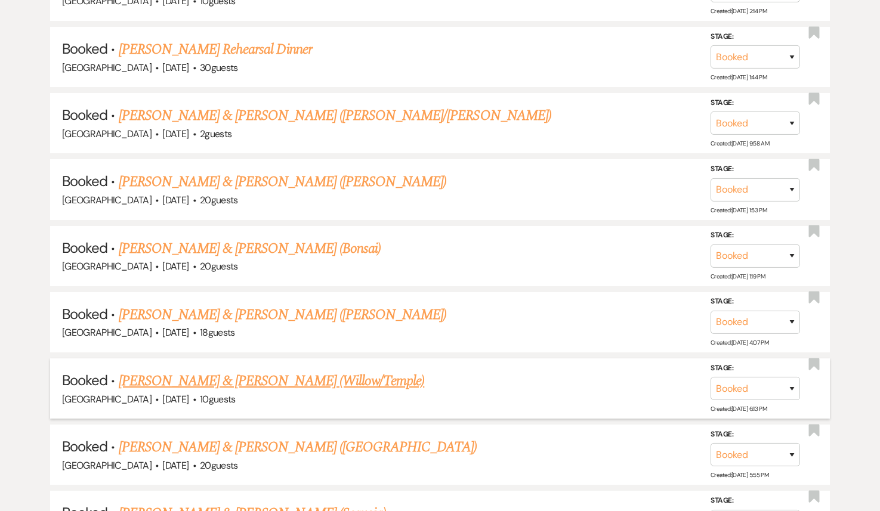
click at [214, 371] on link "[PERSON_NAME] & [PERSON_NAME] (Willow/Temple)" at bounding box center [272, 381] width 306 height 21
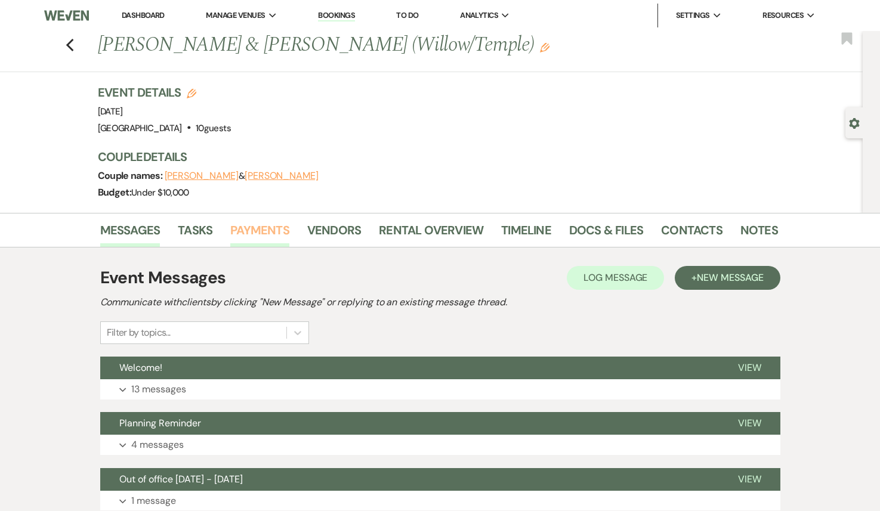
click at [273, 225] on link "Payments" at bounding box center [259, 234] width 59 height 26
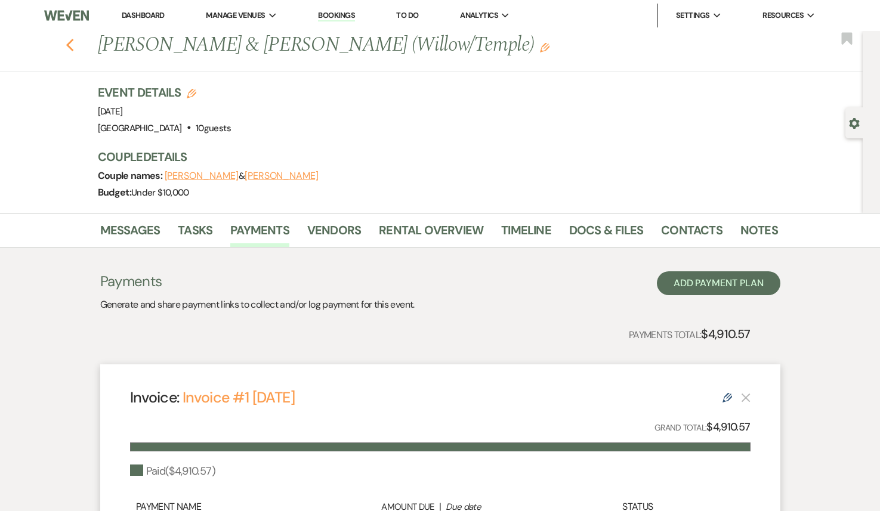
click at [73, 44] on icon "Previous" at bounding box center [70, 45] width 9 height 14
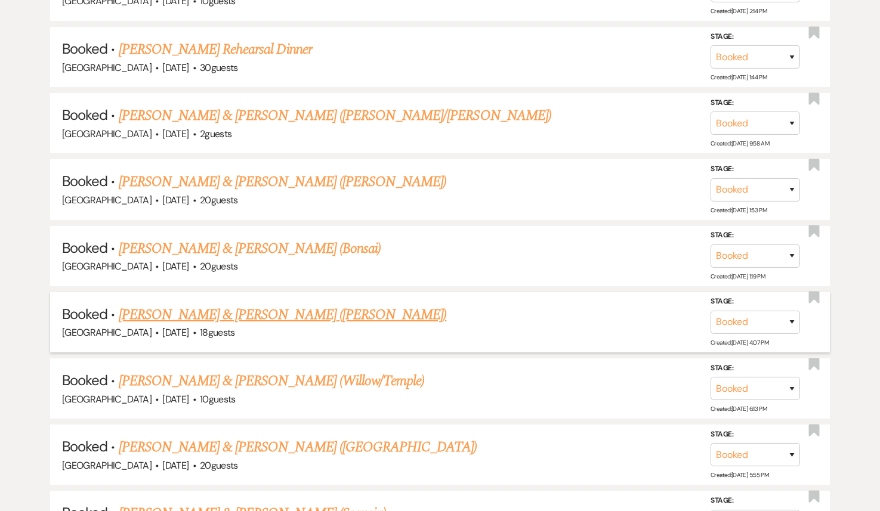
scroll to position [9949, 0]
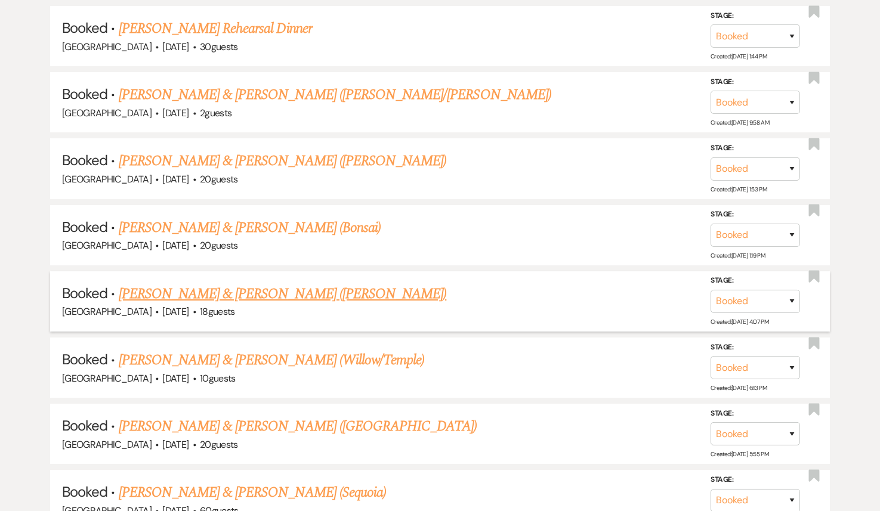
click at [228, 283] on link "[PERSON_NAME] & [PERSON_NAME] ([PERSON_NAME])" at bounding box center [283, 293] width 328 height 21
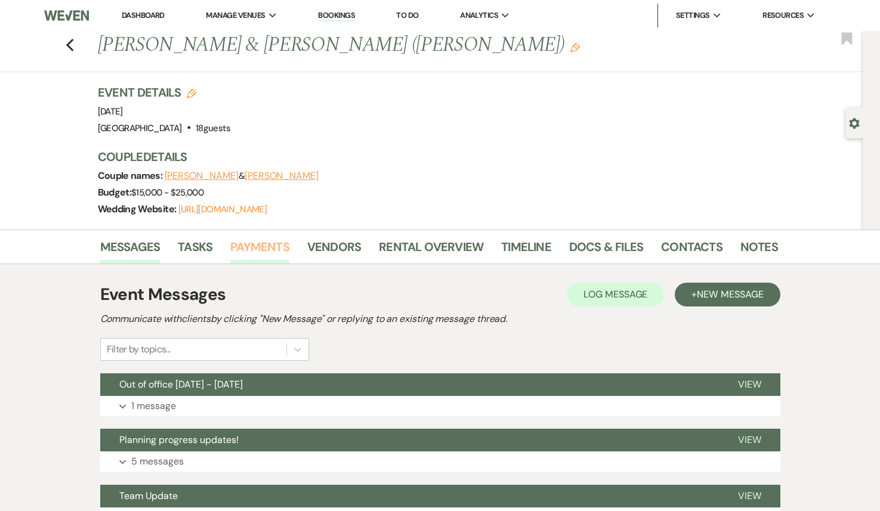
click at [267, 245] on link "Payments" at bounding box center [259, 250] width 59 height 26
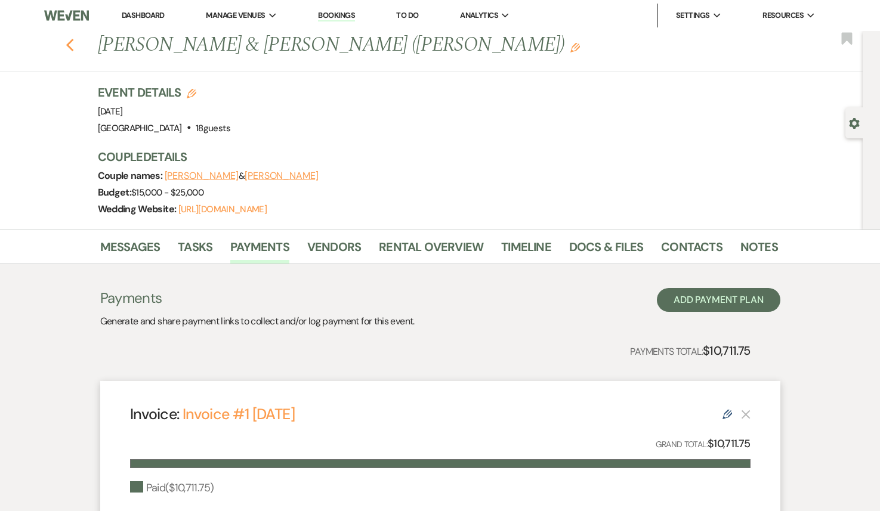
click at [72, 43] on icon "Previous" at bounding box center [70, 45] width 9 height 14
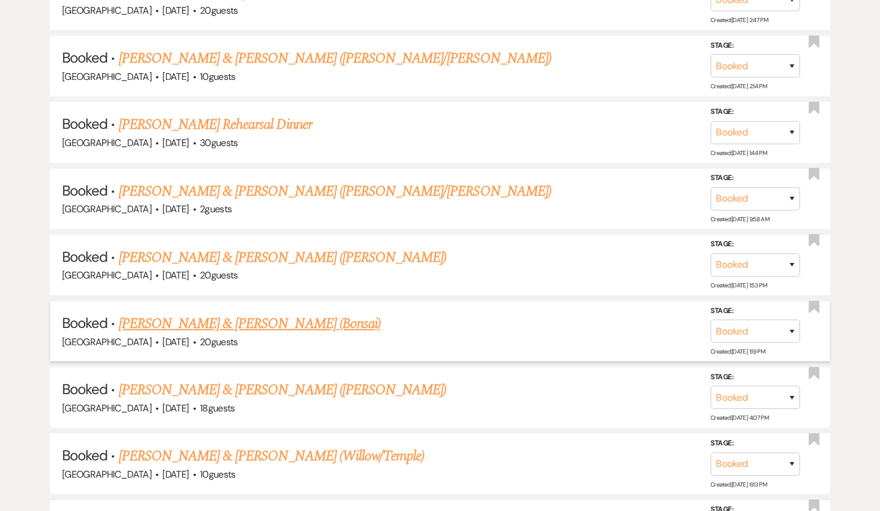
scroll to position [9844, 0]
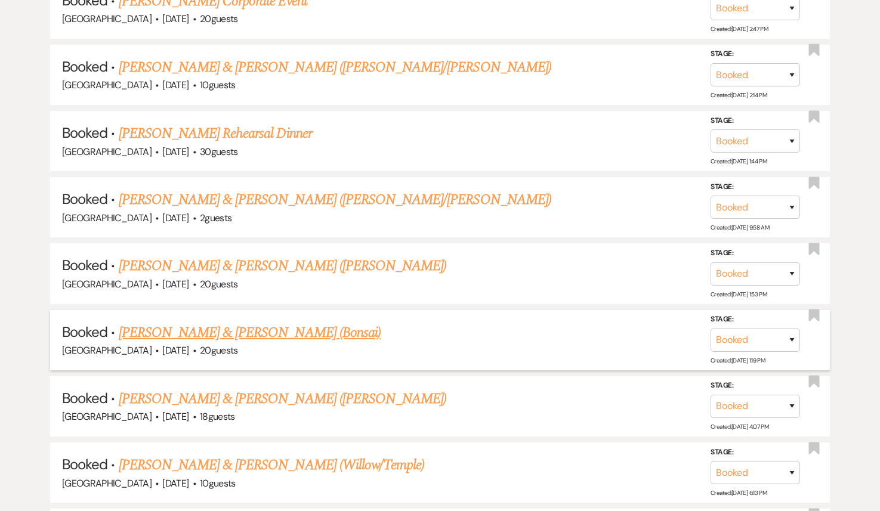
click at [192, 322] on link "[PERSON_NAME] & [PERSON_NAME] (Bonsai)" at bounding box center [250, 332] width 263 height 21
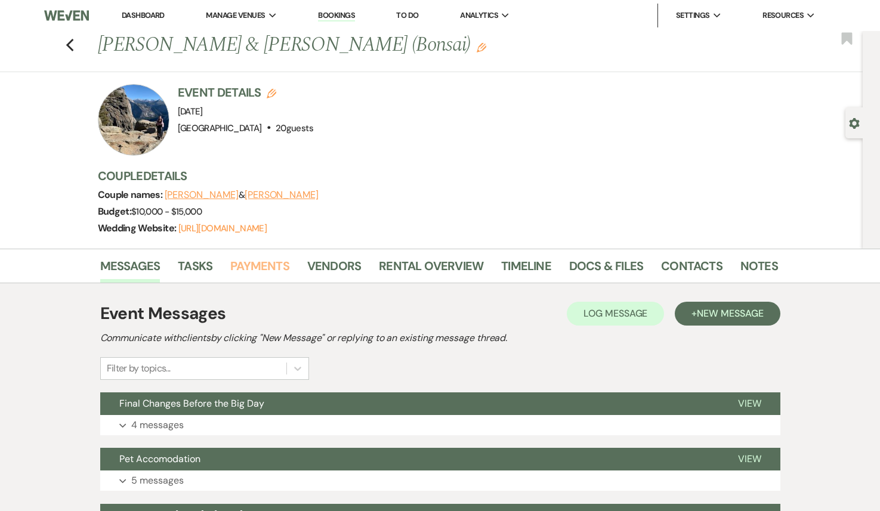
click at [277, 268] on link "Payments" at bounding box center [259, 270] width 59 height 26
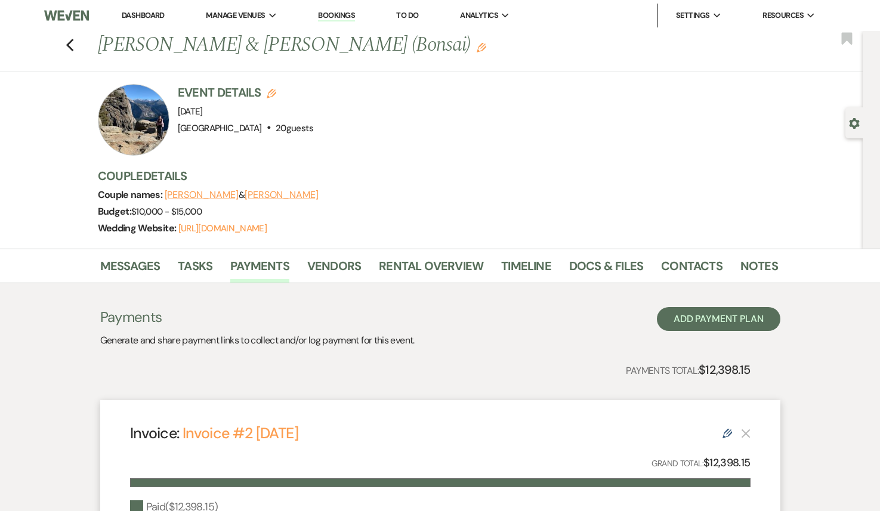
click at [64, 48] on div "Previous [PERSON_NAME] & [PERSON_NAME] (Bonsai) Edit Bookmark" at bounding box center [428, 51] width 869 height 41
click at [68, 44] on use "button" at bounding box center [70, 45] width 8 height 13
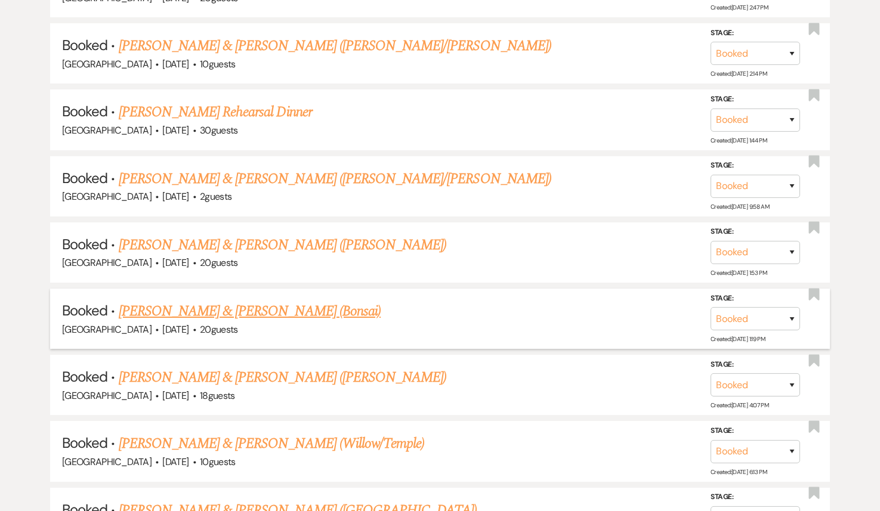
scroll to position [9865, 0]
click at [245, 234] on link "[PERSON_NAME] & [PERSON_NAME] ([PERSON_NAME])" at bounding box center [283, 244] width 328 height 21
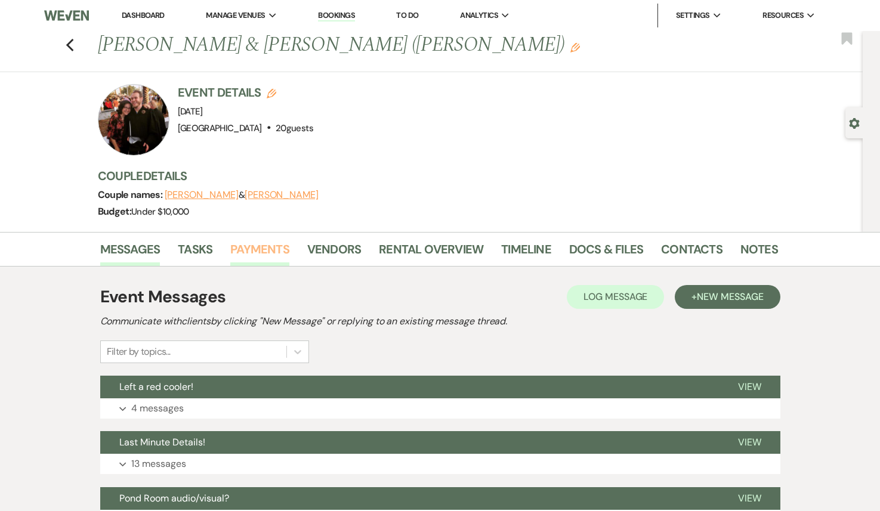
click at [260, 255] on link "Payments" at bounding box center [259, 253] width 59 height 26
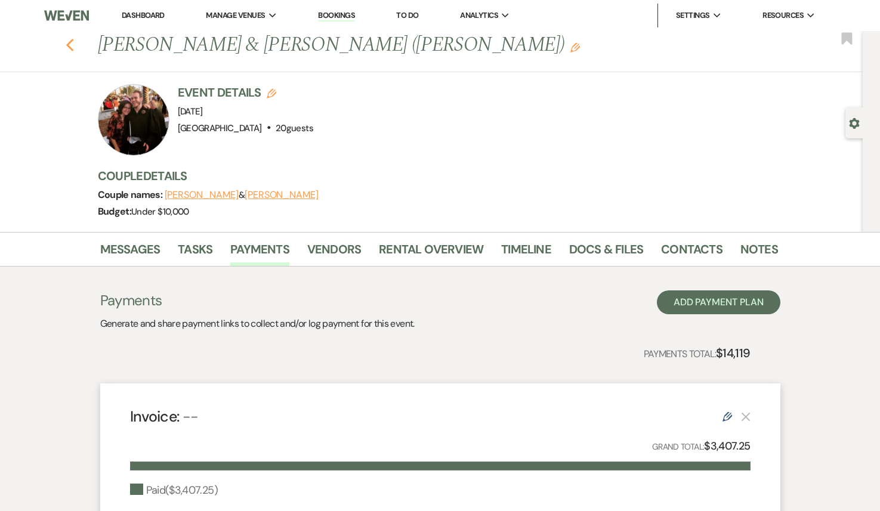
click at [70, 44] on icon "Previous" at bounding box center [70, 45] width 9 height 14
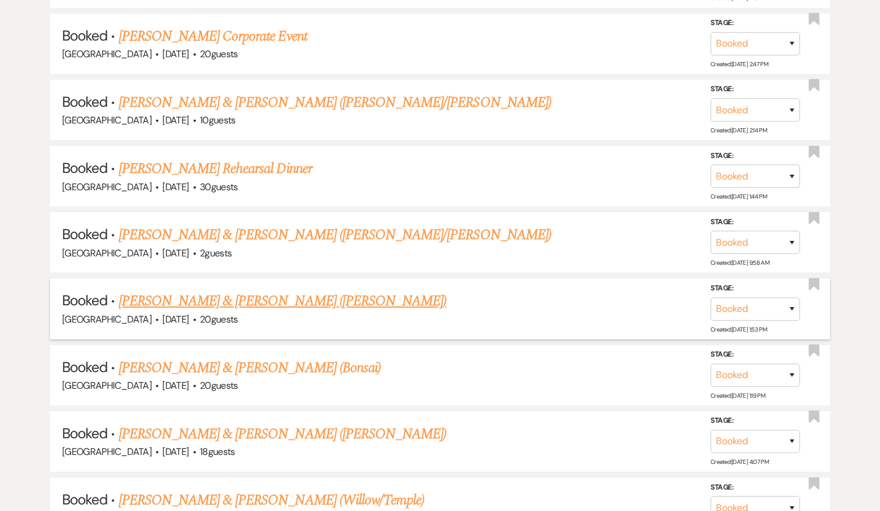
scroll to position [9804, 0]
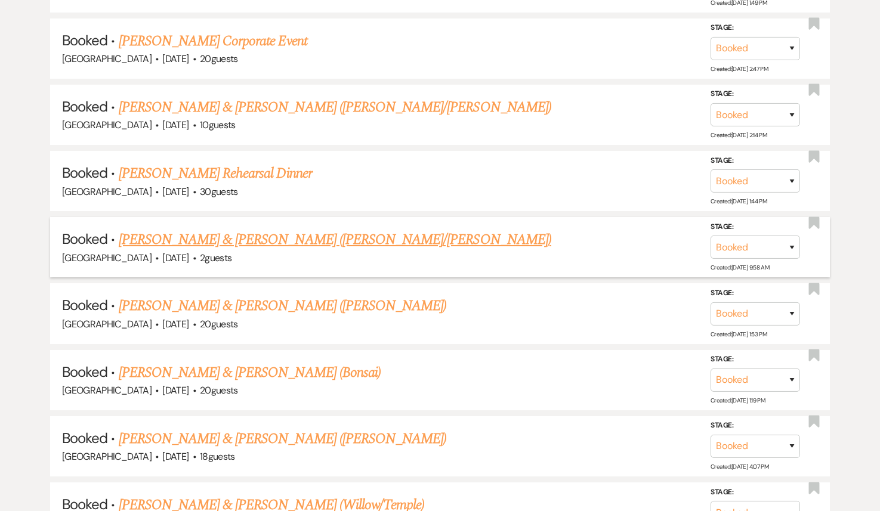
click at [200, 229] on link "[PERSON_NAME] & [PERSON_NAME] ([PERSON_NAME]/[PERSON_NAME])" at bounding box center [335, 239] width 433 height 21
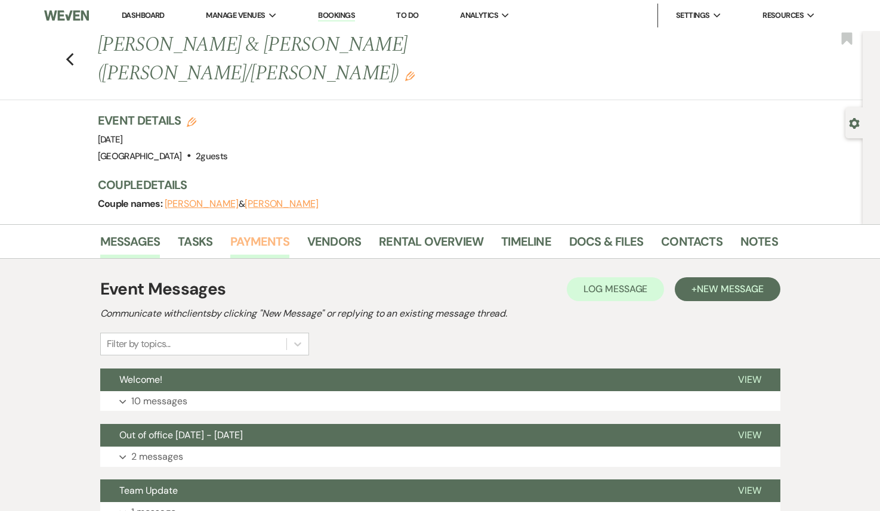
click at [259, 232] on link "Payments" at bounding box center [259, 245] width 59 height 26
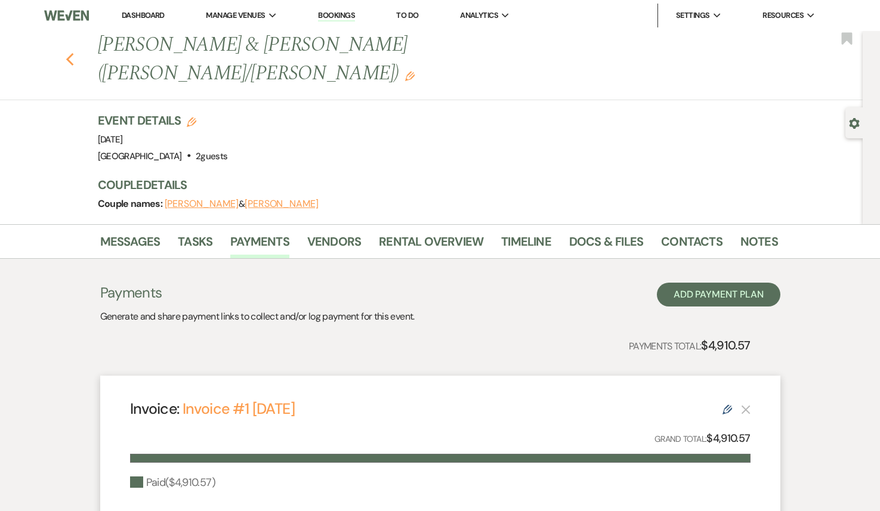
click at [74, 50] on button "Previous" at bounding box center [70, 58] width 9 height 17
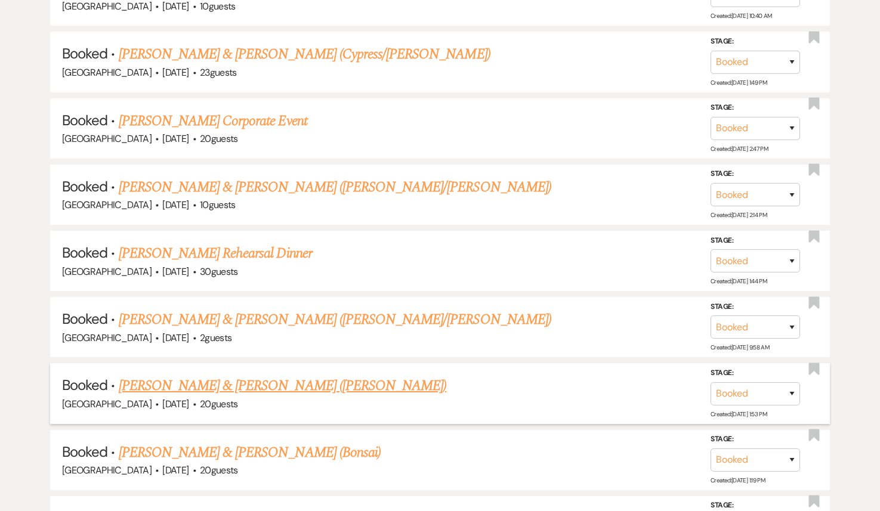
scroll to position [9720, 0]
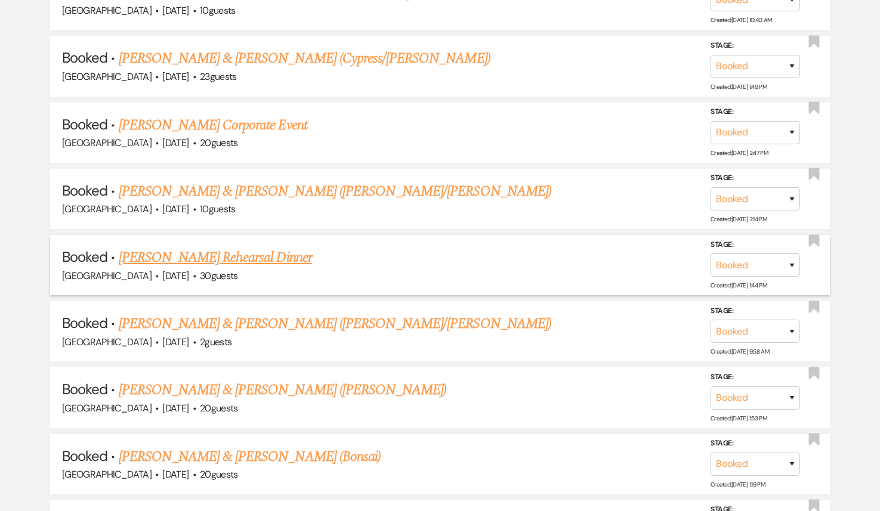
click at [182, 247] on link "[PERSON_NAME] Rehearsal Dinner" at bounding box center [215, 257] width 193 height 21
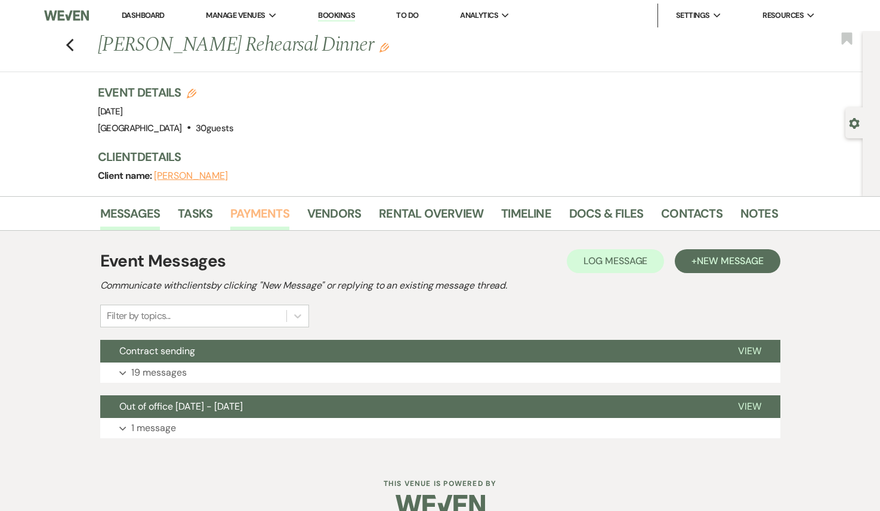
click at [254, 215] on link "Payments" at bounding box center [259, 217] width 59 height 26
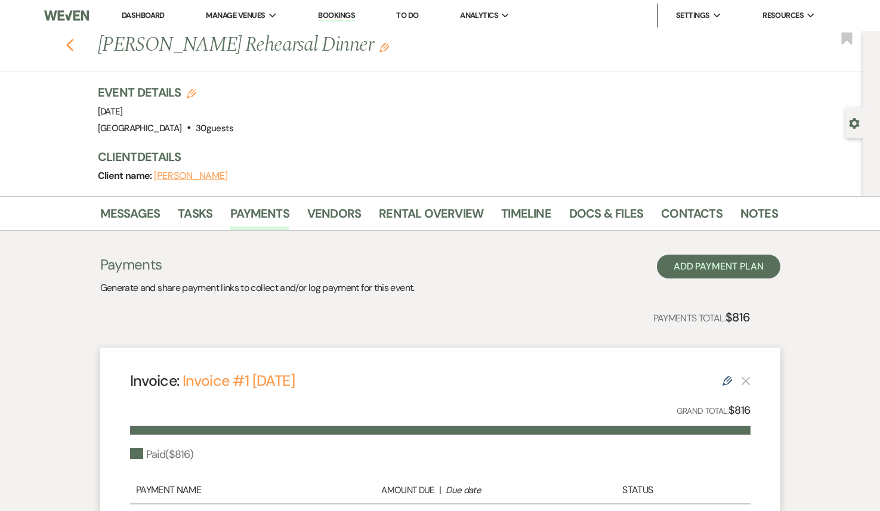
click at [68, 45] on icon "Previous" at bounding box center [70, 45] width 9 height 14
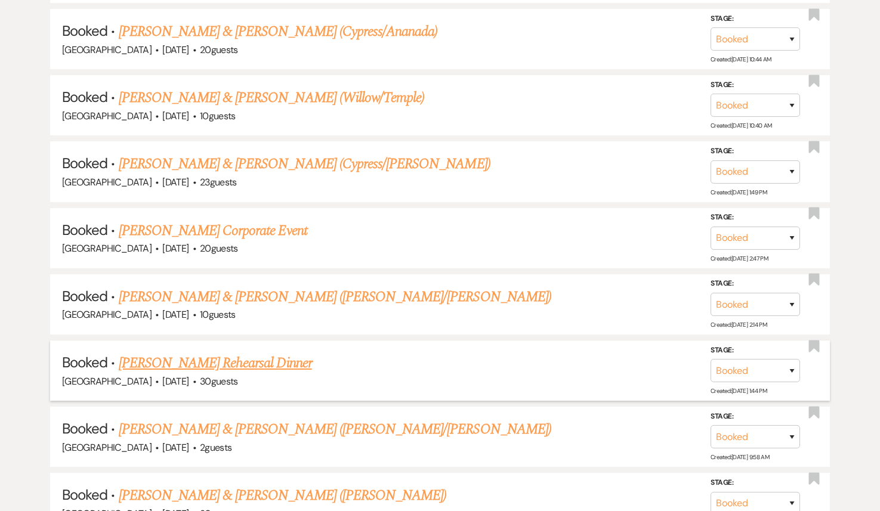
scroll to position [9606, 0]
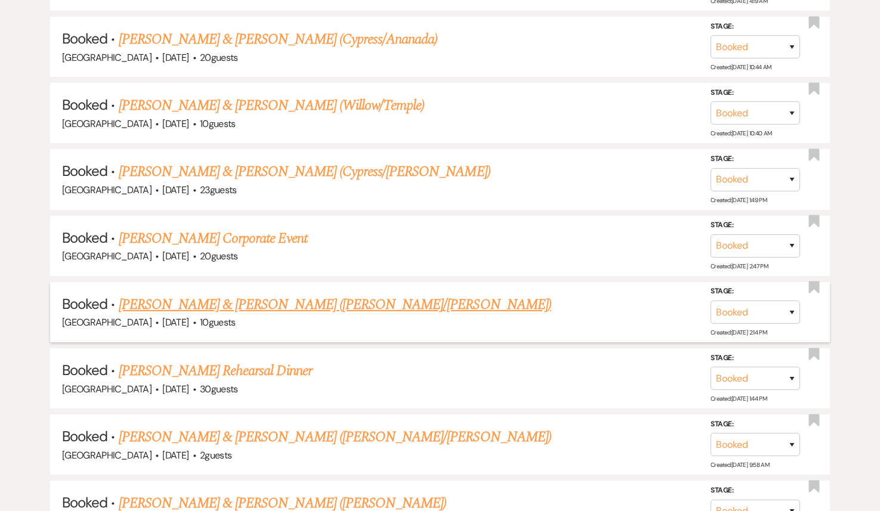
click at [227, 294] on link "[PERSON_NAME] & [PERSON_NAME] ([PERSON_NAME]/[PERSON_NAME])" at bounding box center [335, 304] width 433 height 21
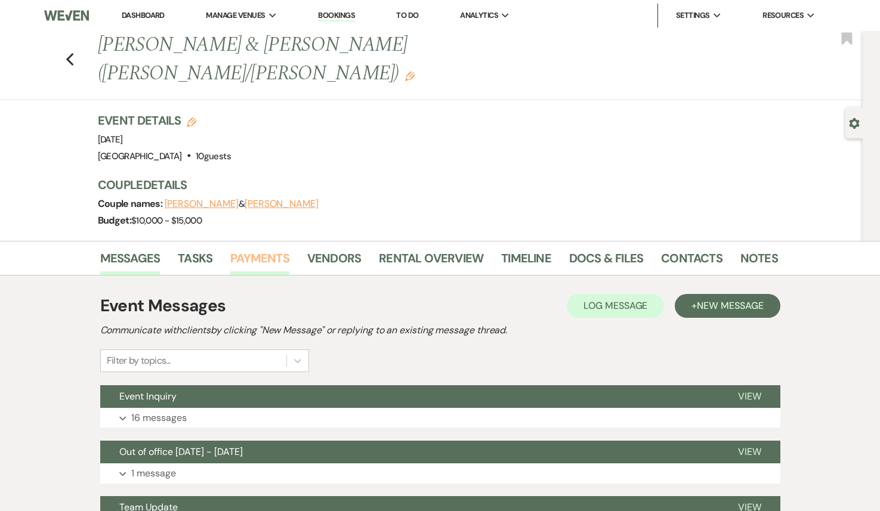
click at [248, 249] on link "Payments" at bounding box center [259, 262] width 59 height 26
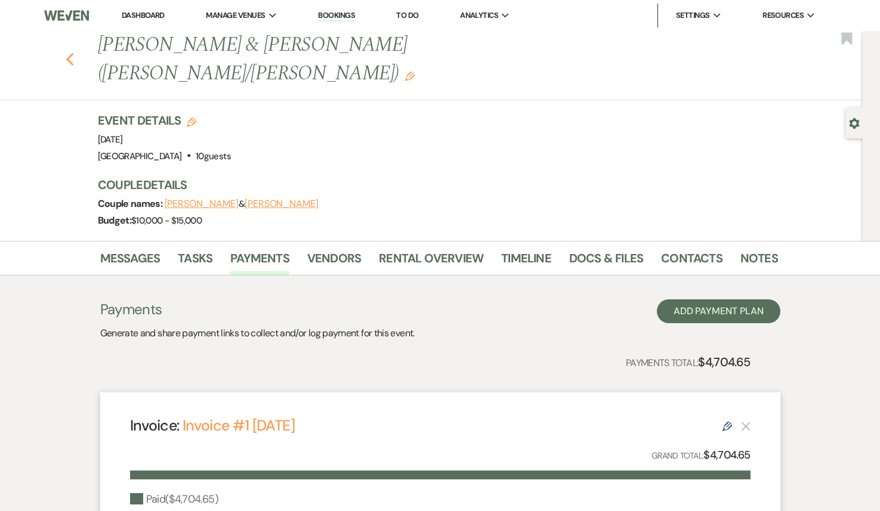
click at [72, 53] on use "button" at bounding box center [70, 59] width 8 height 13
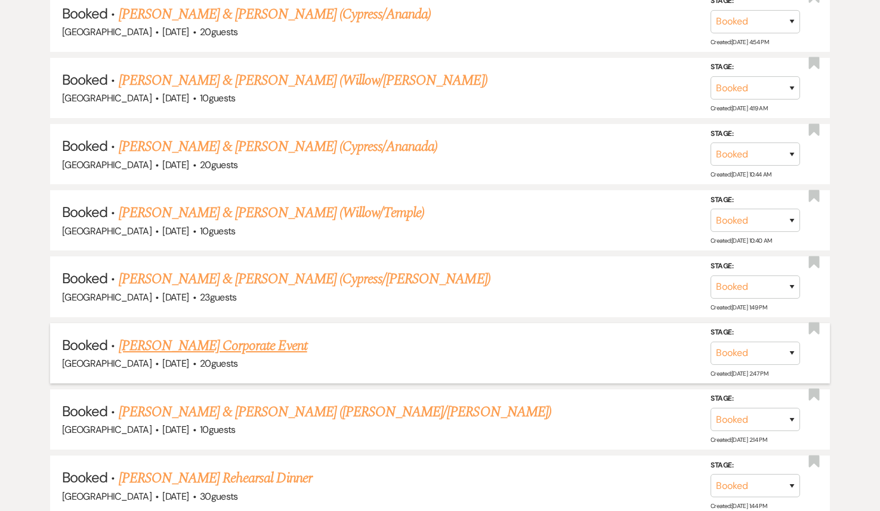
scroll to position [9495, 0]
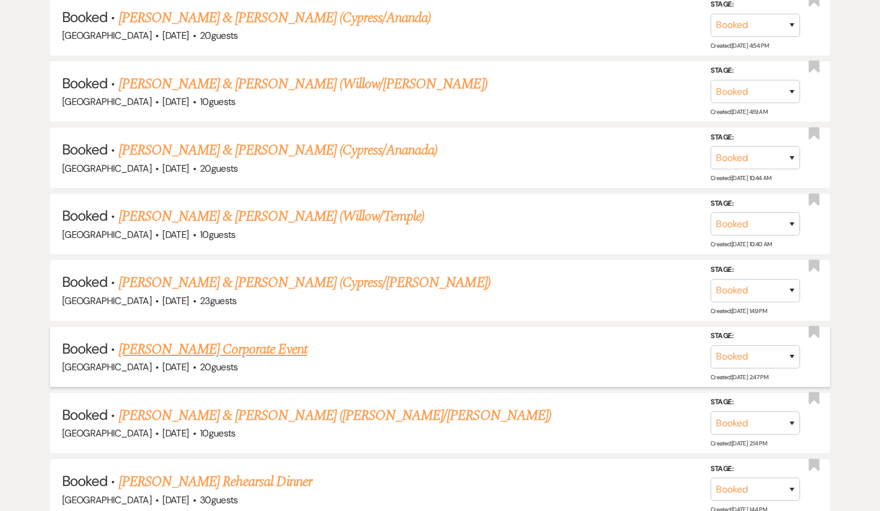
click at [217, 339] on link "[PERSON_NAME] Corporate Event" at bounding box center [213, 349] width 189 height 21
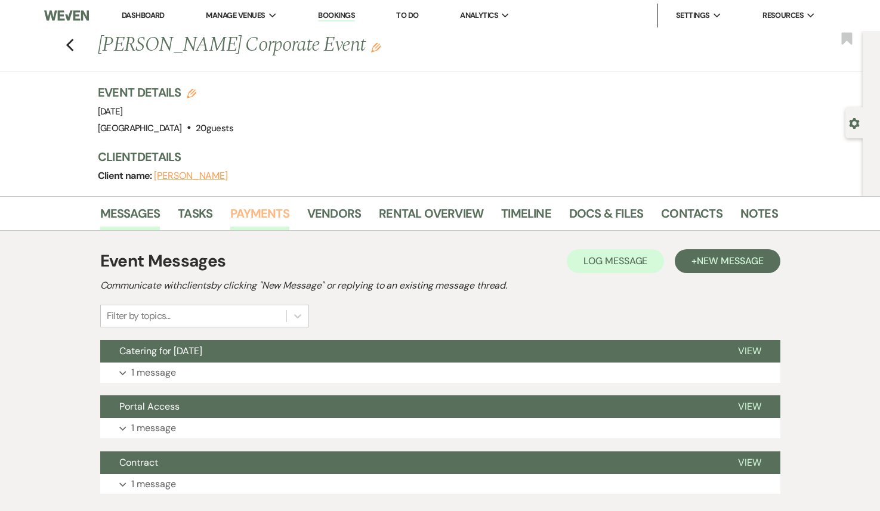
click at [268, 211] on link "Payments" at bounding box center [259, 217] width 59 height 26
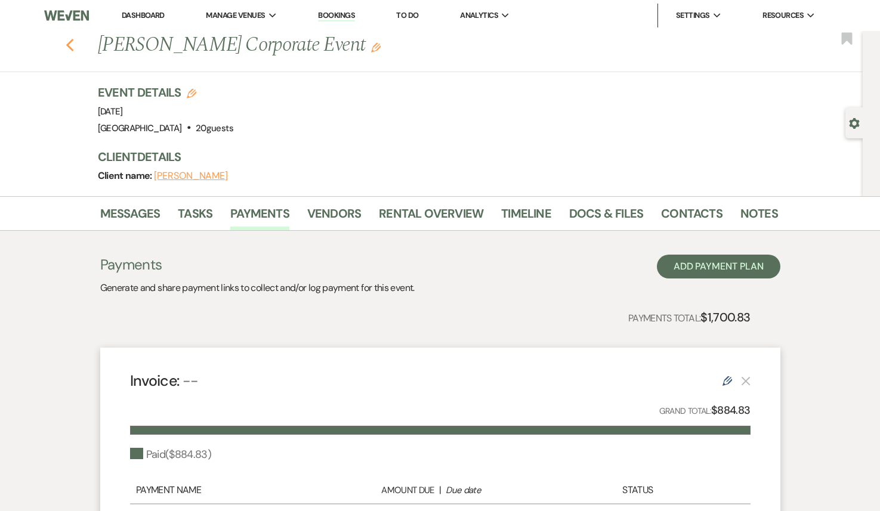
click at [69, 50] on icon "Previous" at bounding box center [70, 45] width 9 height 14
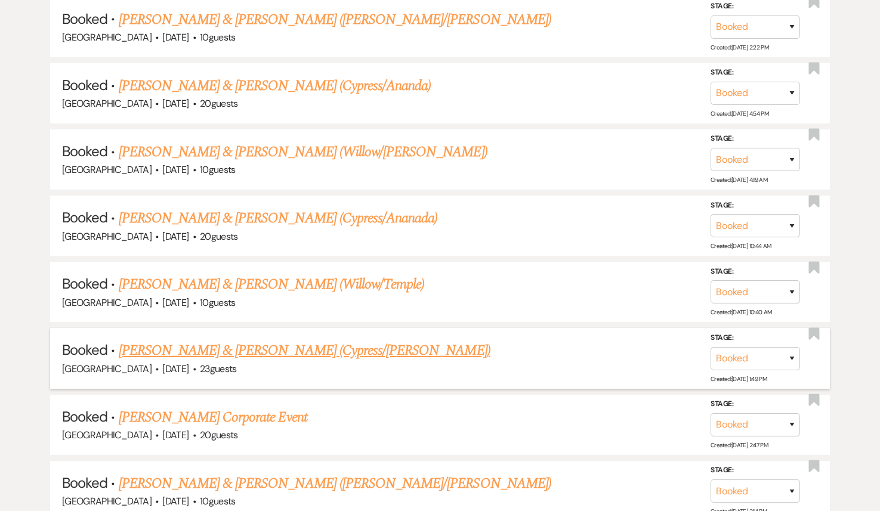
scroll to position [9449, 0]
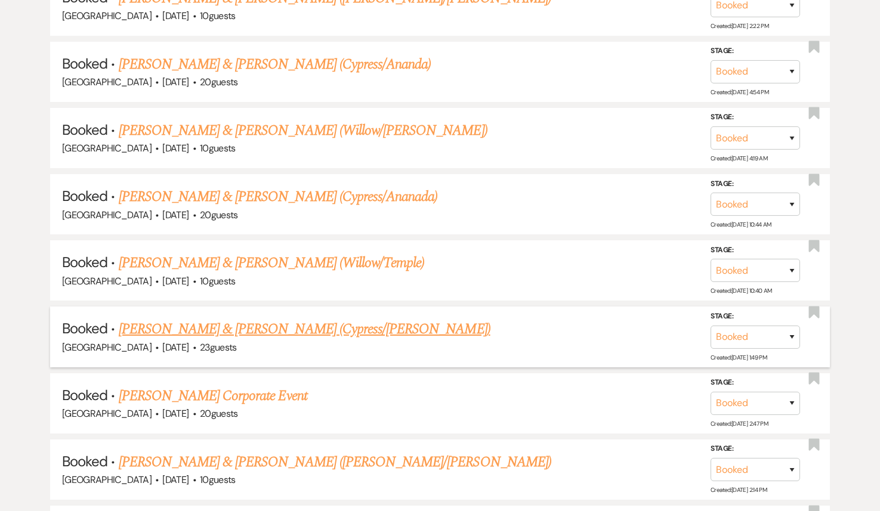
click at [180, 319] on link "[PERSON_NAME] & [PERSON_NAME] (Cypress/[PERSON_NAME])" at bounding box center [305, 329] width 372 height 21
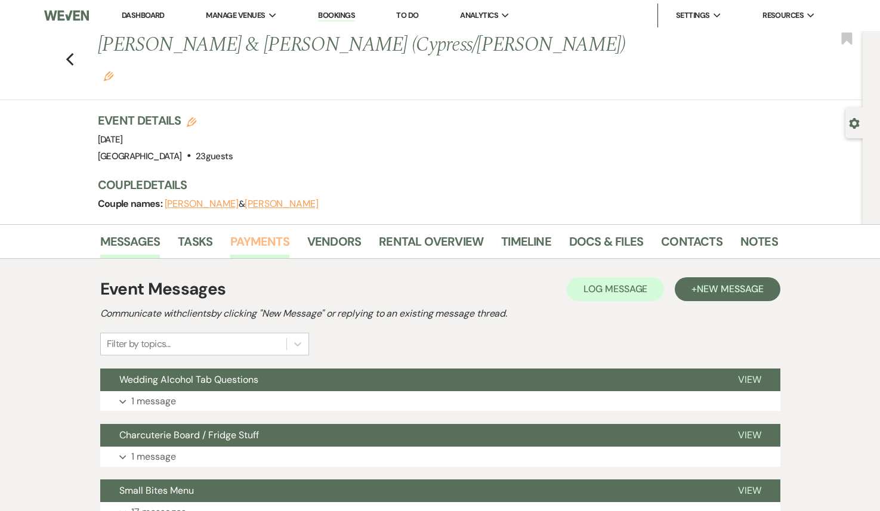
click at [261, 232] on link "Payments" at bounding box center [259, 245] width 59 height 26
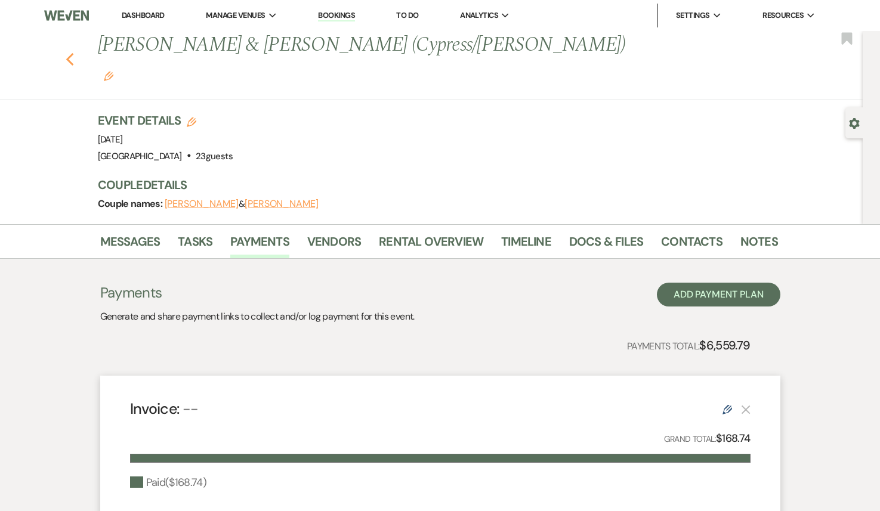
click at [70, 53] on icon "Previous" at bounding box center [70, 60] width 9 height 14
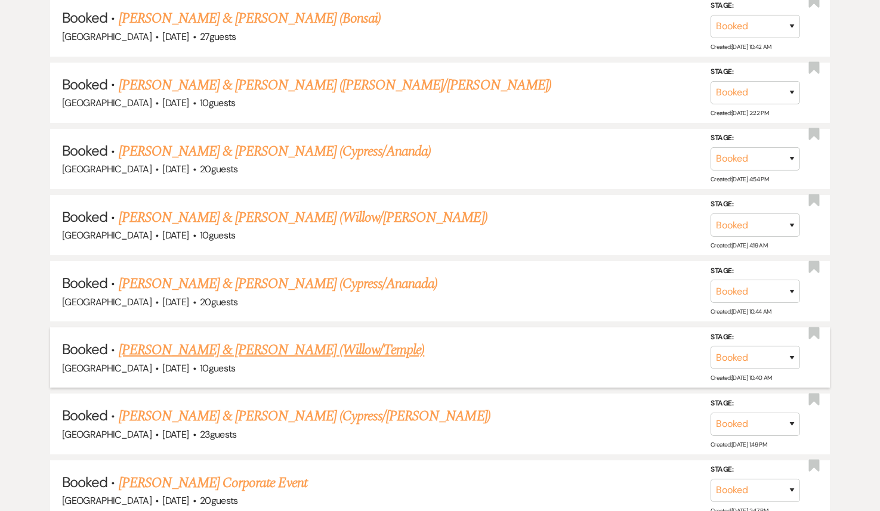
scroll to position [9346, 0]
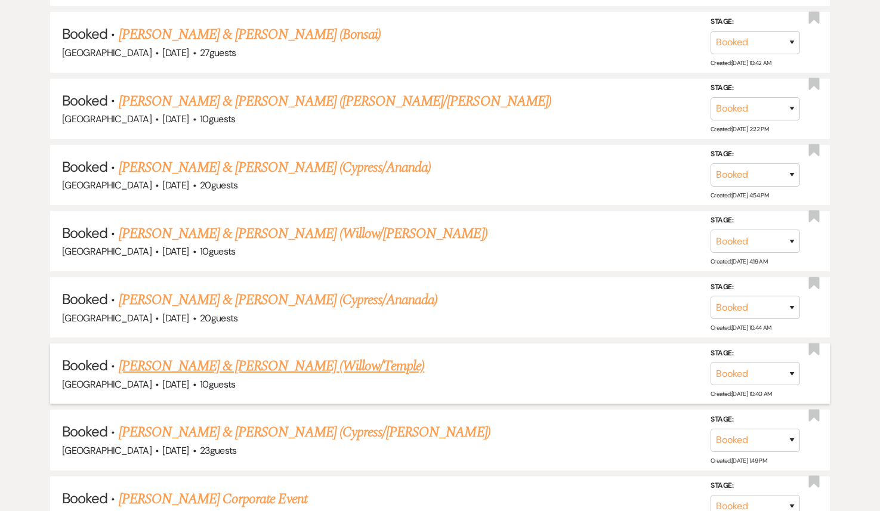
click at [218, 356] on link "[PERSON_NAME] & [PERSON_NAME] (Willow/Temple)" at bounding box center [272, 366] width 306 height 21
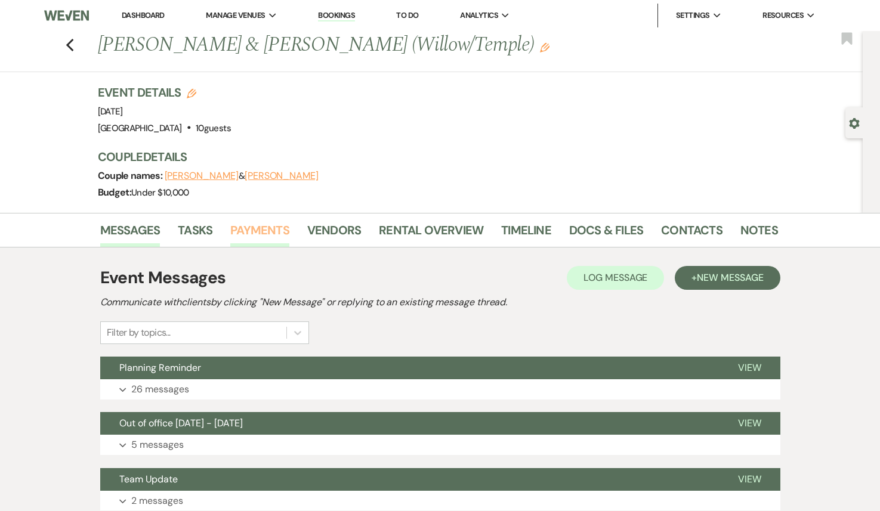
click at [263, 223] on link "Payments" at bounding box center [259, 234] width 59 height 26
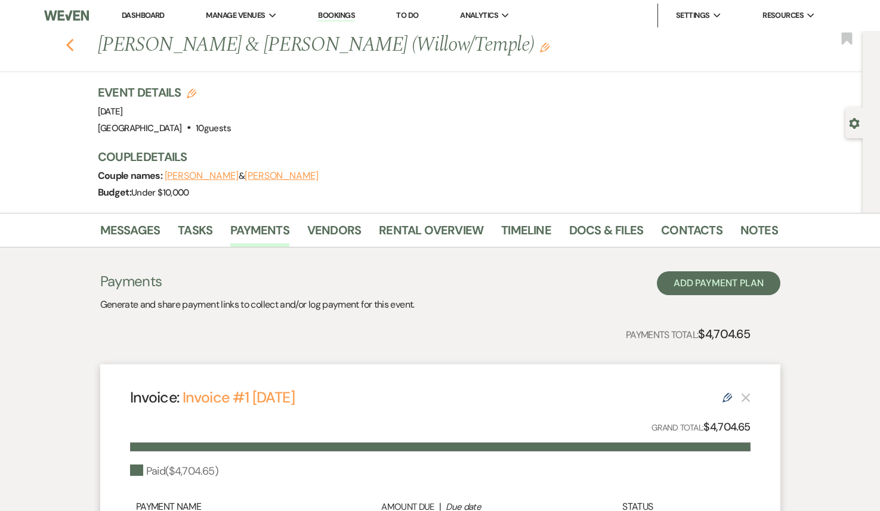
click at [73, 43] on icon "Previous" at bounding box center [70, 45] width 9 height 14
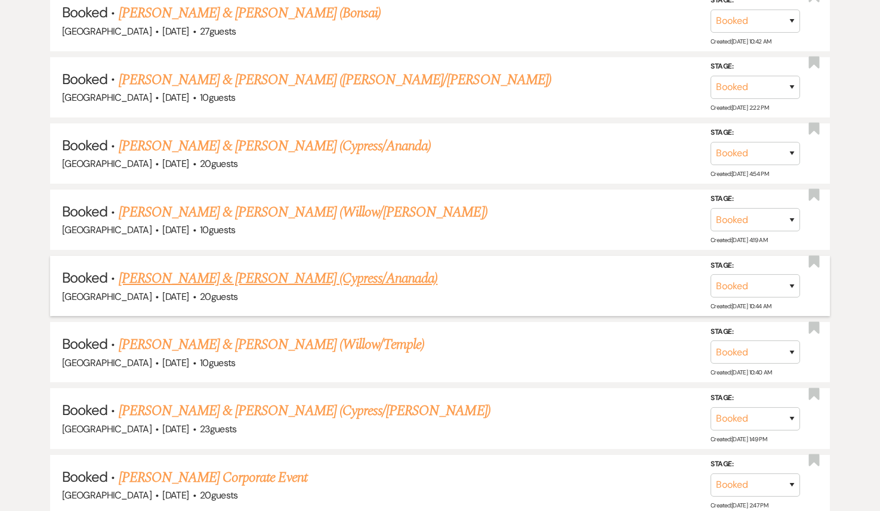
click at [229, 268] on link "[PERSON_NAME] & [PERSON_NAME] (Cypress/Ananada)" at bounding box center [278, 278] width 319 height 21
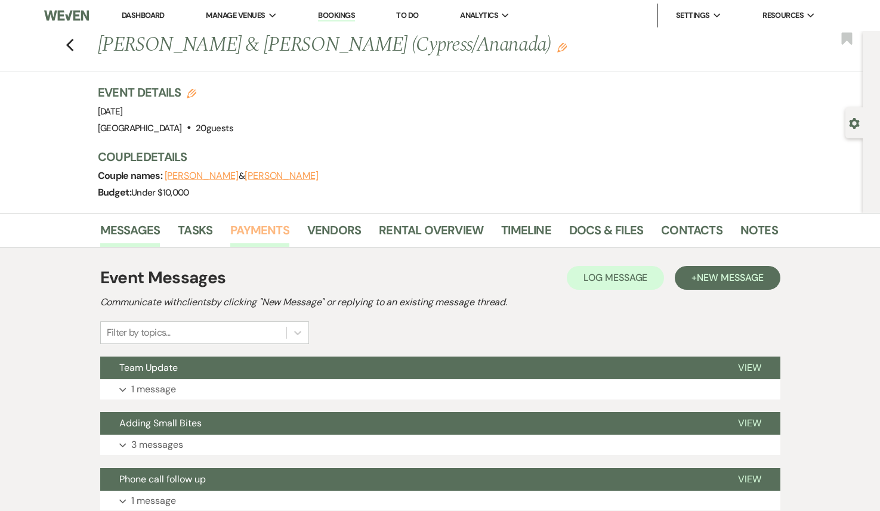
click at [256, 228] on link "Payments" at bounding box center [259, 234] width 59 height 26
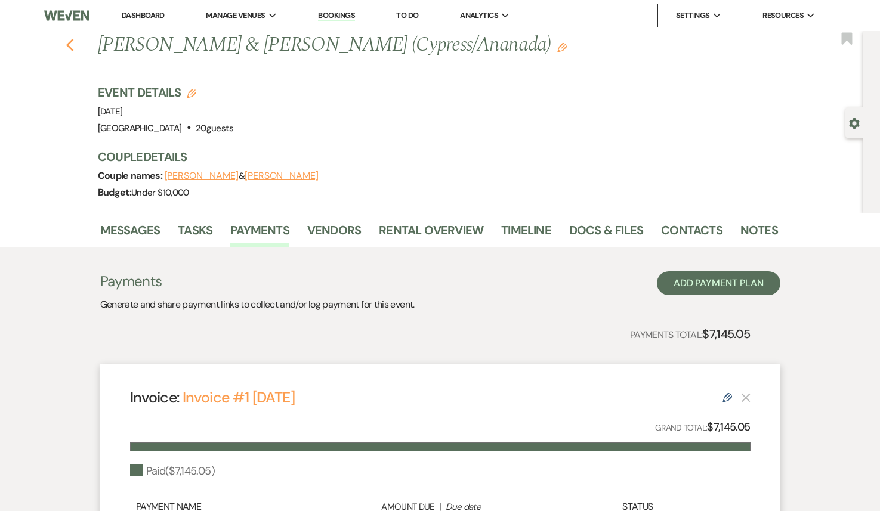
click at [66, 44] on icon "Previous" at bounding box center [70, 45] width 9 height 14
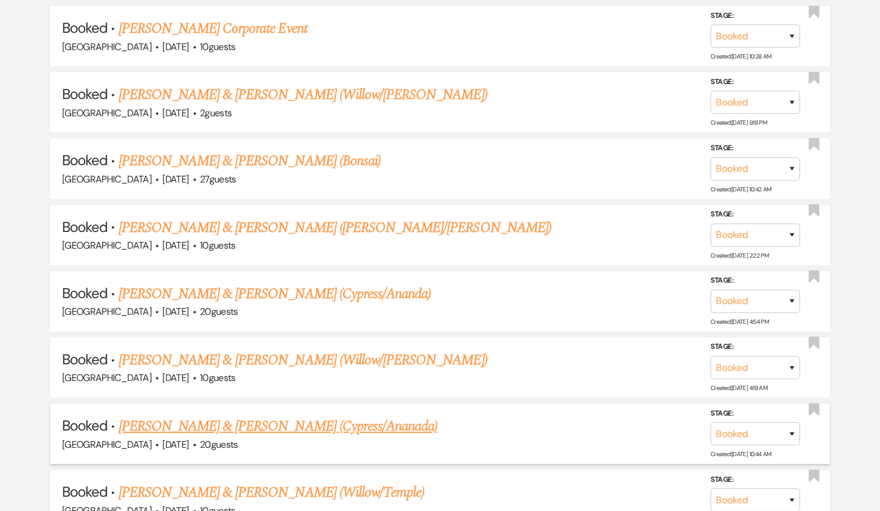
click at [203, 416] on link "[PERSON_NAME] & [PERSON_NAME] (Cypress/Ananada)" at bounding box center [278, 426] width 319 height 21
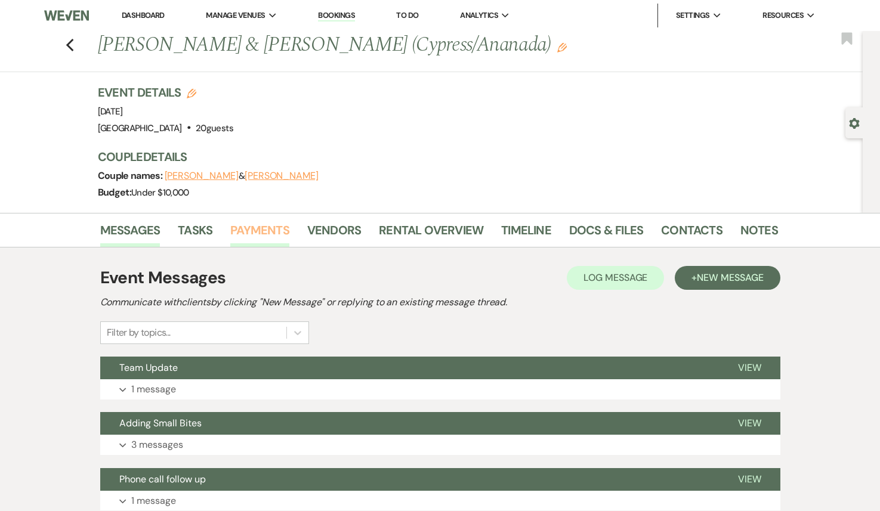
click at [255, 236] on link "Payments" at bounding box center [259, 234] width 59 height 26
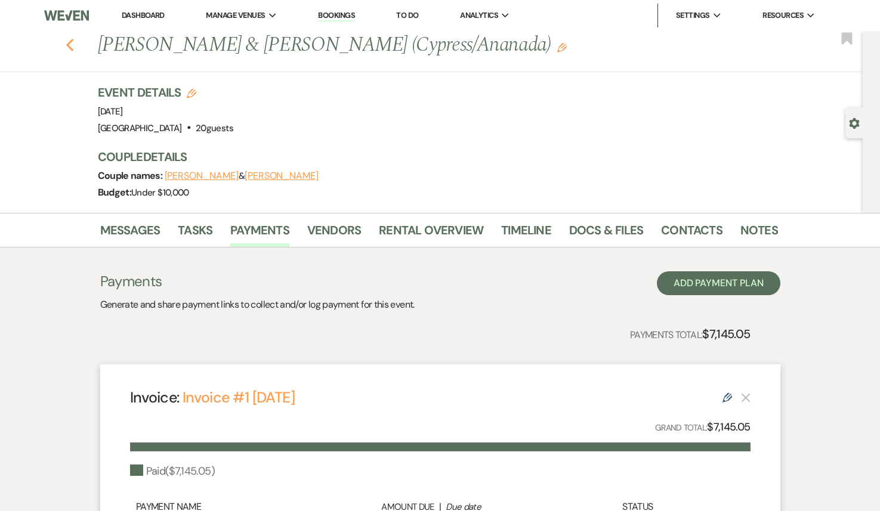
click at [67, 45] on use "button" at bounding box center [70, 45] width 8 height 13
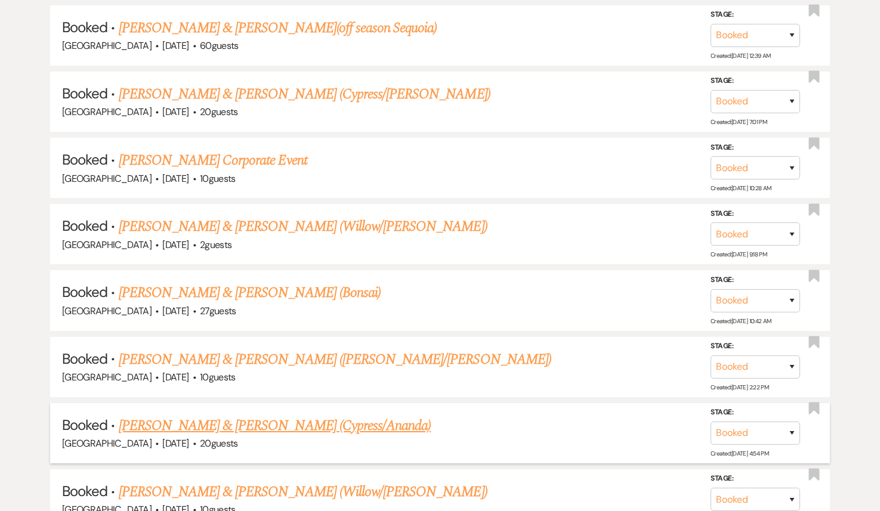
click at [263, 415] on link "[PERSON_NAME] & [PERSON_NAME] (Cypress/Ananda)" at bounding box center [275, 425] width 313 height 21
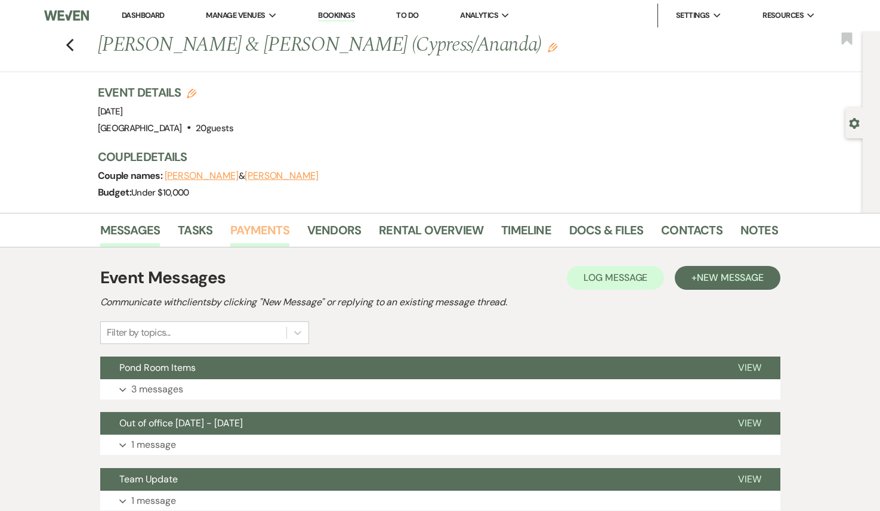
click at [262, 224] on link "Payments" at bounding box center [259, 234] width 59 height 26
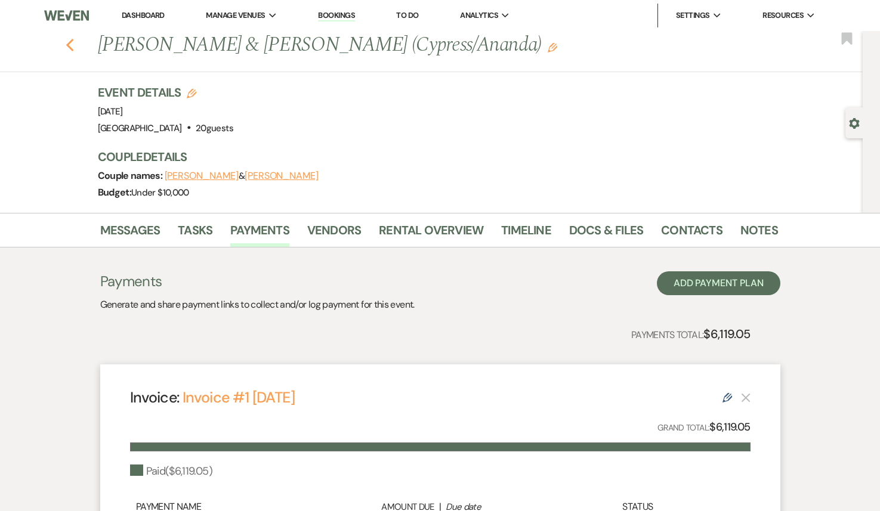
click at [69, 47] on use "button" at bounding box center [70, 45] width 8 height 13
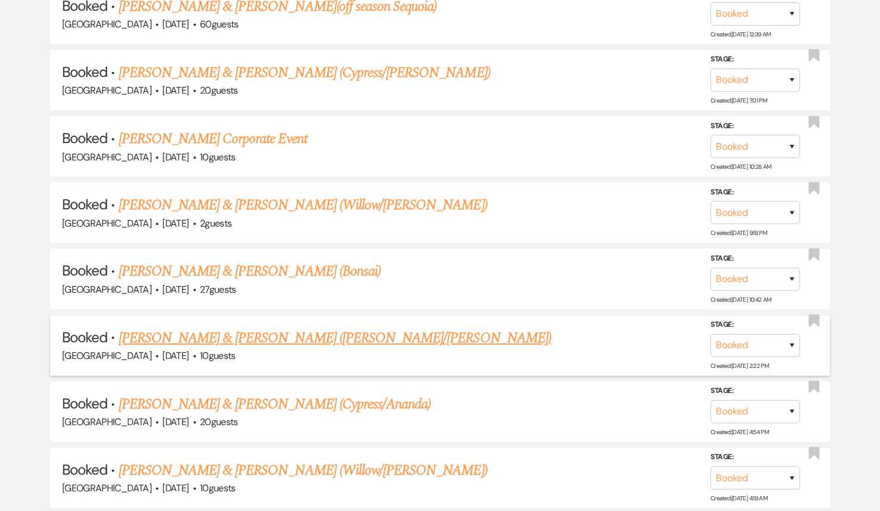
click at [254, 328] on link "[PERSON_NAME] & [PERSON_NAME] ([PERSON_NAME]/[PERSON_NAME])" at bounding box center [335, 338] width 433 height 21
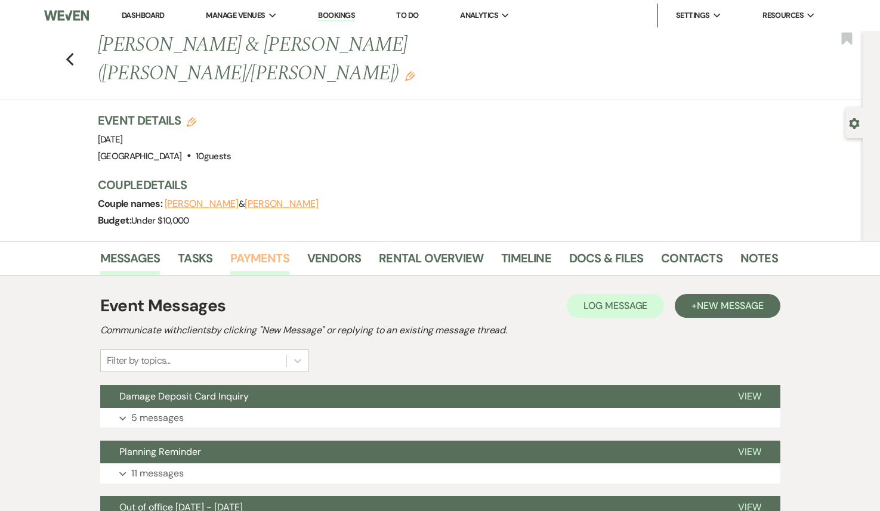
click at [266, 249] on link "Payments" at bounding box center [259, 262] width 59 height 26
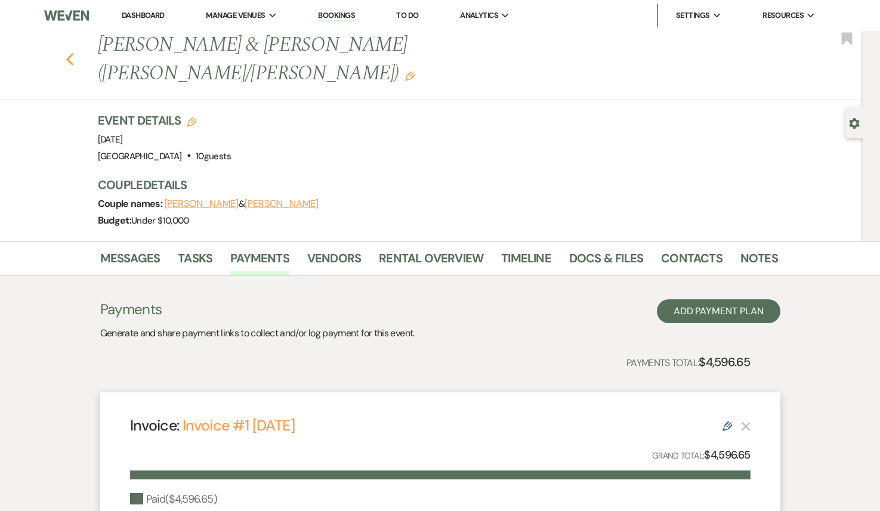
click at [69, 53] on icon "Previous" at bounding box center [70, 60] width 9 height 14
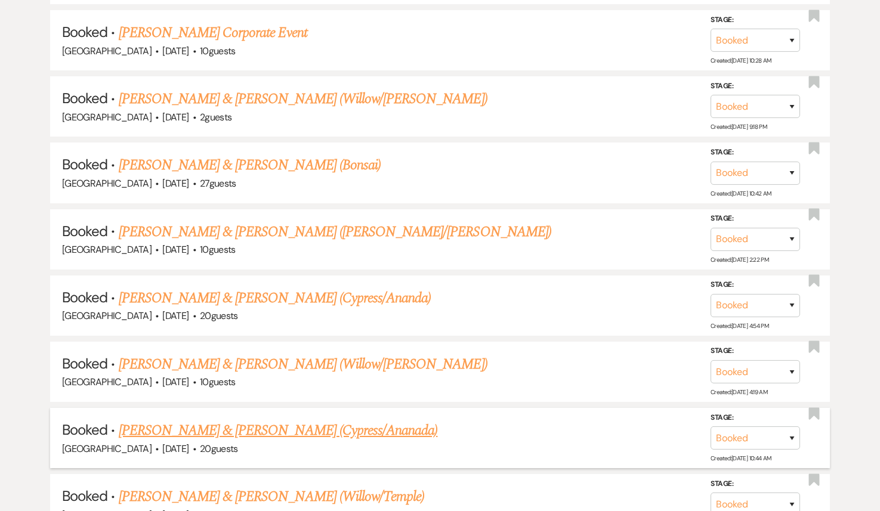
click at [280, 420] on link "[PERSON_NAME] & [PERSON_NAME] (Cypress/Ananada)" at bounding box center [278, 430] width 319 height 21
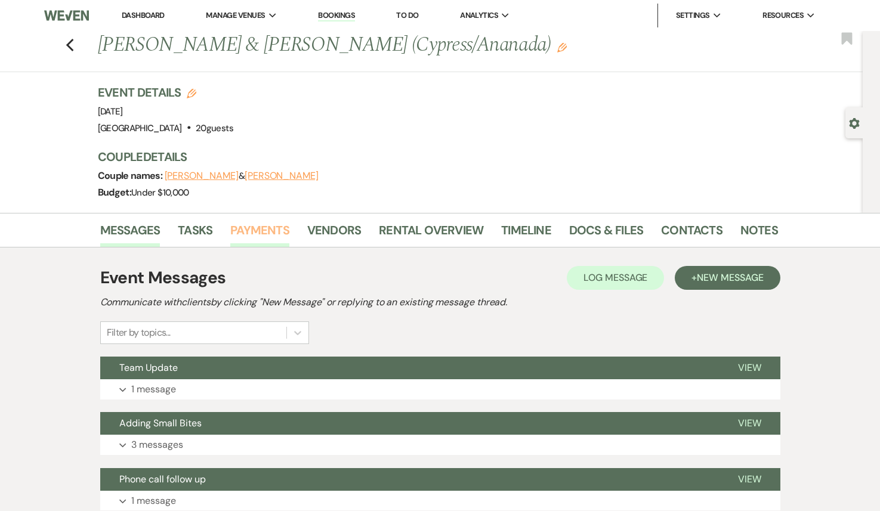
click at [251, 230] on link "Payments" at bounding box center [259, 234] width 59 height 26
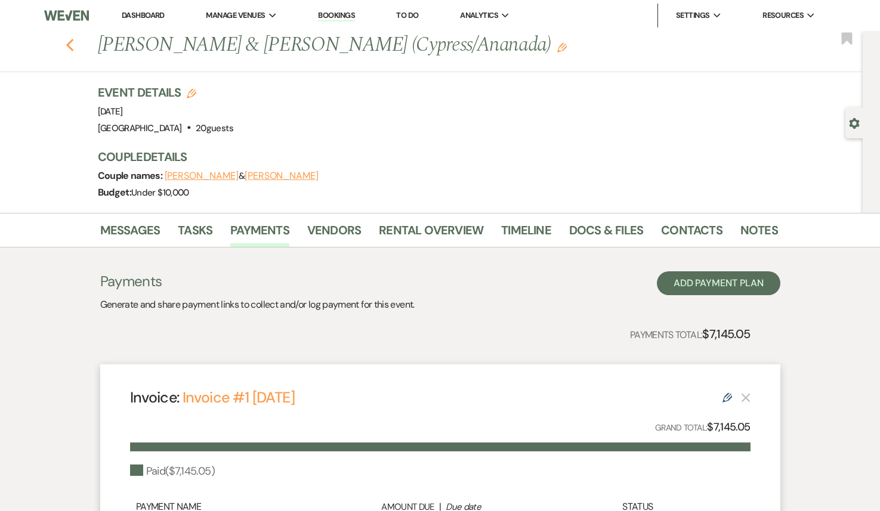
click at [71, 48] on use "button" at bounding box center [70, 45] width 8 height 13
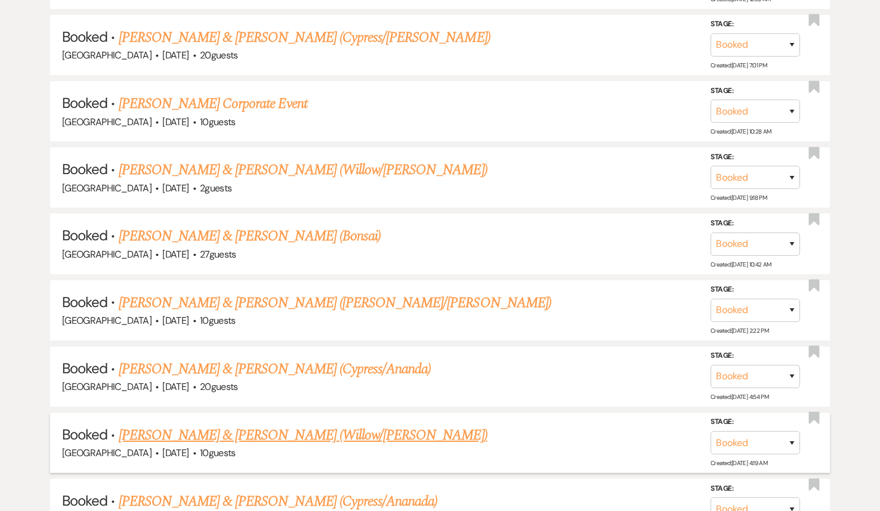
click at [228, 425] on link "[PERSON_NAME] & [PERSON_NAME] (Willow/[PERSON_NAME])" at bounding box center [303, 435] width 369 height 21
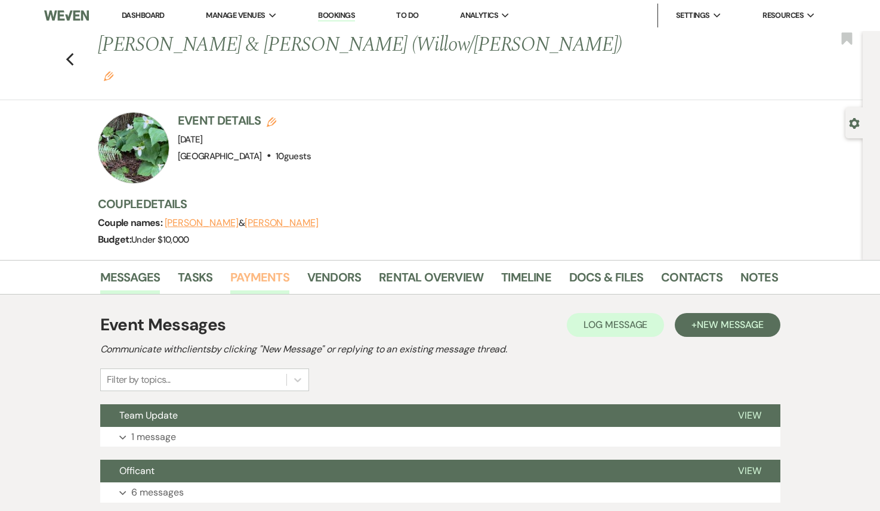
click at [258, 268] on link "Payments" at bounding box center [259, 281] width 59 height 26
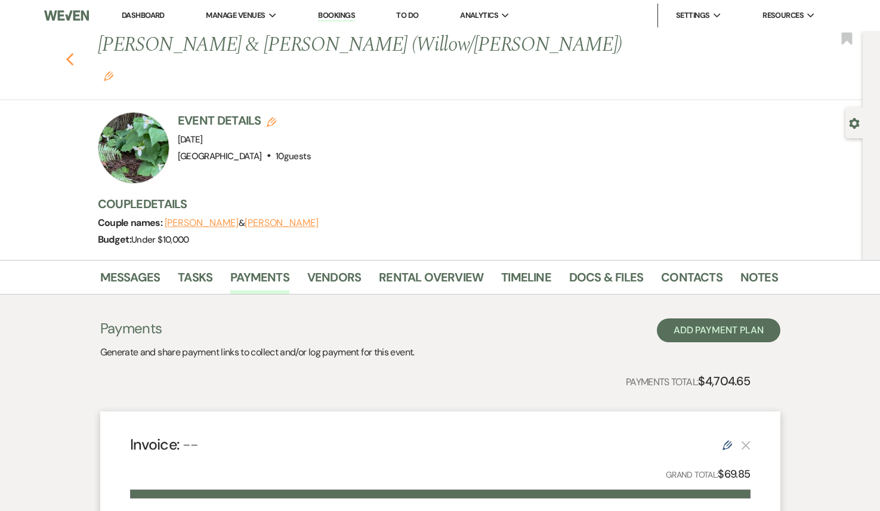
click at [73, 53] on icon "Previous" at bounding box center [70, 60] width 9 height 14
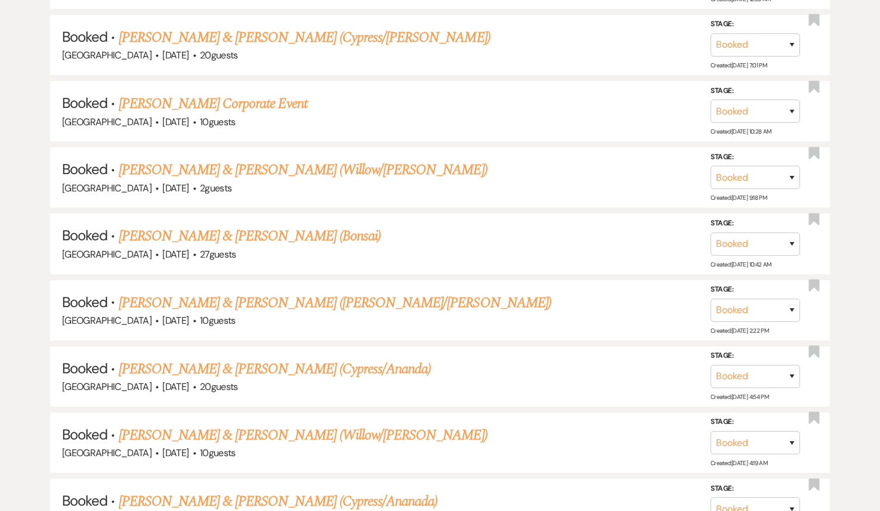
scroll to position [9166, 0]
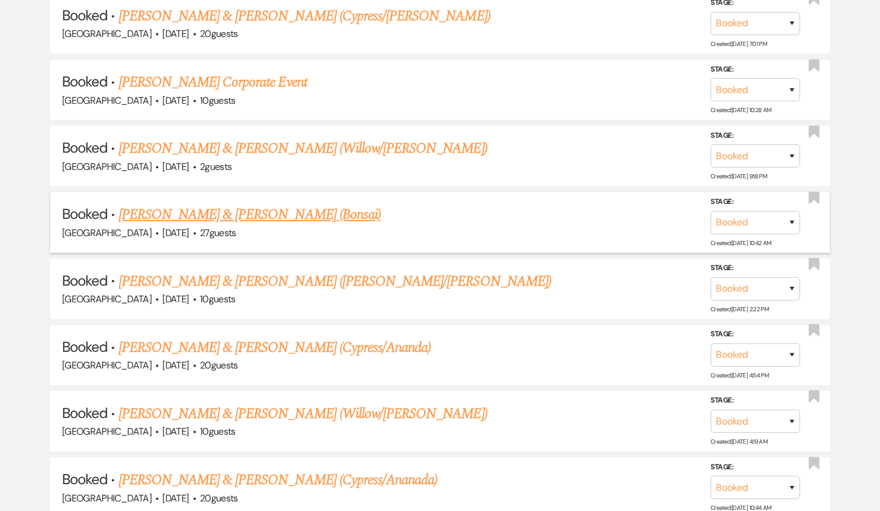
click at [196, 204] on link "[PERSON_NAME] & [PERSON_NAME] (Bonsai)" at bounding box center [250, 214] width 263 height 21
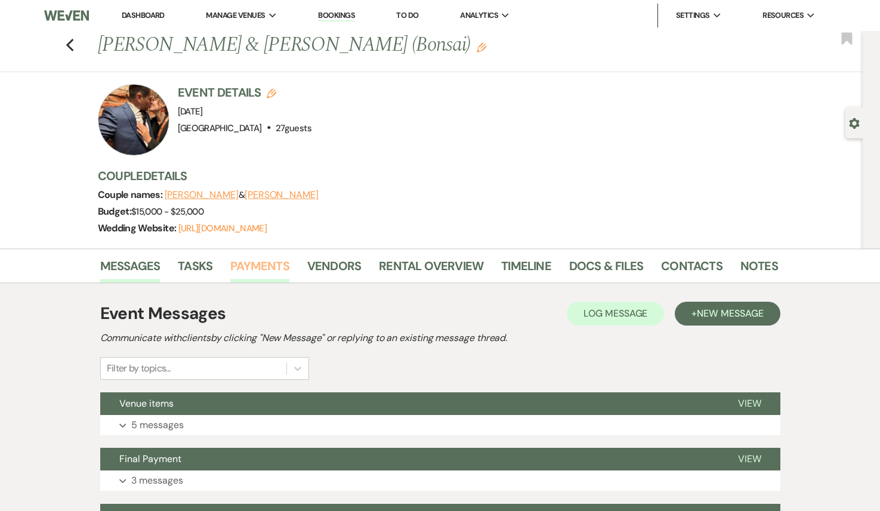
click at [258, 265] on link "Payments" at bounding box center [259, 270] width 59 height 26
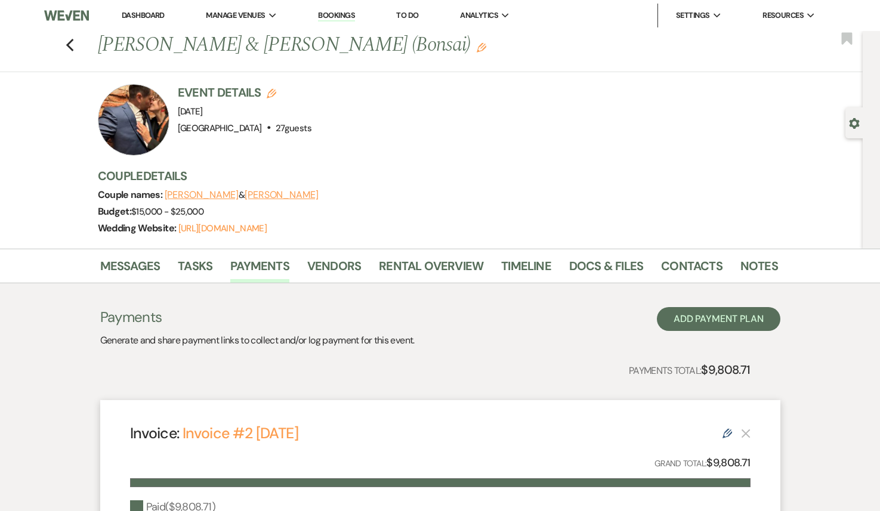
click at [63, 45] on div "Previous [PERSON_NAME] & [PERSON_NAME] (Bonsai) Edit Bookmark" at bounding box center [428, 51] width 869 height 41
click at [69, 44] on use "button" at bounding box center [70, 45] width 8 height 13
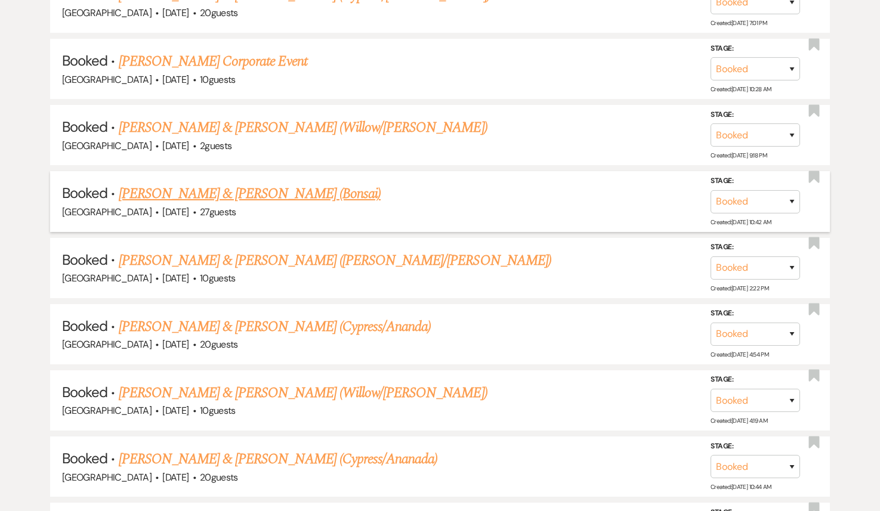
click at [230, 183] on link "[PERSON_NAME] & [PERSON_NAME] (Bonsai)" at bounding box center [250, 193] width 263 height 21
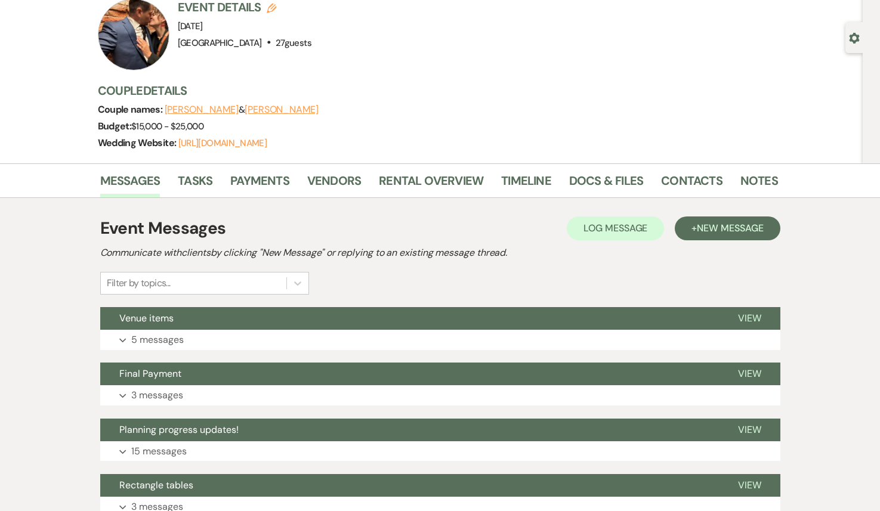
scroll to position [76, 0]
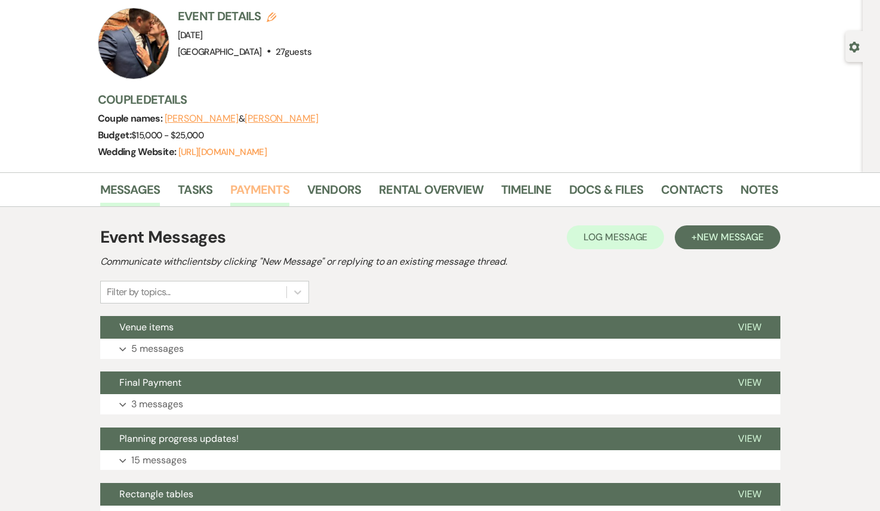
click at [270, 185] on link "Payments" at bounding box center [259, 193] width 59 height 26
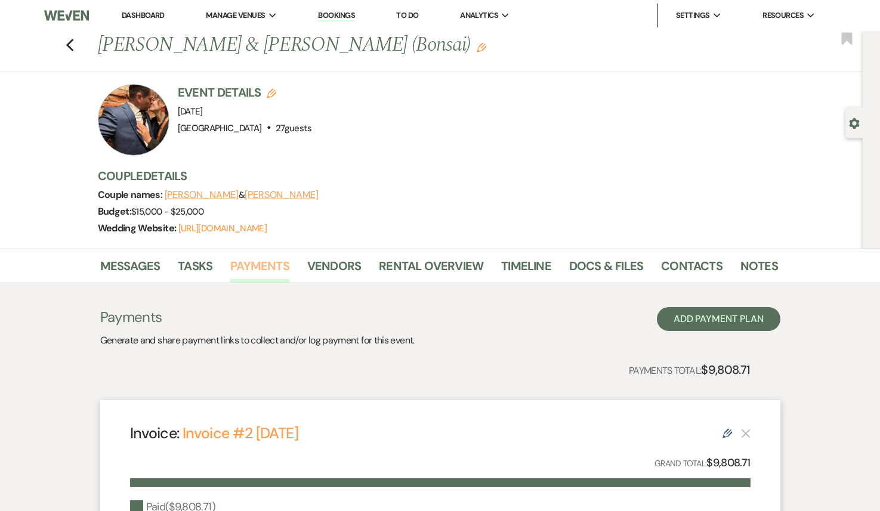
scroll to position [14, 0]
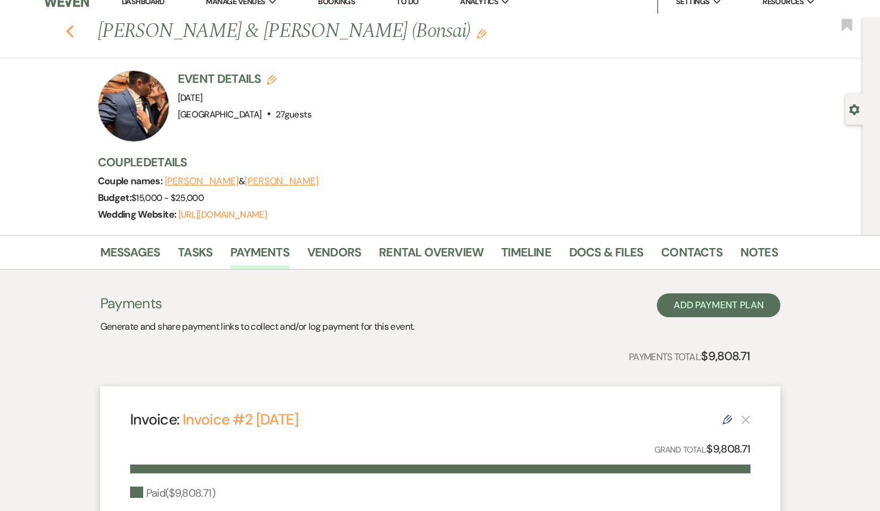
click at [72, 24] on icon "Previous" at bounding box center [70, 31] width 9 height 14
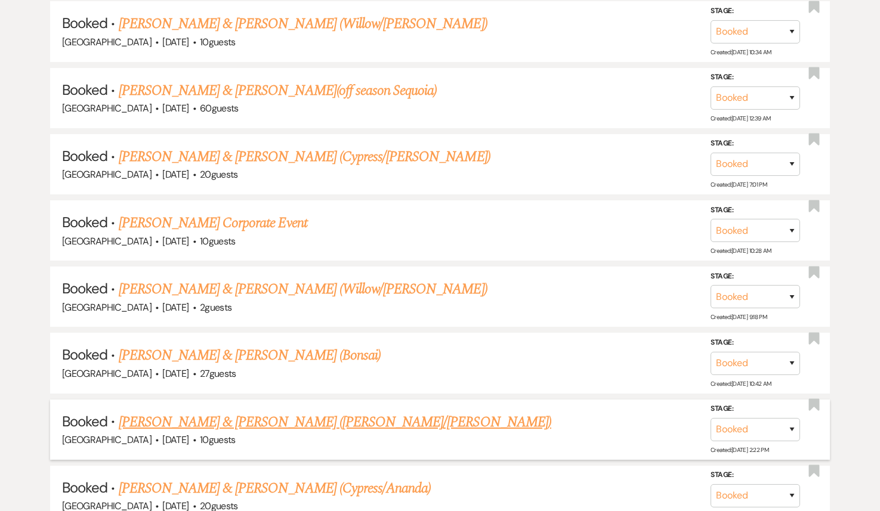
scroll to position [9022, 0]
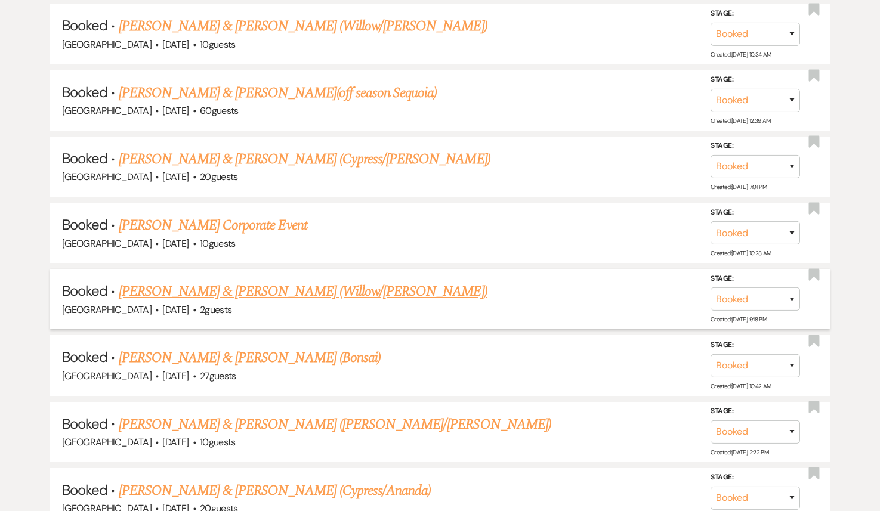
click at [218, 281] on link "[PERSON_NAME] & [PERSON_NAME] (Willow/[PERSON_NAME])" at bounding box center [303, 291] width 369 height 21
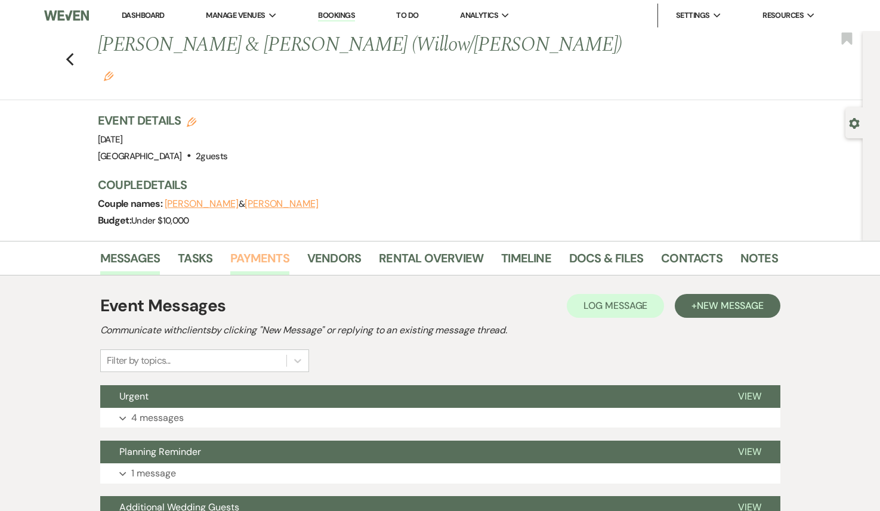
click at [246, 249] on link "Payments" at bounding box center [259, 262] width 59 height 26
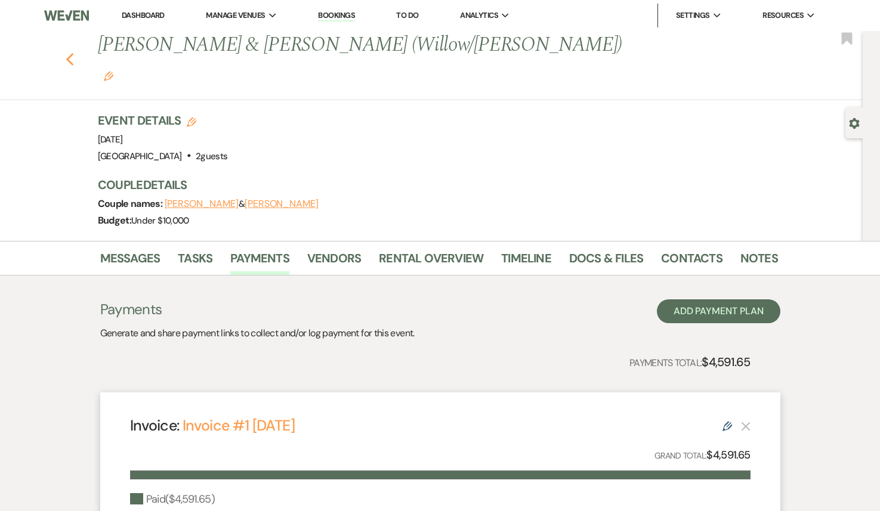
click at [68, 53] on icon "Previous" at bounding box center [70, 60] width 9 height 14
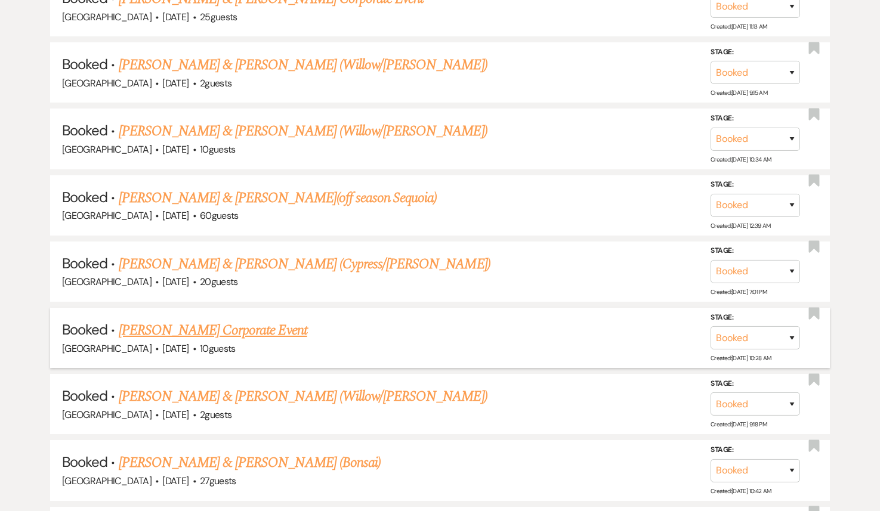
scroll to position [8916, 0]
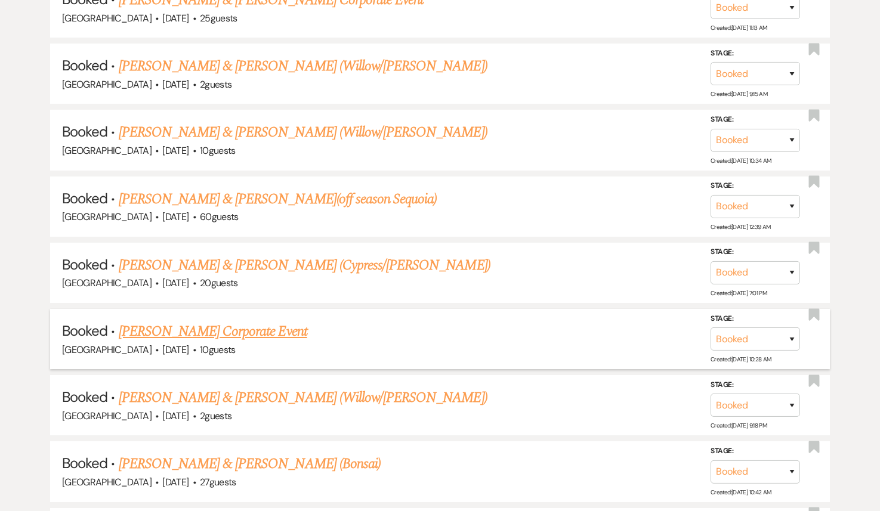
click at [200, 321] on link "[PERSON_NAME] Corporate Event" at bounding box center [213, 331] width 189 height 21
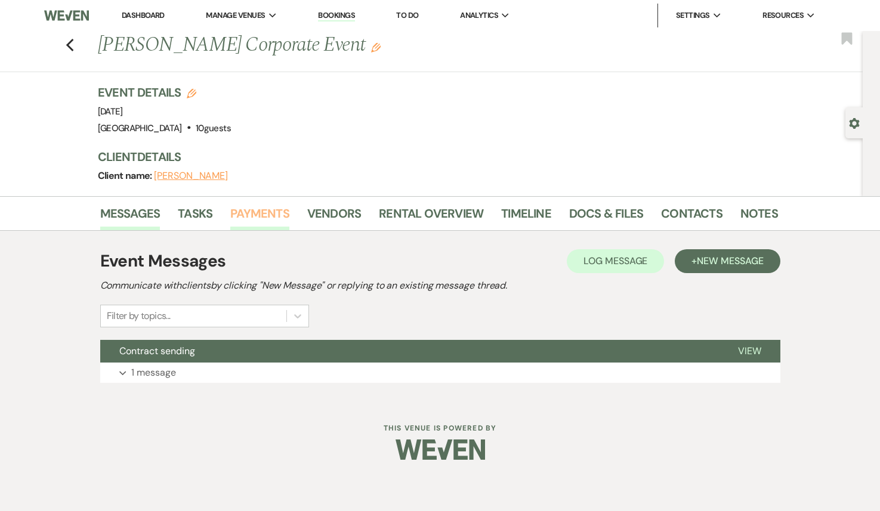
click at [268, 218] on link "Payments" at bounding box center [259, 217] width 59 height 26
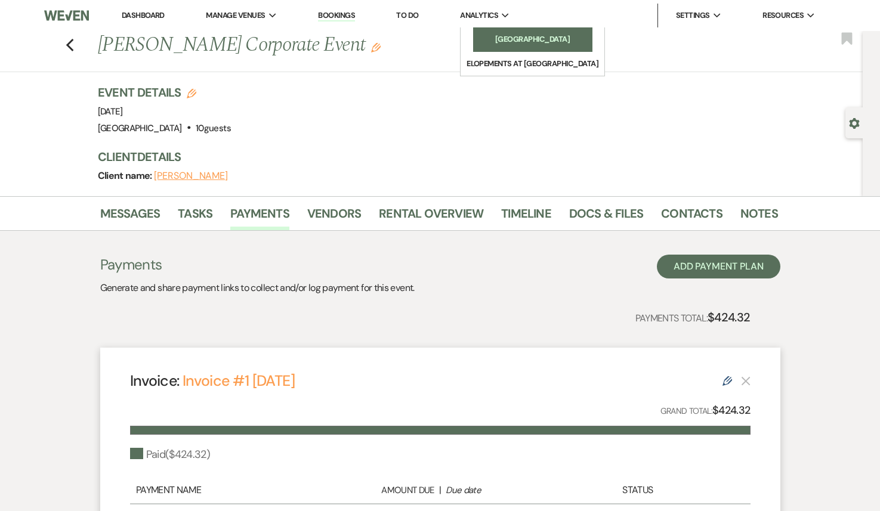
click at [505, 38] on li "[GEOGRAPHIC_DATA]" at bounding box center [532, 39] width 107 height 12
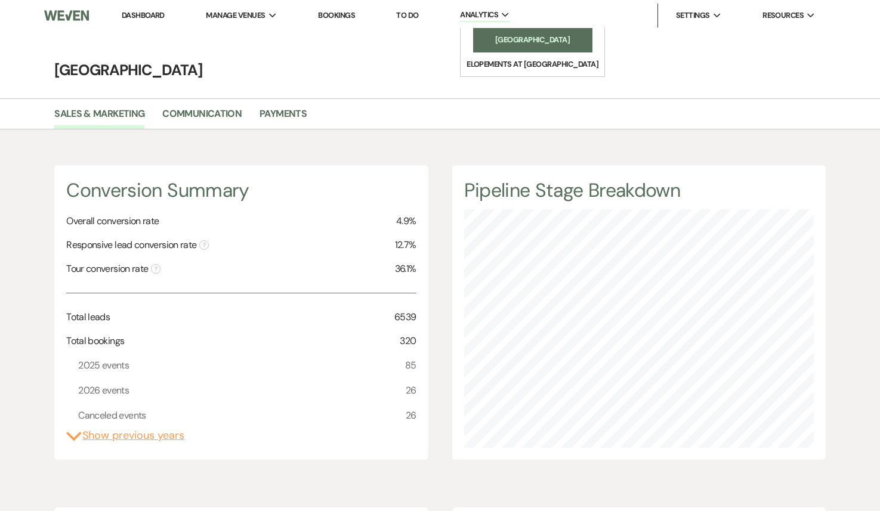
scroll to position [511, 880]
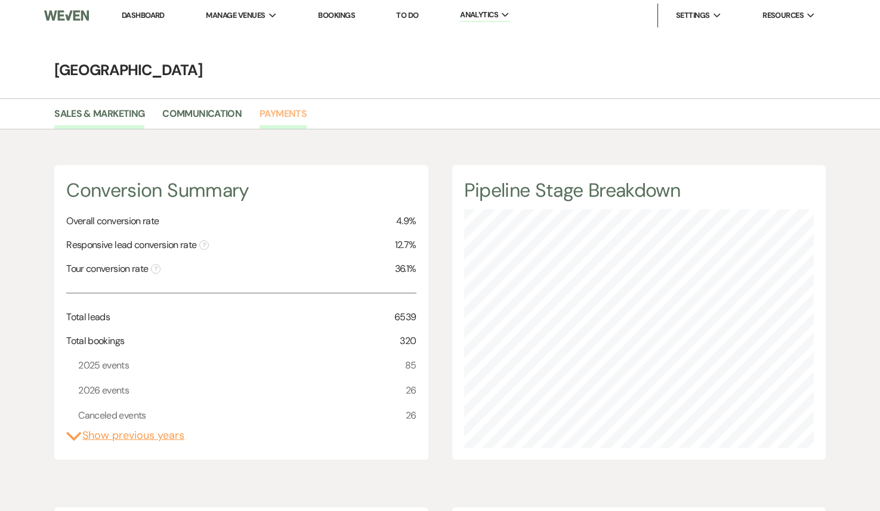
click at [297, 112] on link "Payments" at bounding box center [283, 117] width 47 height 23
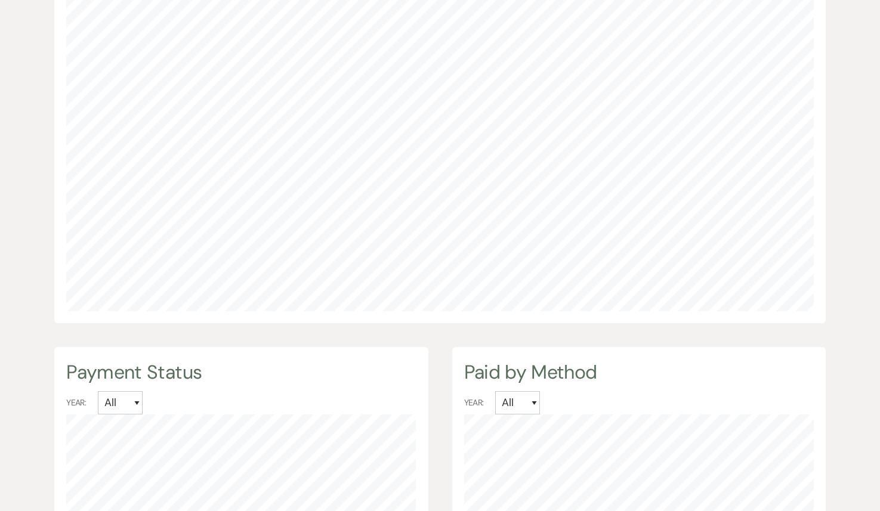
scroll to position [880, 0]
